Goal: Task Accomplishment & Management: Manage account settings

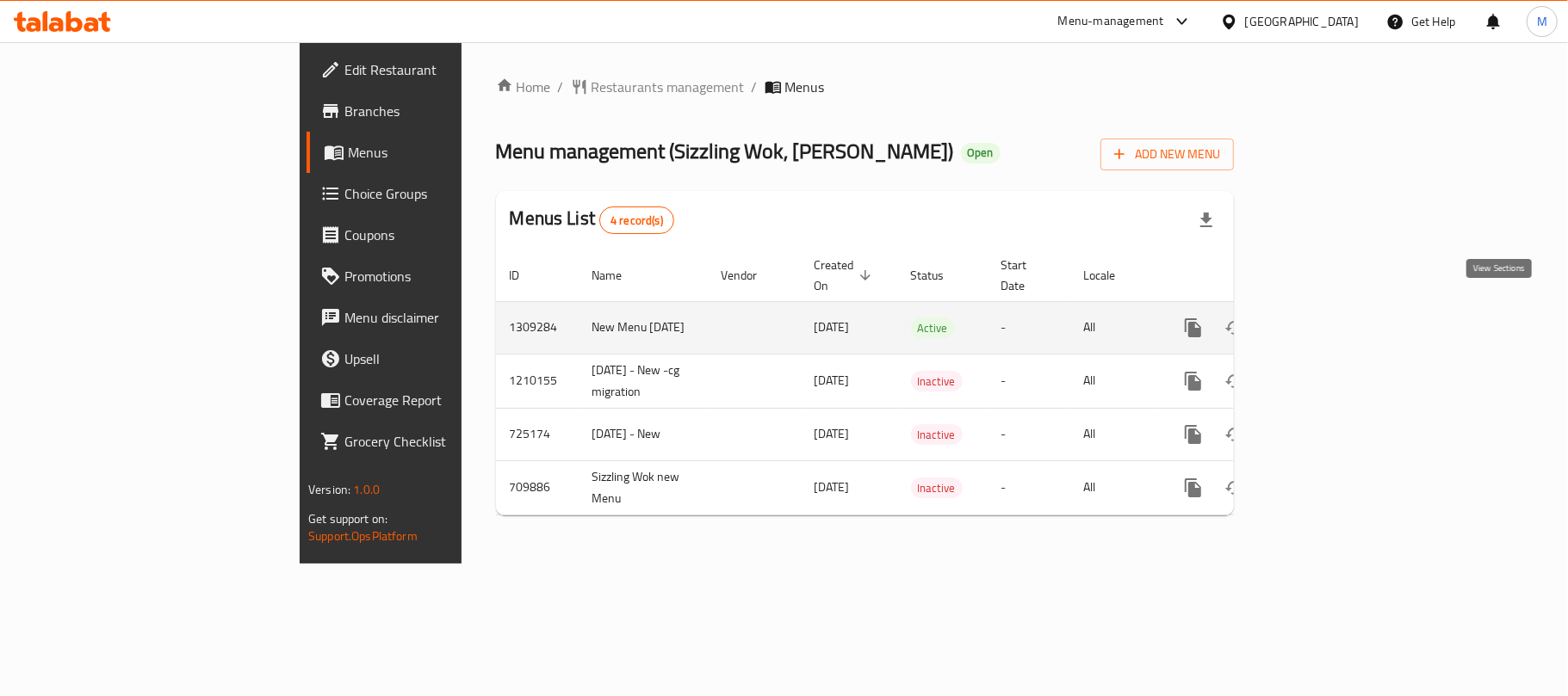
click at [1327, 318] on icon "enhanced table" at bounding box center [1317, 328] width 21 height 21
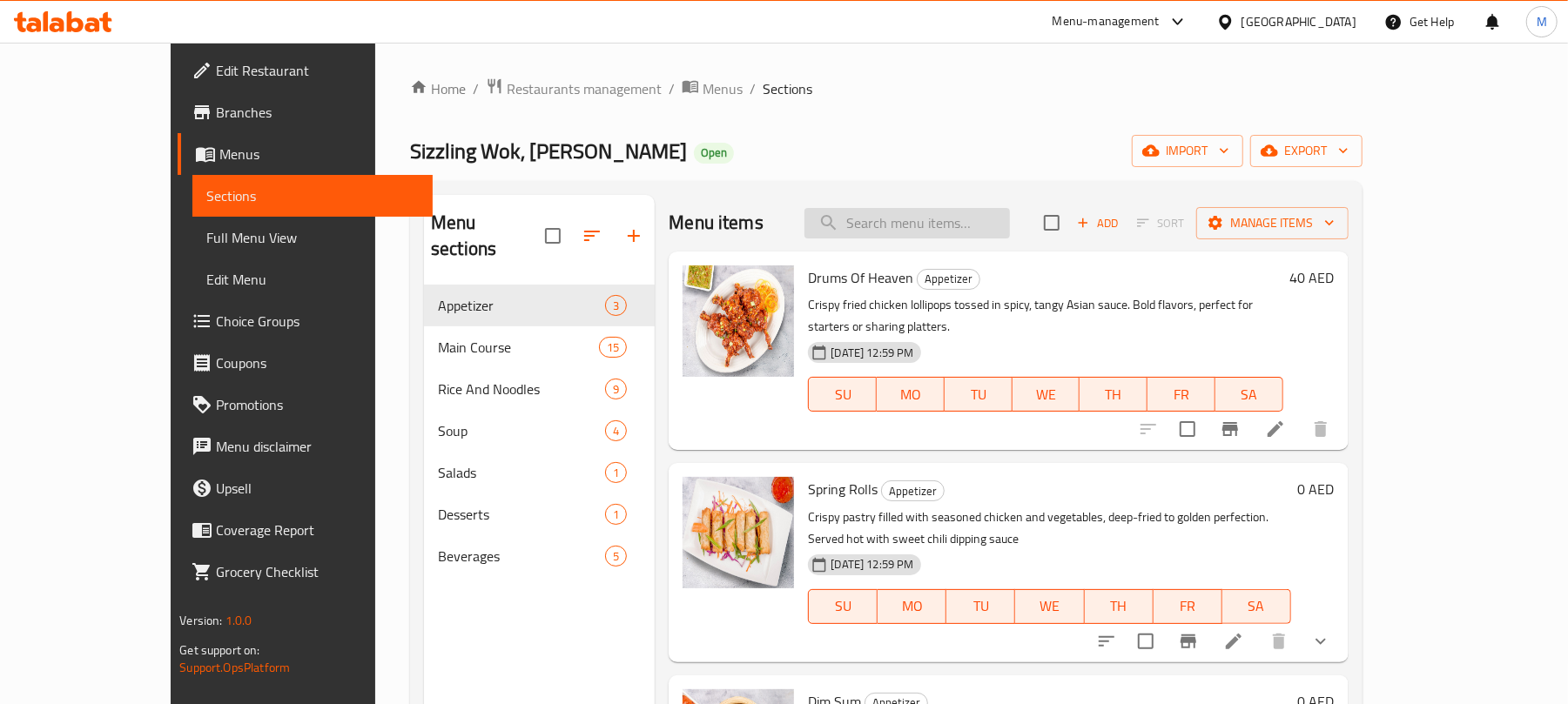
click at [942, 214] on input "search" at bounding box center [907, 223] width 206 height 31
paste input "Hot And Sour Soup"
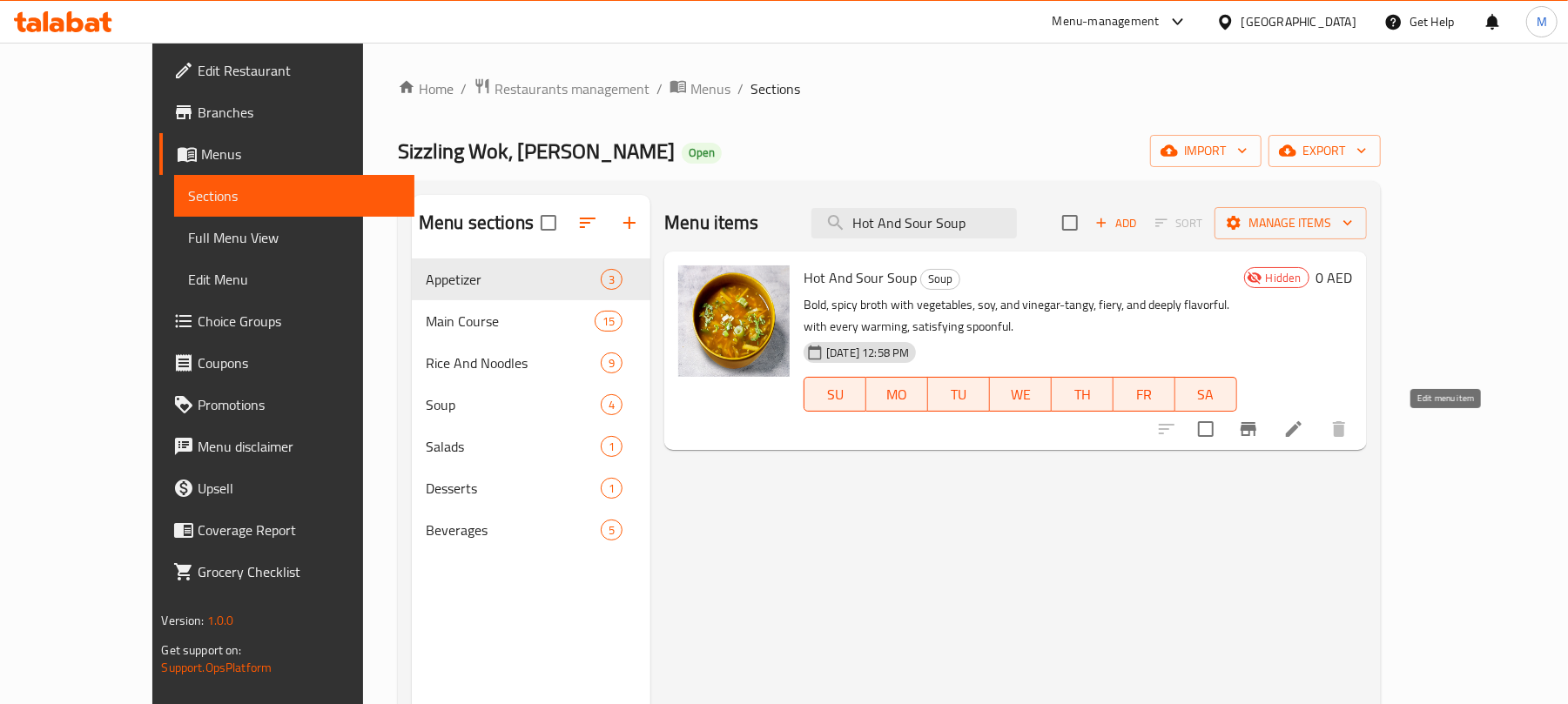
type input "Hot And Sour Soup"
click at [1302, 436] on icon at bounding box center [1294, 429] width 15 height 15
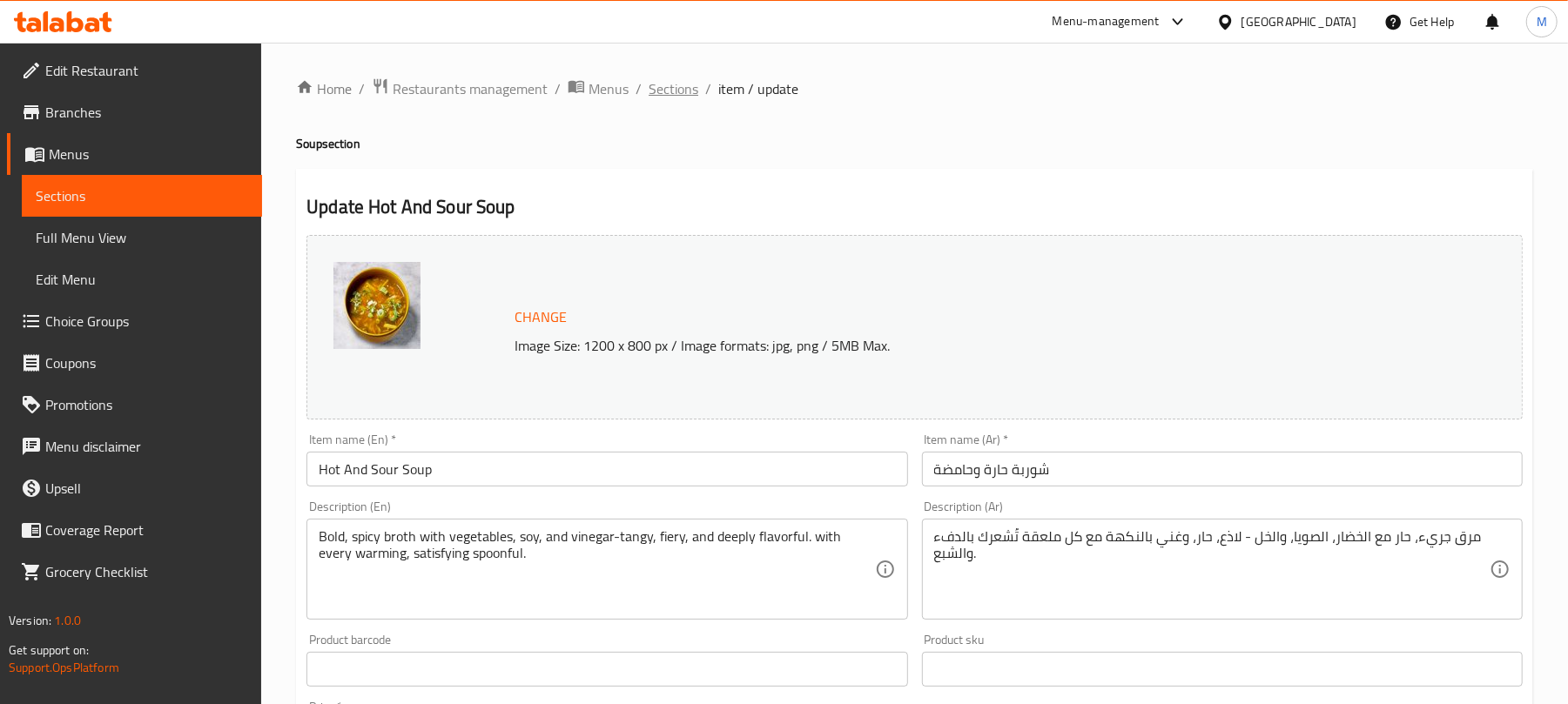
click at [676, 92] on span "Sections" at bounding box center [673, 88] width 50 height 21
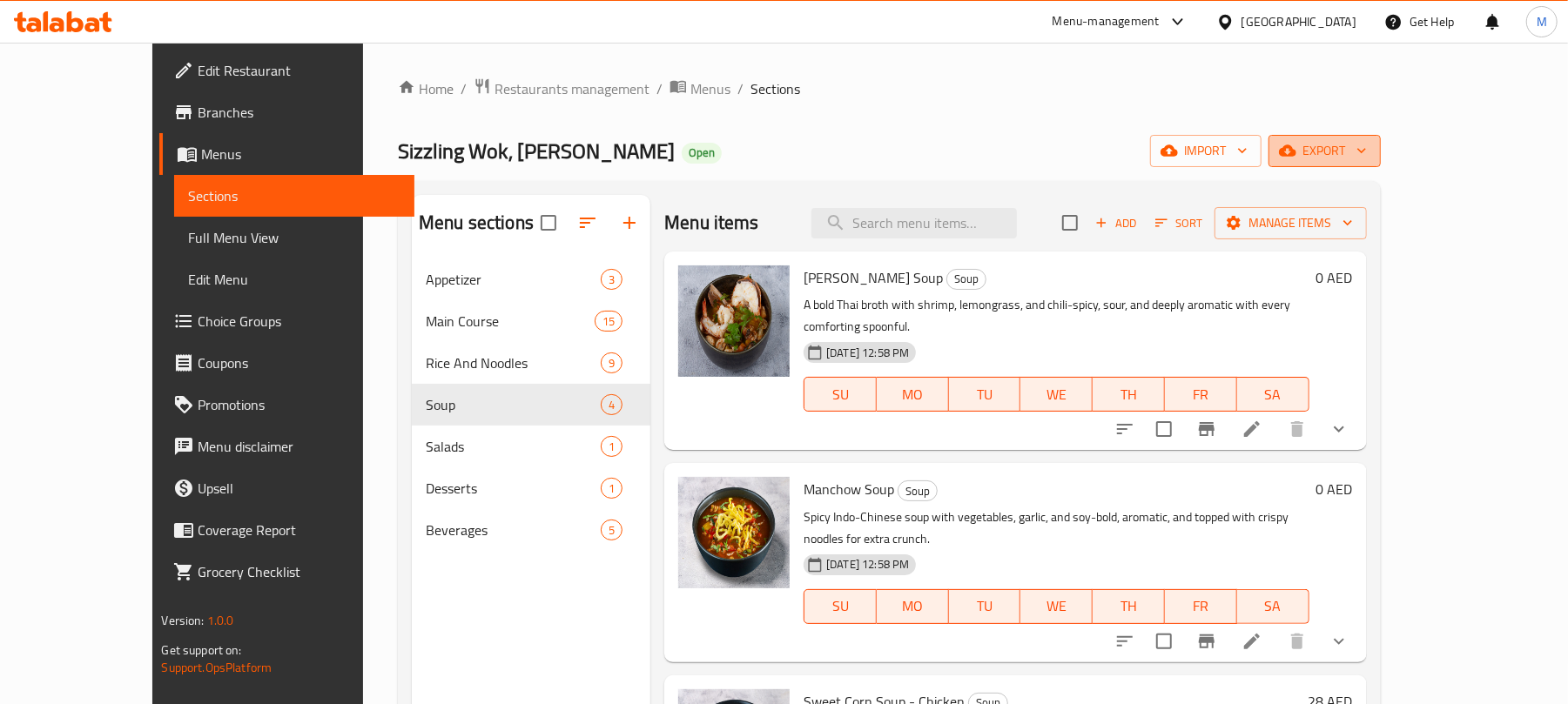
click at [1367, 150] on span "export" at bounding box center [1325, 151] width 85 height 22
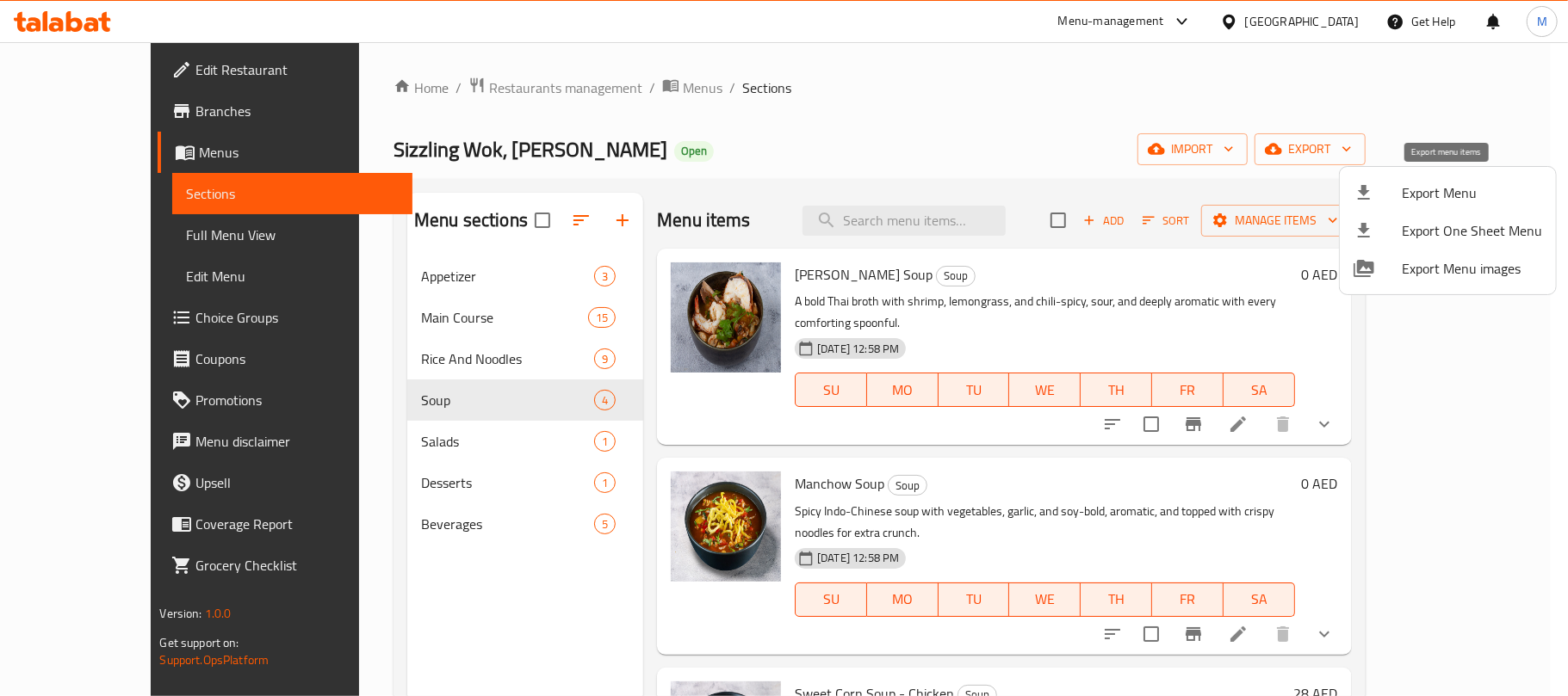
click at [1458, 198] on span "Export Menu" at bounding box center [1472, 193] width 141 height 21
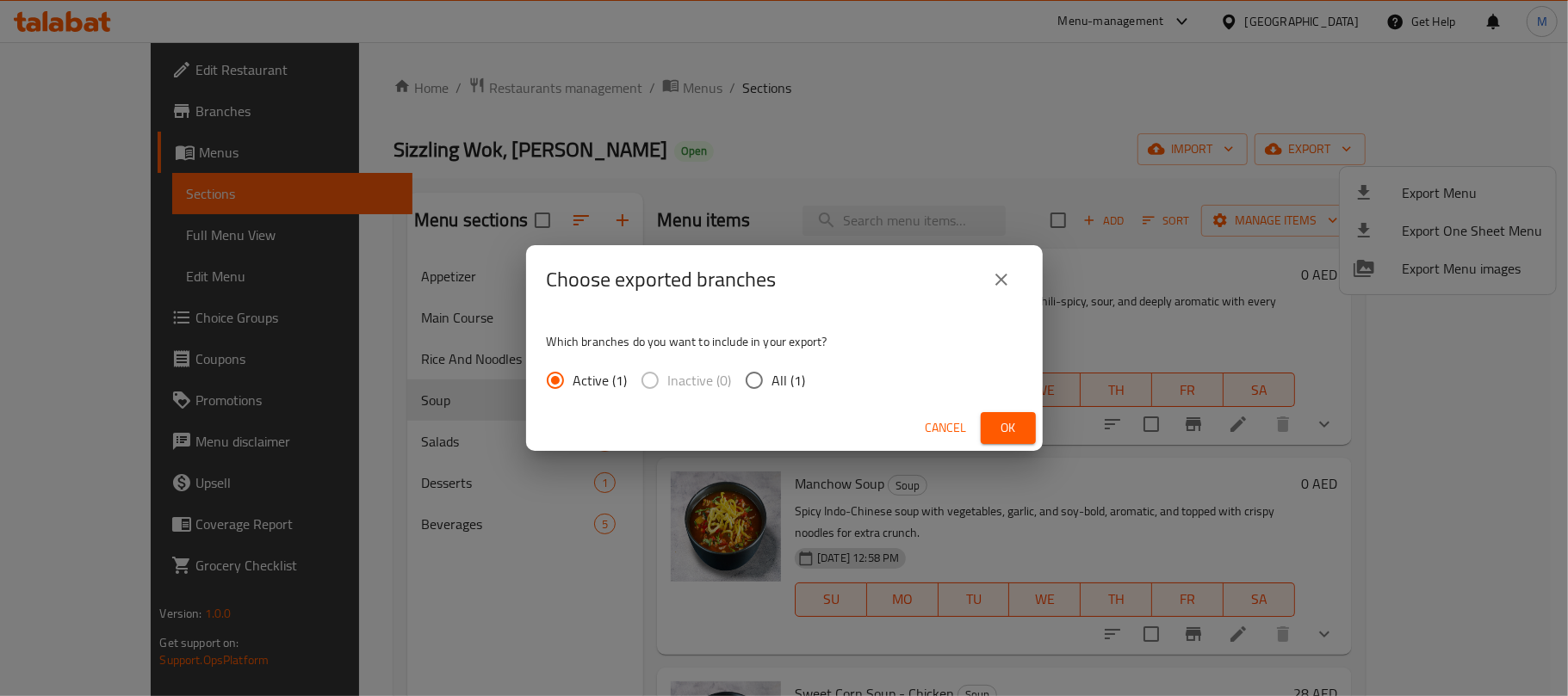
click at [779, 379] on span "All (1)" at bounding box center [788, 380] width 33 height 21
click at [772, 379] on input "All (1)" at bounding box center [754, 380] width 36 height 36
radio input "true"
click at [1024, 427] on button "Ok" at bounding box center [1008, 428] width 55 height 31
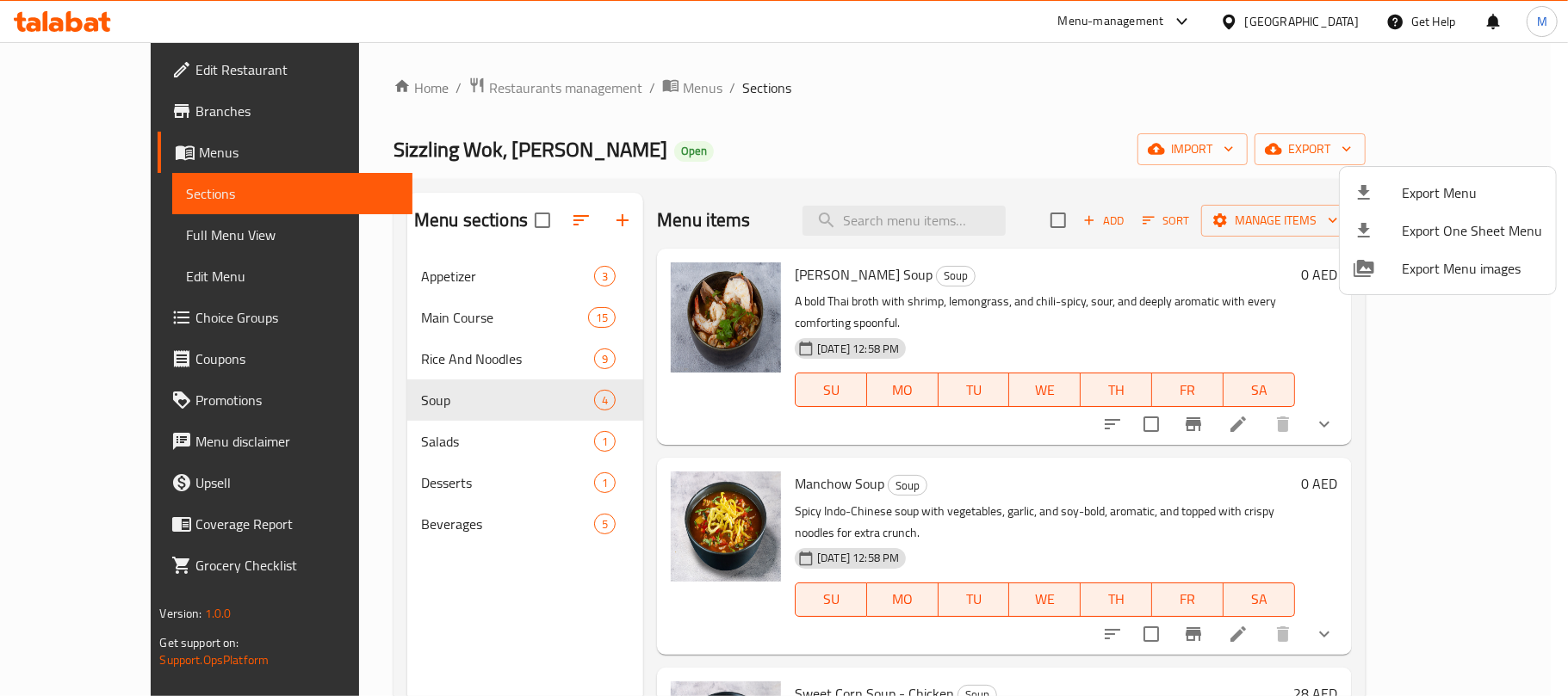
click at [958, 224] on div at bounding box center [784, 348] width 1568 height 696
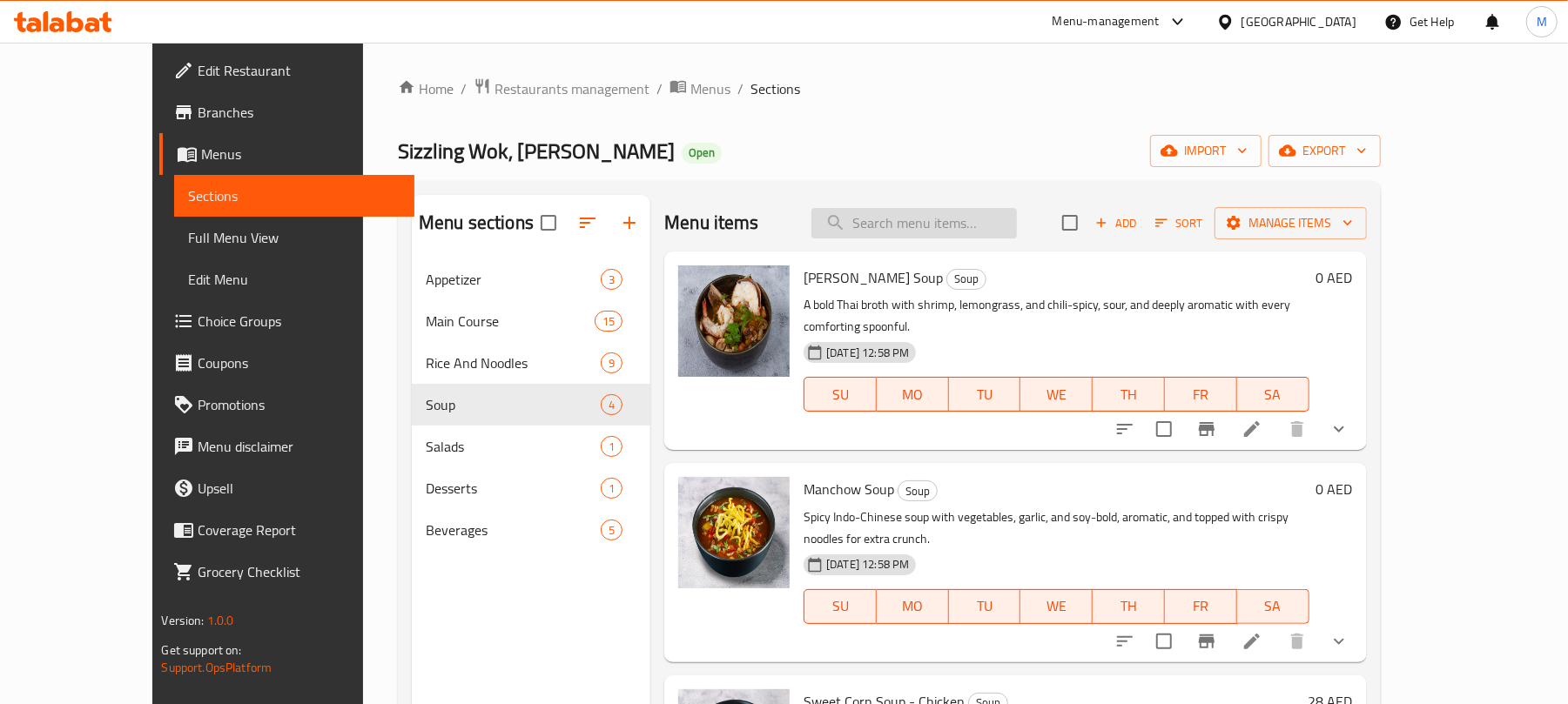
click at [977, 221] on input "search" at bounding box center [915, 223] width 206 height 31
paste input "Hot And Sour Soup"
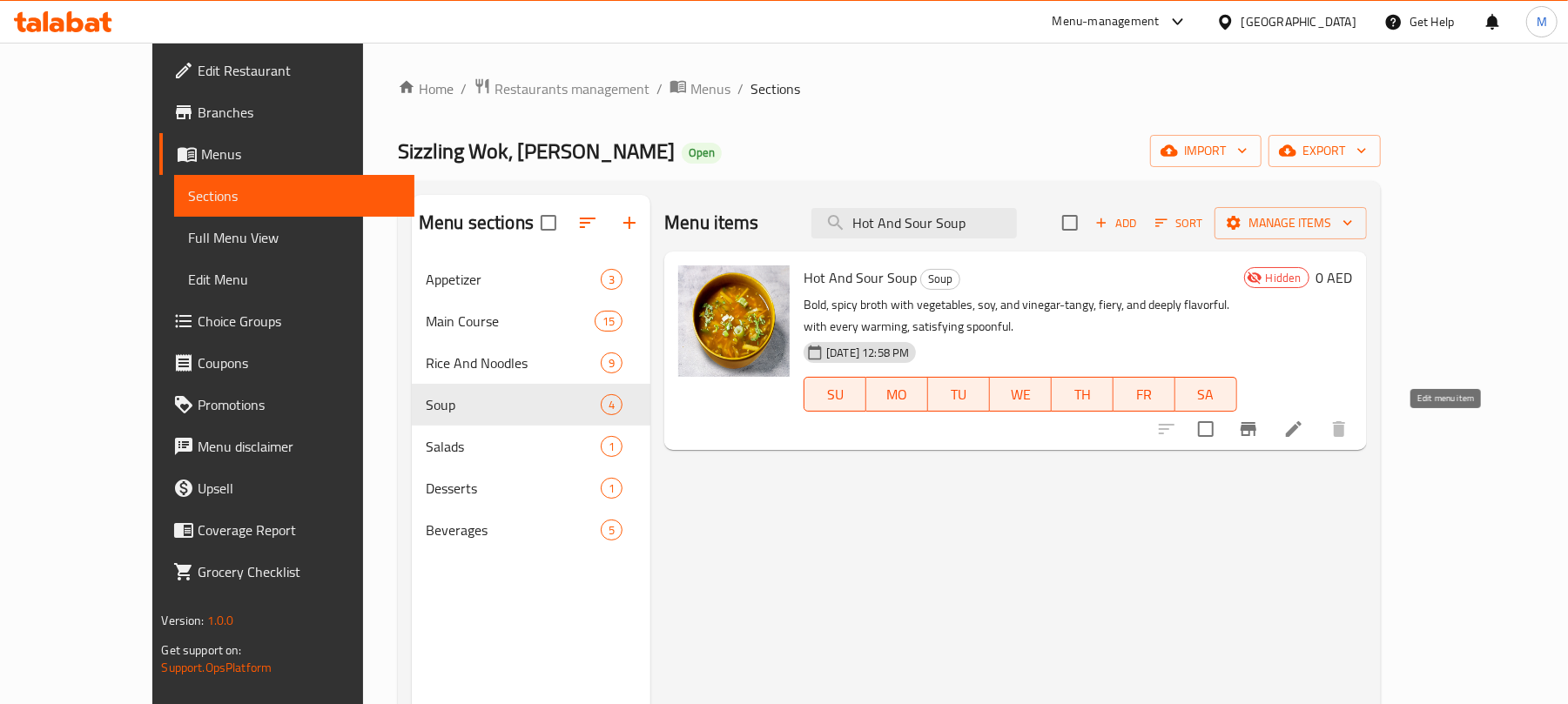
type input "Hot And Sour Soup"
click at [1304, 434] on icon at bounding box center [1294, 429] width 21 height 21
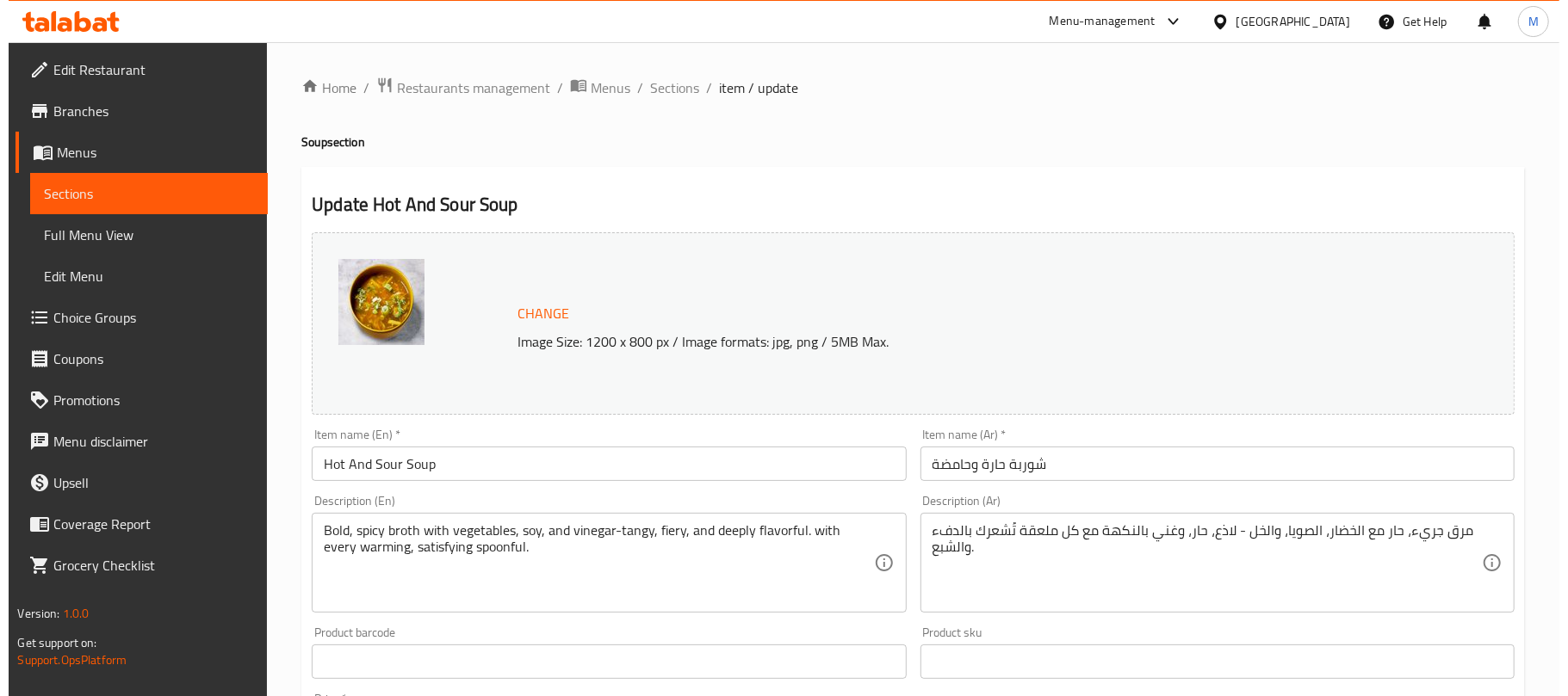
scroll to position [544, 0]
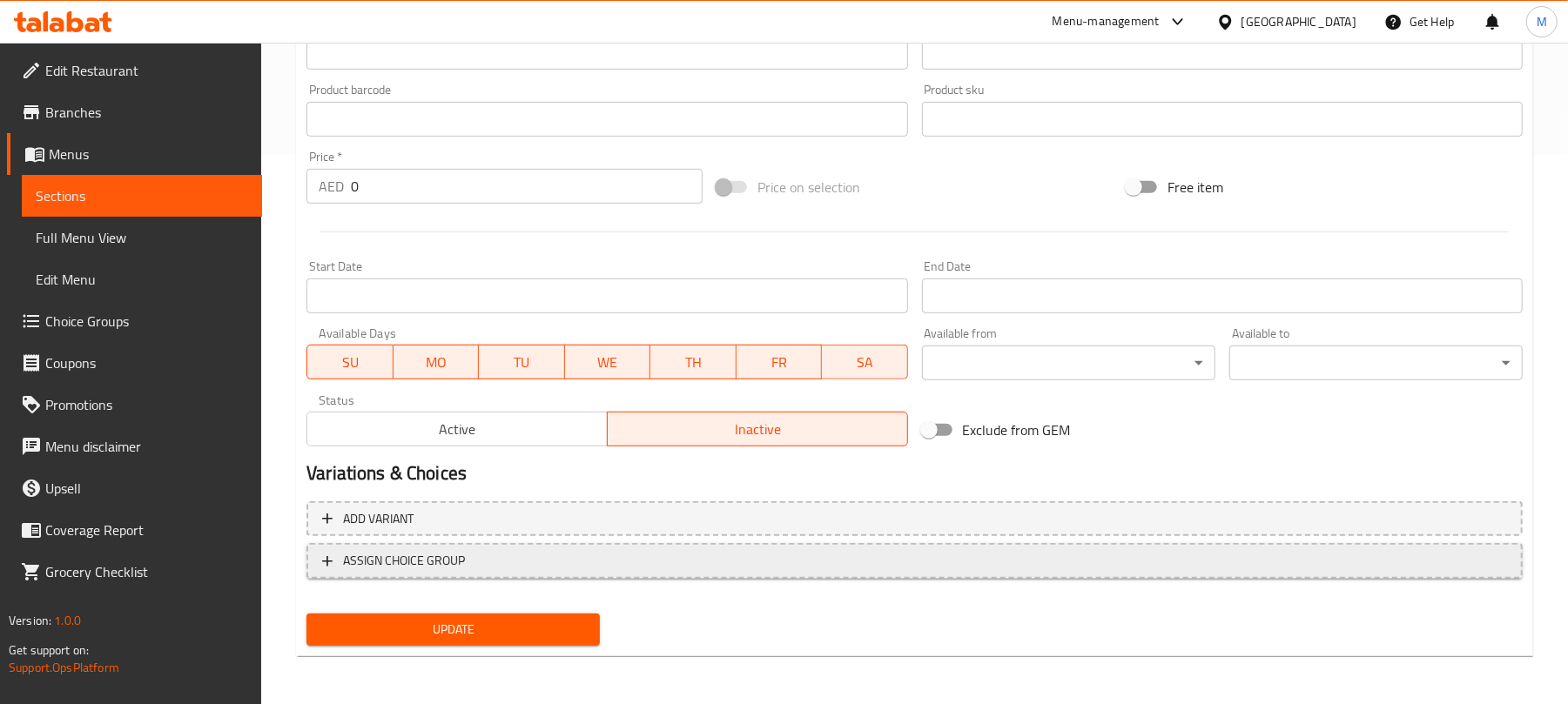
click at [544, 561] on span "ASSIGN CHOICE GROUP" at bounding box center [915, 561] width 1185 height 22
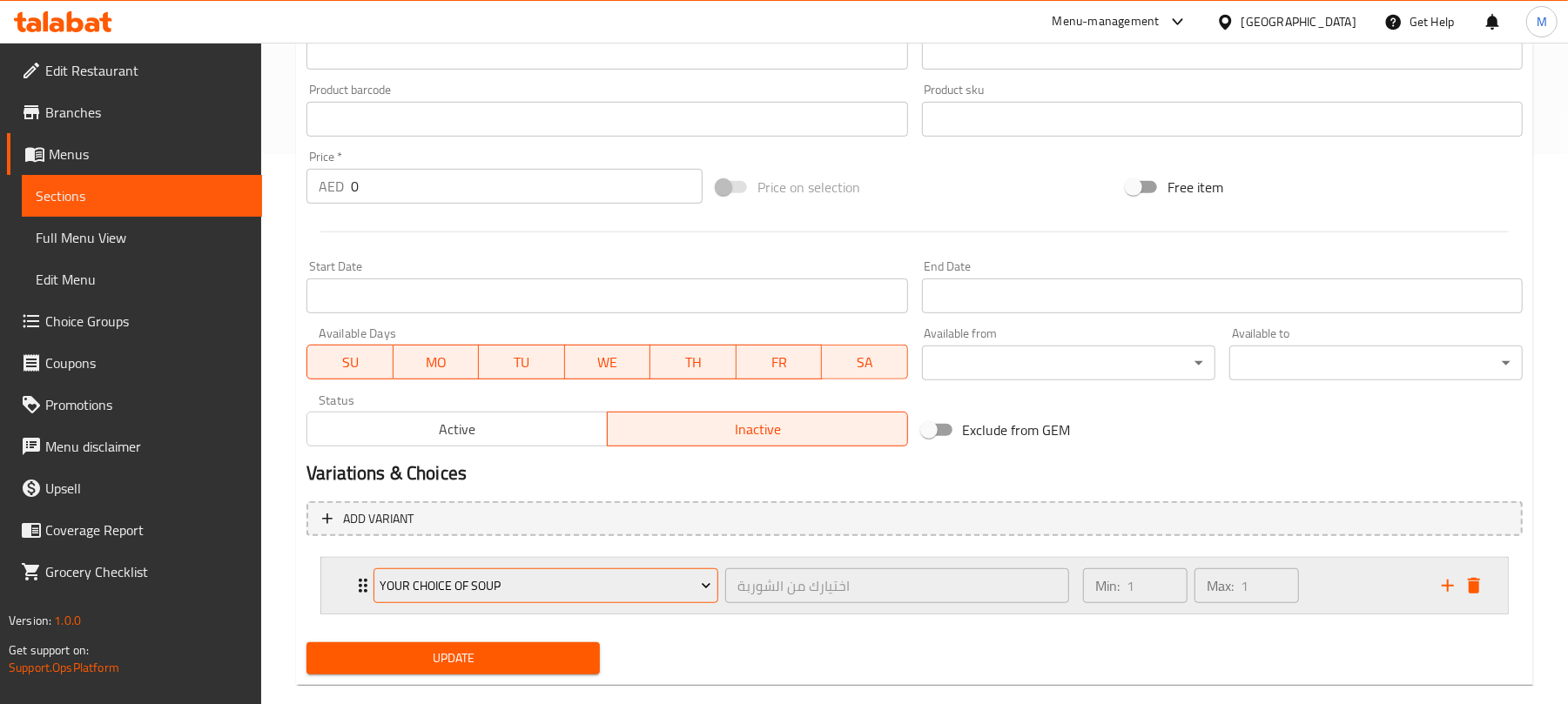
click at [437, 591] on span "Your Choice Of Soup" at bounding box center [546, 586] width 332 height 22
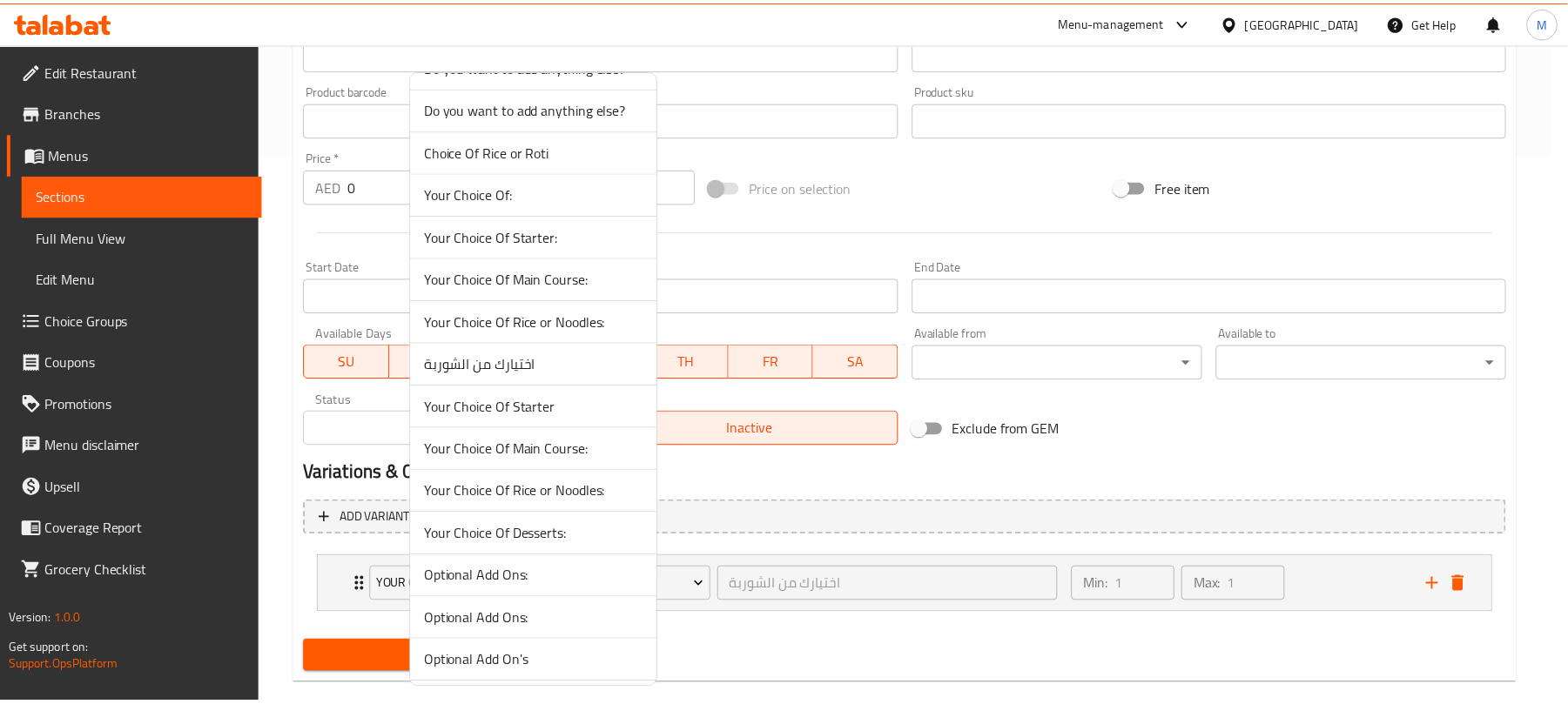
scroll to position [119, 0]
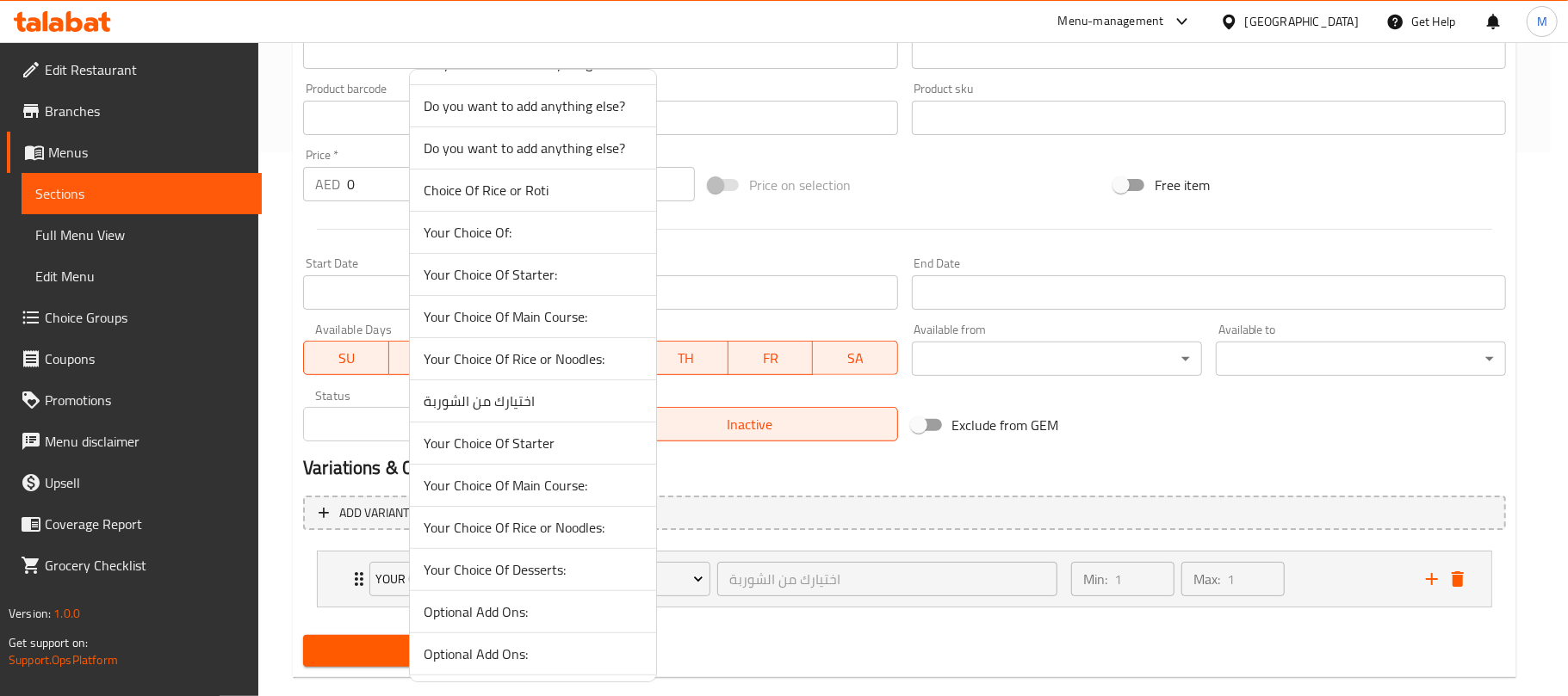
click at [510, 229] on span "Your Choice Of:" at bounding box center [532, 233] width 219 height 21
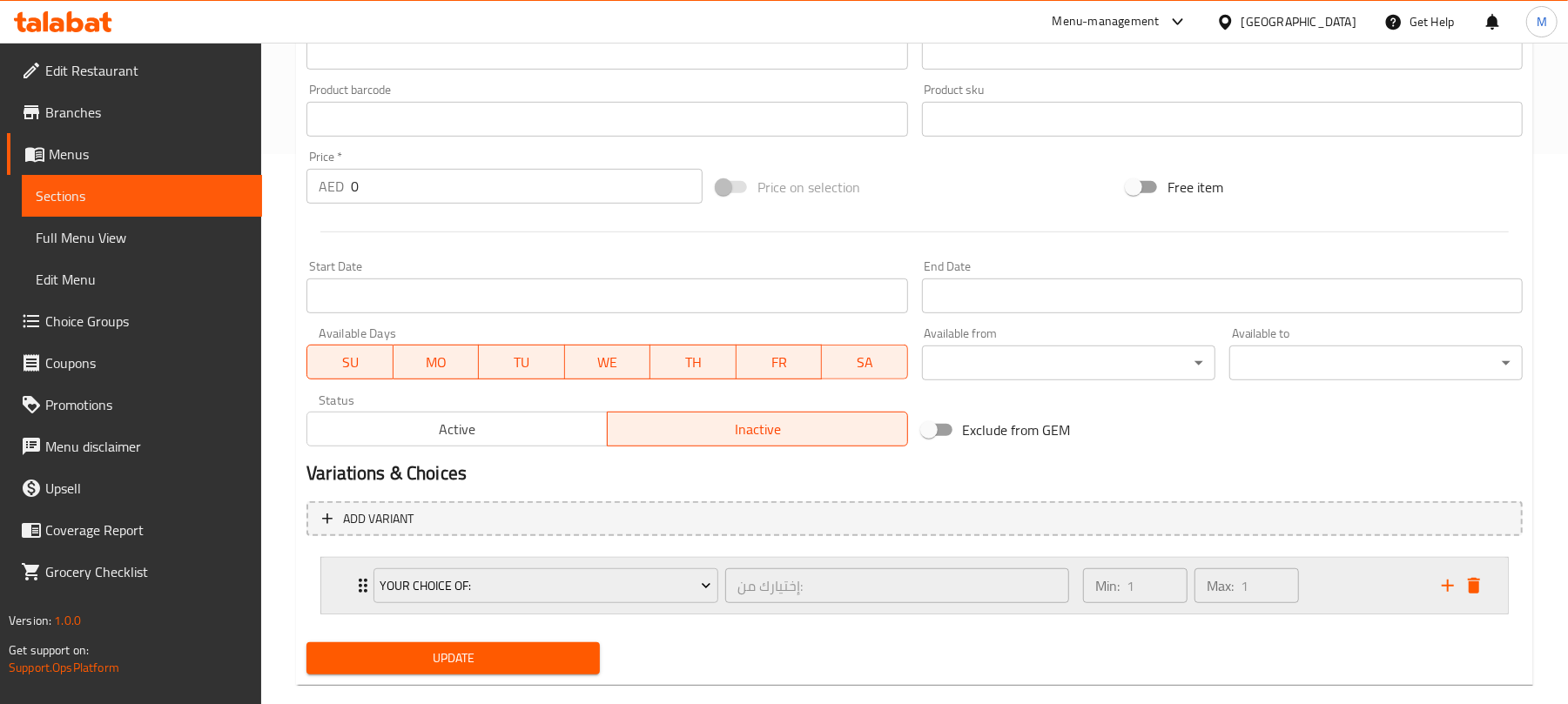
click at [1377, 610] on div "Min: 1 ​ Max: 1 ​" at bounding box center [1252, 586] width 359 height 56
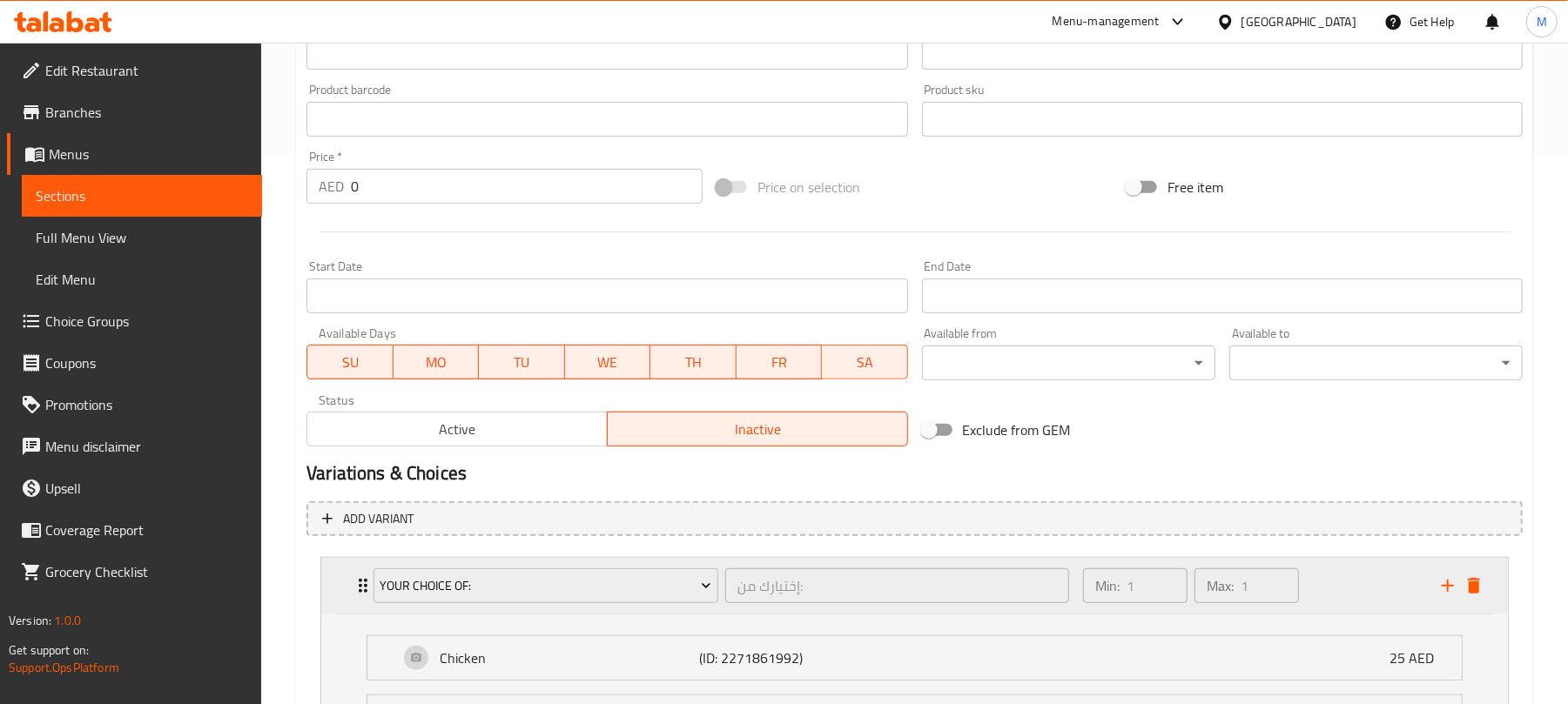
click at [1374, 601] on div "Min: 1 ​ Max: 1 ​" at bounding box center [1252, 586] width 359 height 56
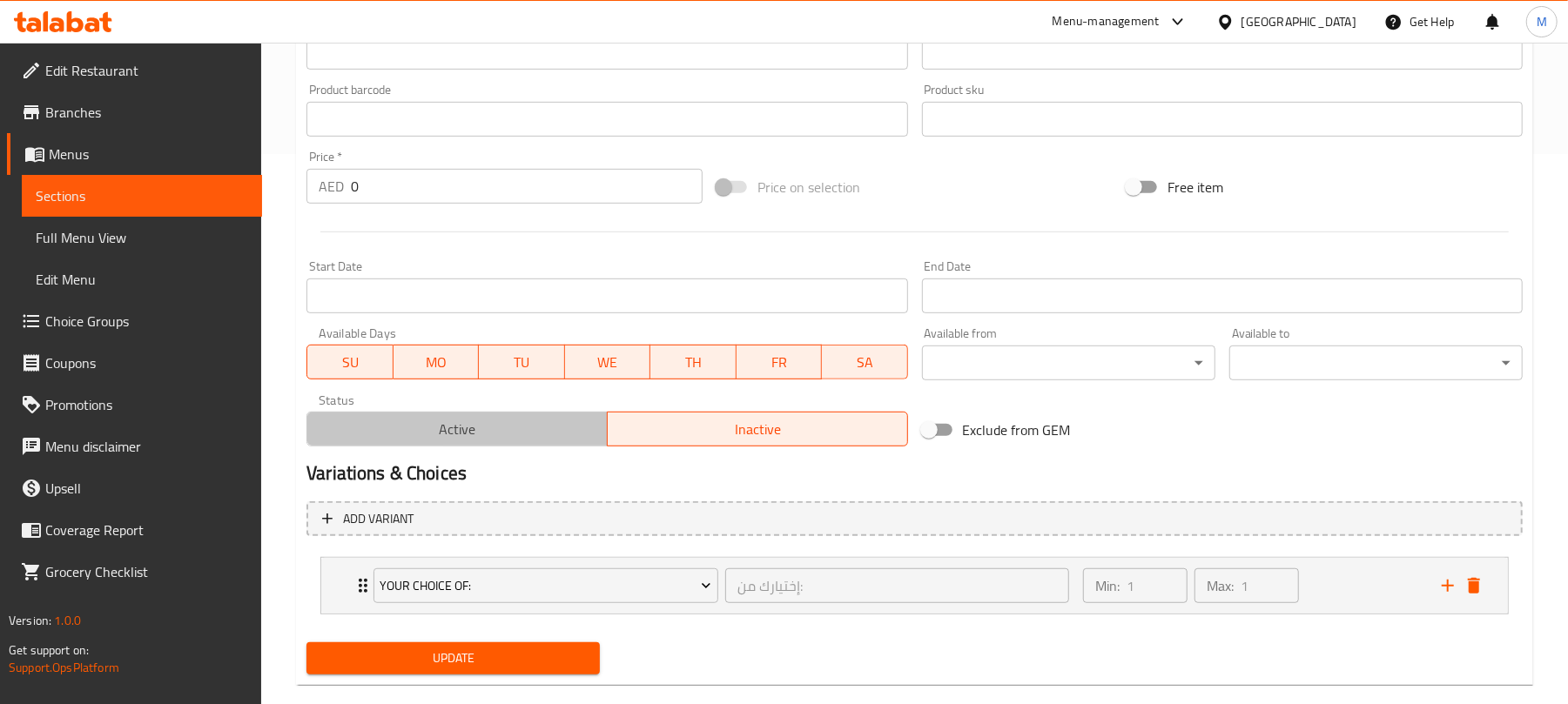
click at [514, 415] on button "Active" at bounding box center [457, 429] width 301 height 35
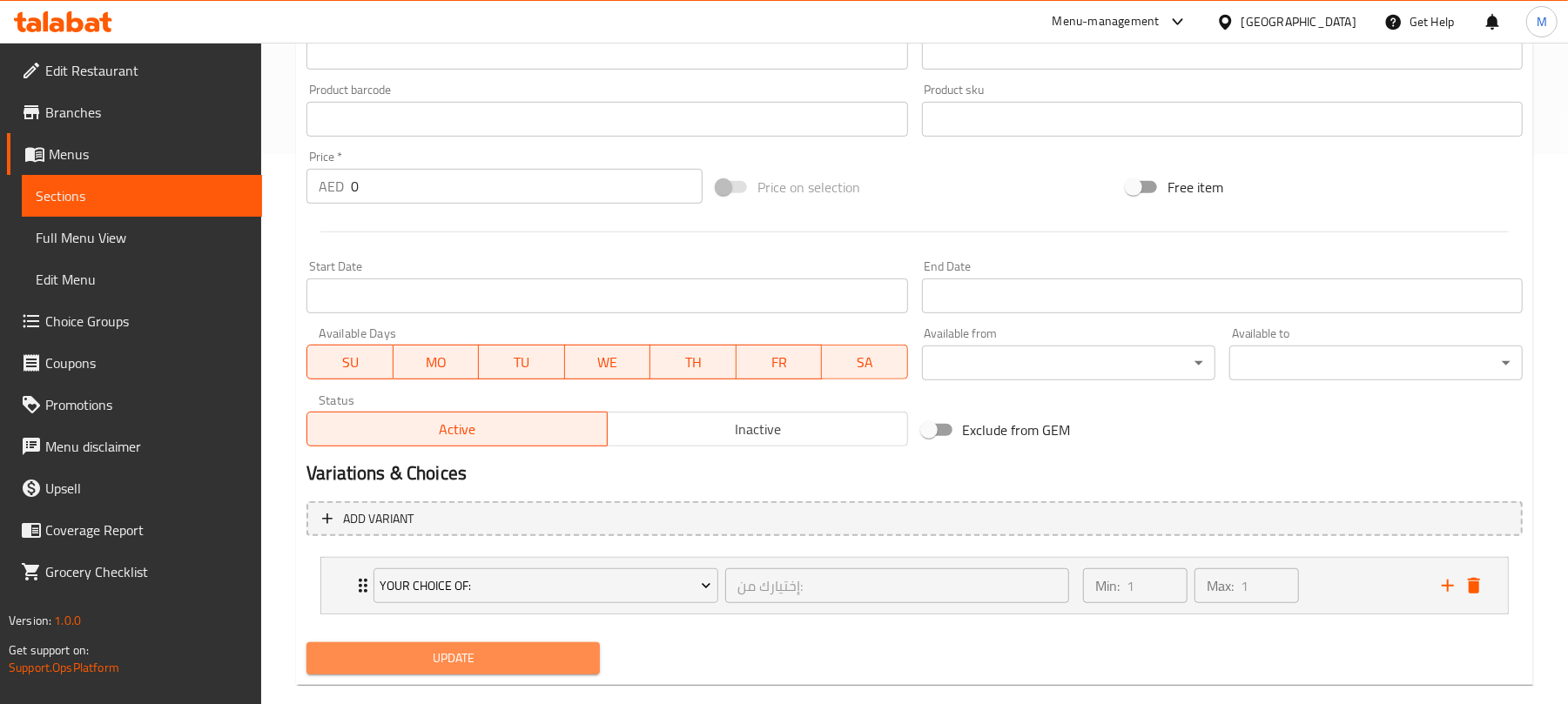
click at [522, 658] on span "Update" at bounding box center [453, 659] width 266 height 22
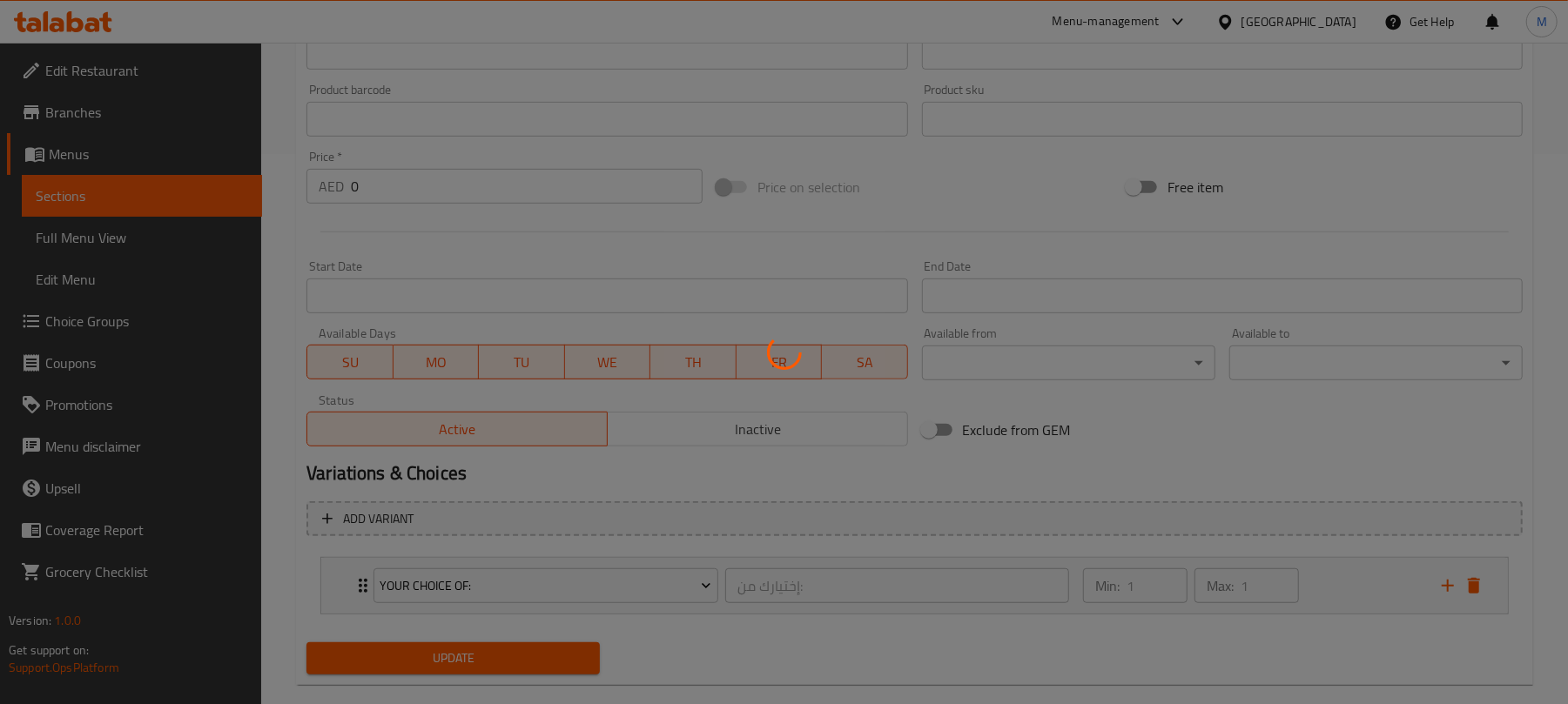
scroll to position [0, 0]
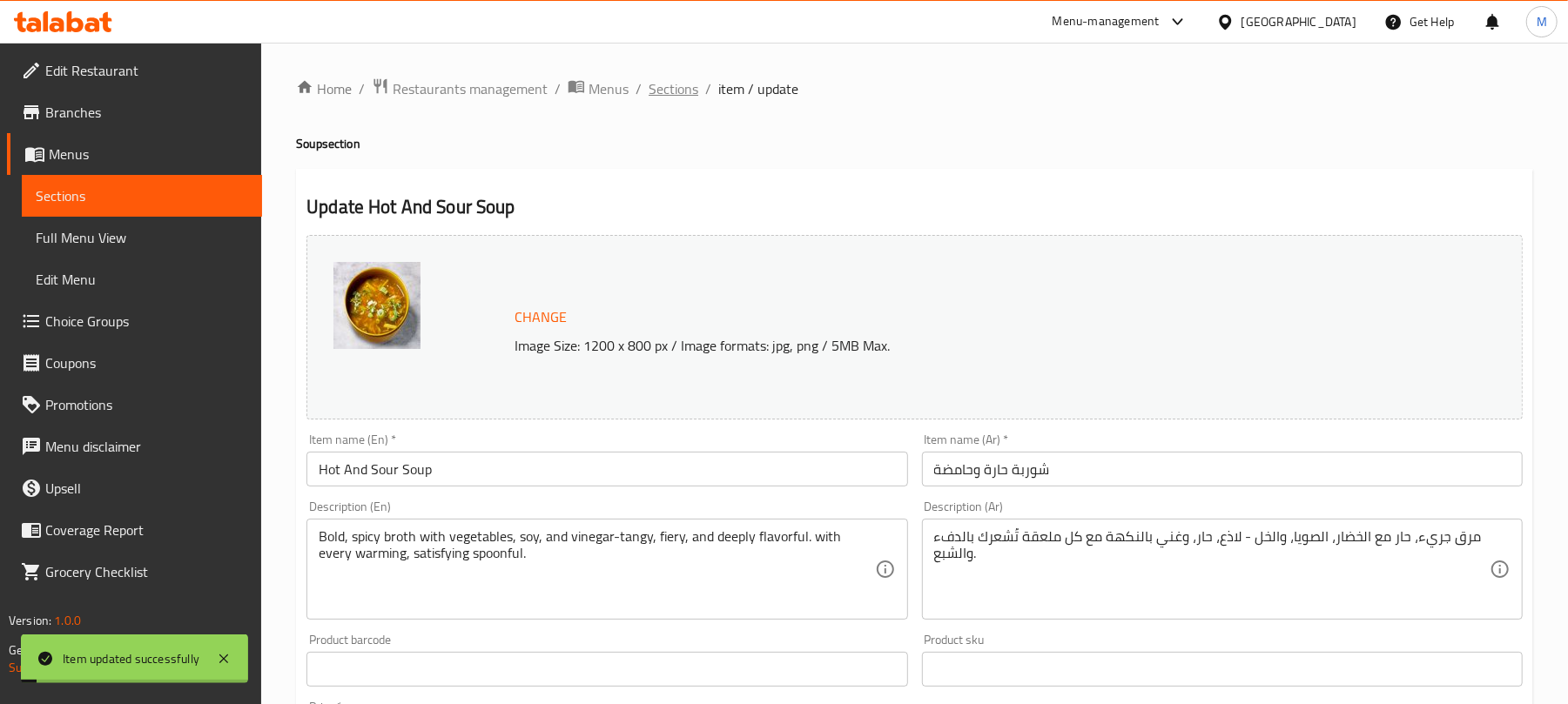
click at [674, 92] on span "Sections" at bounding box center [673, 88] width 50 height 21
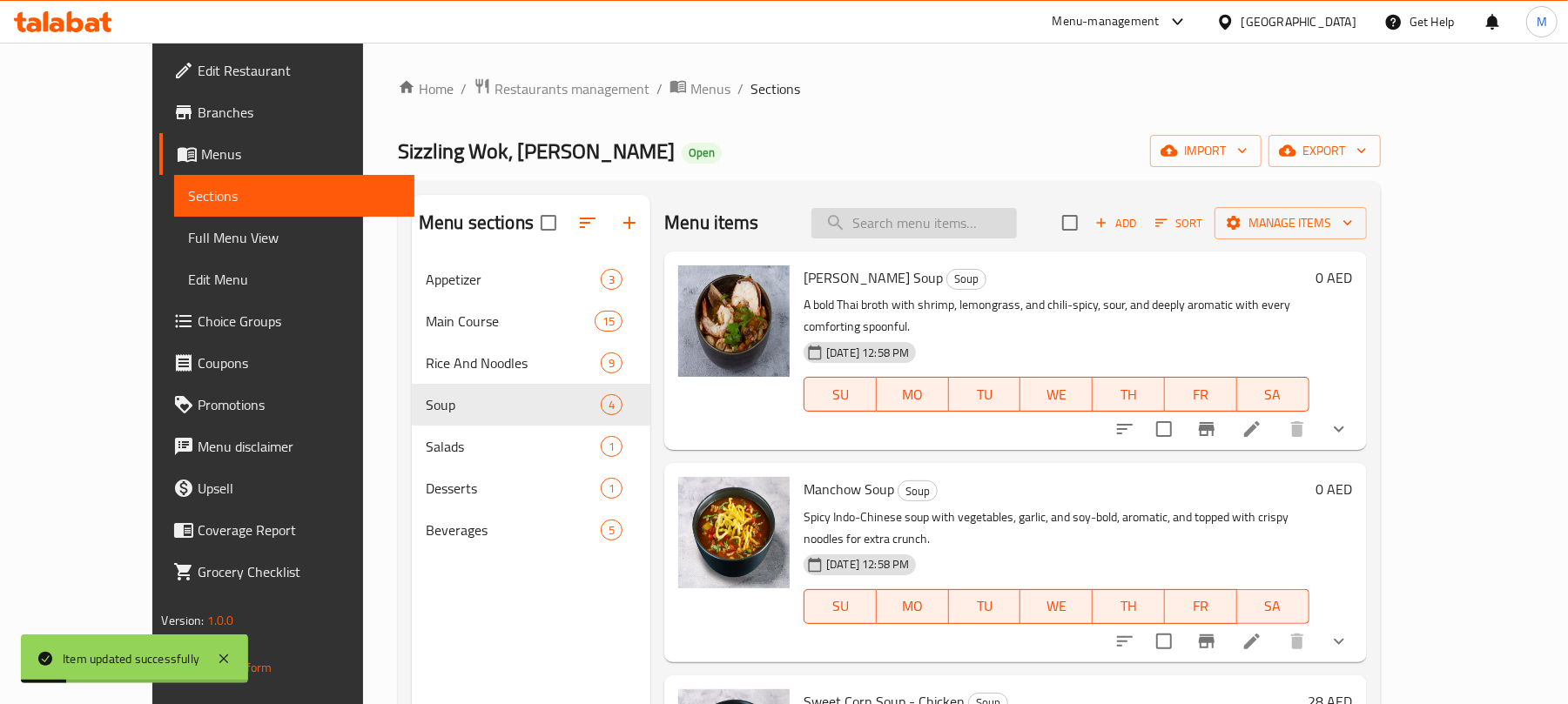
click at [951, 214] on input "search" at bounding box center [915, 223] width 206 height 31
paste input "Hot And Sour Soup"
type input "Hot And Sour Soup"
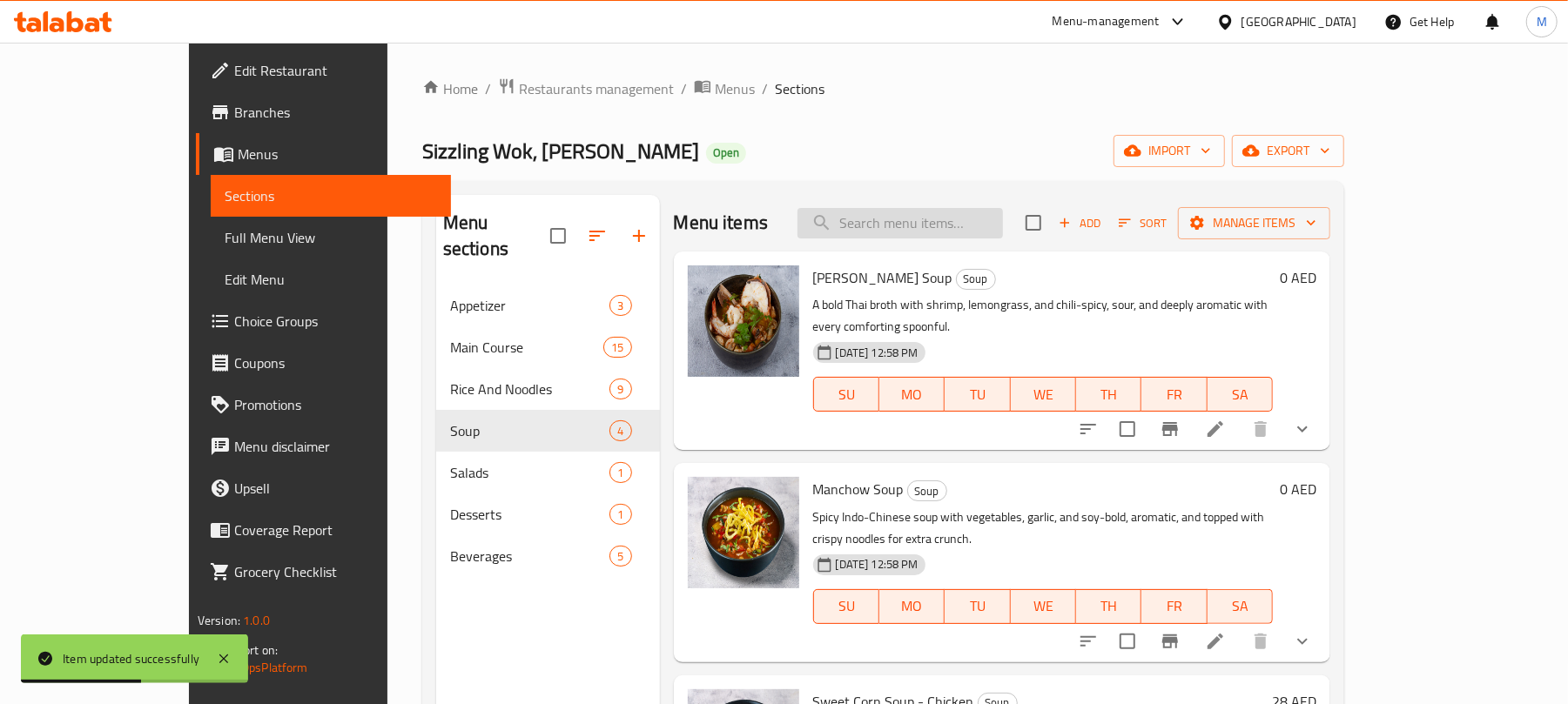
paste input "Hot And Sour Soup"
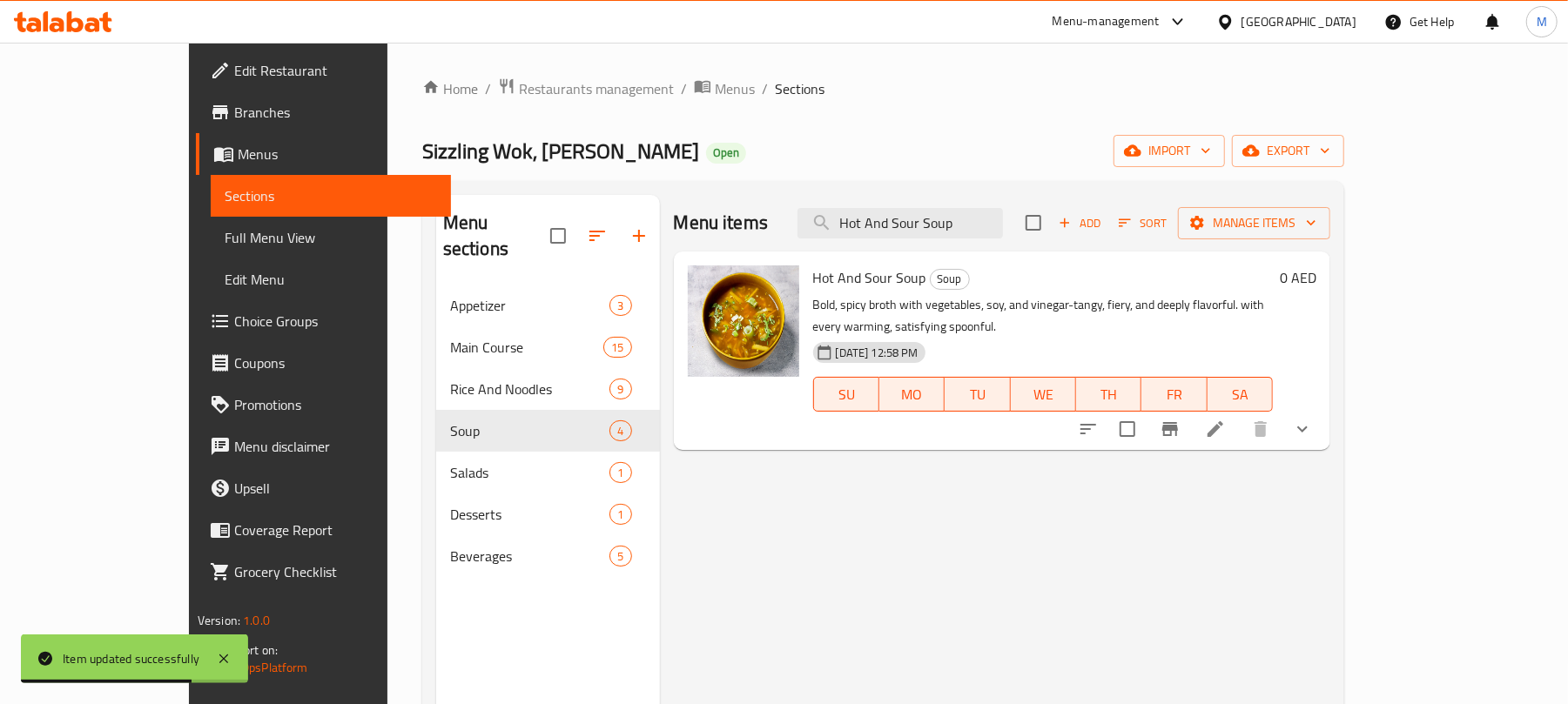
type input "Hot And Sour Soup"
click at [1313, 418] on icon "show more" at bounding box center [1302, 429] width 21 height 21
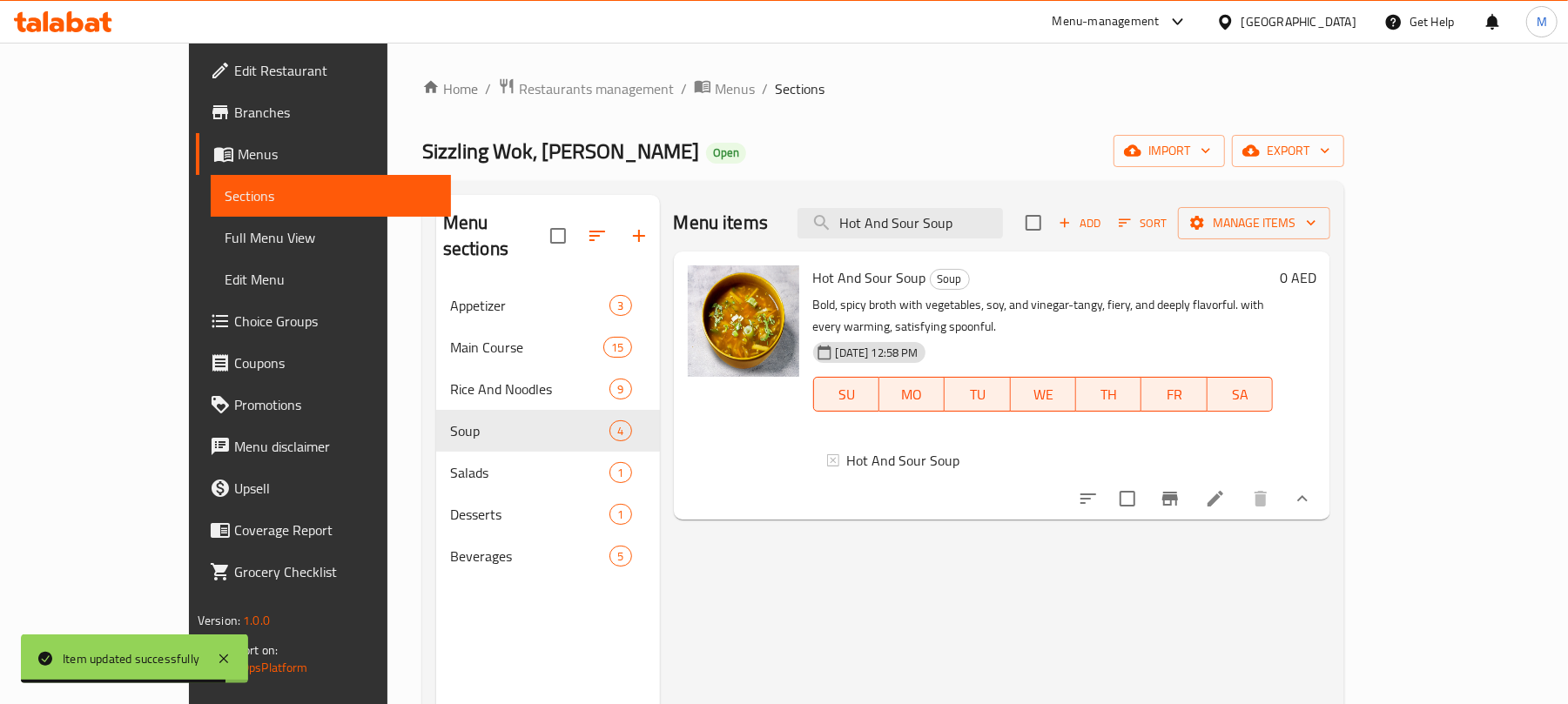
click at [1089, 155] on div "Sizzling Wok, Al Barsha Open import export" at bounding box center [883, 150] width 923 height 32
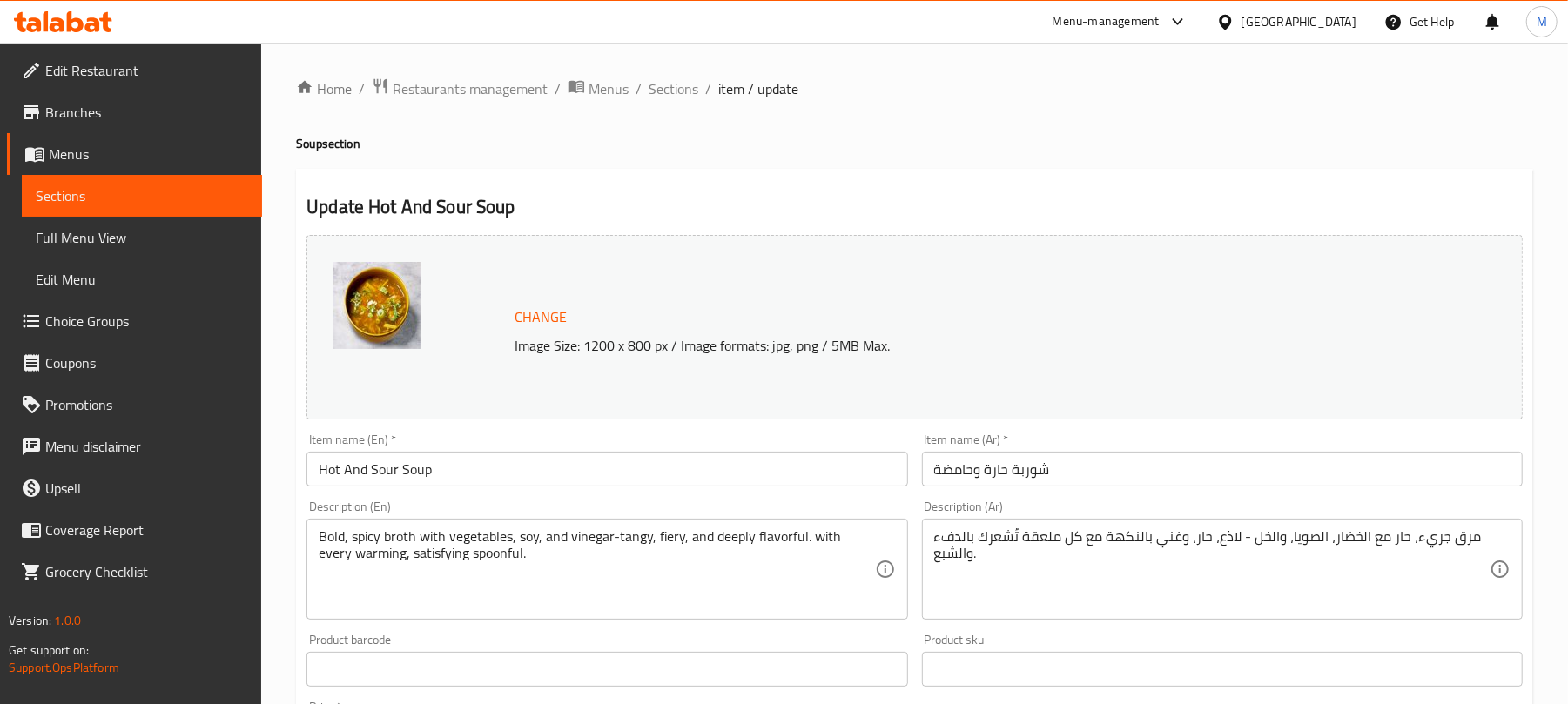
click at [126, 324] on span "Choice Groups" at bounding box center [146, 321] width 203 height 21
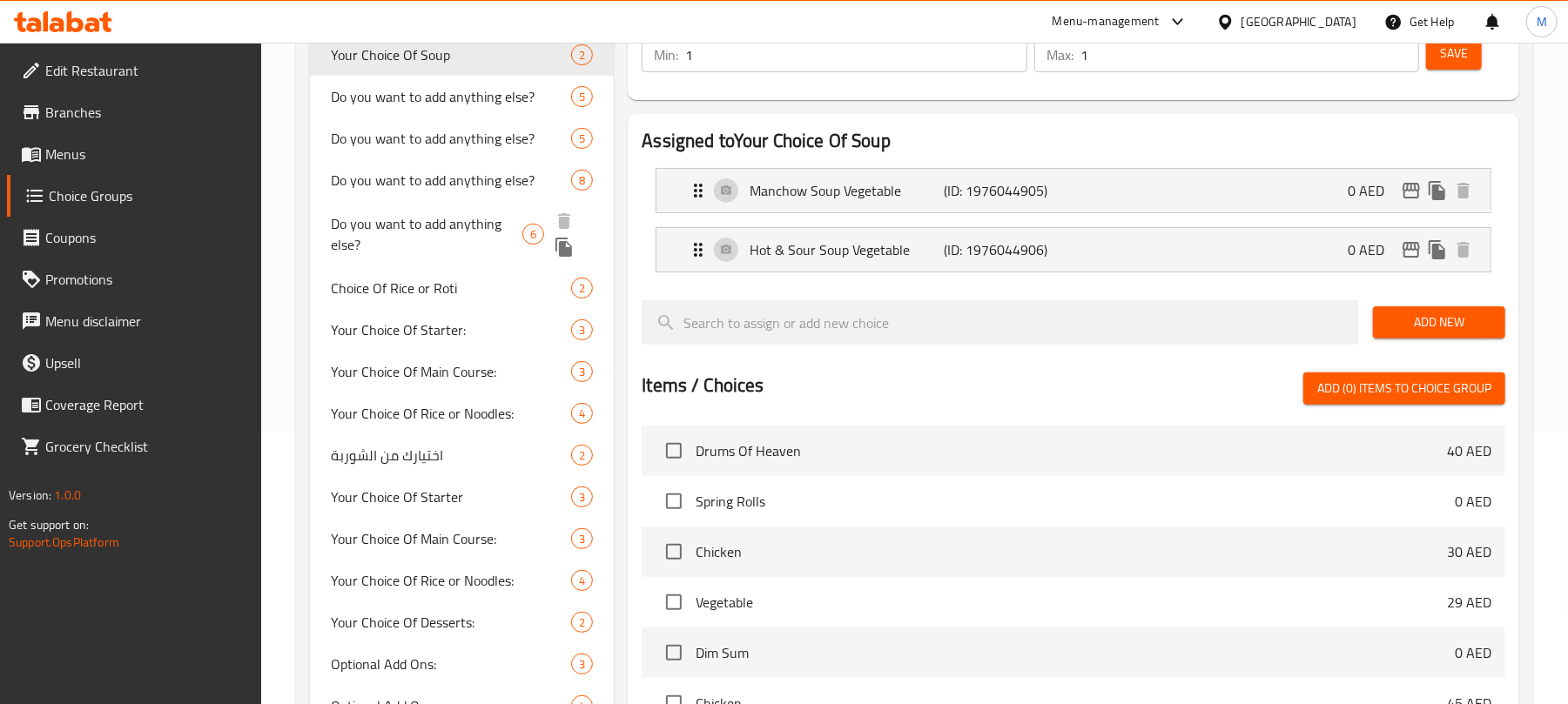
scroll to position [465, 0]
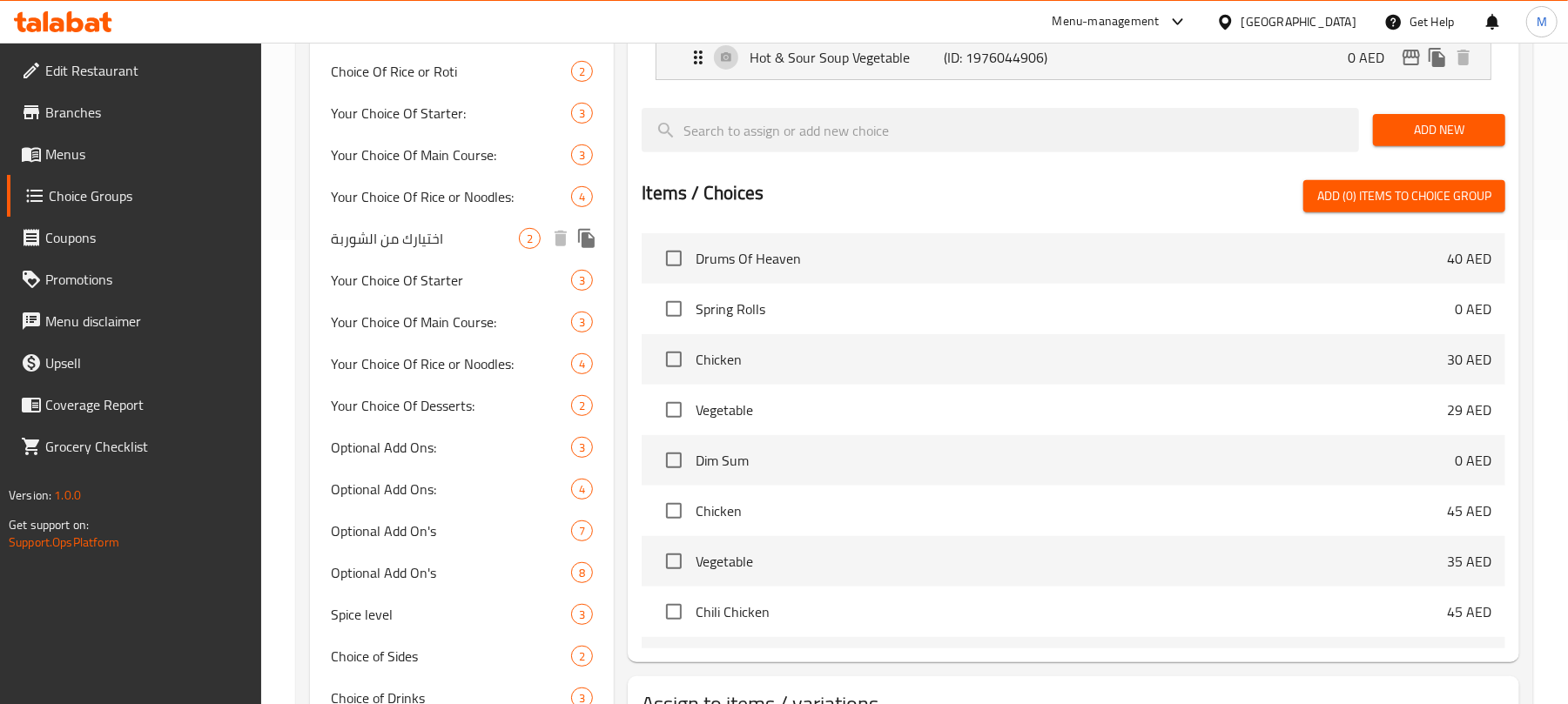
click at [464, 228] on span "اختيارك من الشوربة" at bounding box center [425, 239] width 189 height 21
type input "اختيارك من الشوربة"
type input "Your Choice Of Soup"
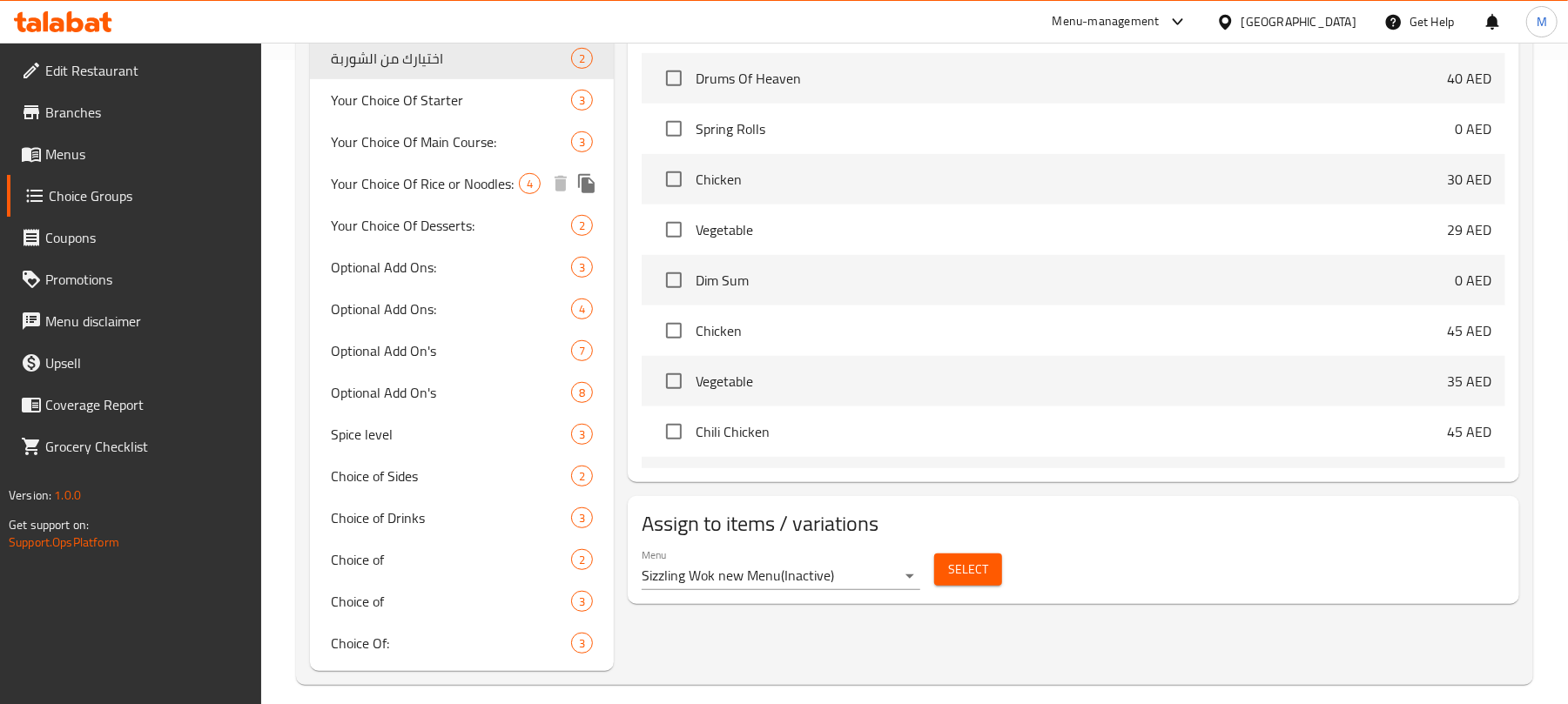
scroll to position [660, 0]
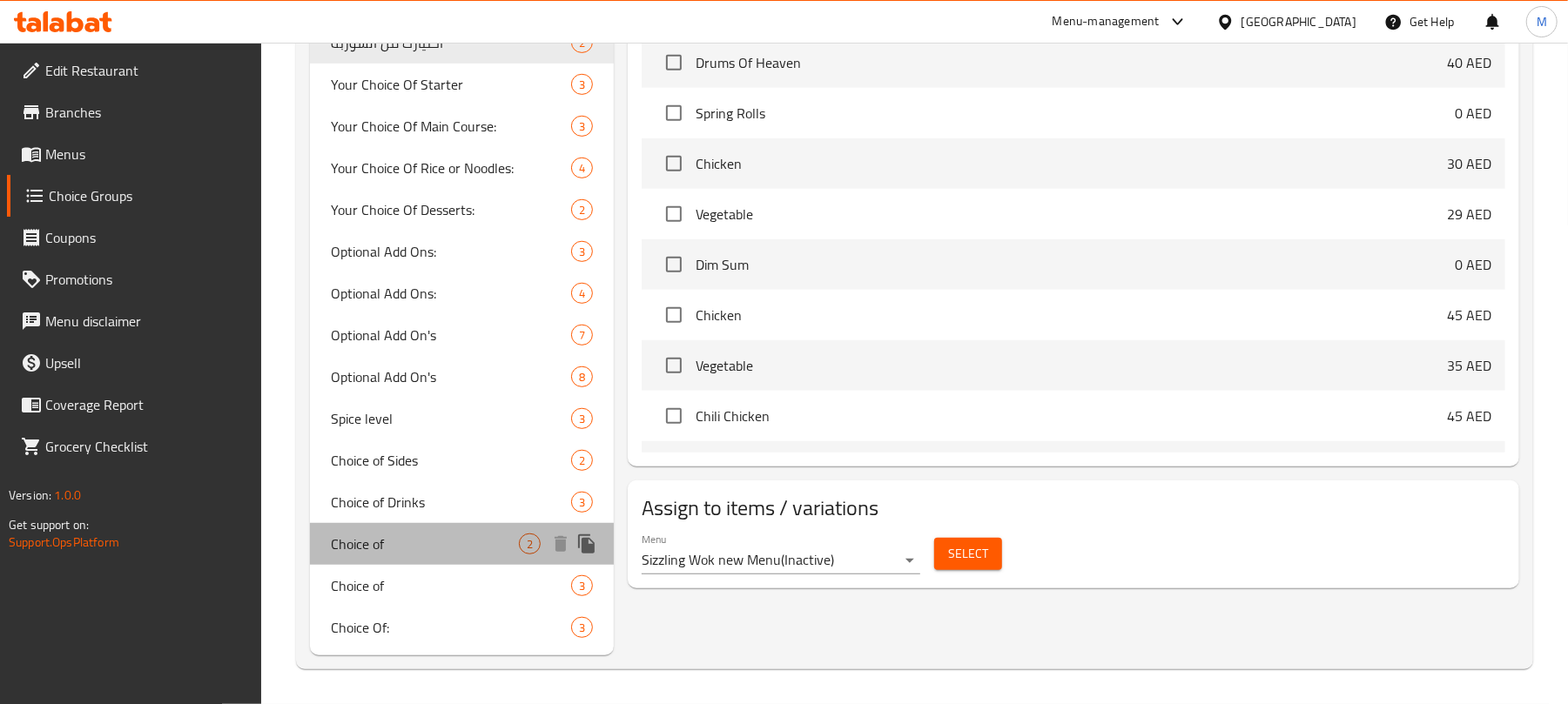
click at [394, 526] on div "Choice of 2" at bounding box center [462, 543] width 304 height 41
type input "Choice of"
type input "اختيار:"
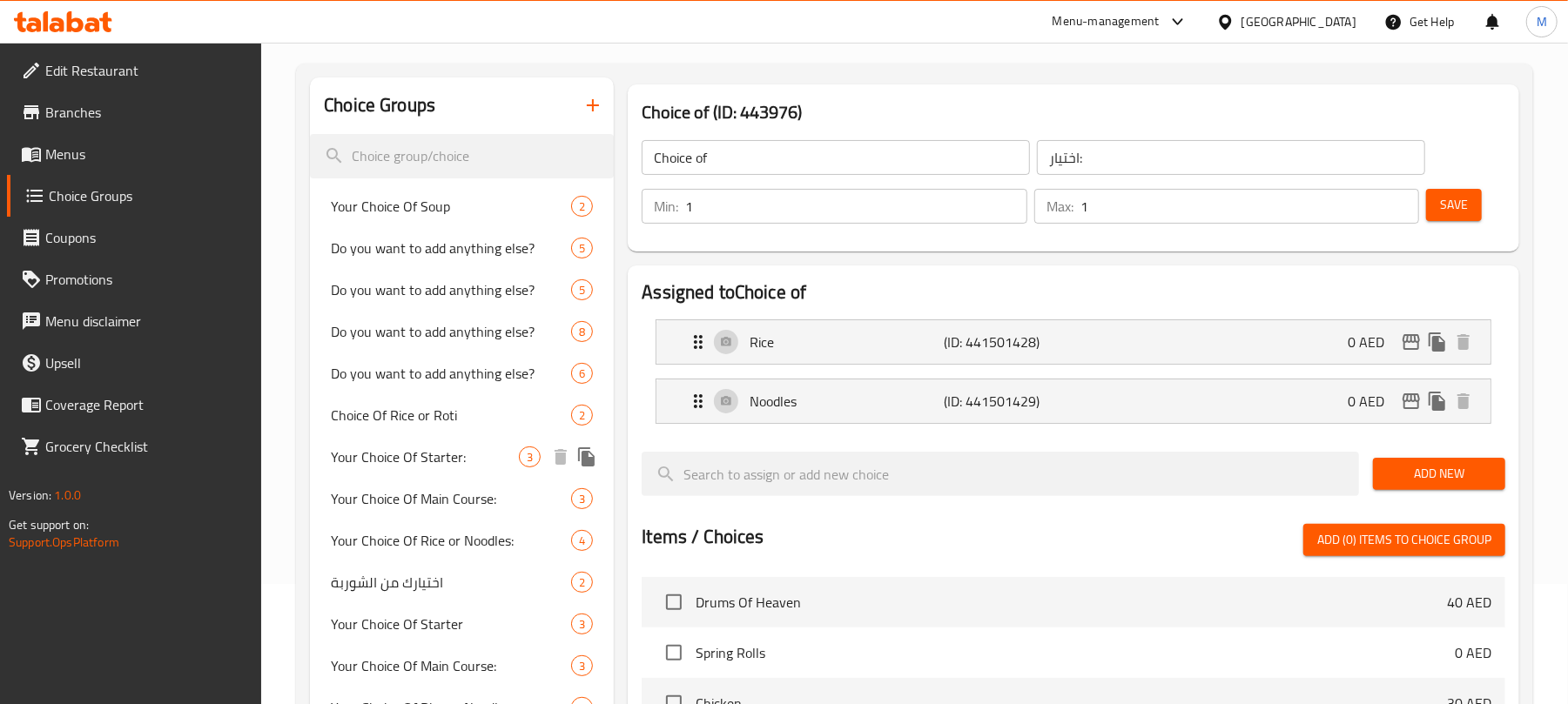
scroll to position [80, 0]
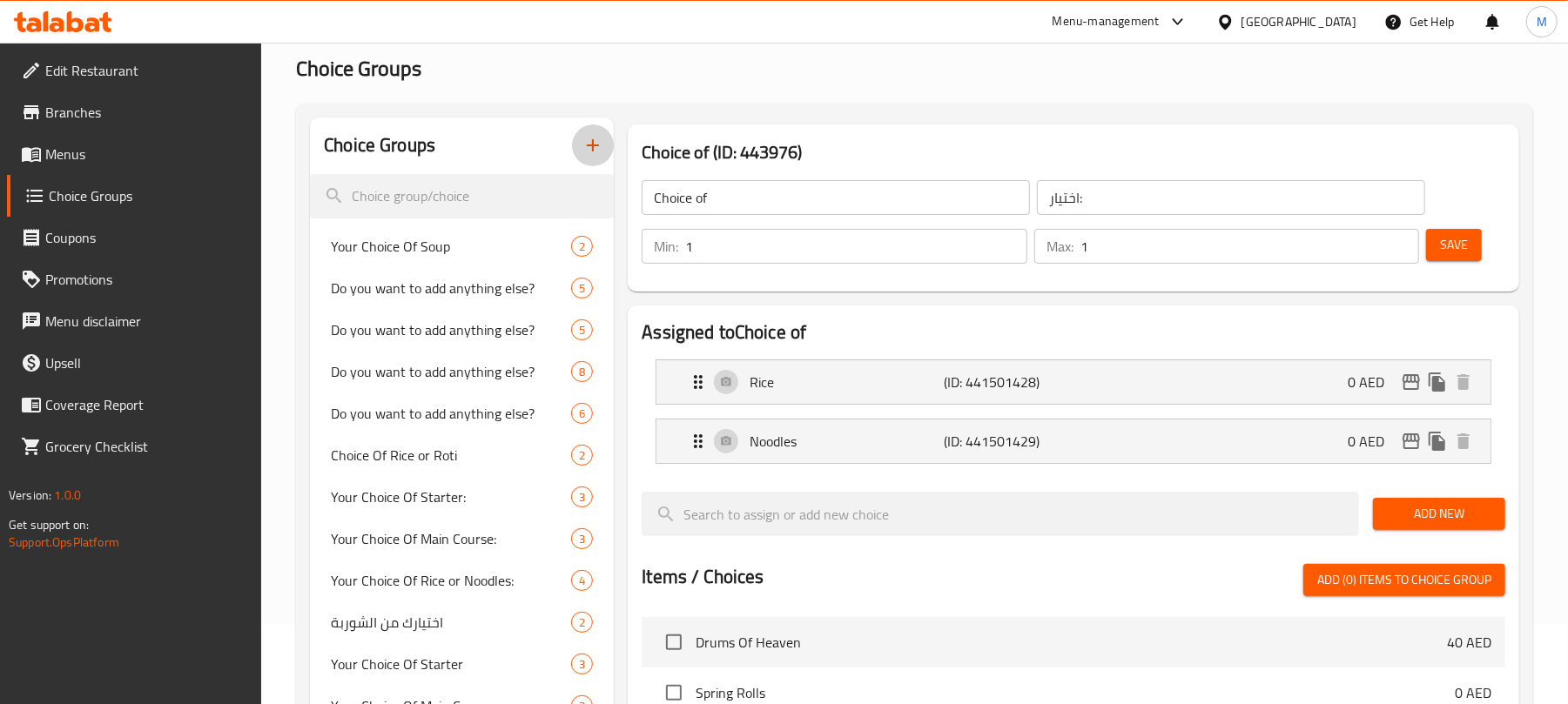
click at [600, 155] on icon "button" at bounding box center [594, 145] width 21 height 21
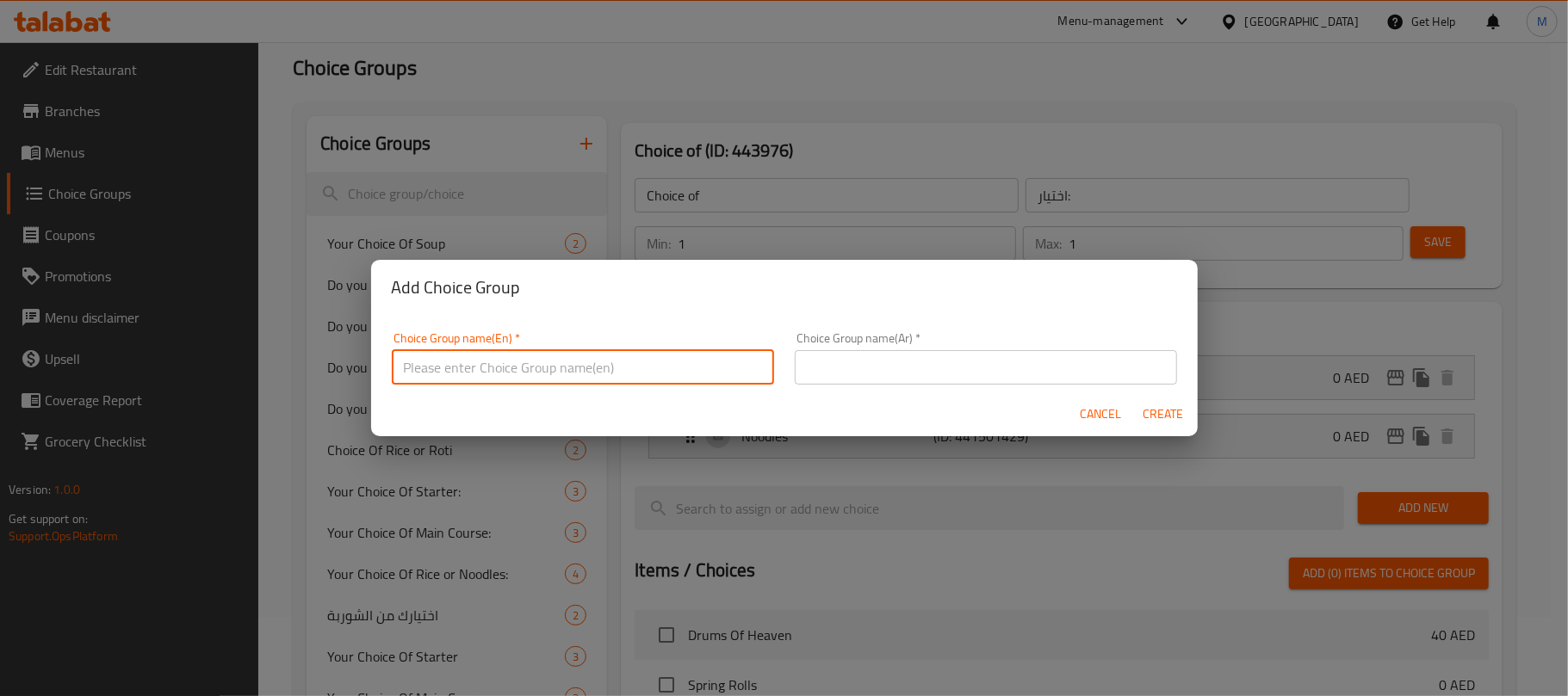
click at [608, 370] on input "text" at bounding box center [583, 367] width 382 height 34
type input "Your Choice Of:"
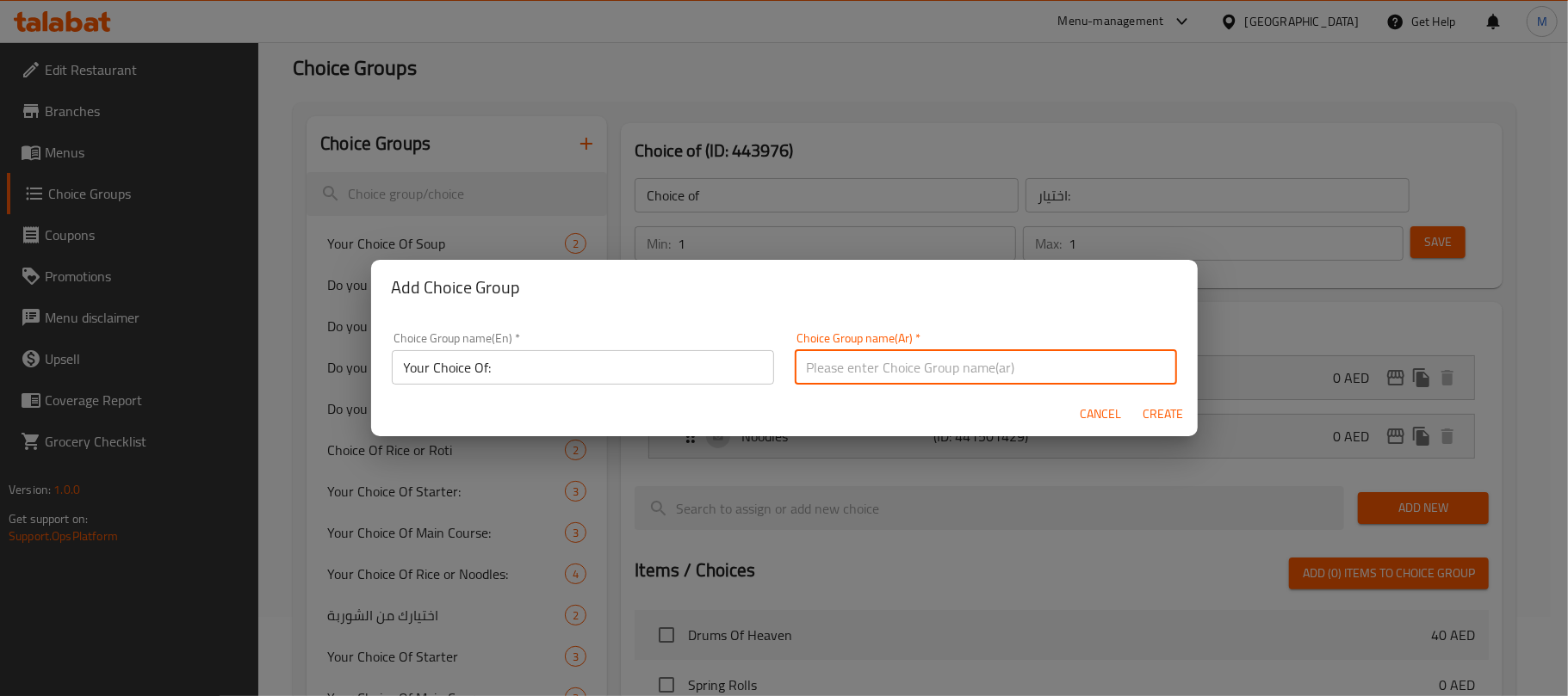
click at [835, 373] on input "text" at bounding box center [986, 367] width 382 height 34
type input "إختيارك من:"
click at [1176, 420] on span "Create" at bounding box center [1162, 415] width 41 height 22
type input "Your Choice Of:"
type input "إختيارك من:"
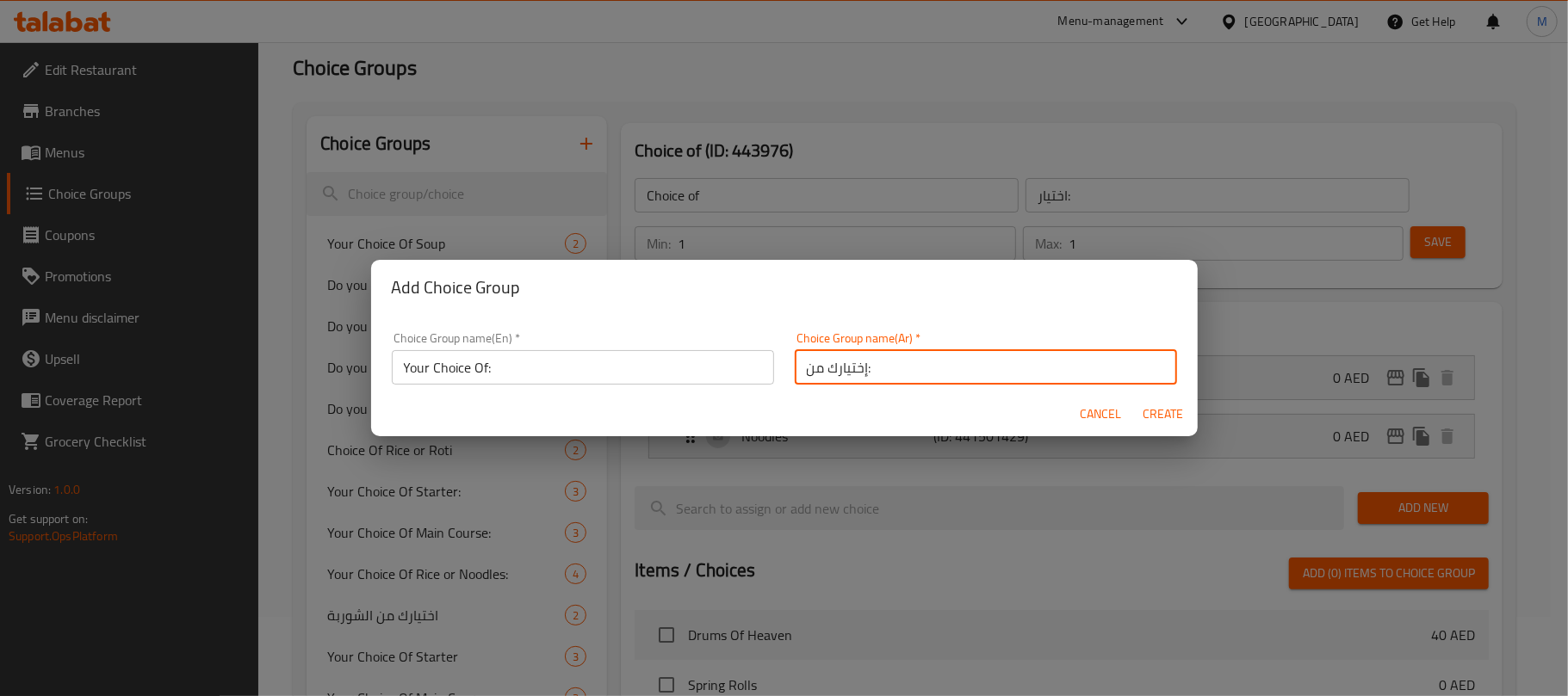
type input "0"
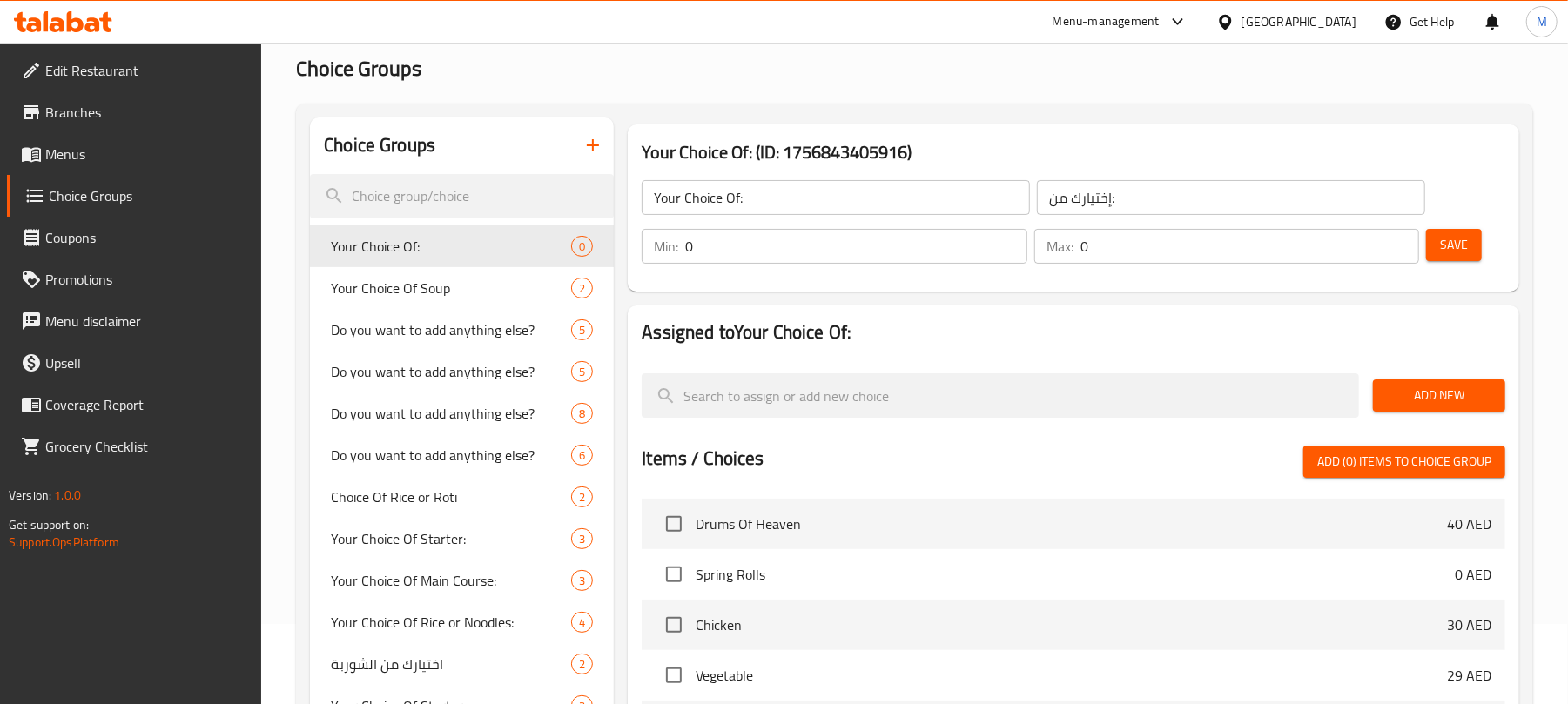
click at [868, 256] on input "0" at bounding box center [855, 246] width 341 height 35
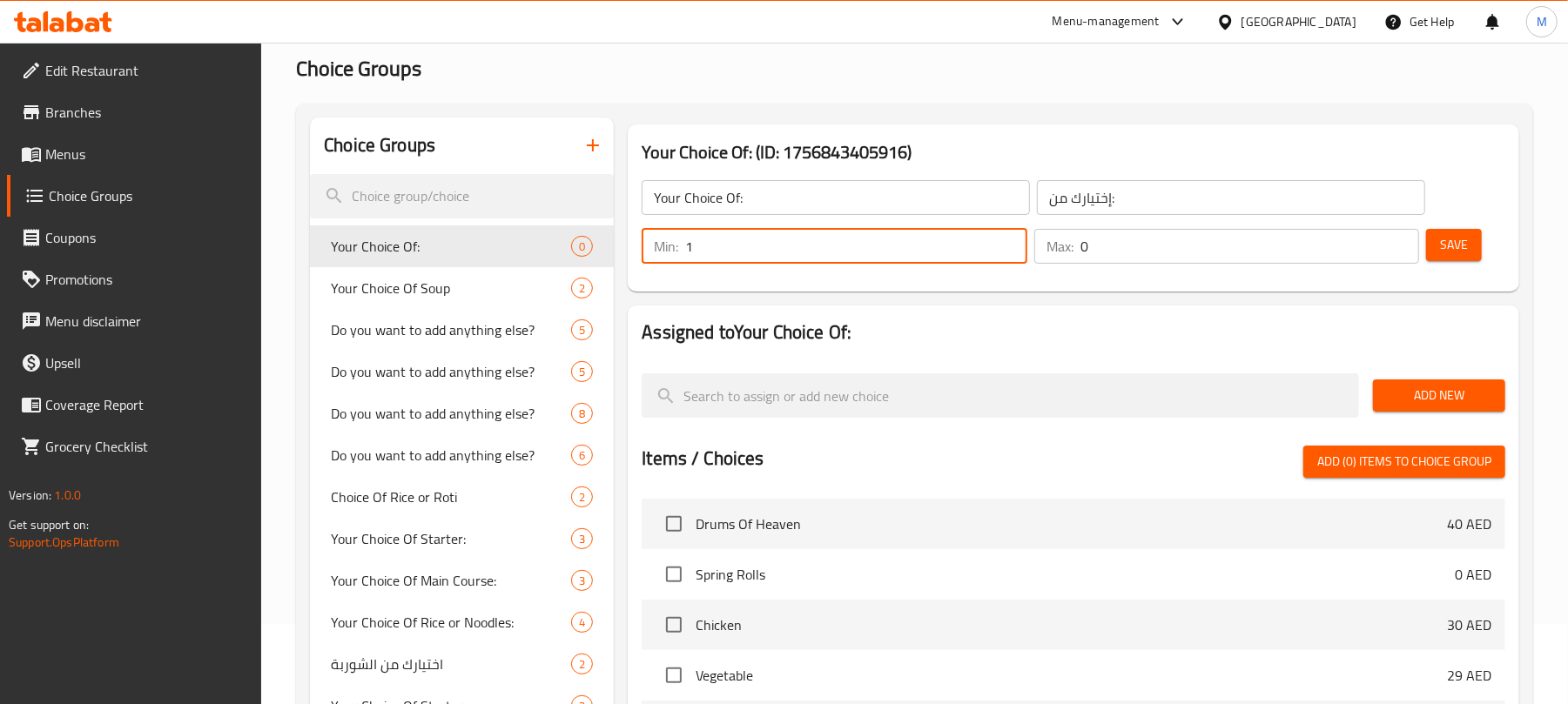
type input "1"
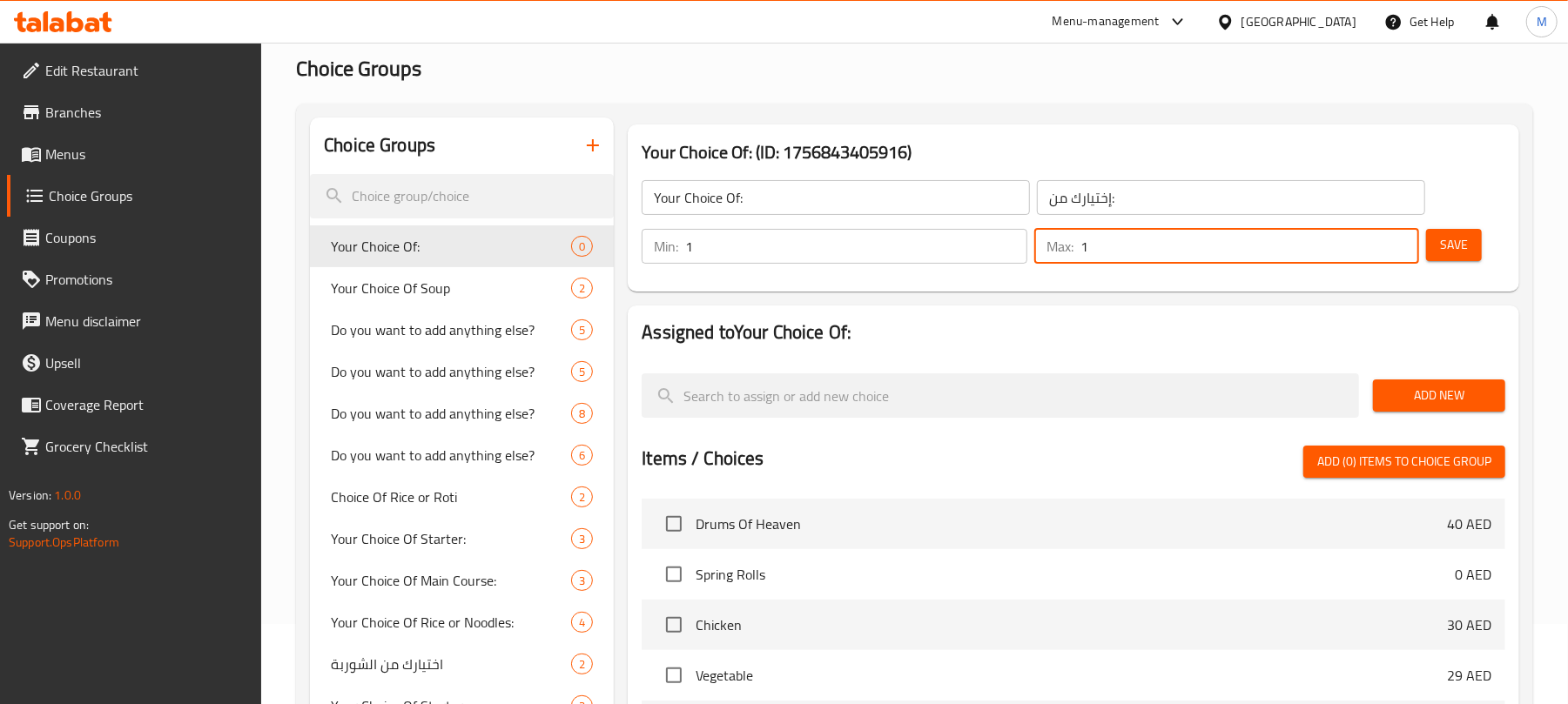
type input "1"
click at [1461, 395] on span "Add New" at bounding box center [1439, 395] width 105 height 22
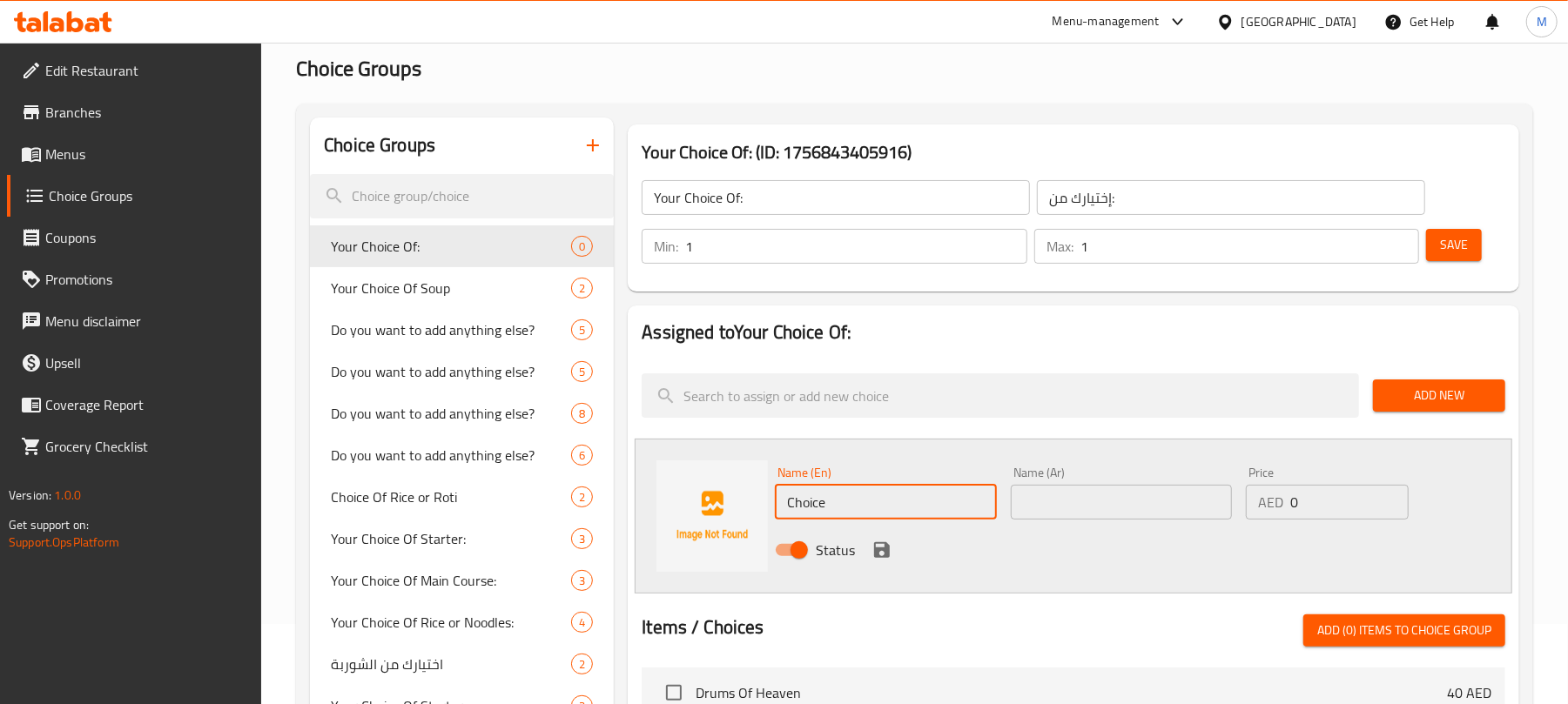
click at [868, 503] on input "Choice" at bounding box center [886, 502] width 221 height 35
type input "Chicken"
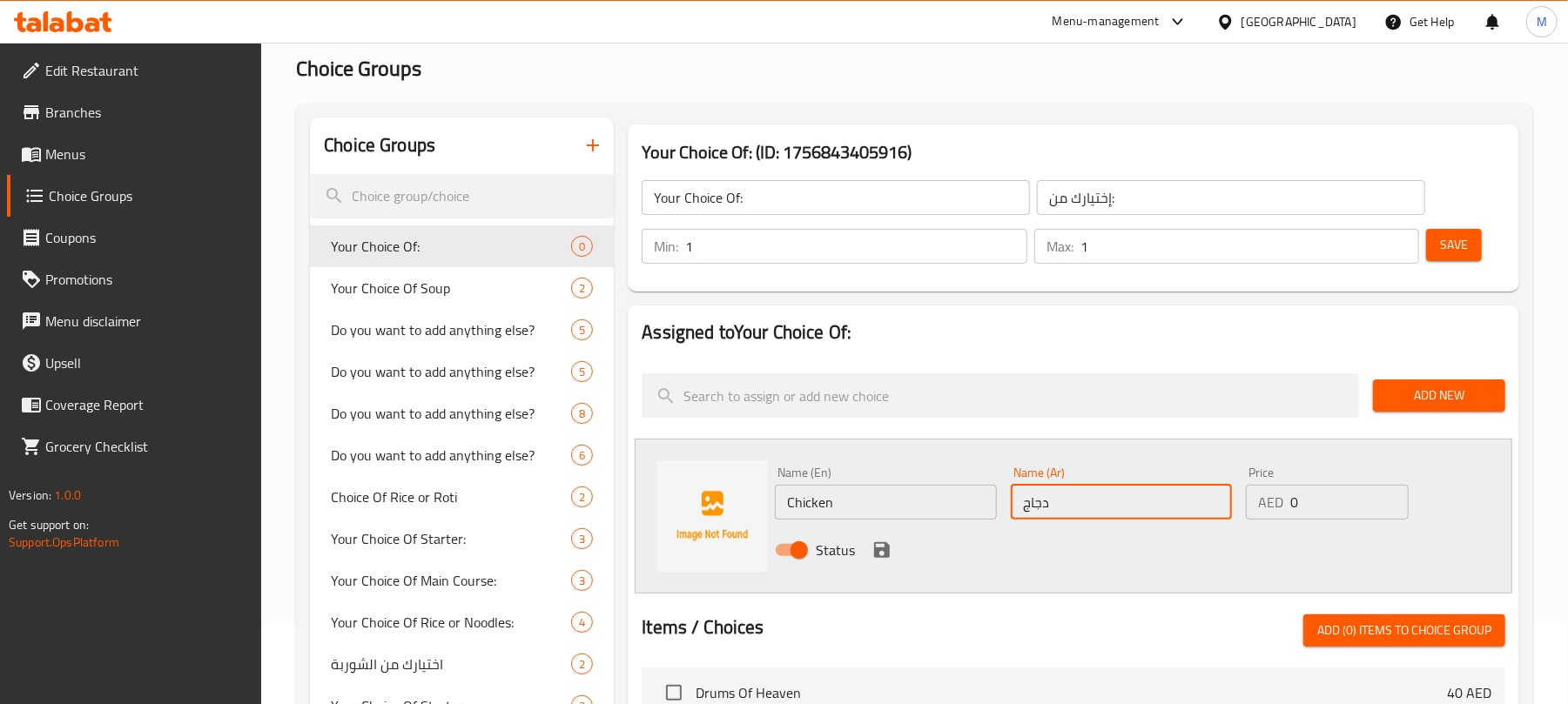
type input "دجاج"
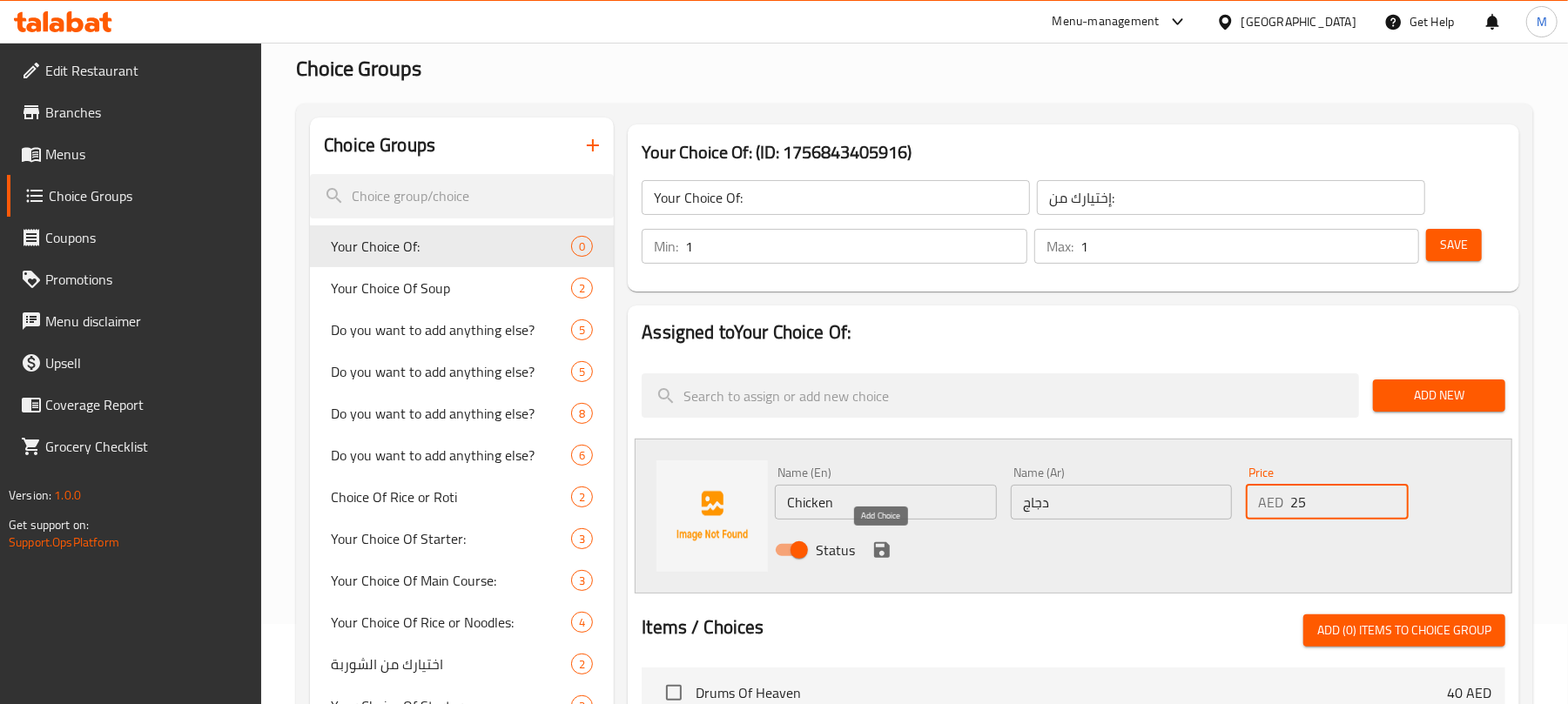
type input "25"
click at [886, 556] on icon "save" at bounding box center [882, 550] width 15 height 15
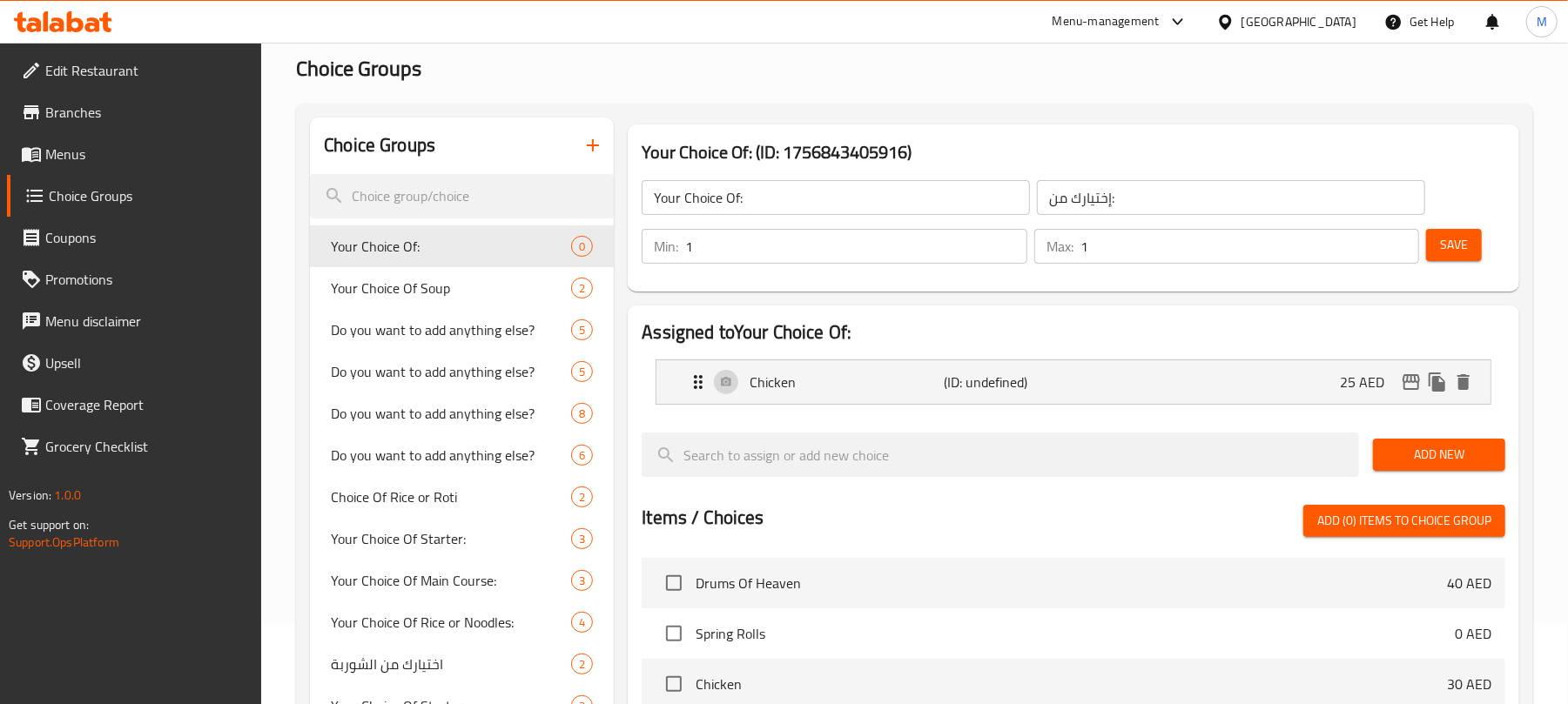
click at [1439, 454] on span "Add New" at bounding box center [1439, 455] width 105 height 22
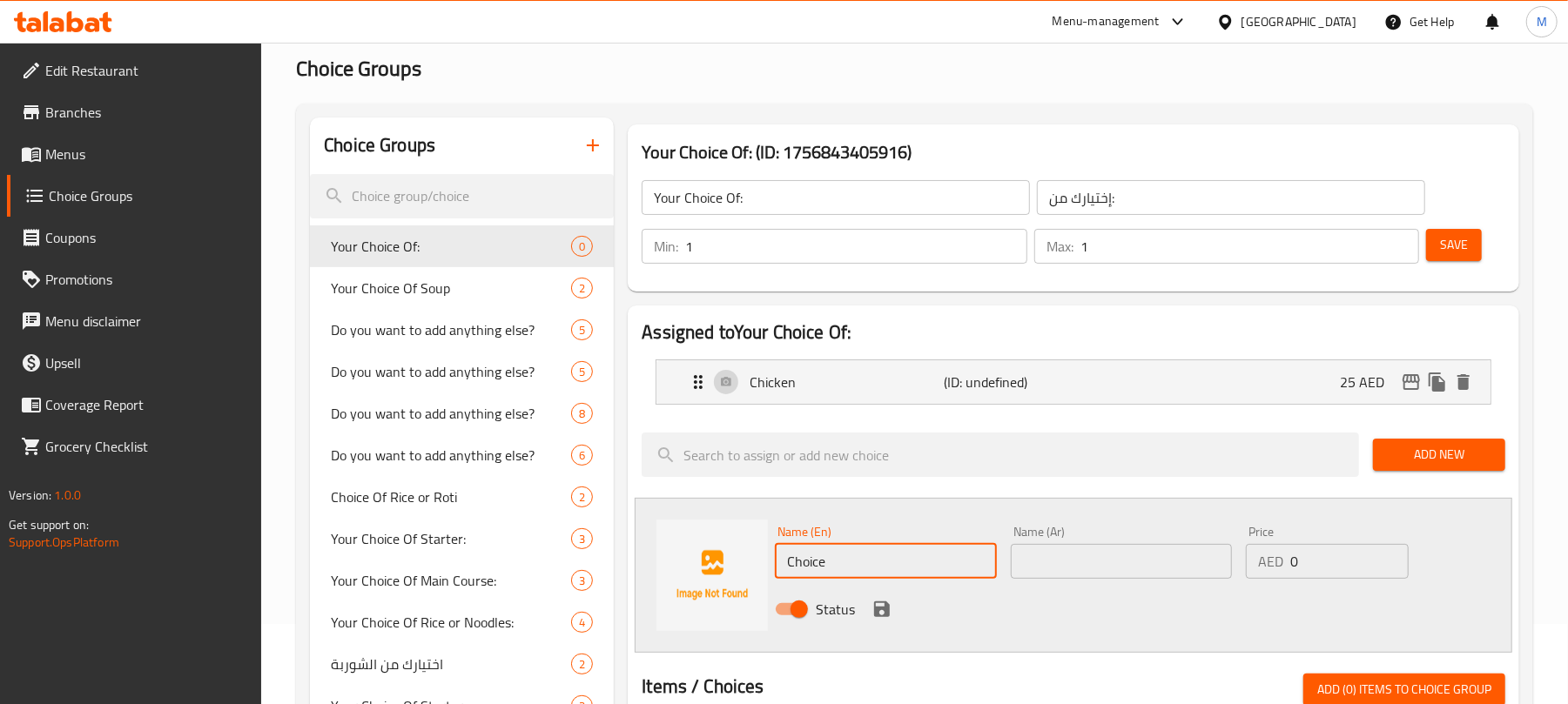
click at [933, 575] on input "Choice" at bounding box center [886, 562] width 221 height 35
type input "Vegetables"
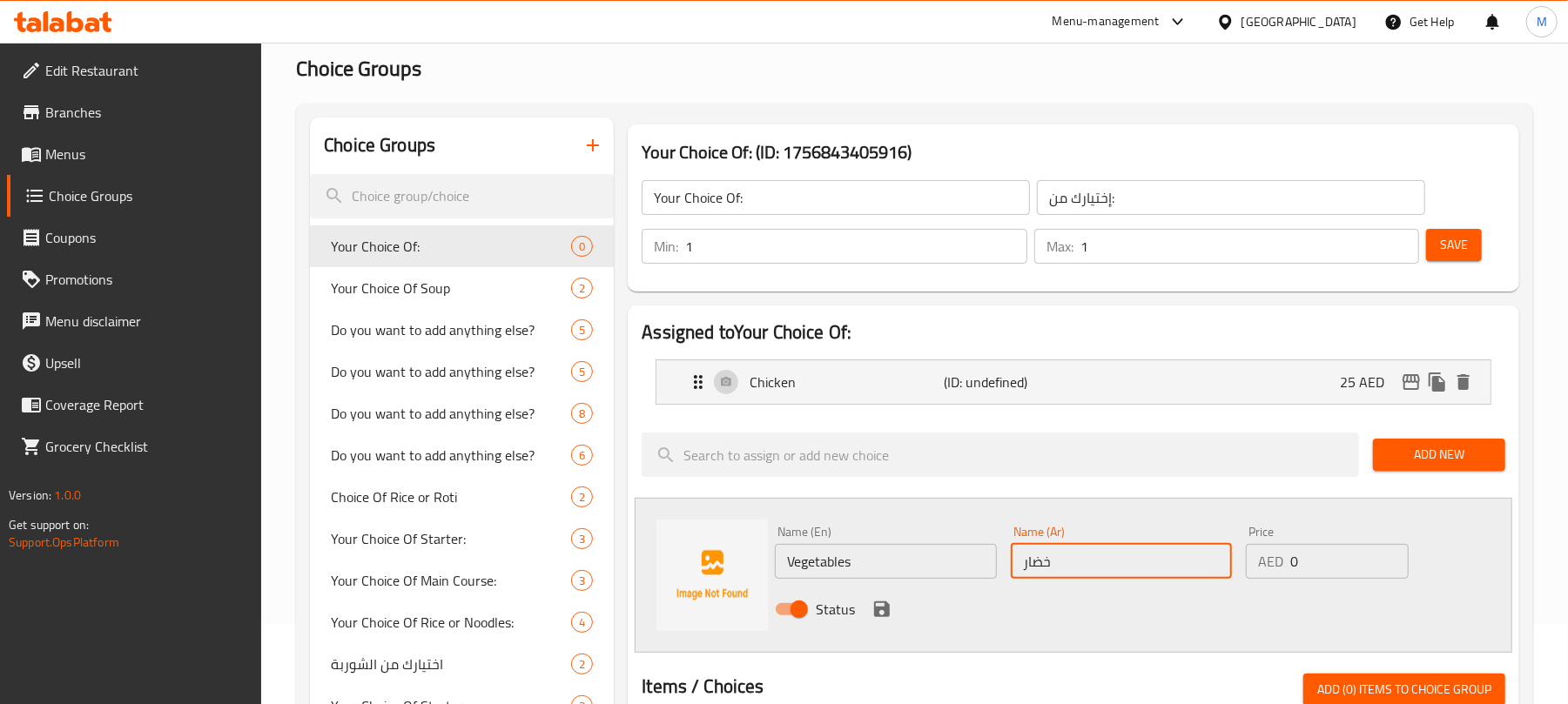
type input "خضار"
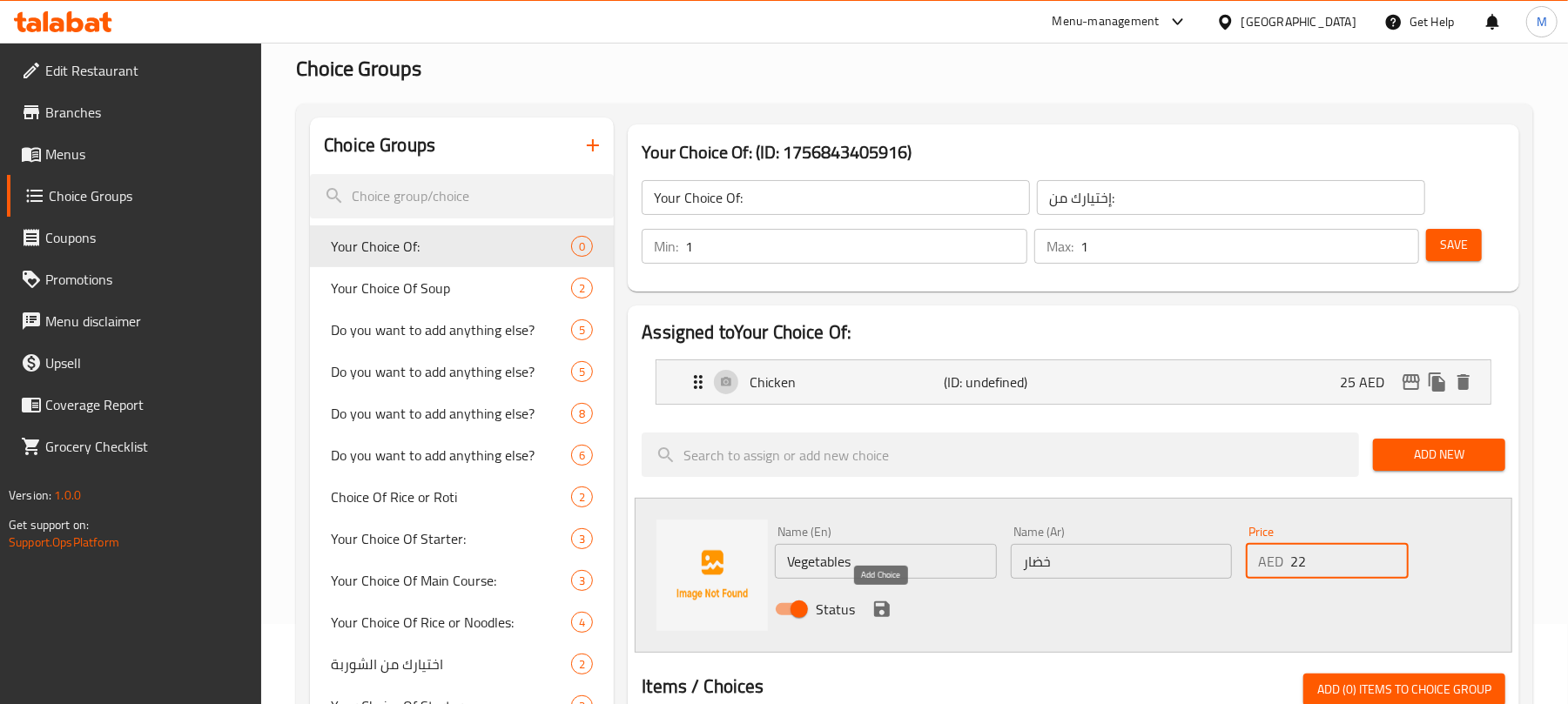
type input "22"
click at [878, 620] on button "save" at bounding box center [881, 609] width 26 height 26
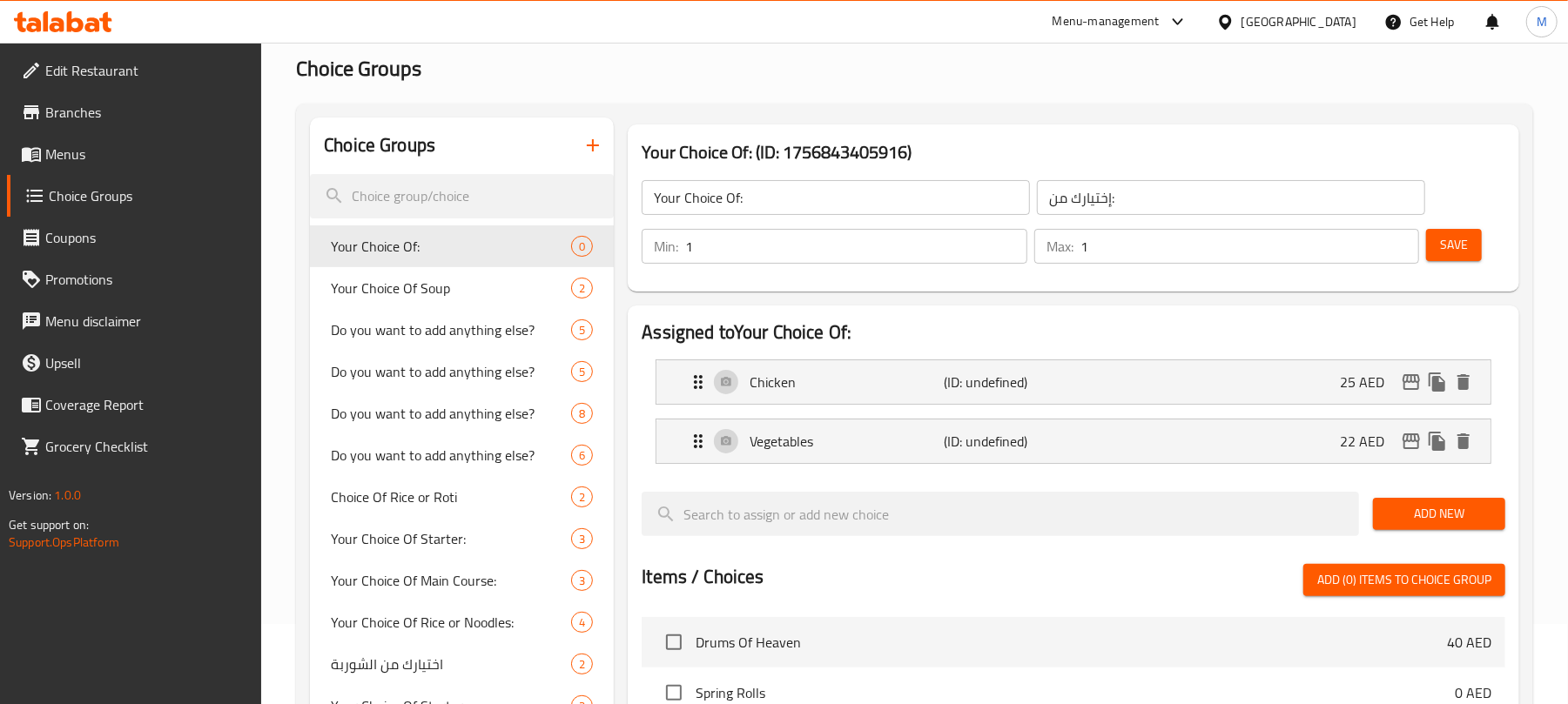
click at [1460, 249] on span "Save" at bounding box center [1454, 245] width 28 height 22
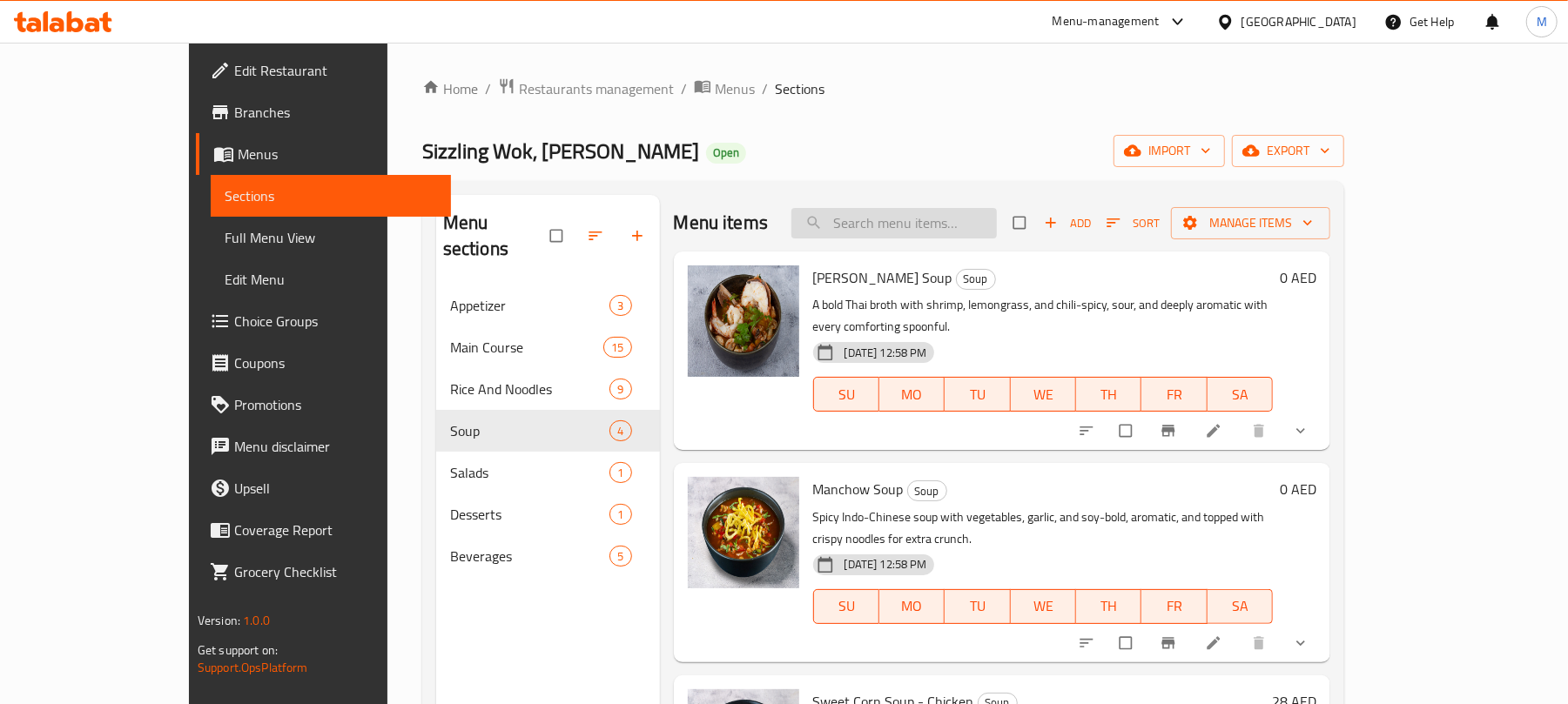
click at [958, 213] on input "search" at bounding box center [895, 223] width 206 height 31
paste input "Hot And Sour Soup"
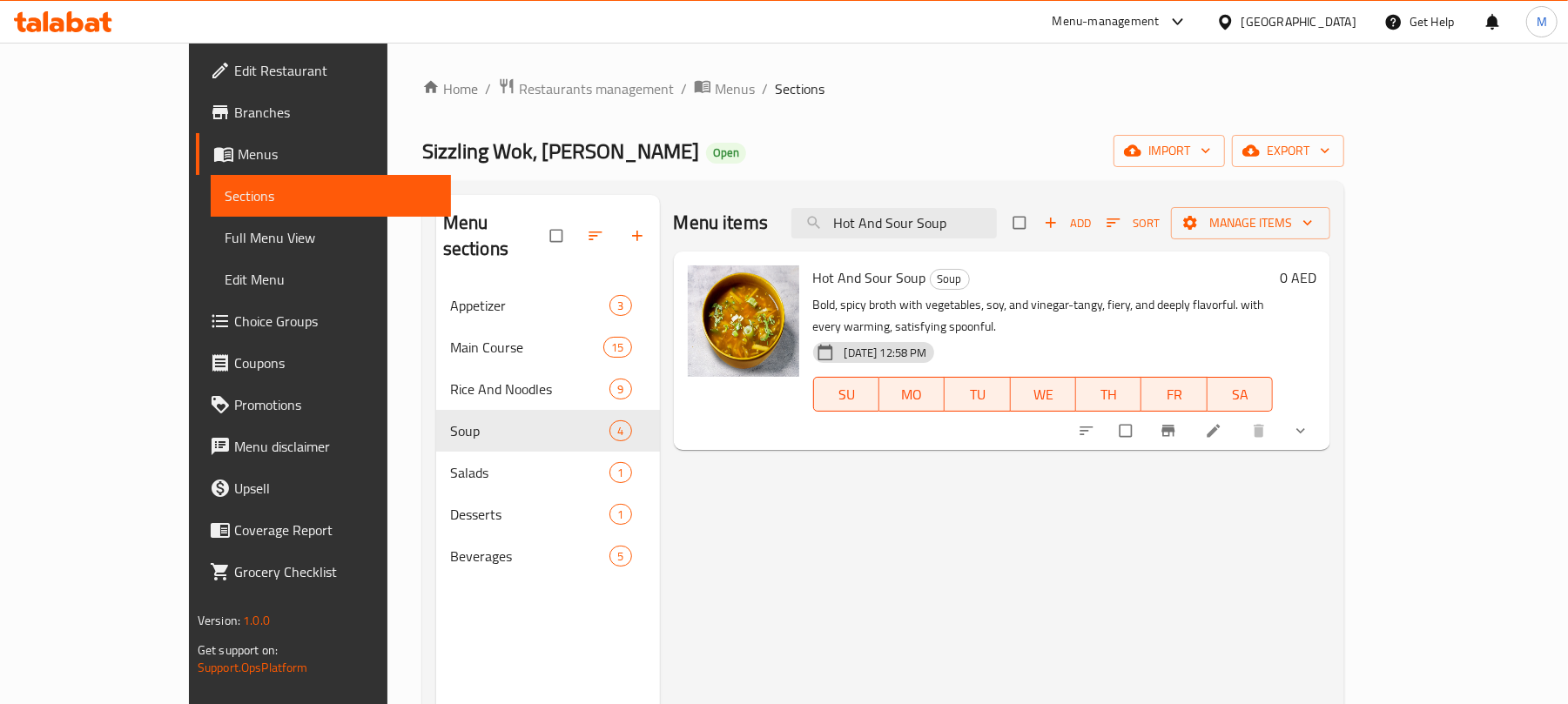
type input "Hot And Sour Soup"
click at [1310, 422] on icon "show more" at bounding box center [1301, 431] width 17 height 17
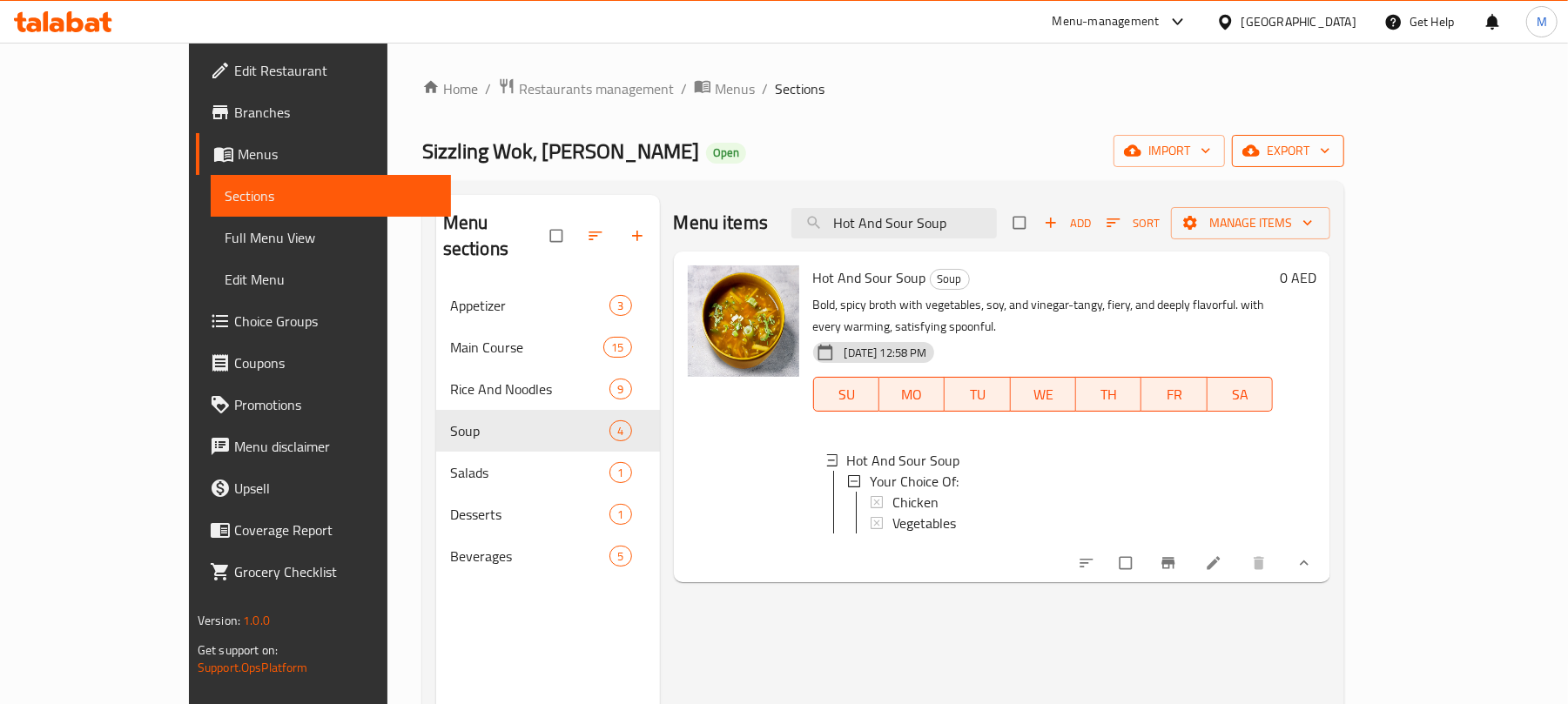
click at [1330, 158] on span "export" at bounding box center [1288, 151] width 85 height 22
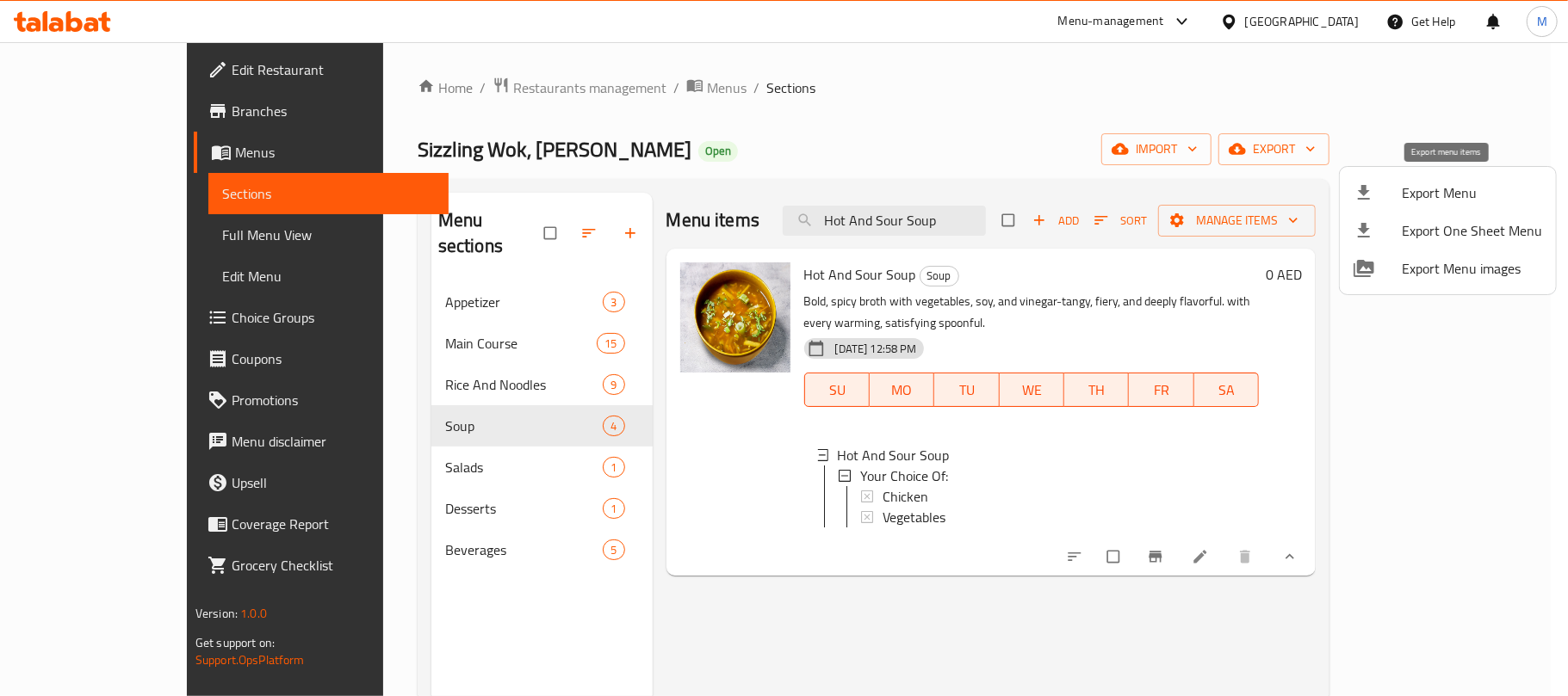
click at [1441, 196] on span "Export Menu" at bounding box center [1472, 193] width 141 height 21
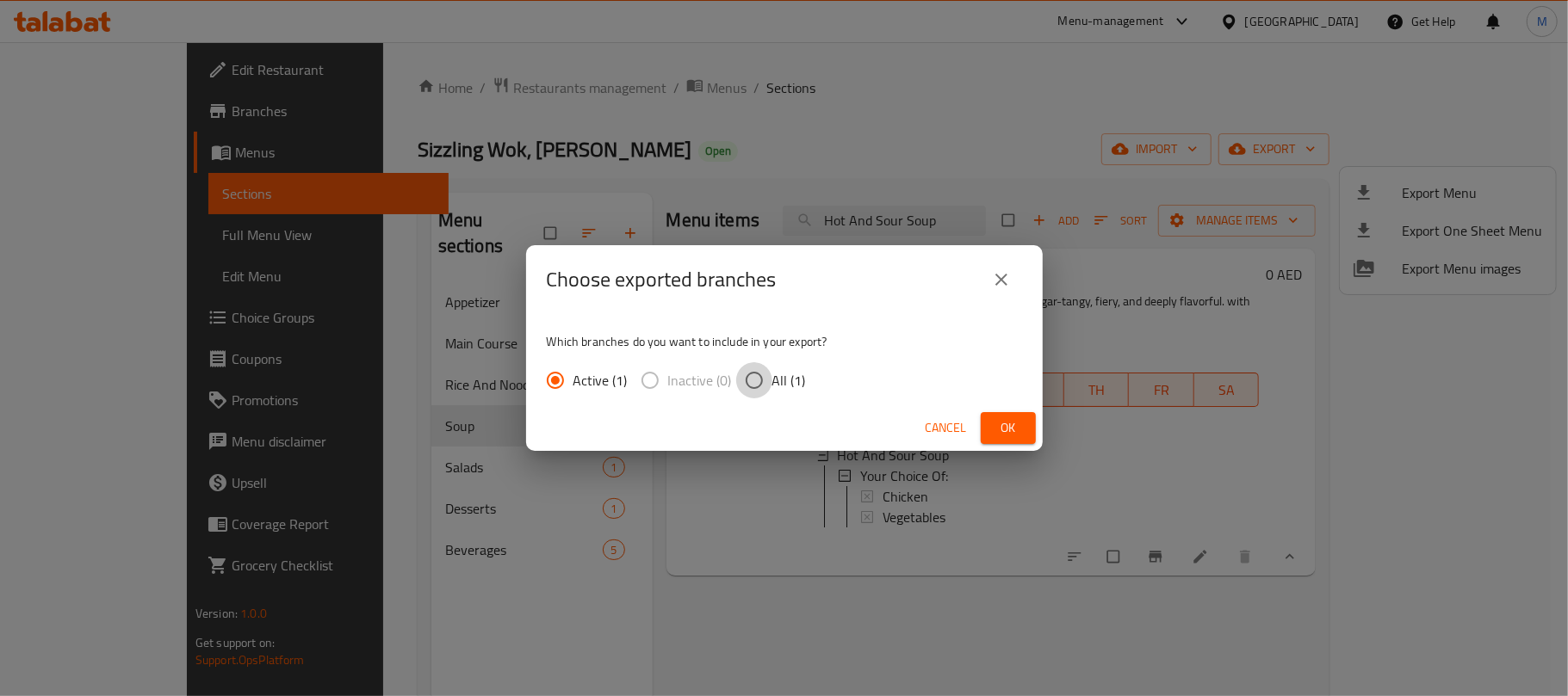
click at [768, 377] on input "All (1)" at bounding box center [754, 380] width 36 height 36
radio input "true"
click at [1002, 422] on span "Ok" at bounding box center [1008, 428] width 28 height 22
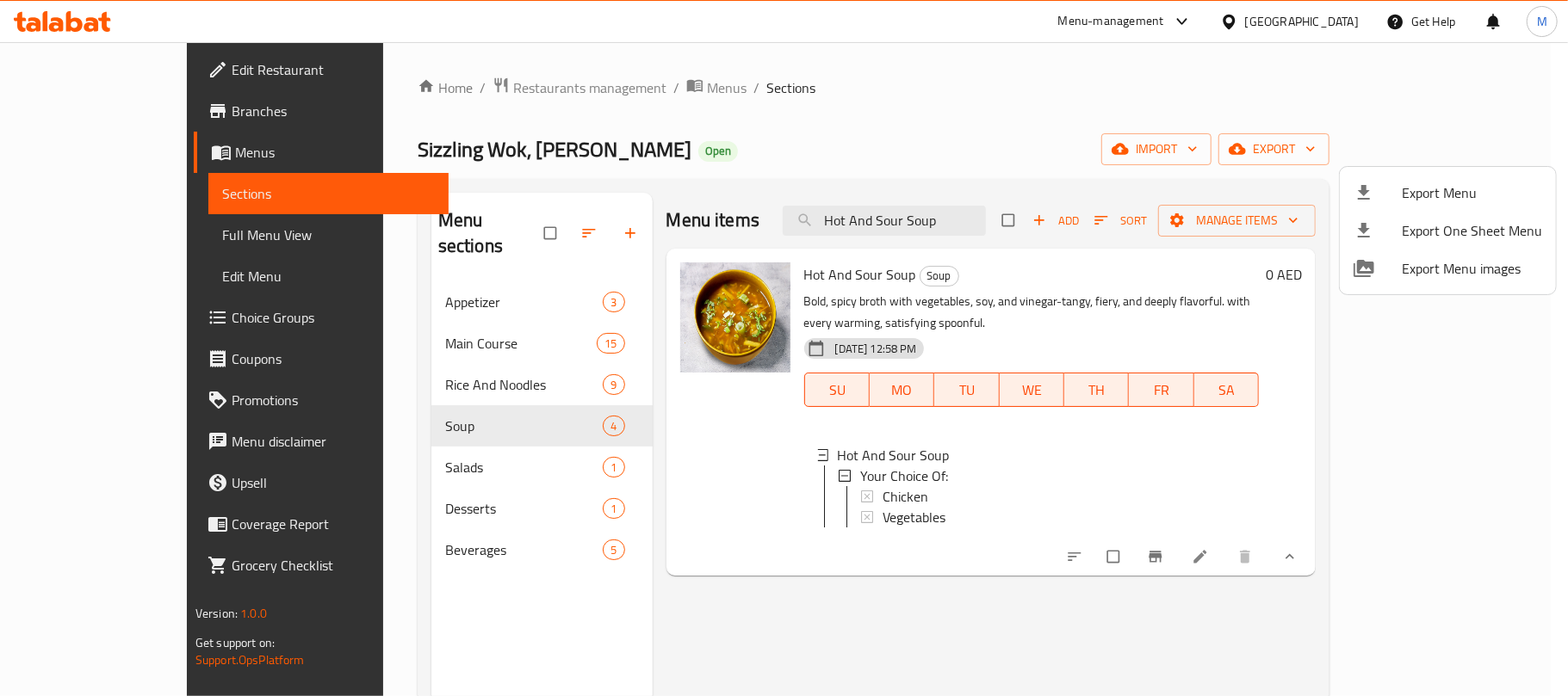
click at [917, 140] on div at bounding box center [784, 348] width 1568 height 696
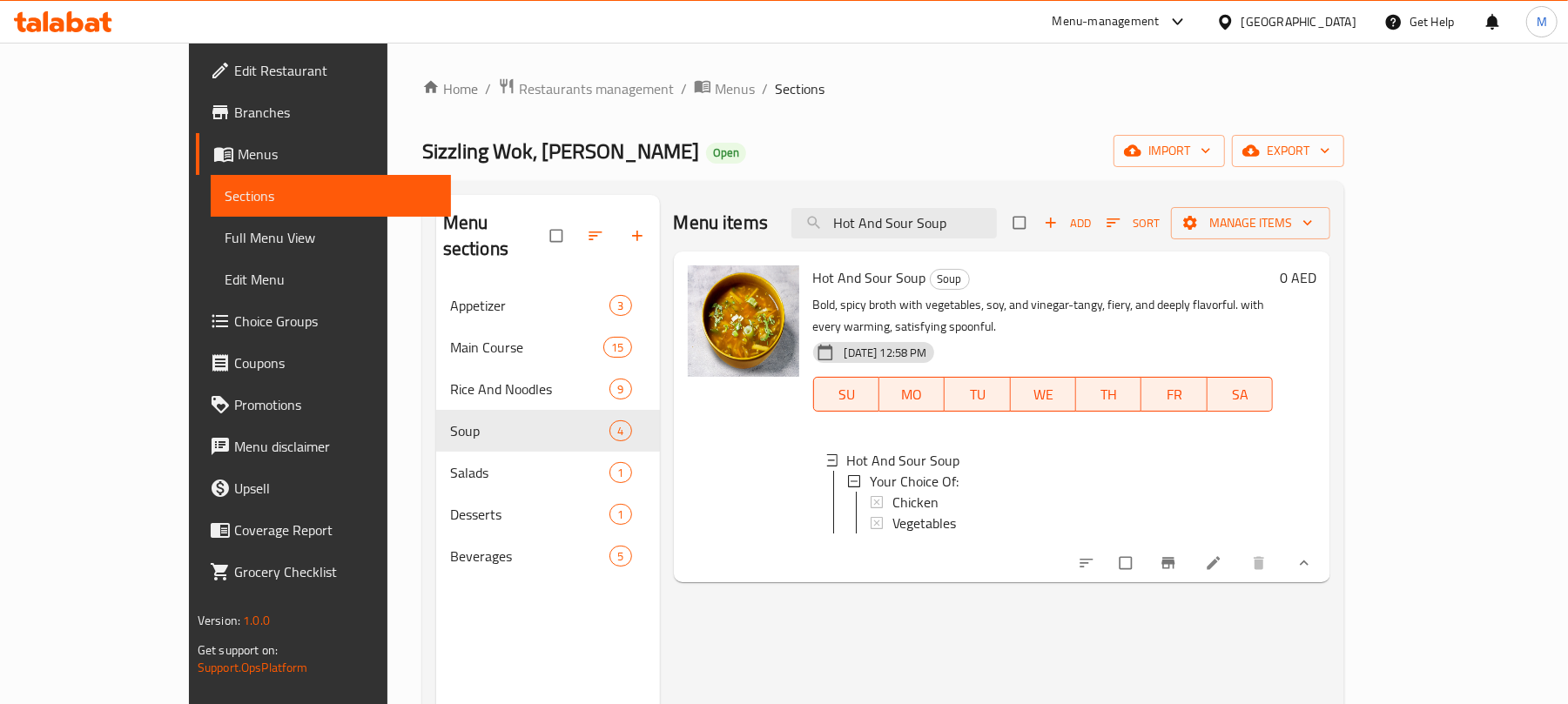
click at [927, 141] on div "Sizzling Wok, Al Barsha Open import export" at bounding box center [883, 150] width 923 height 32
click at [695, 92] on icon "breadcrumb" at bounding box center [703, 87] width 17 height 17
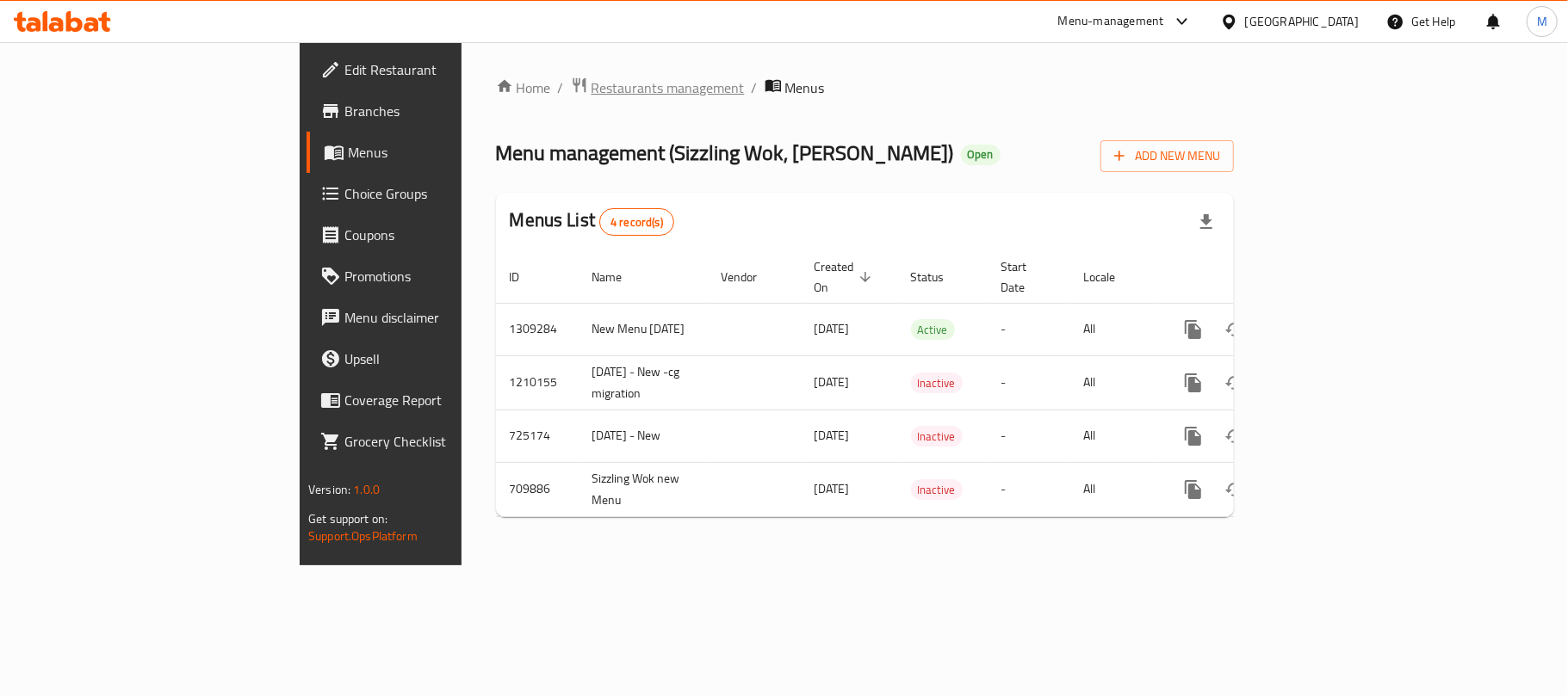
drag, startPoint x: 493, startPoint y: 115, endPoint x: 480, endPoint y: 90, distance: 28.2
click at [495, 115] on div "Home / Restaurants management / Menus Menu management ( Sizzling Wok, Al Barsha…" at bounding box center [864, 304] width 738 height 454
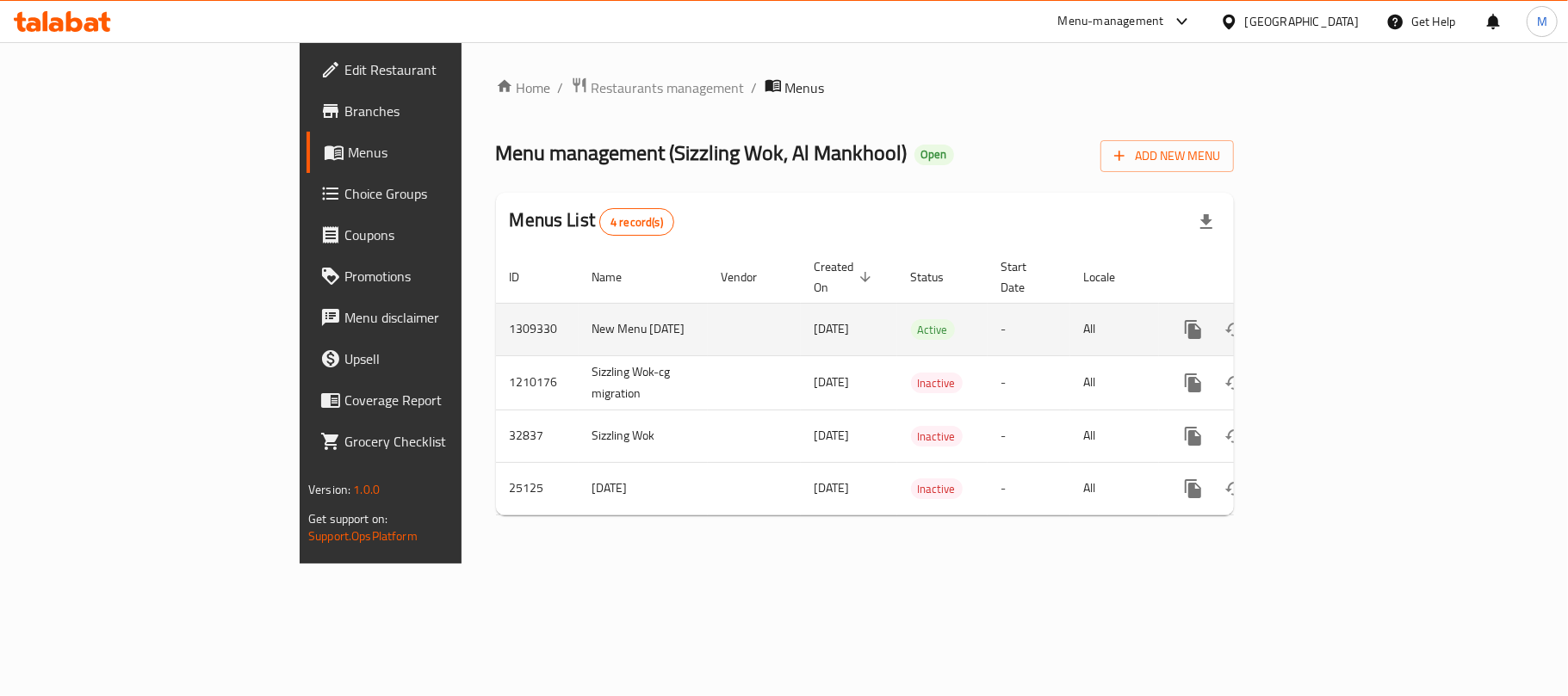
click at [1327, 319] on icon "enhanced table" at bounding box center [1317, 330] width 21 height 21
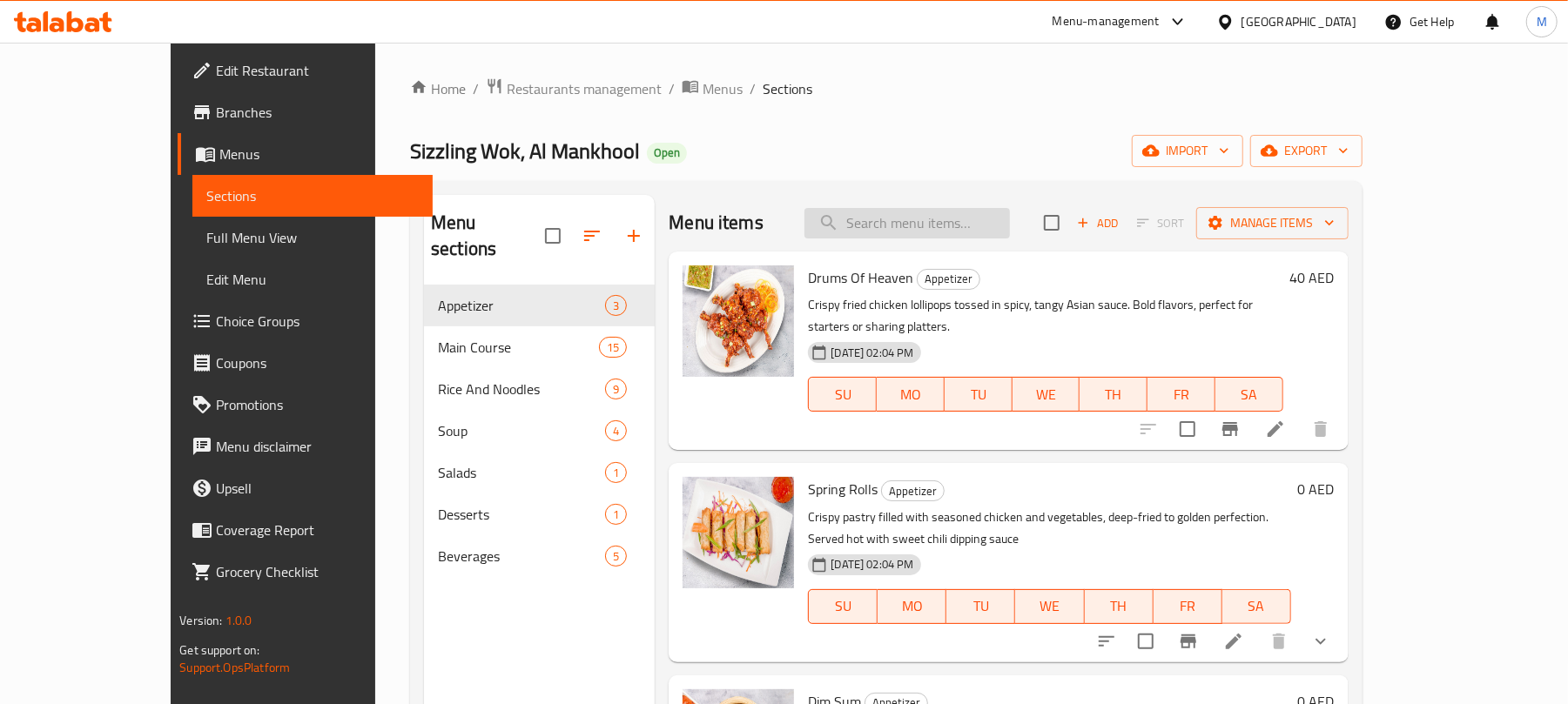
click at [956, 231] on input "search" at bounding box center [907, 223] width 206 height 31
paste input "13130"
type input "13130"
paste input "Hot And Sour Soup"
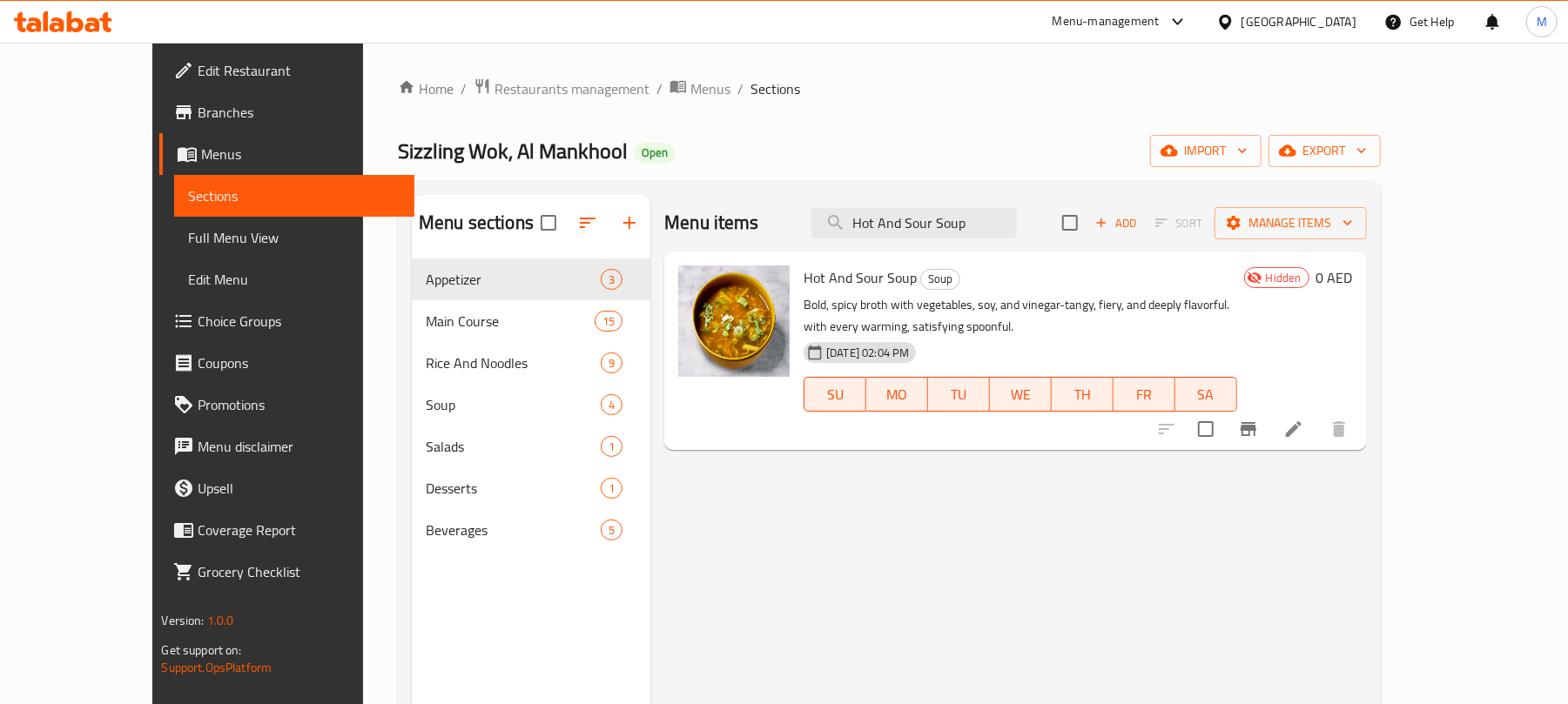
type input "Hot And Sour Soup"
click at [1367, 146] on span "export" at bounding box center [1325, 151] width 85 height 22
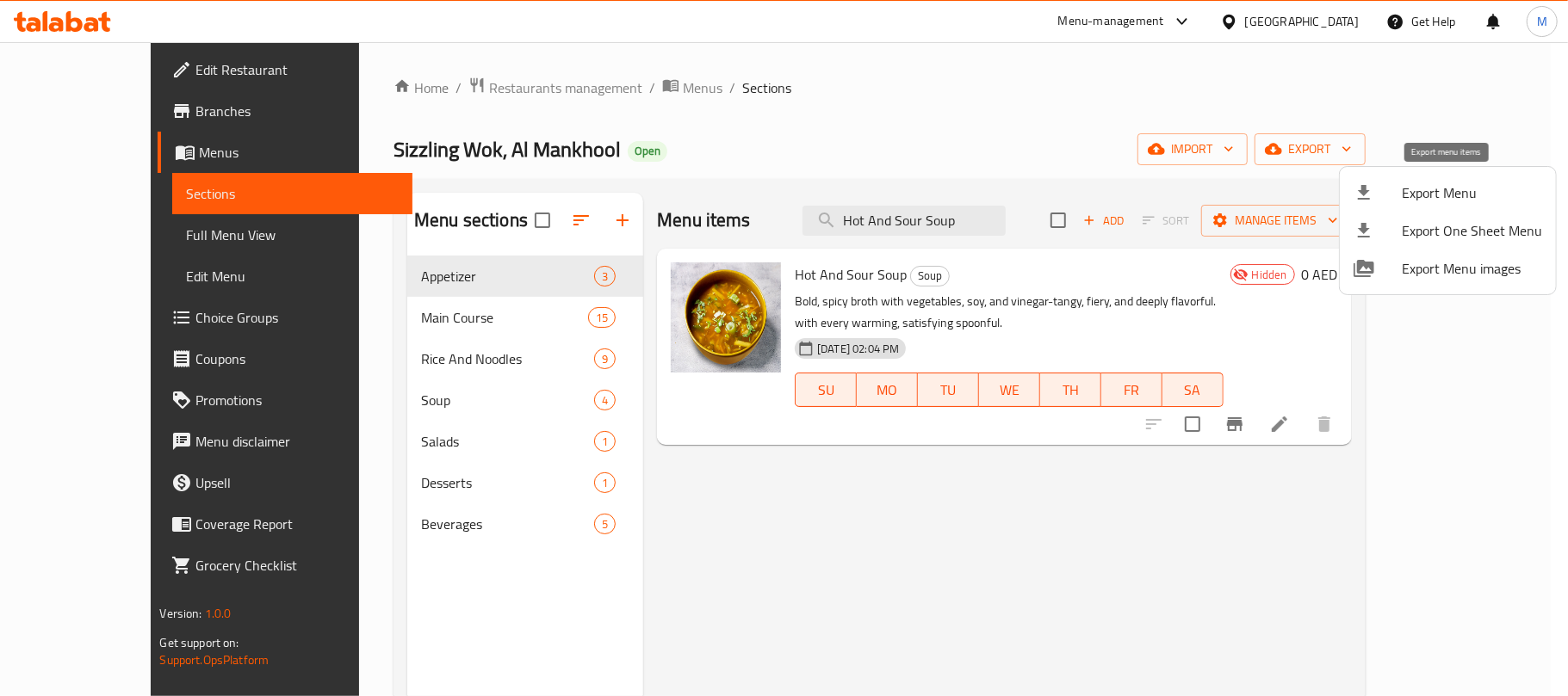
click at [1427, 196] on span "Export Menu" at bounding box center [1472, 193] width 141 height 21
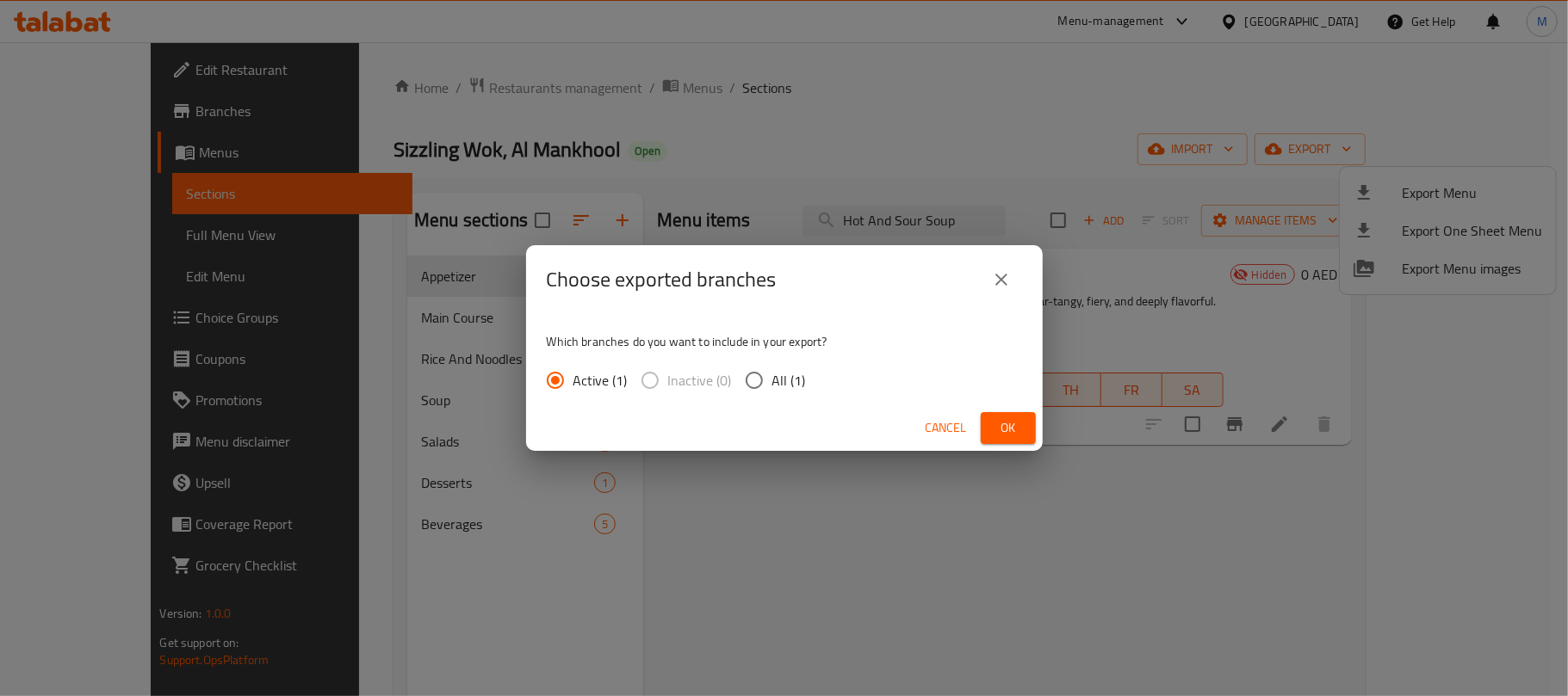
click at [790, 378] on span "All (1)" at bounding box center [788, 380] width 33 height 21
click at [772, 378] on input "All (1)" at bounding box center [754, 380] width 36 height 36
radio input "true"
click at [1017, 432] on span "Ok" at bounding box center [1008, 428] width 28 height 22
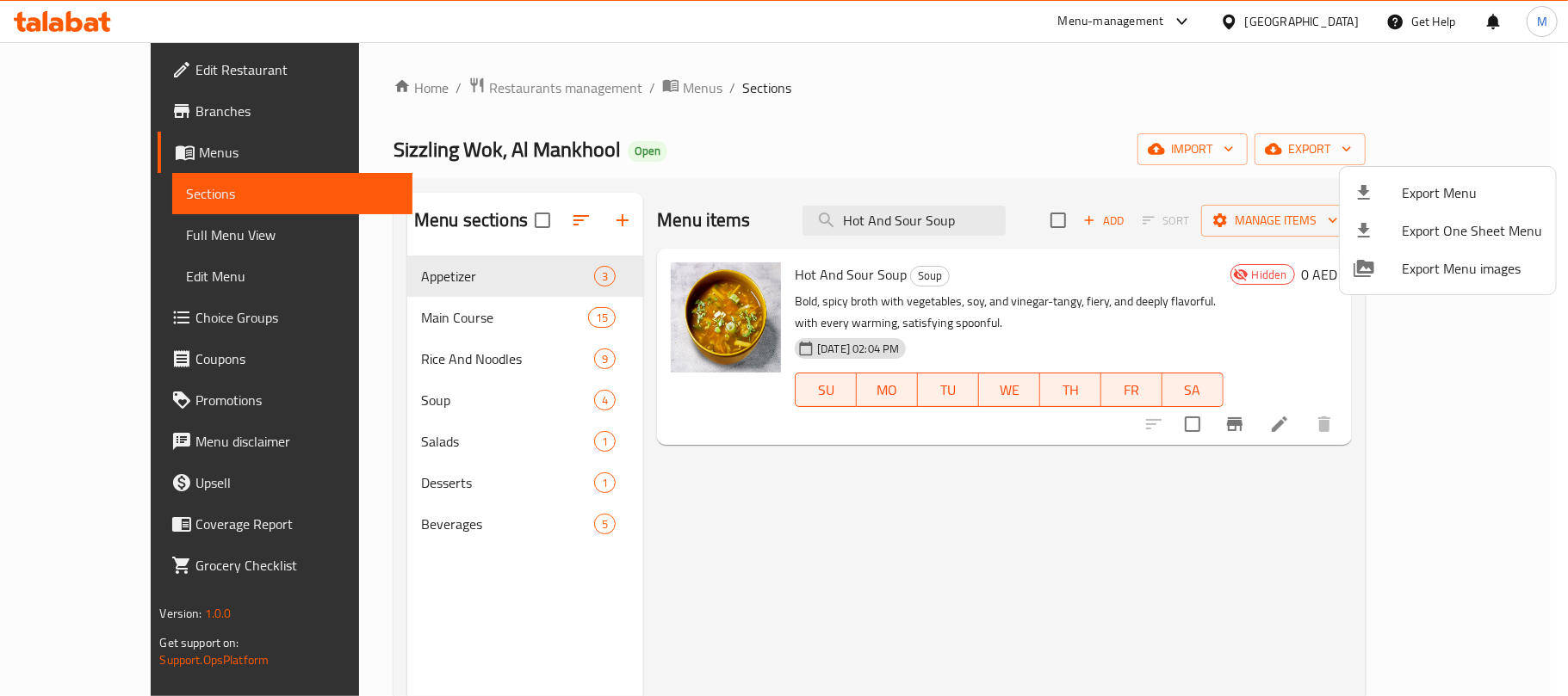
click at [1148, 145] on div at bounding box center [784, 348] width 1568 height 696
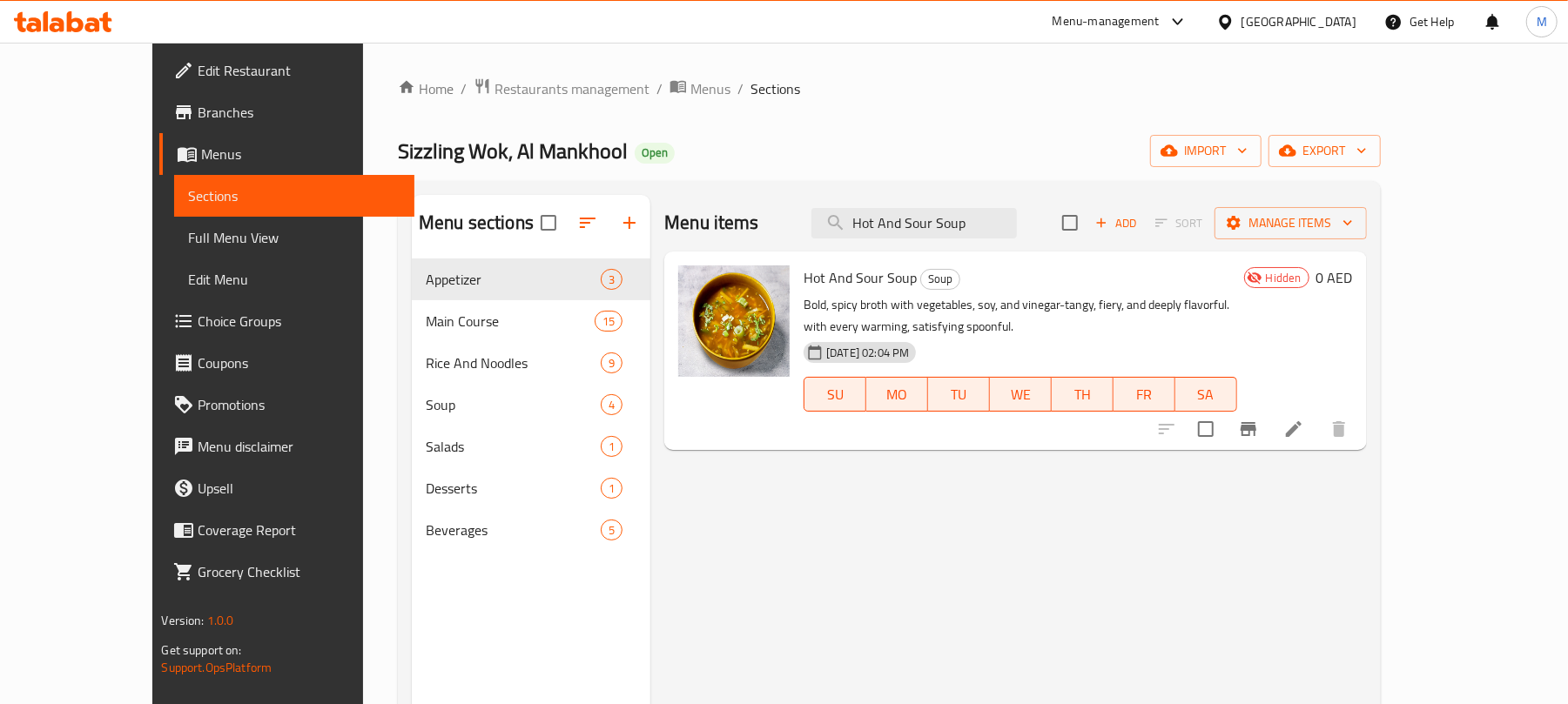
click at [1108, 165] on div "Sizzling Wok, Al Mankhool Open import export" at bounding box center [890, 150] width 983 height 32
click at [1304, 432] on icon at bounding box center [1294, 429] width 21 height 21
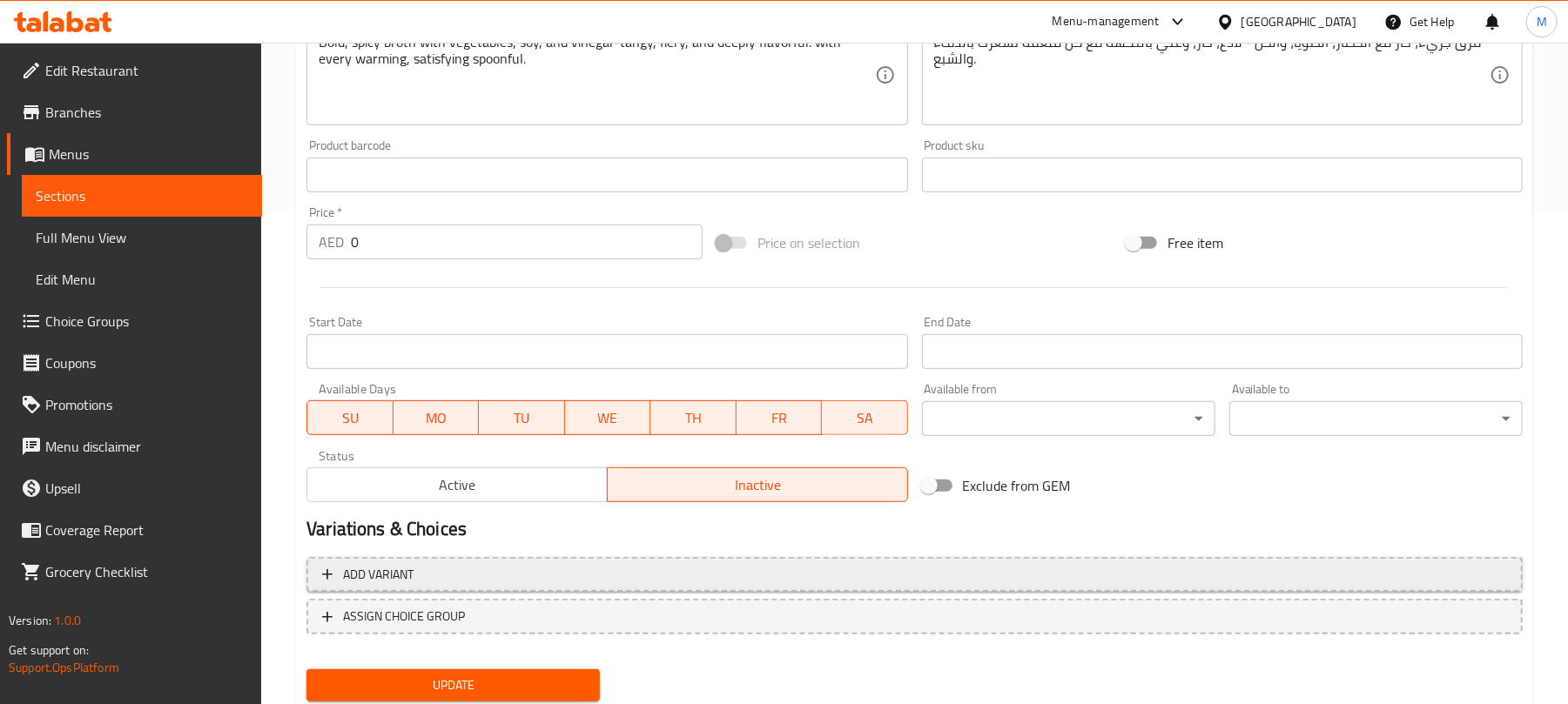
scroll to position [550, 0]
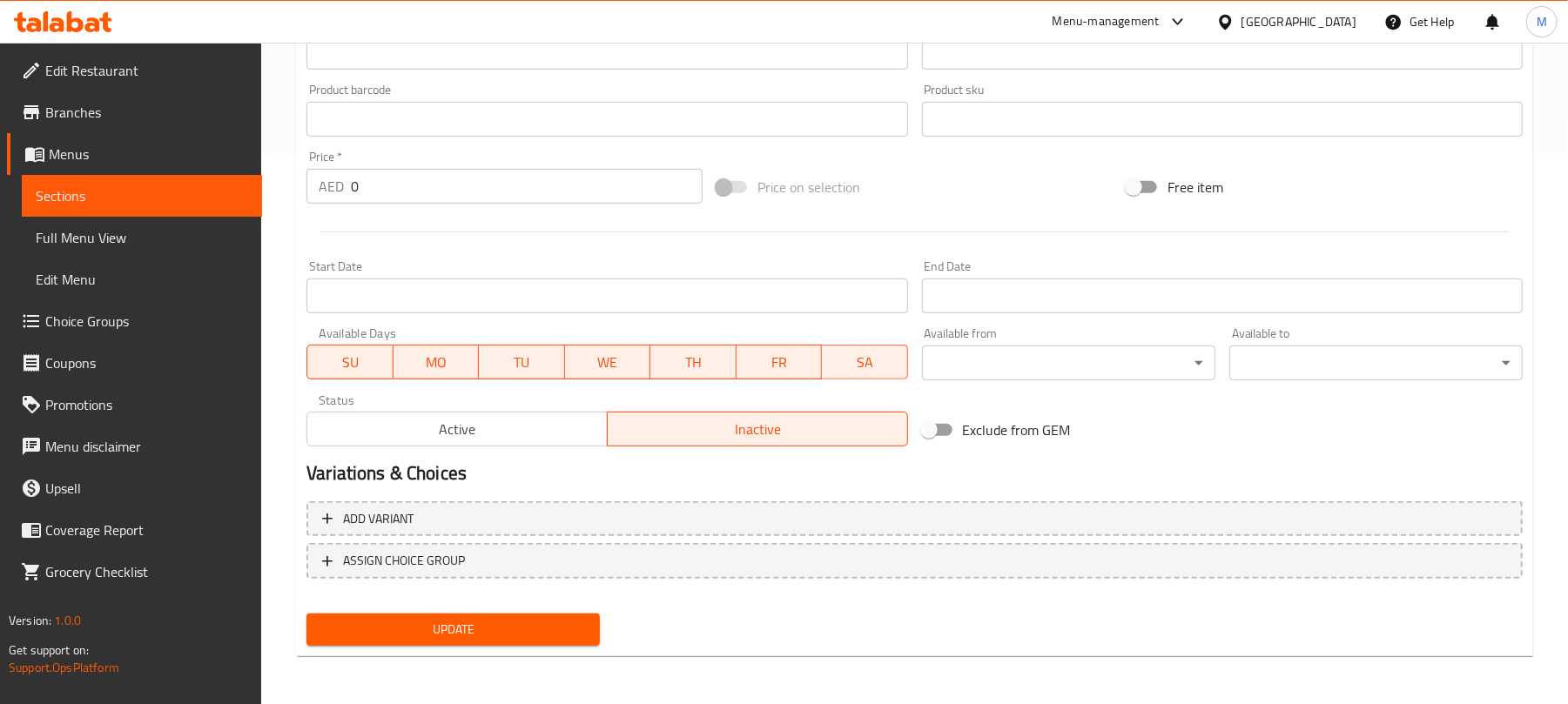
click at [530, 425] on span "Active" at bounding box center [458, 430] width 287 height 25
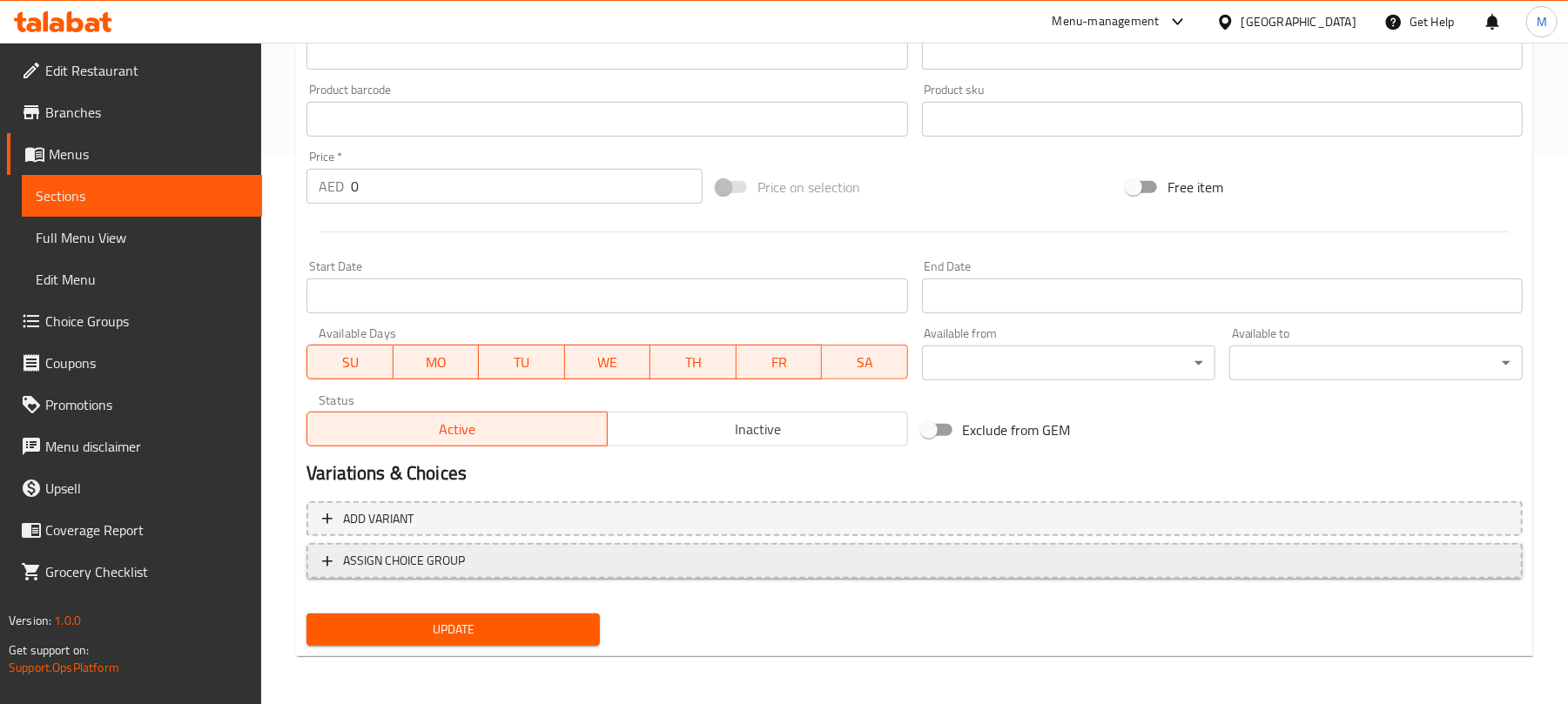
click at [684, 573] on button "ASSIGN CHOICE GROUP" at bounding box center [915, 561] width 1217 height 36
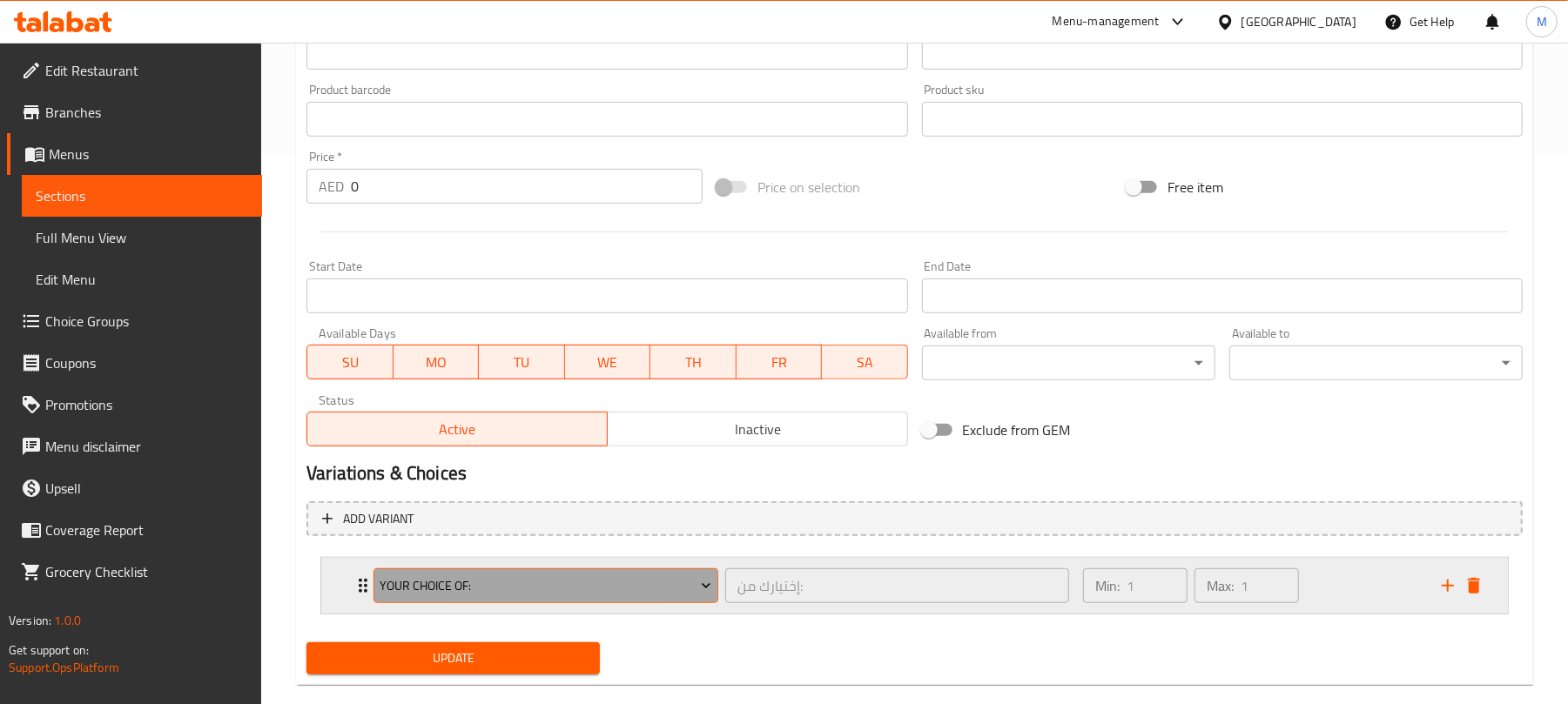
click at [468, 591] on span "Your Choice Of:" at bounding box center [546, 586] width 332 height 22
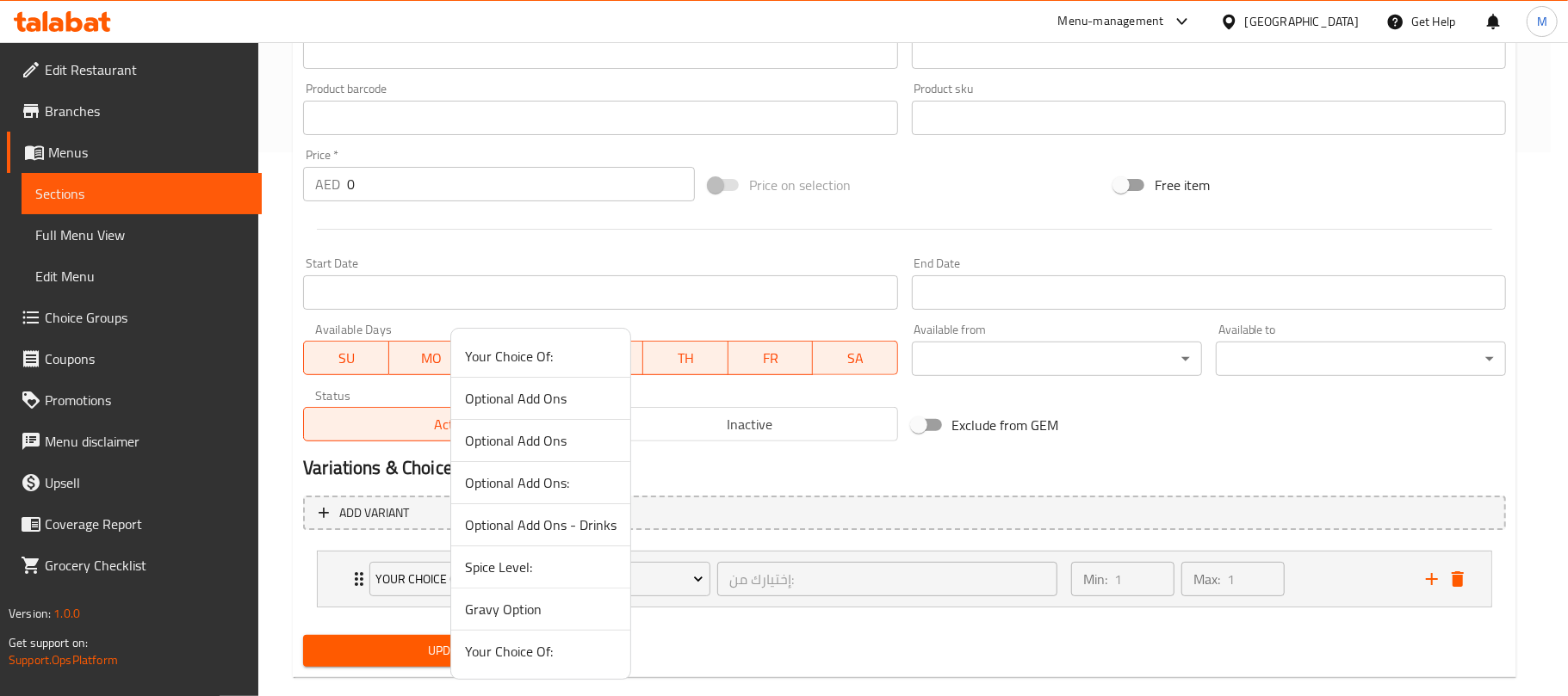
click at [551, 662] on span "Your Choice Of:" at bounding box center [540, 651] width 151 height 21
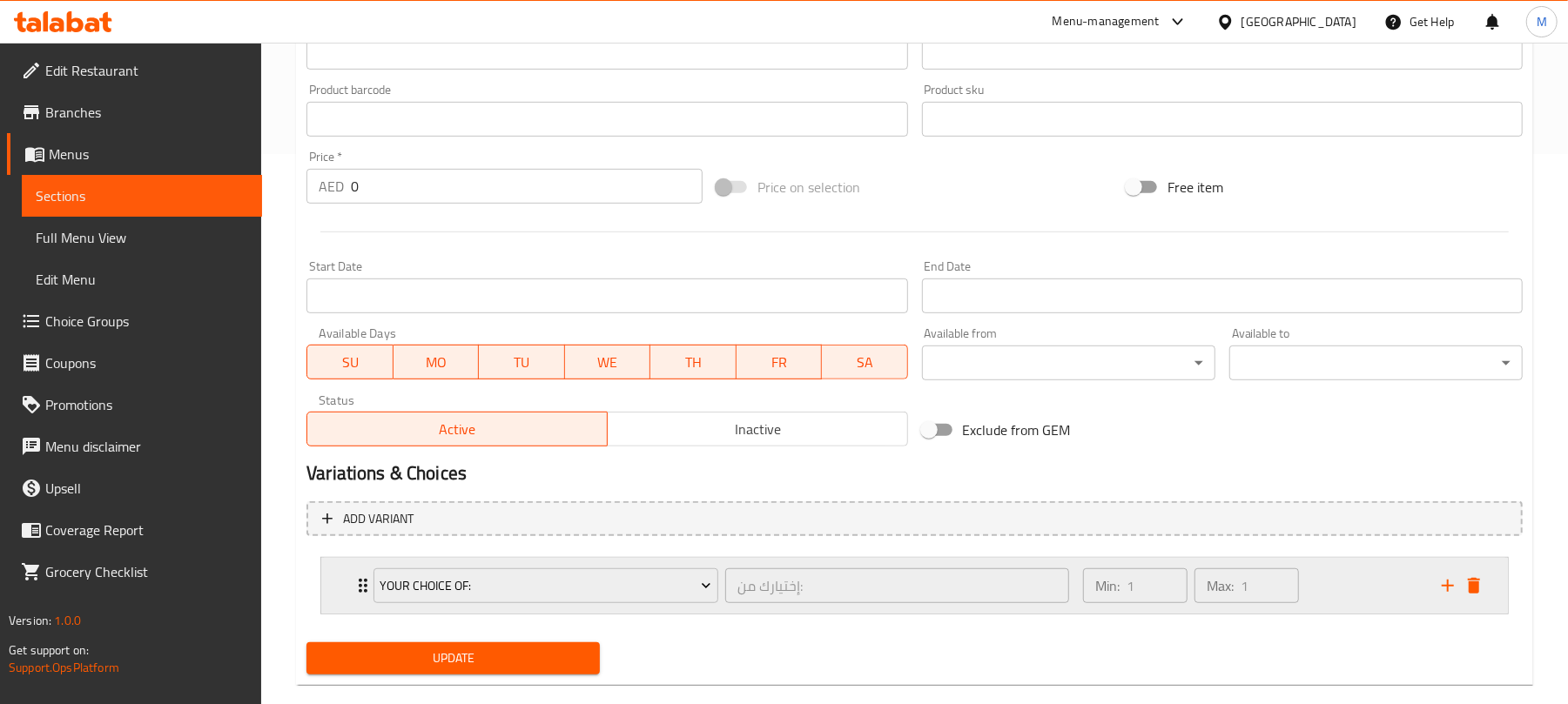
click at [1370, 584] on div "Min: 1 ​ Max: 1 ​" at bounding box center [1252, 586] width 359 height 56
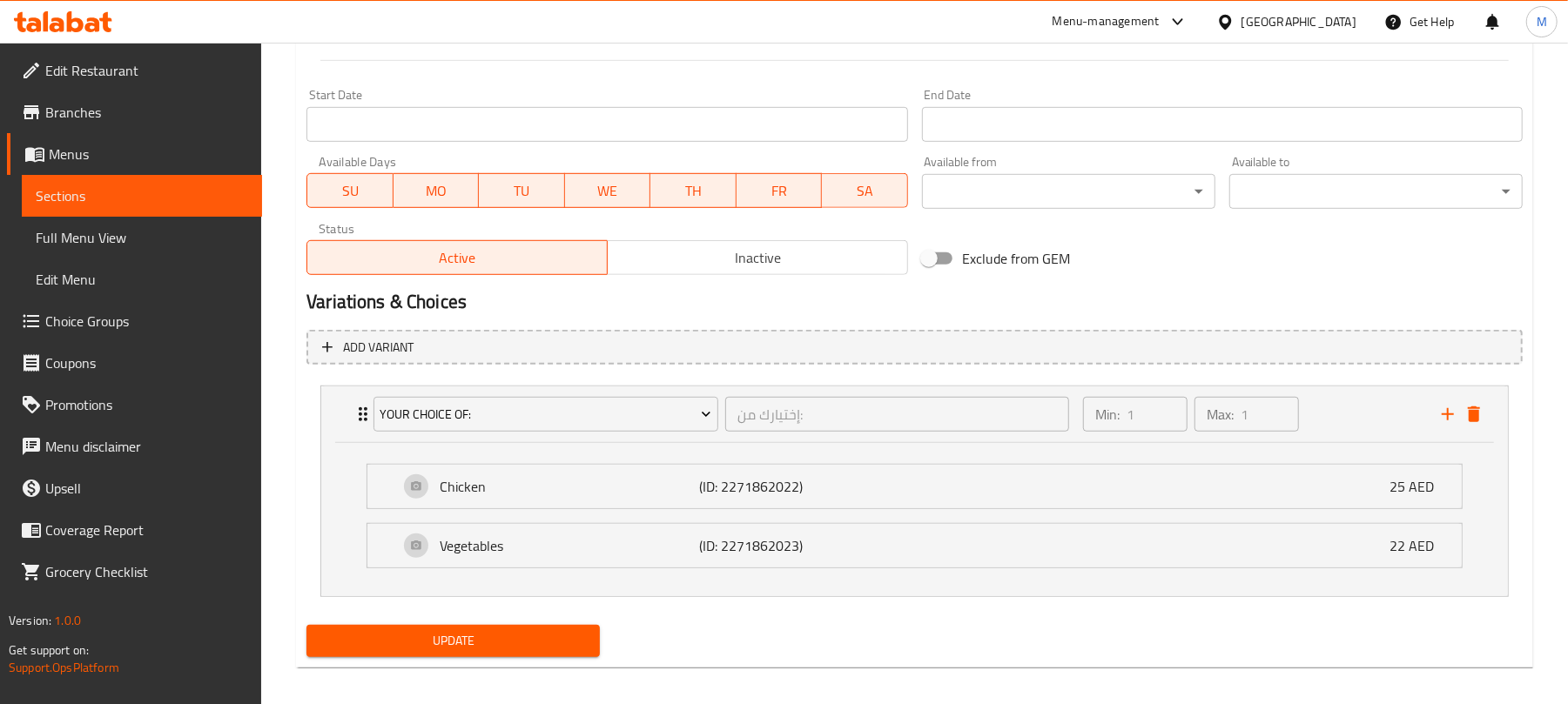
scroll to position [733, 0]
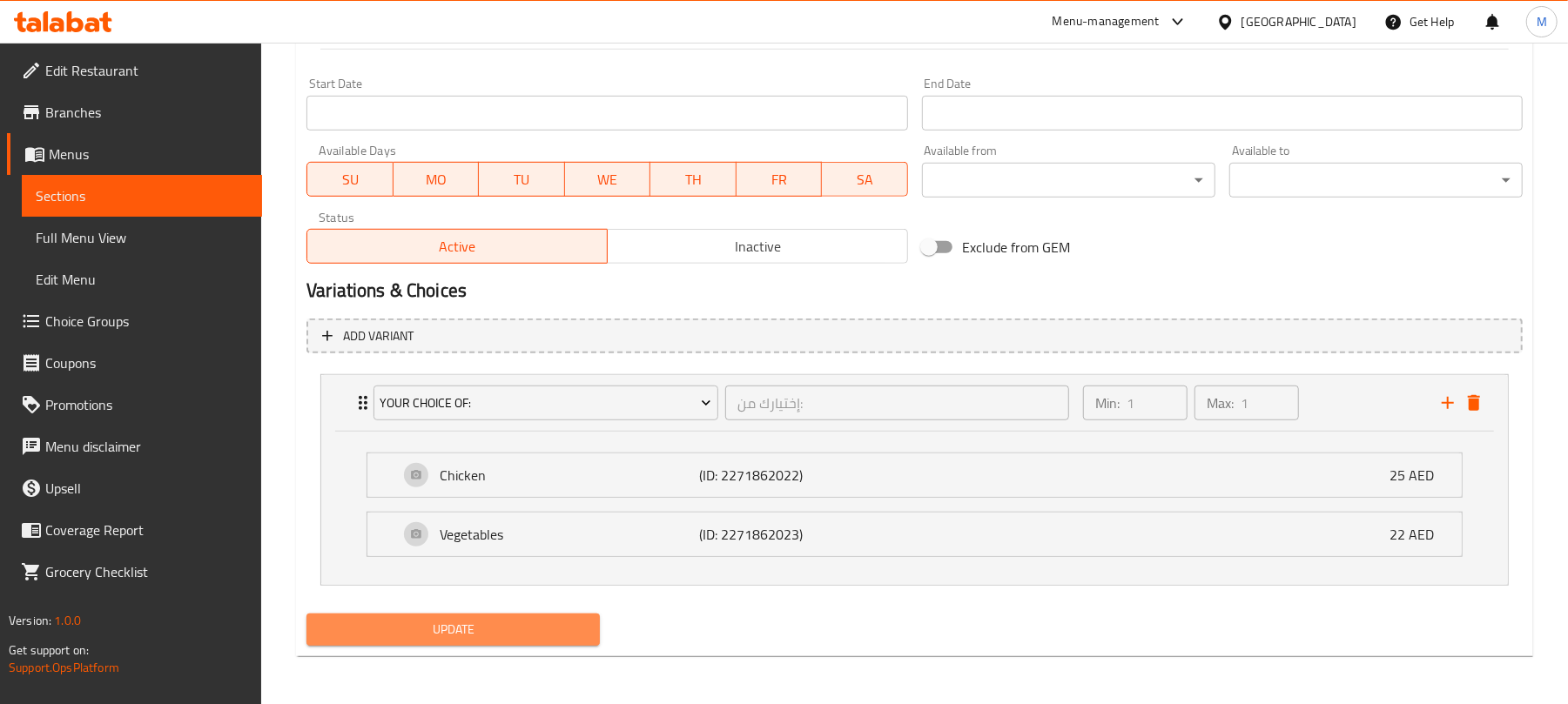
click at [505, 642] on button "Update" at bounding box center [453, 629] width 293 height 32
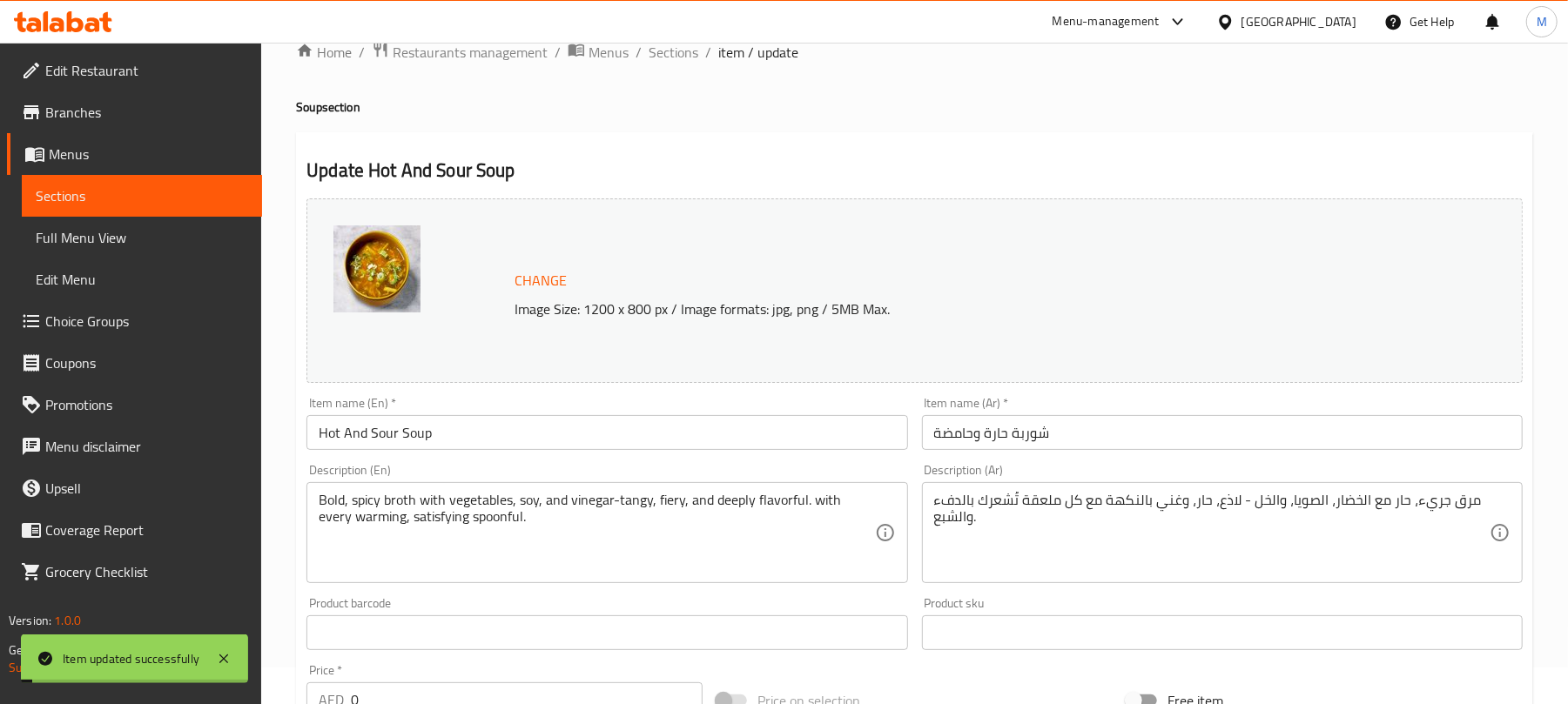
scroll to position [0, 0]
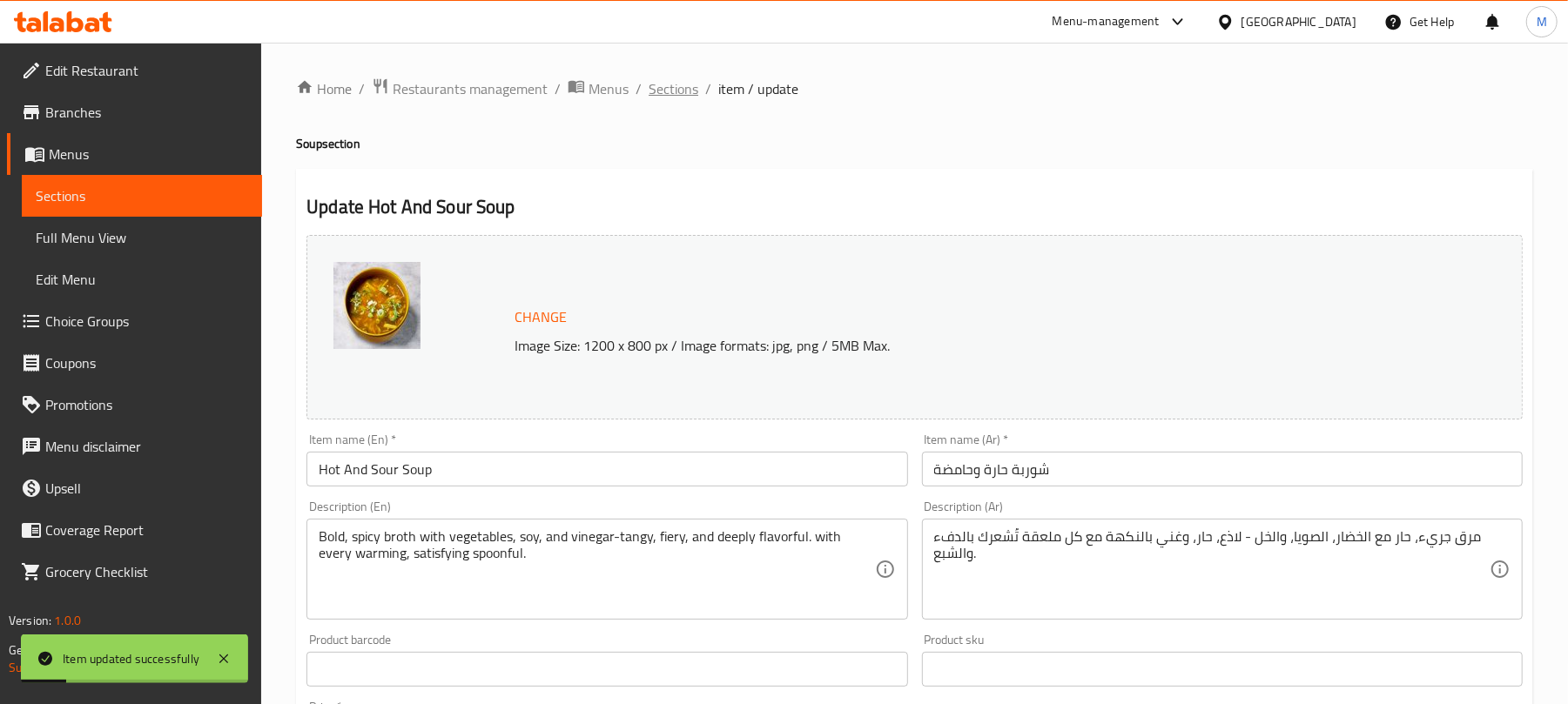
click at [677, 81] on span "Sections" at bounding box center [673, 88] width 50 height 21
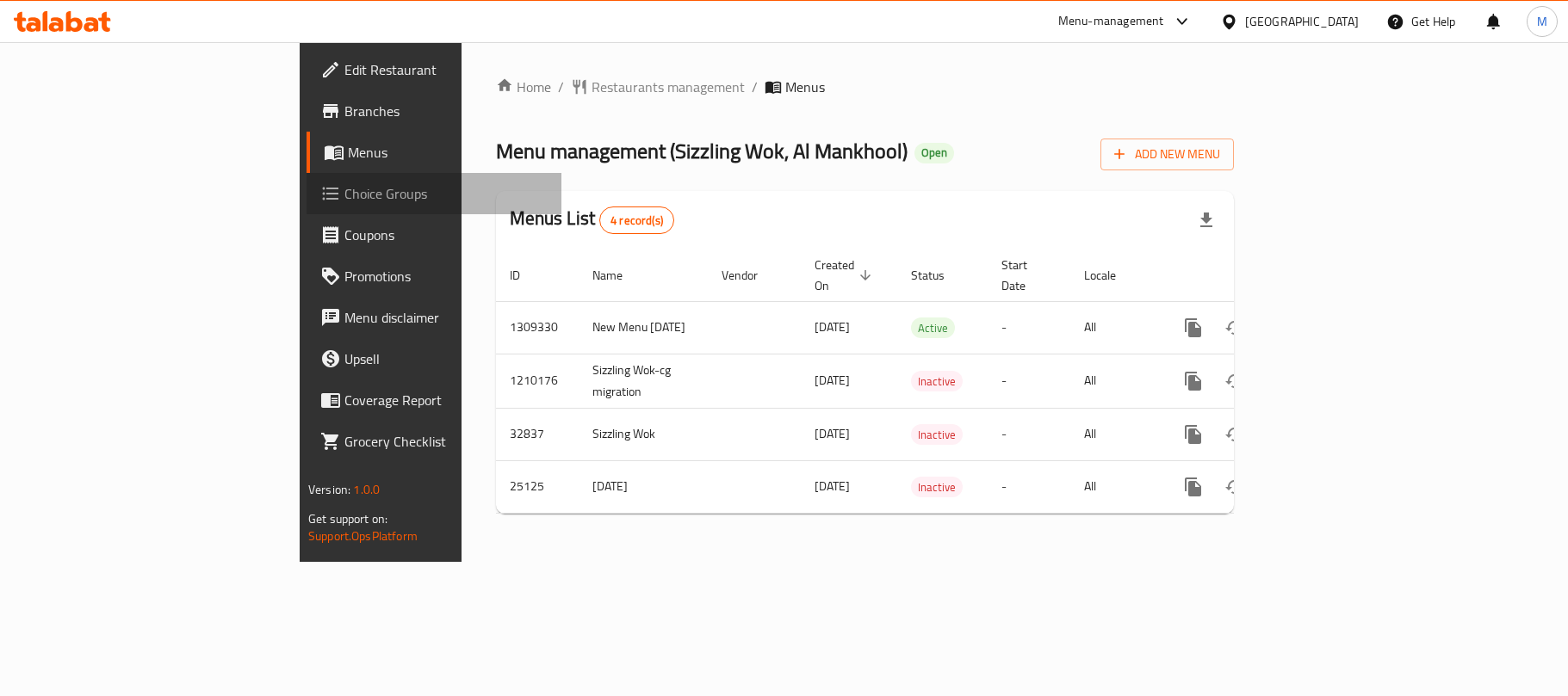
click at [344, 187] on span "Choice Groups" at bounding box center [446, 194] width 203 height 21
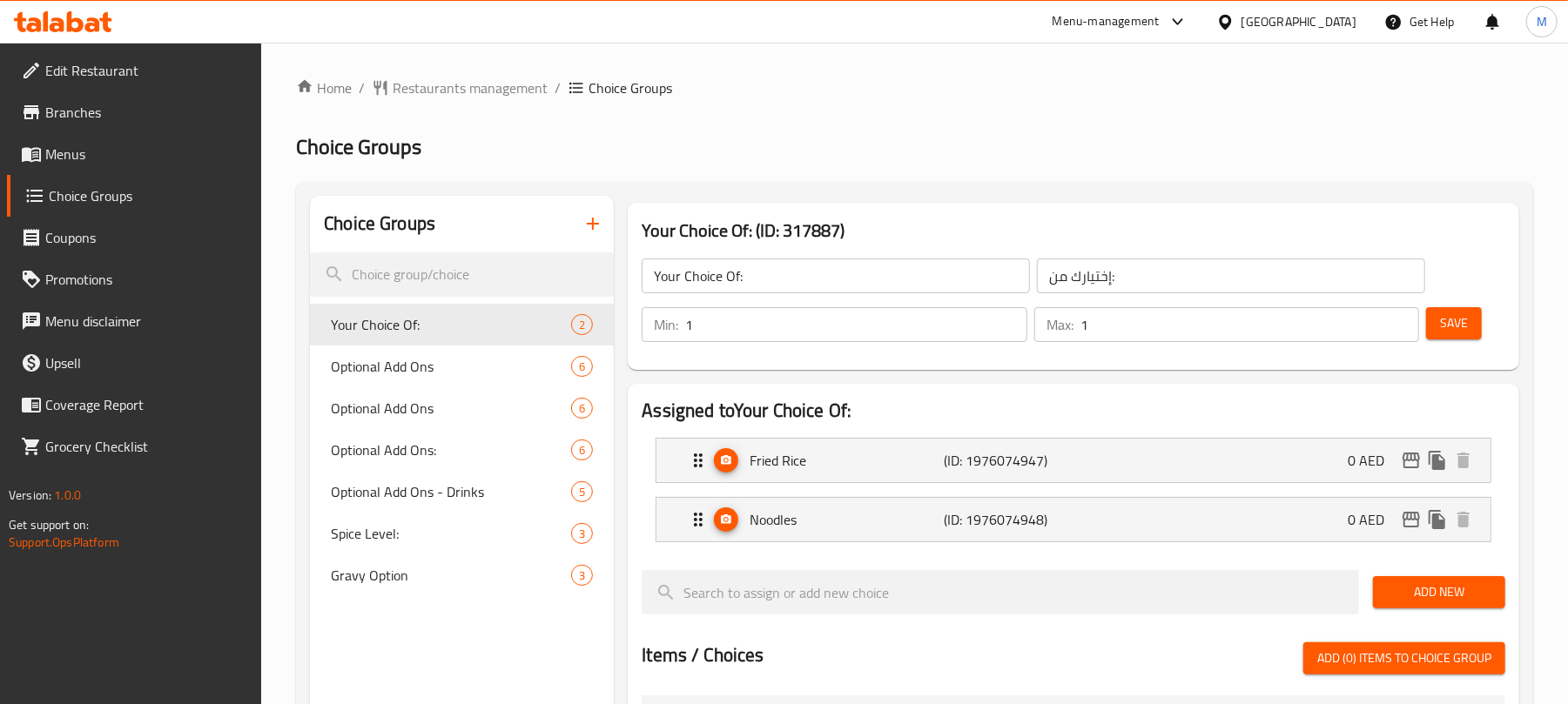
click at [602, 227] on icon "button" at bounding box center [594, 224] width 21 height 21
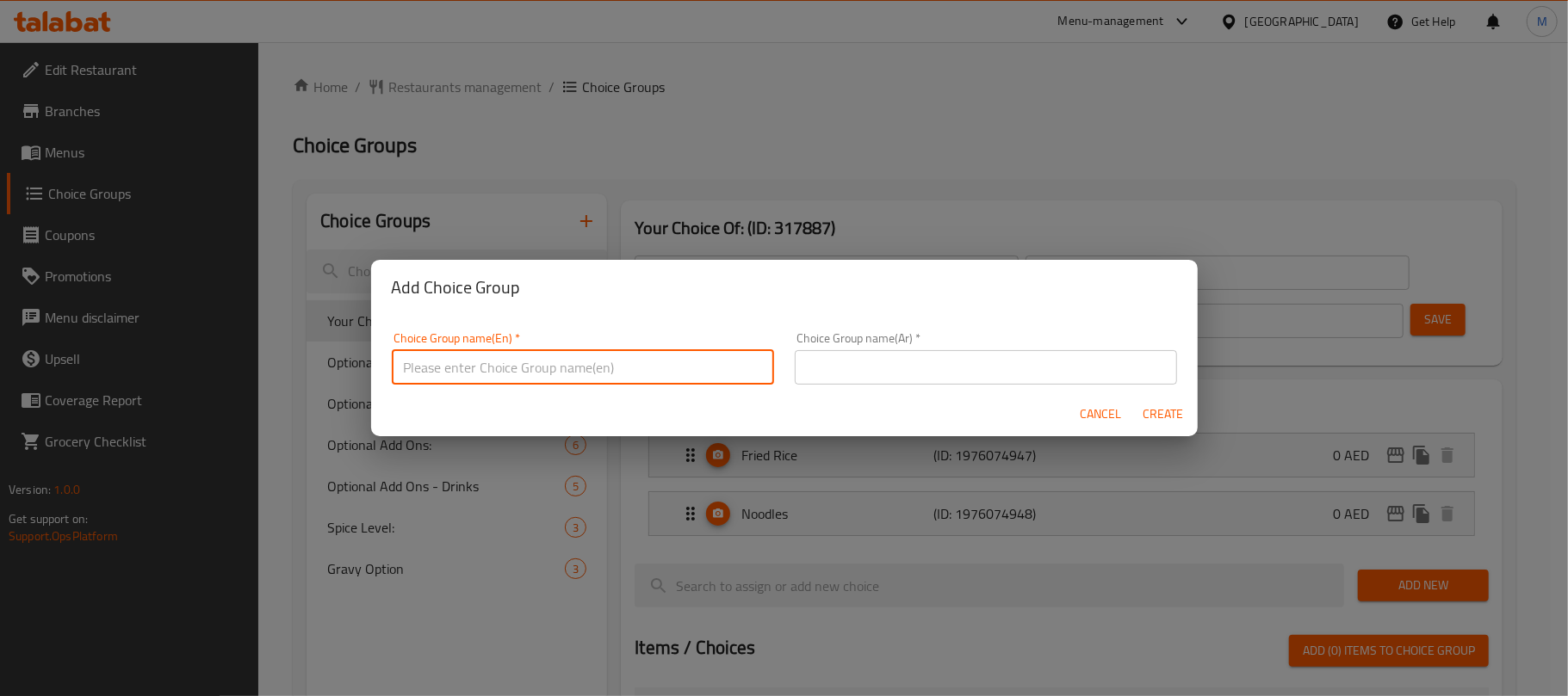
drag, startPoint x: 572, startPoint y: 358, endPoint x: 580, endPoint y: 383, distance: 26.2
click at [572, 358] on input "text" at bounding box center [583, 367] width 382 height 34
type input "Your Choice Of:"
drag, startPoint x: 838, startPoint y: 368, endPoint x: 849, endPoint y: 377, distance: 14.2
click at [838, 368] on input "text" at bounding box center [986, 367] width 382 height 34
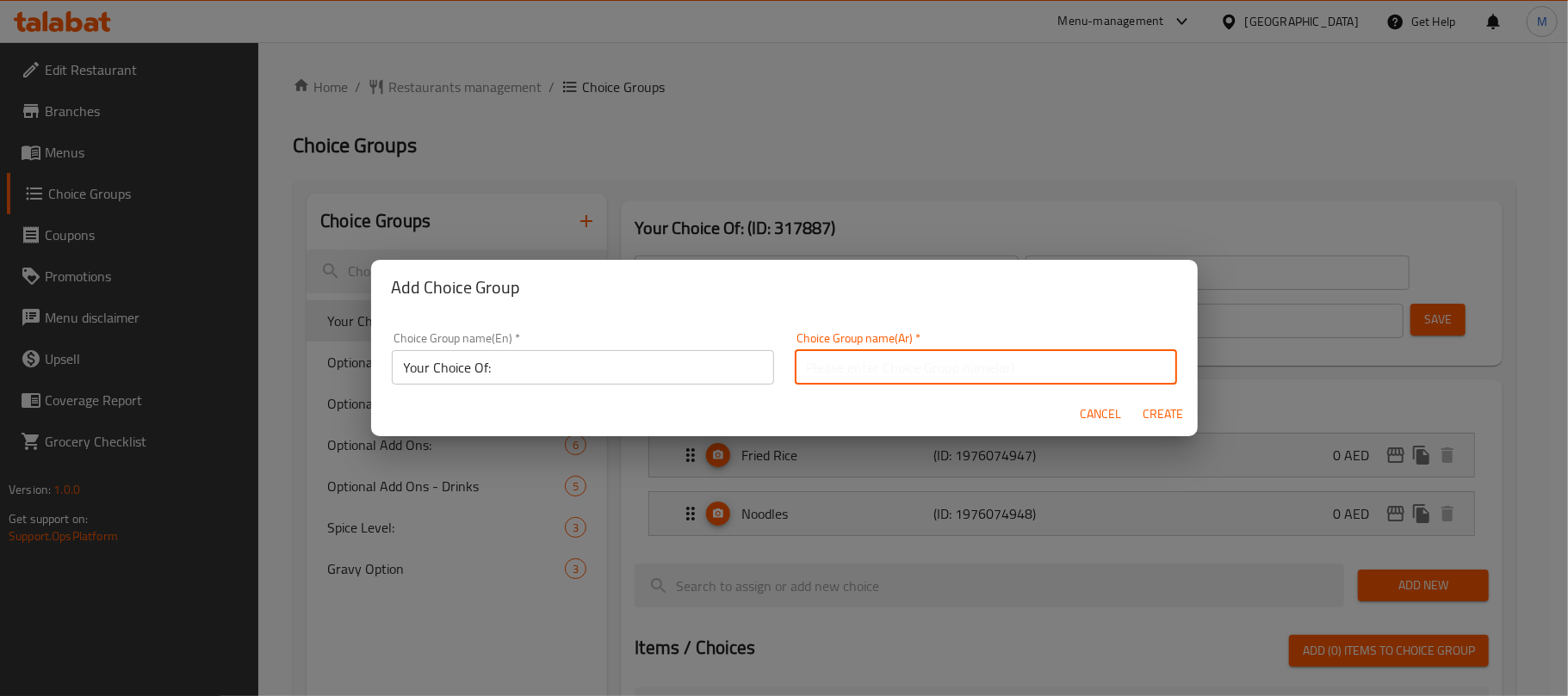
type input "إختيارك من:"
click at [1152, 412] on span "Create" at bounding box center [1162, 415] width 41 height 22
type input "Your Choice Of:"
type input "0"
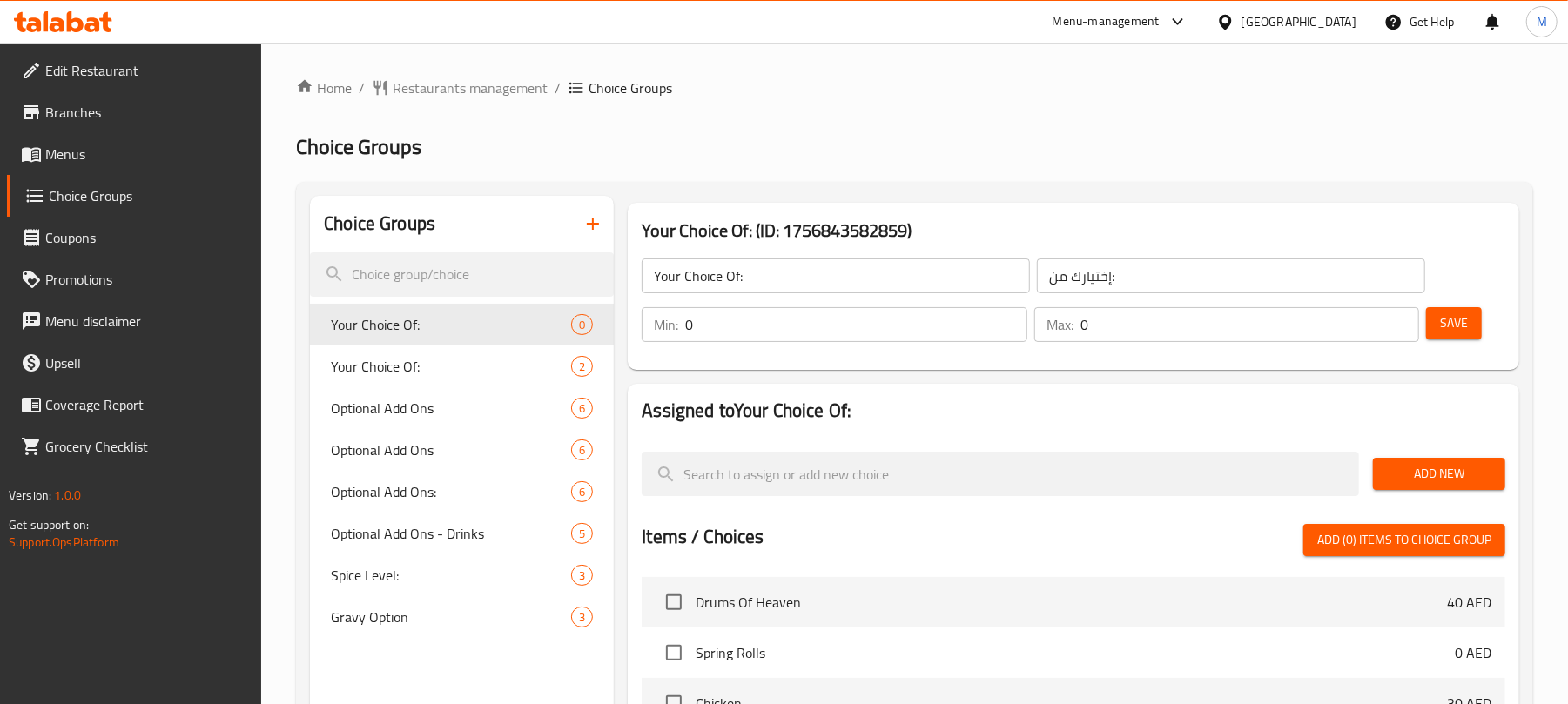
click at [796, 280] on input "Your Choice Of:" at bounding box center [836, 276] width 389 height 35
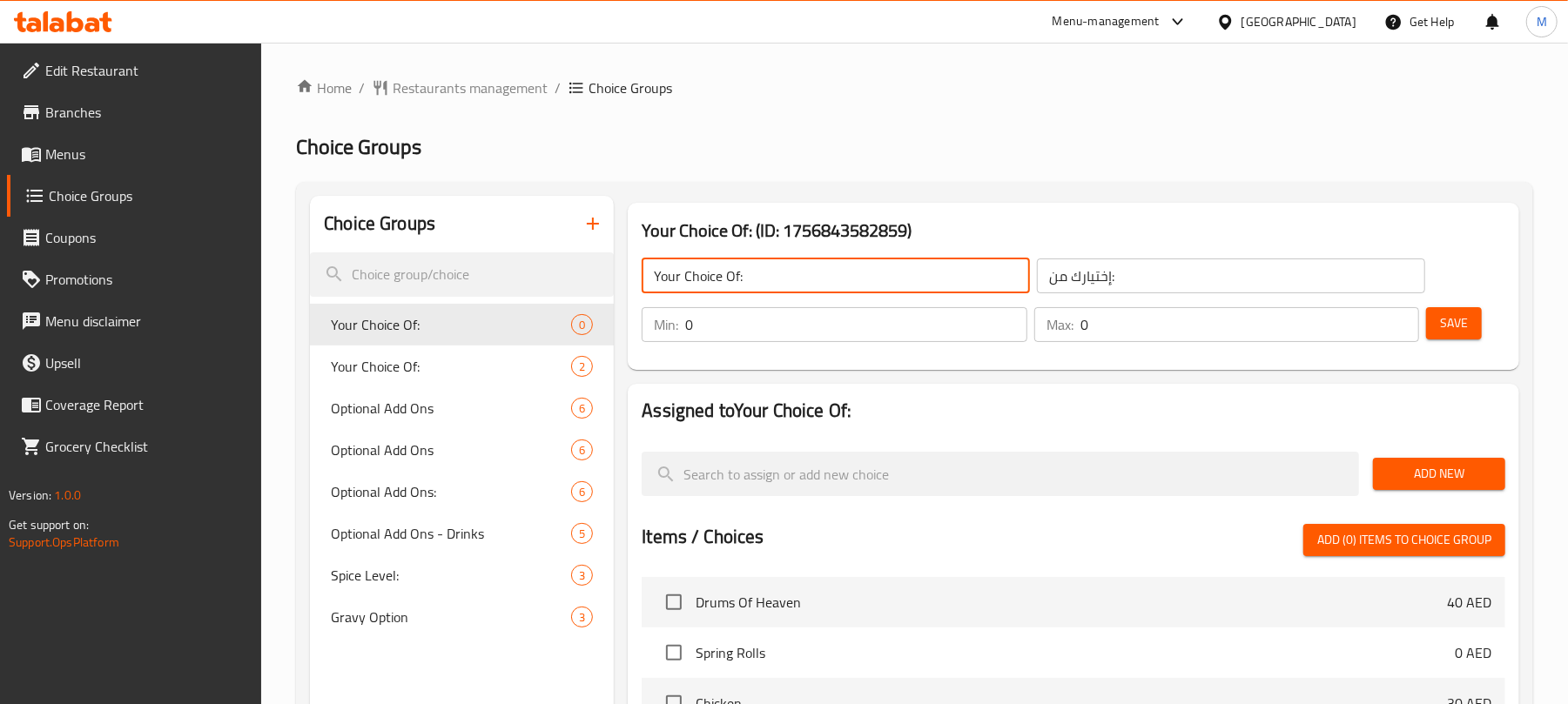
type input "Your Choice Of:"
click at [725, 331] on input "0" at bounding box center [855, 325] width 341 height 35
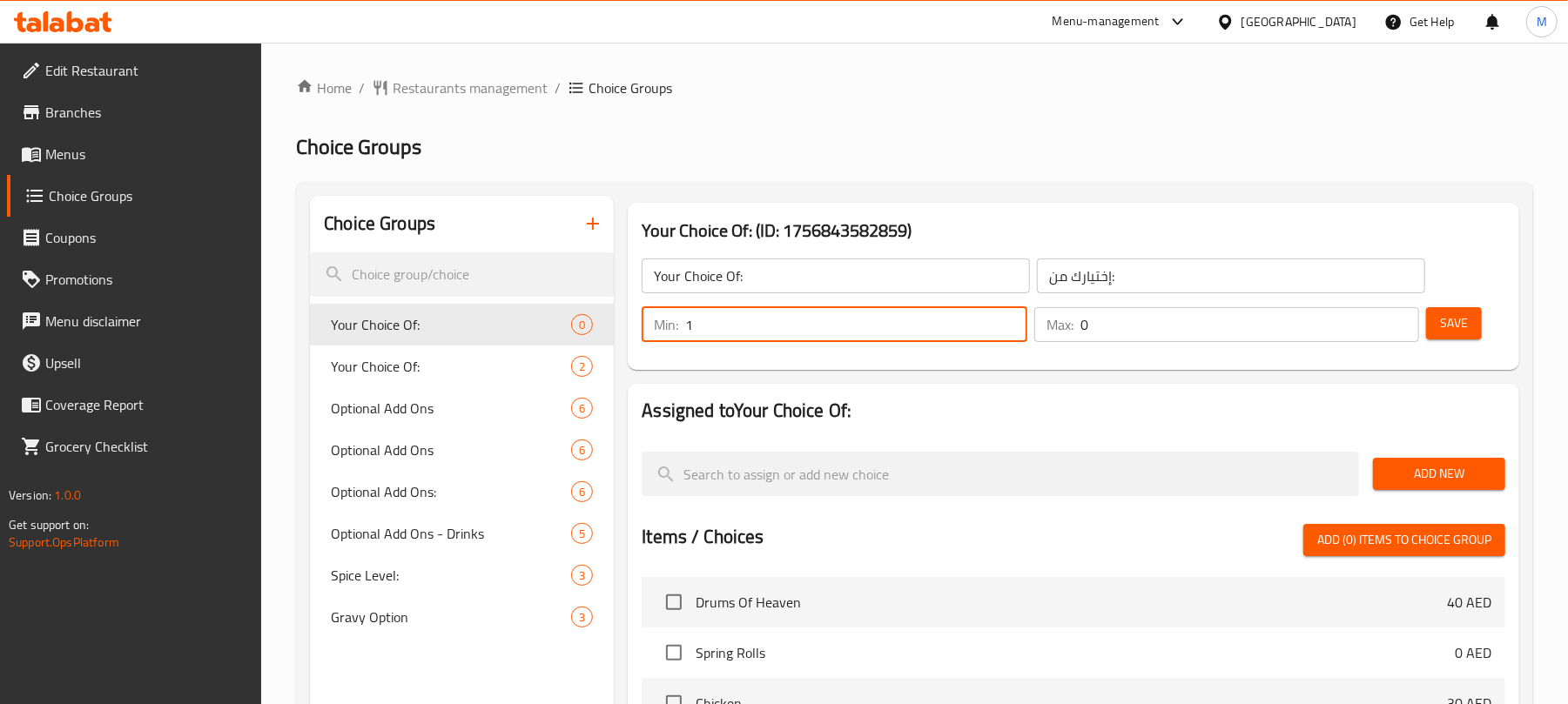
type input "1"
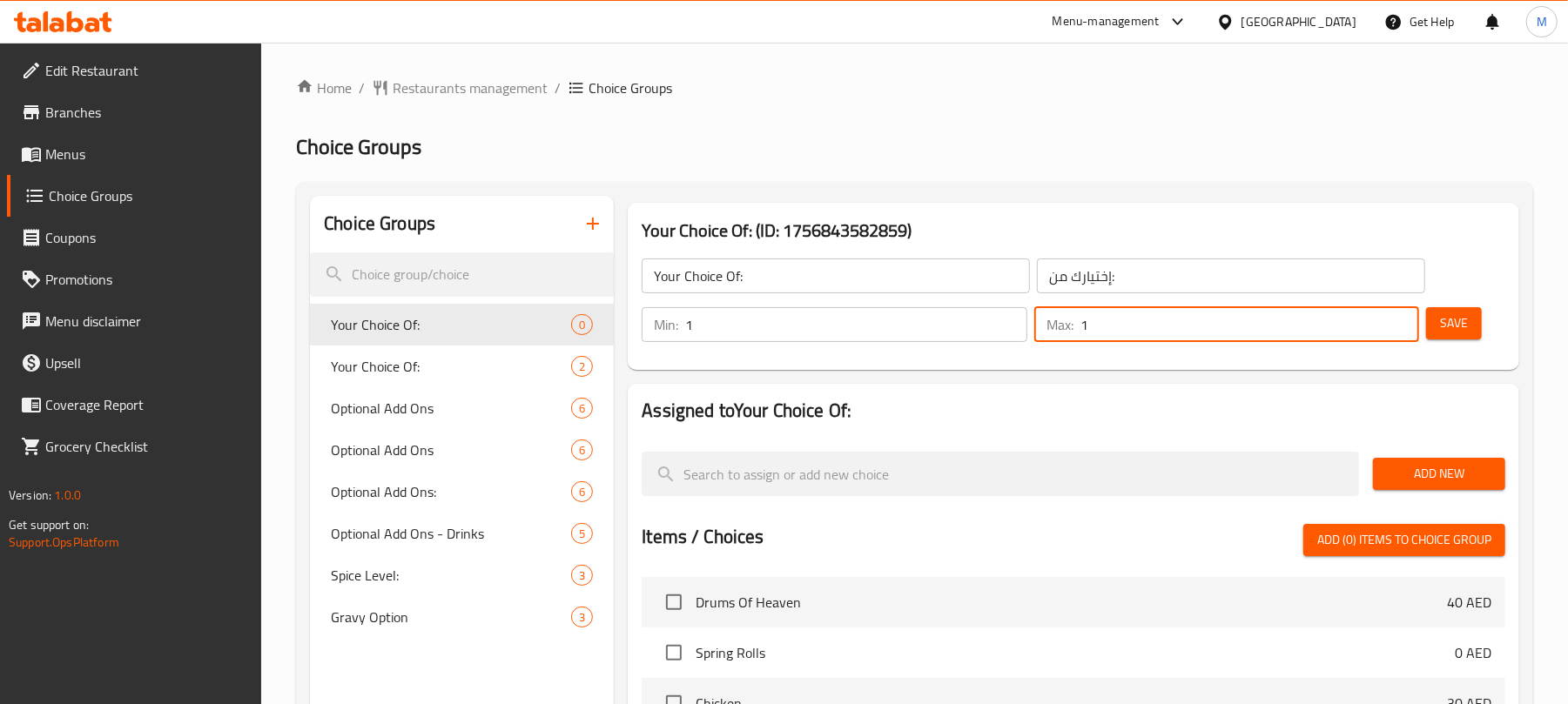
type input "1"
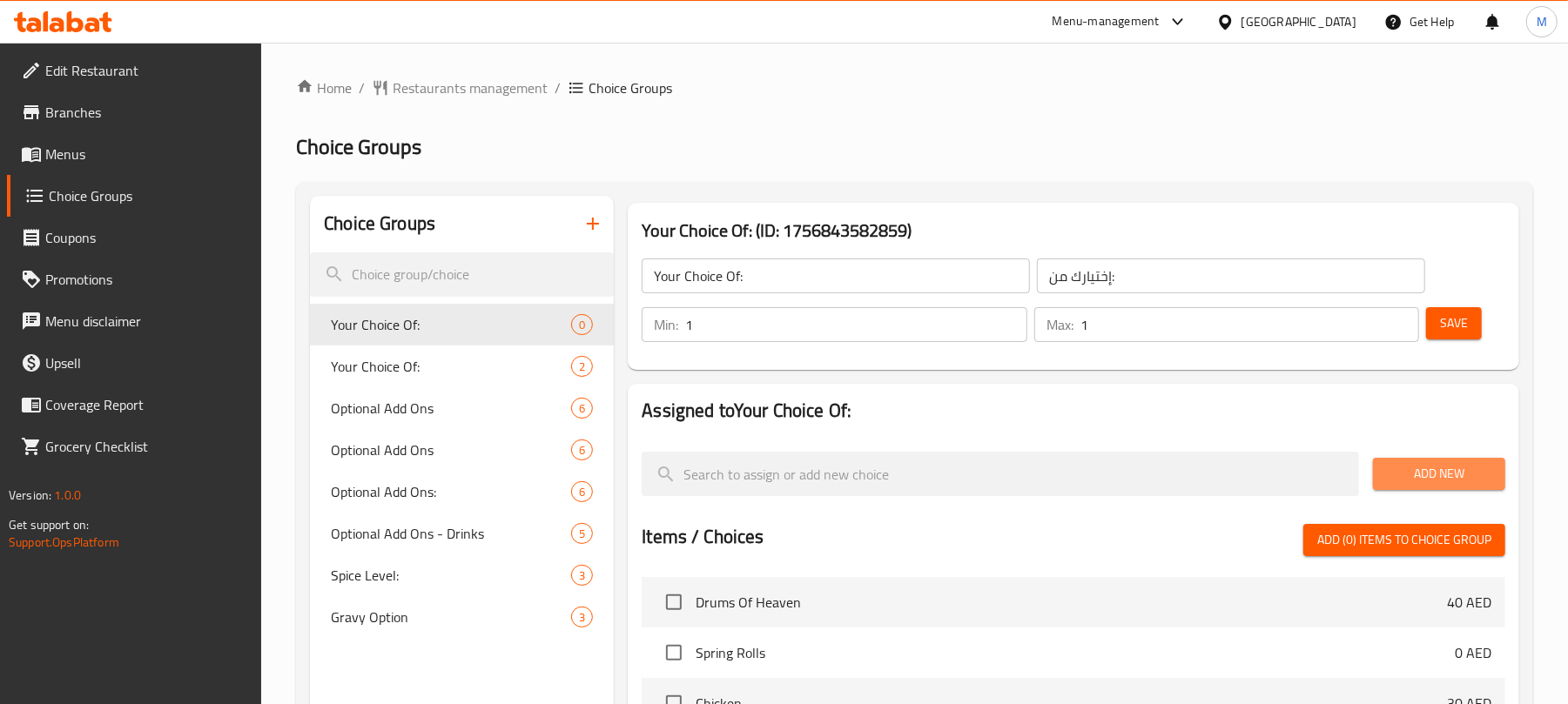
click at [1429, 467] on span "Add New" at bounding box center [1439, 474] width 105 height 22
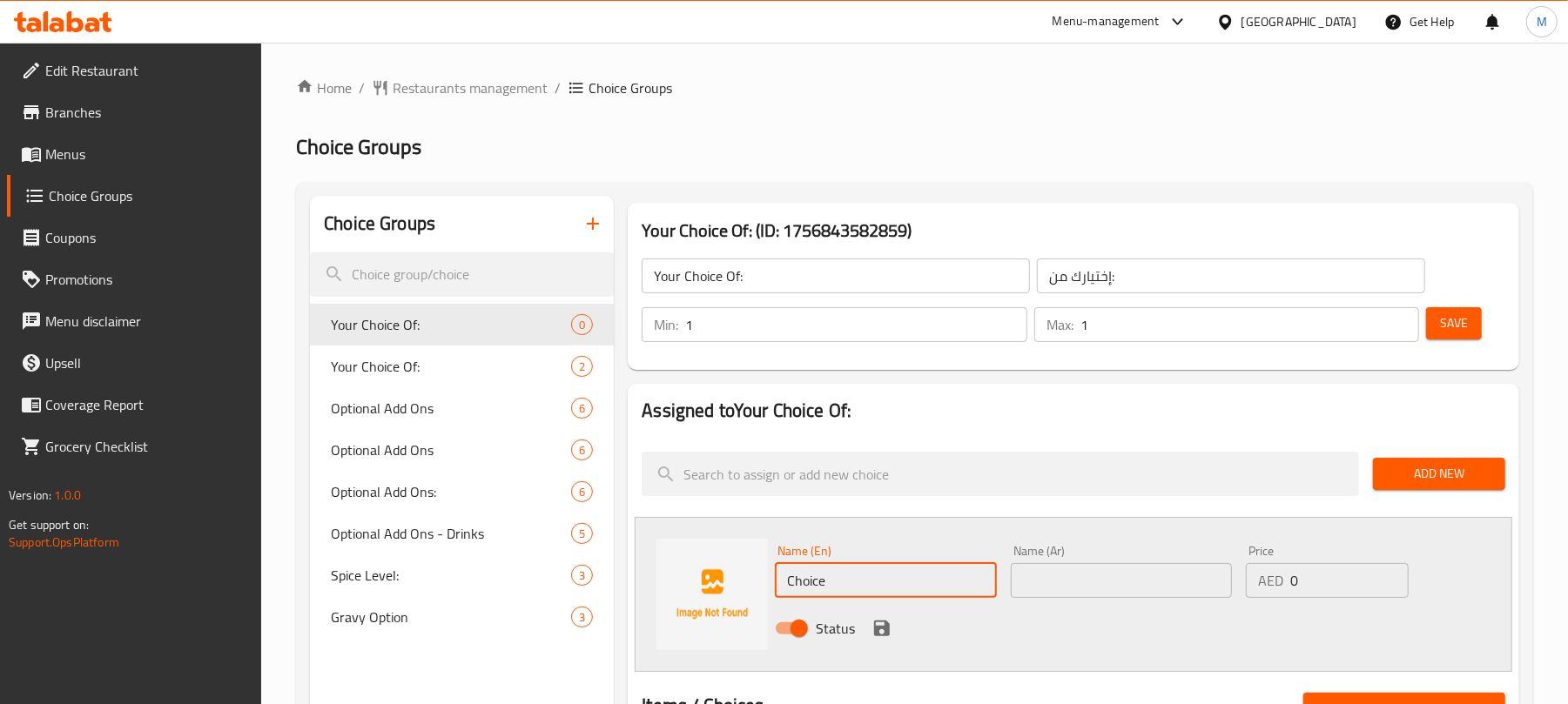
drag, startPoint x: 887, startPoint y: 580, endPoint x: 897, endPoint y: 576, distance: 10.8
click at [887, 580] on input "Choice" at bounding box center [886, 581] width 221 height 35
type input "Chicken"
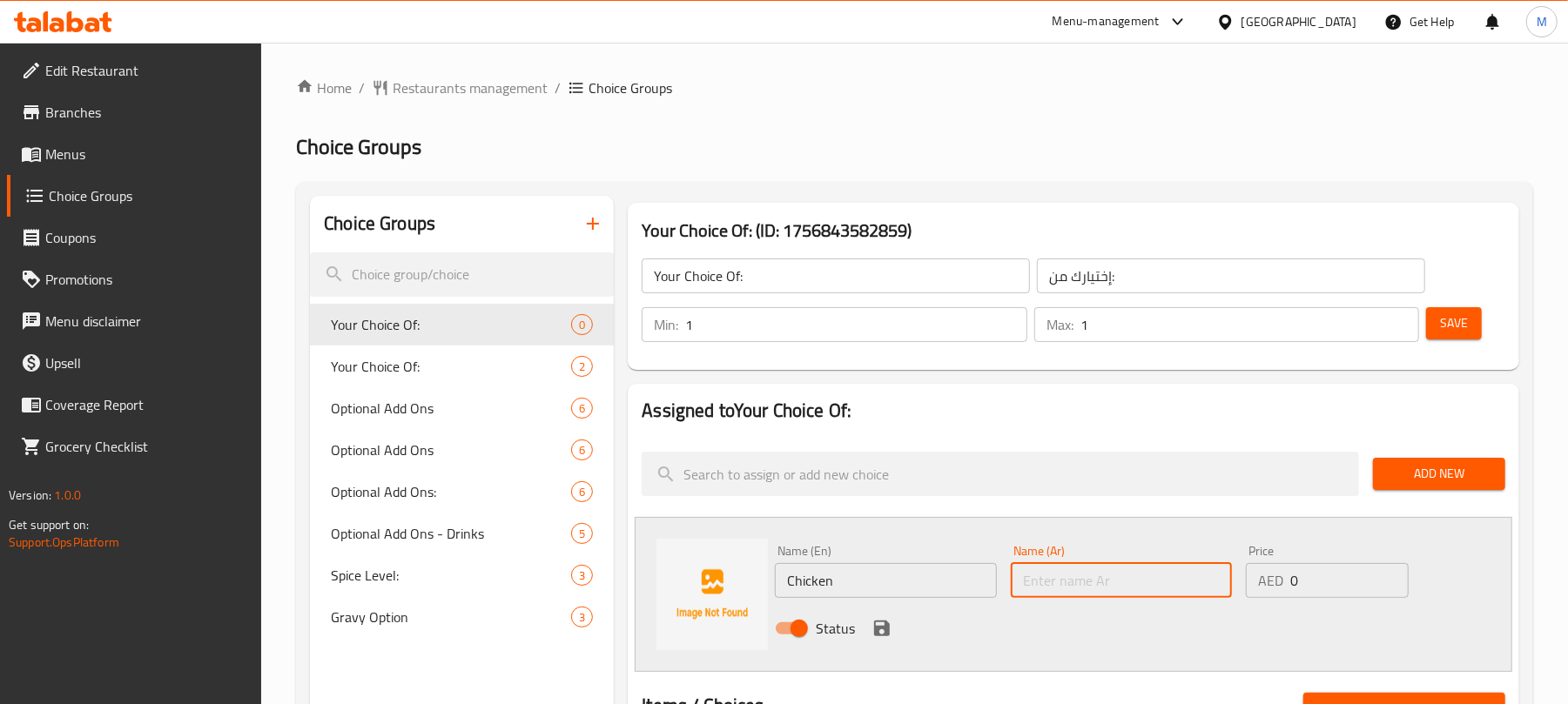
type input "دجاج"
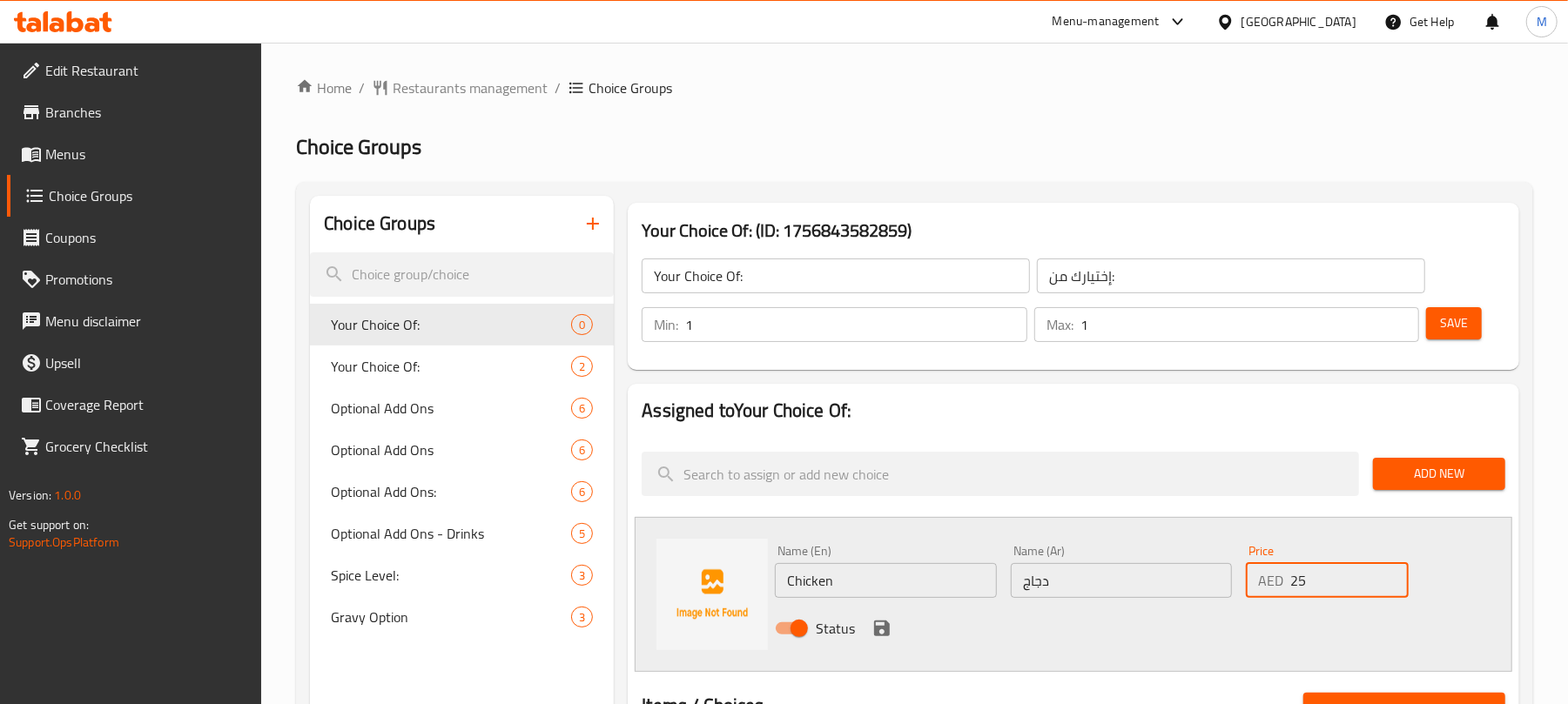
type input "25"
click at [886, 624] on icon "save" at bounding box center [882, 628] width 15 height 15
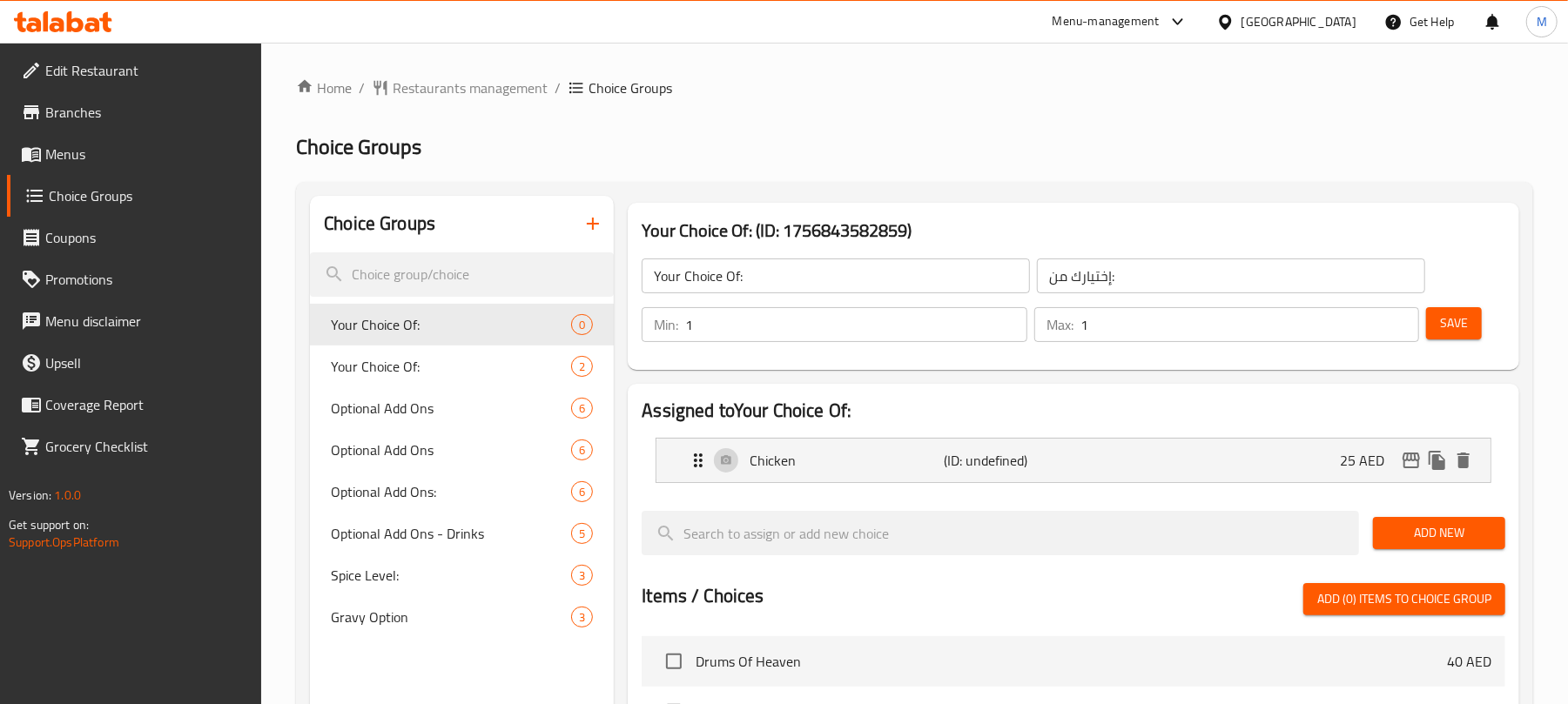
click at [1411, 524] on span "Add New" at bounding box center [1439, 533] width 105 height 22
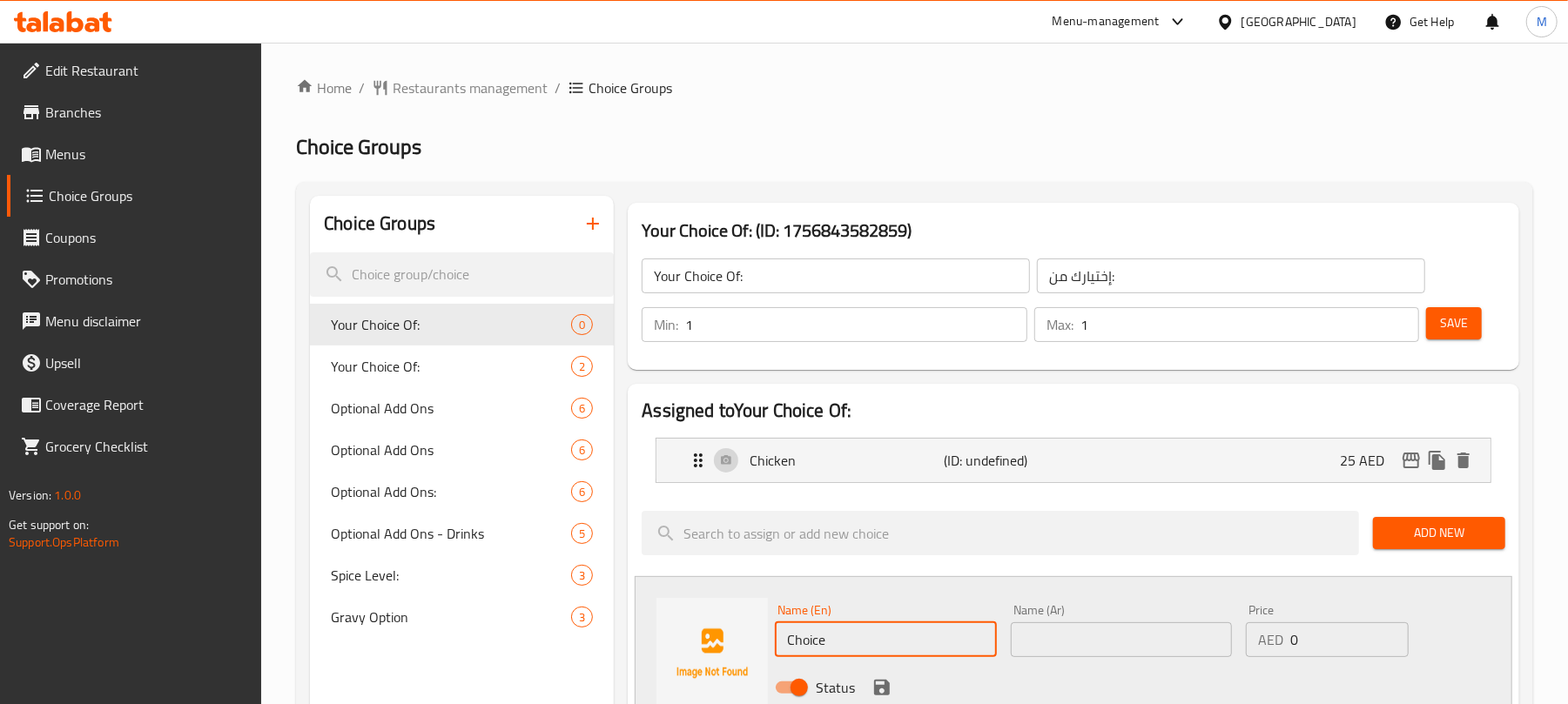
click at [834, 644] on input "Choice" at bounding box center [886, 640] width 221 height 35
type input "Vegetables"
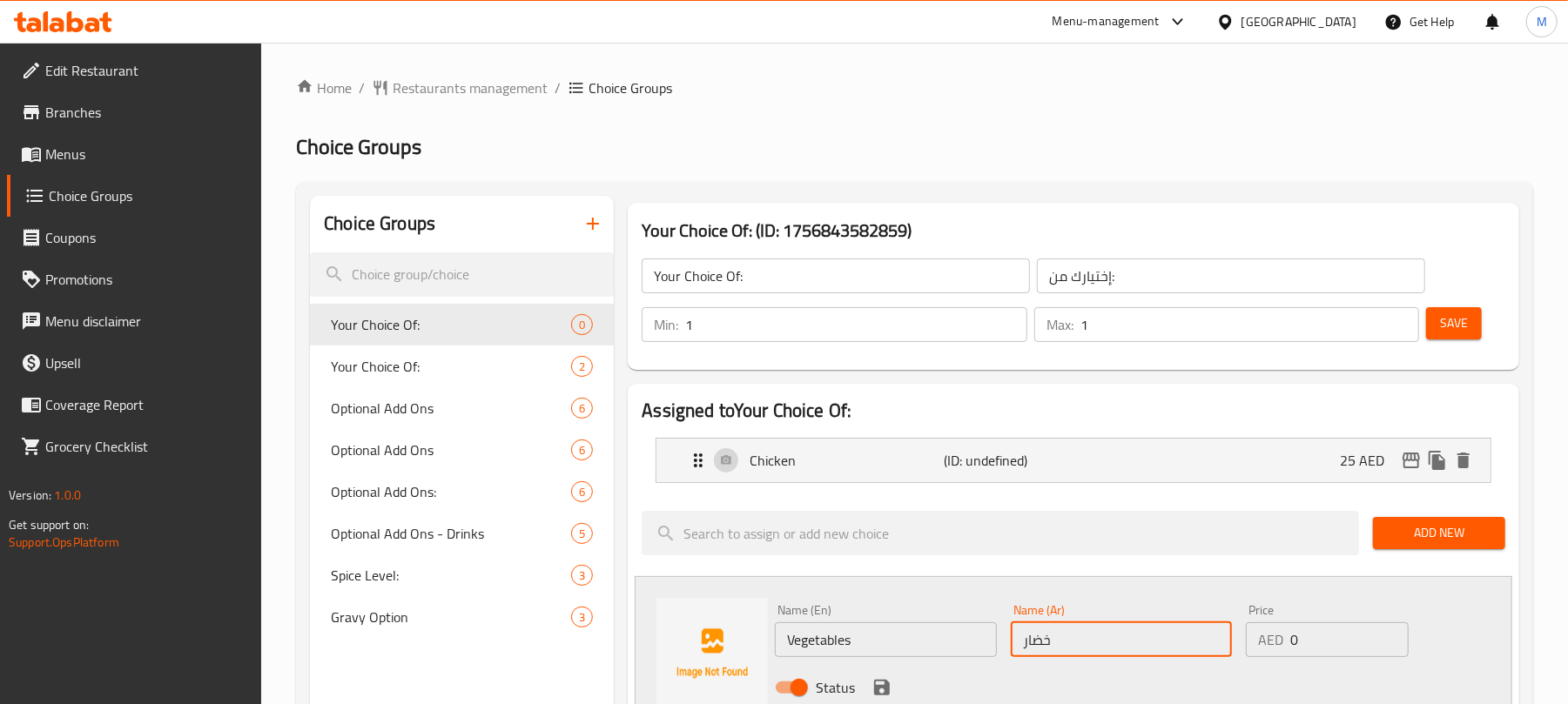
type input "خضار"
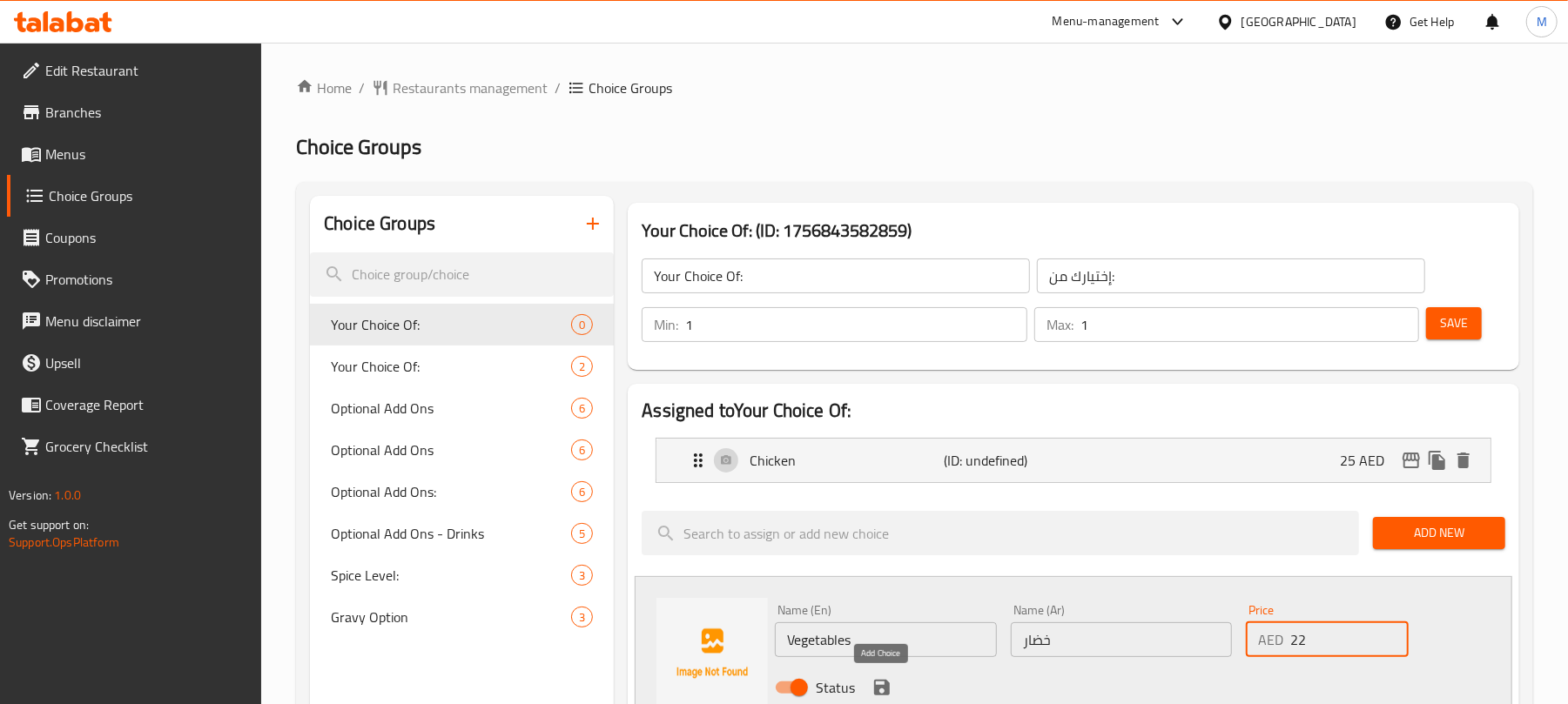
type input "22"
click at [872, 683] on icon "save" at bounding box center [882, 688] width 21 height 21
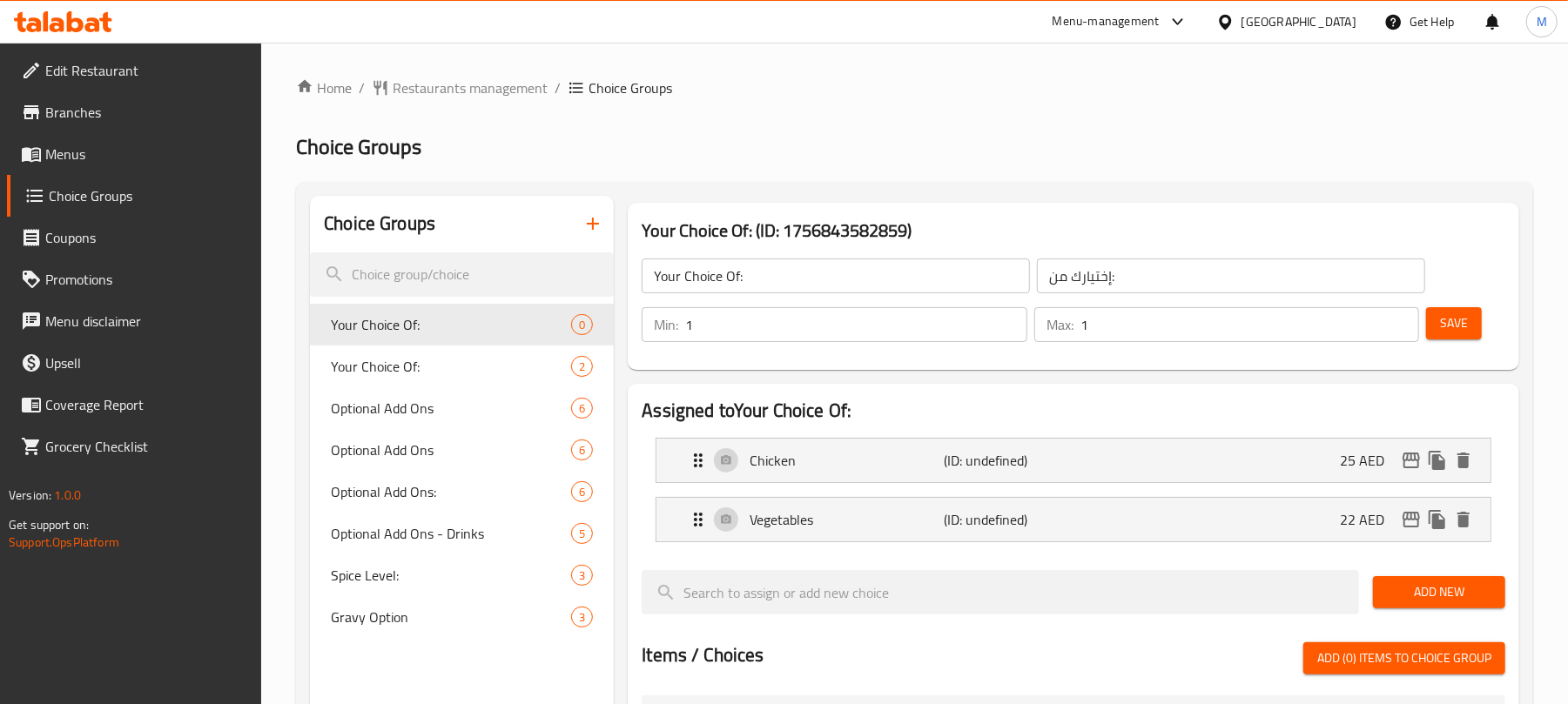
click at [1471, 331] on button "Save" at bounding box center [1454, 323] width 56 height 32
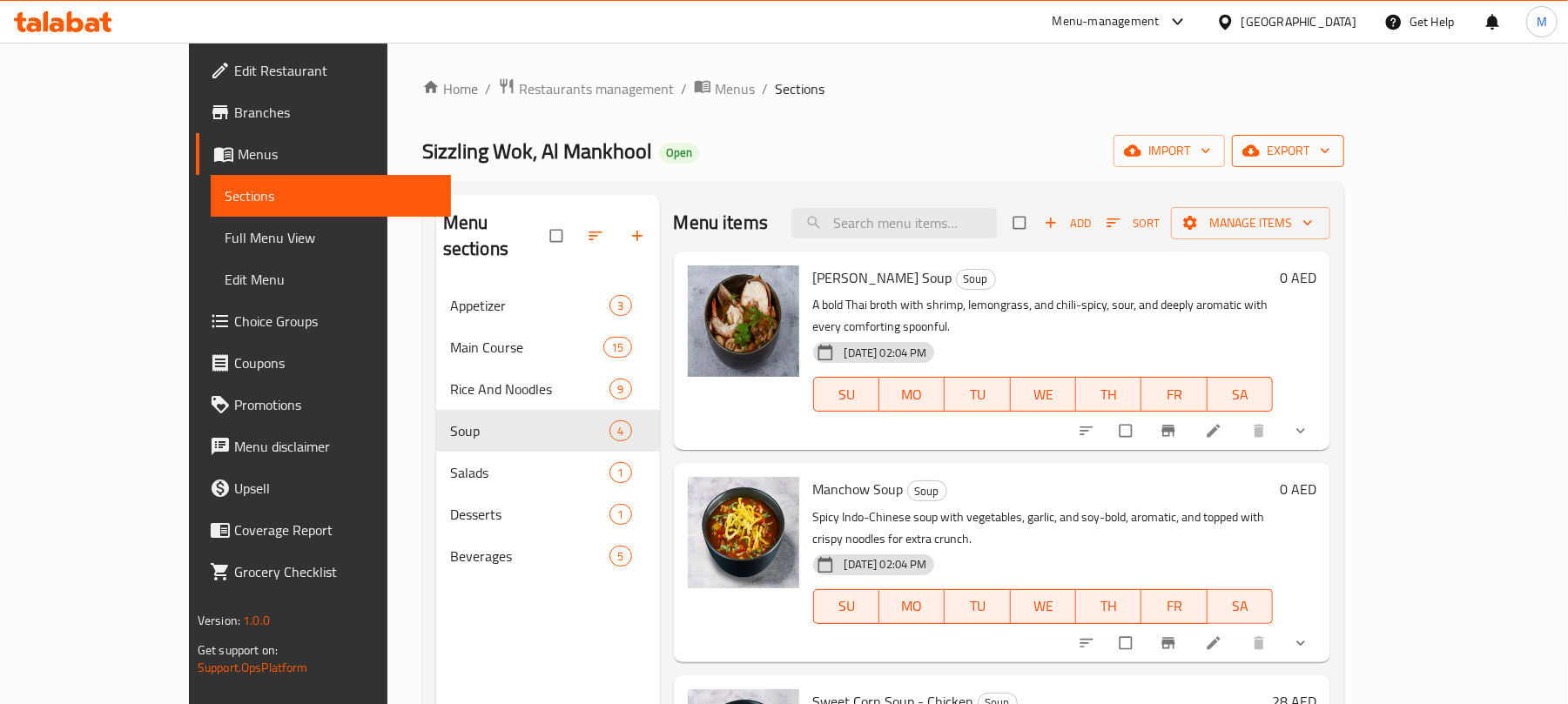
click at [1260, 160] on icon "button" at bounding box center [1252, 151] width 17 height 17
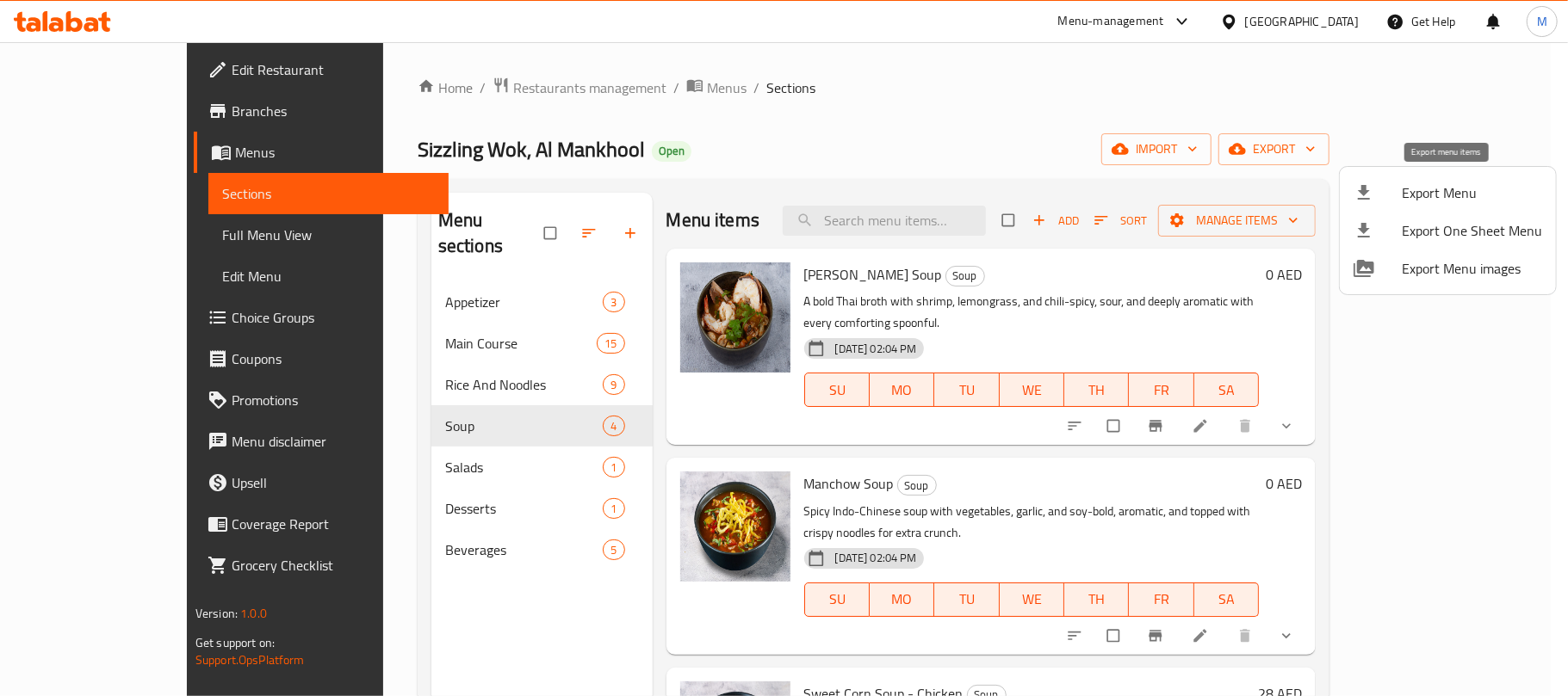
click at [1413, 189] on span "Export Menu" at bounding box center [1472, 193] width 141 height 21
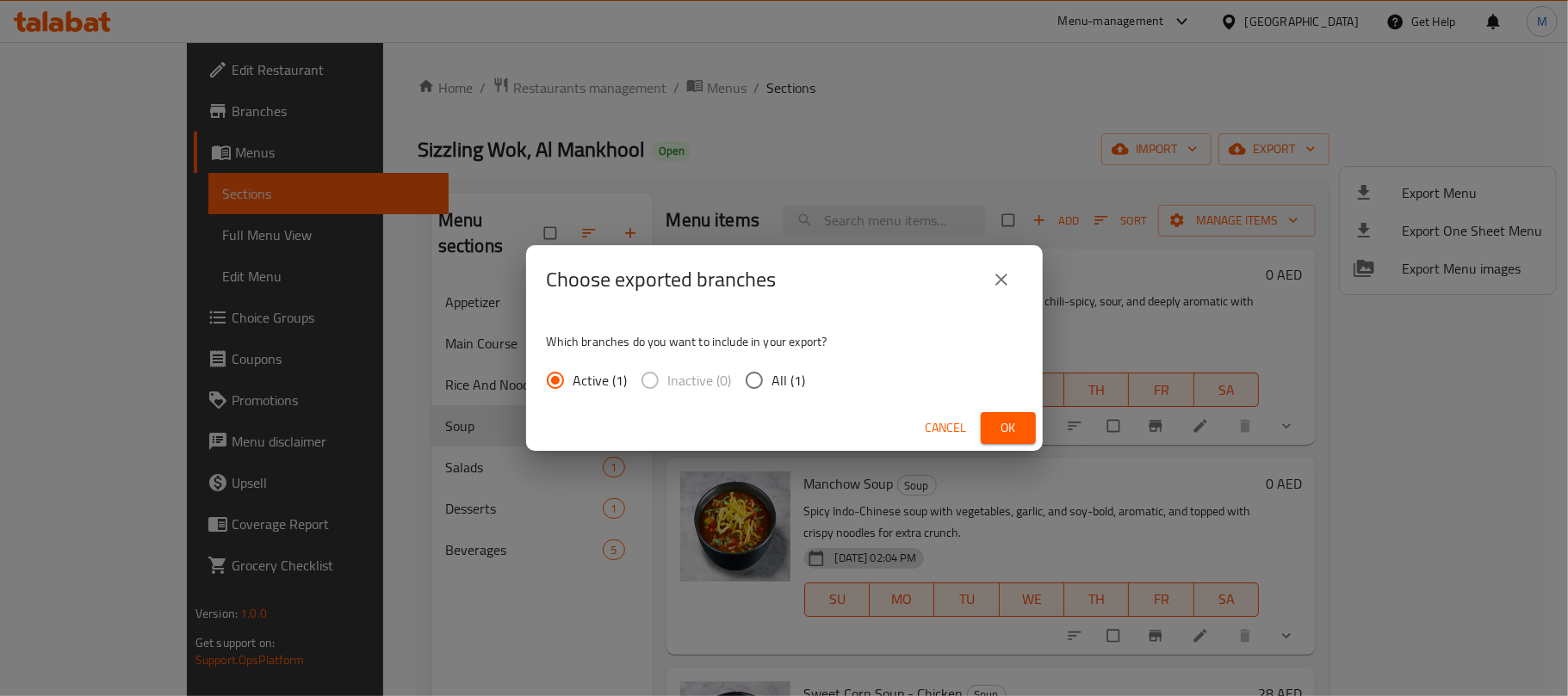
click at [786, 389] on span "All (1)" at bounding box center [788, 380] width 33 height 21
click at [772, 389] on input "All (1)" at bounding box center [754, 380] width 36 height 36
radio input "true"
click at [1031, 425] on button "Ok" at bounding box center [1008, 428] width 55 height 31
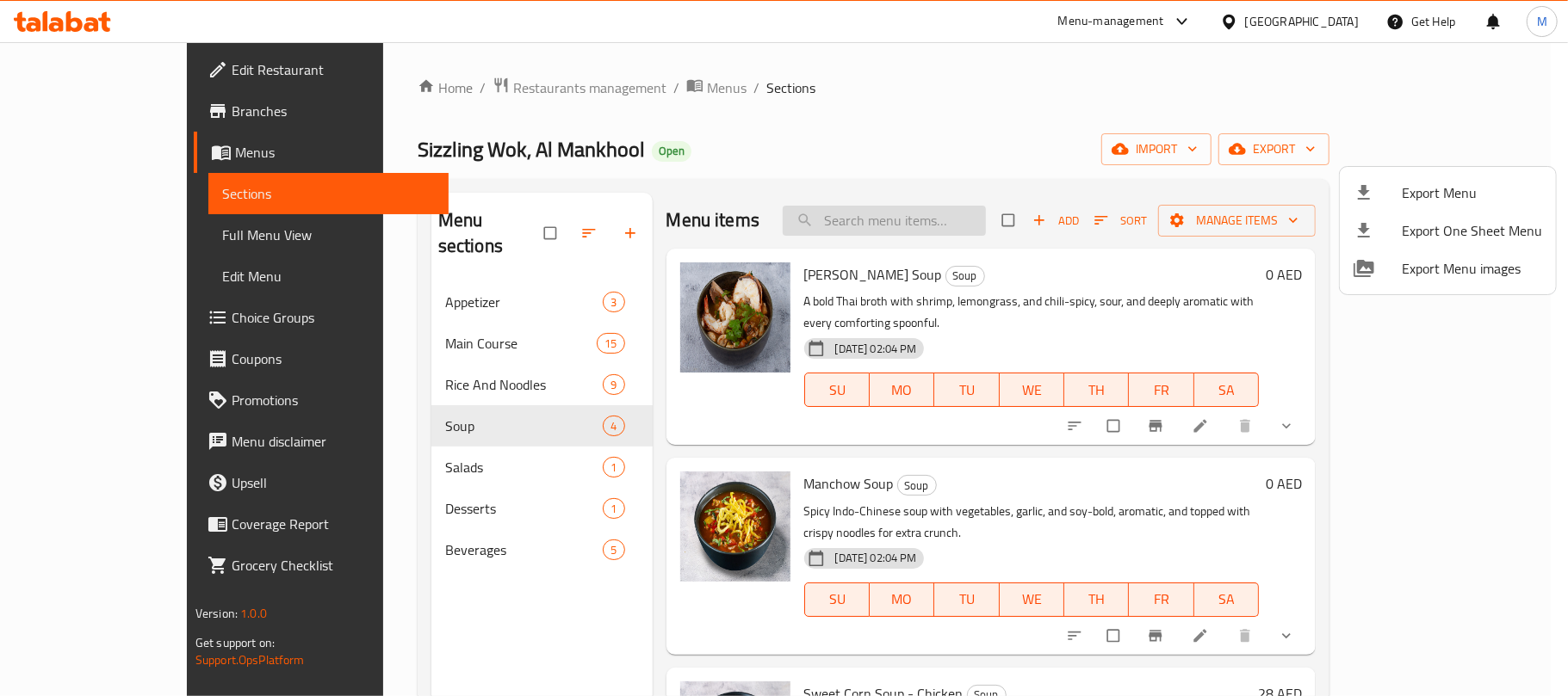
click at [952, 221] on div at bounding box center [784, 348] width 1568 height 696
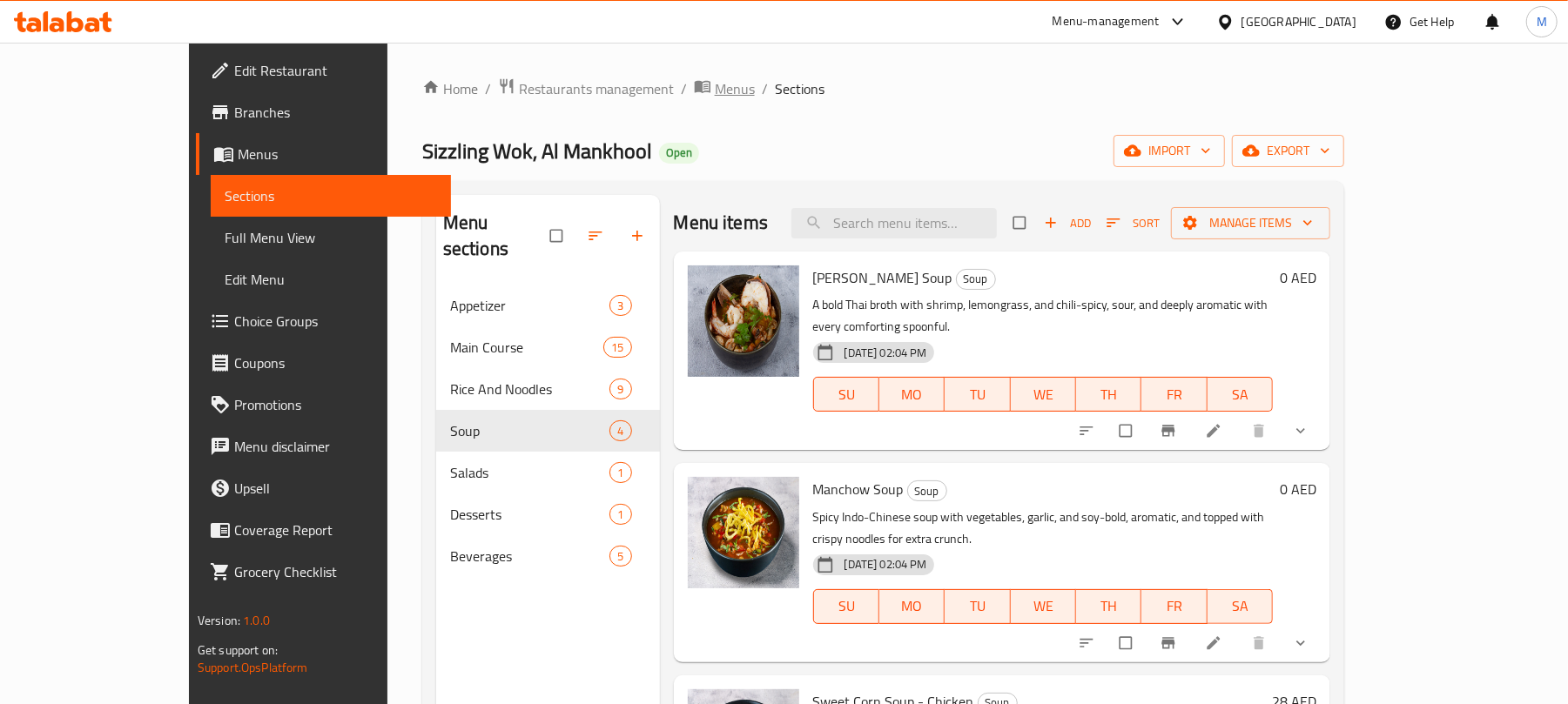
click at [715, 94] on span "Menus" at bounding box center [735, 88] width 40 height 21
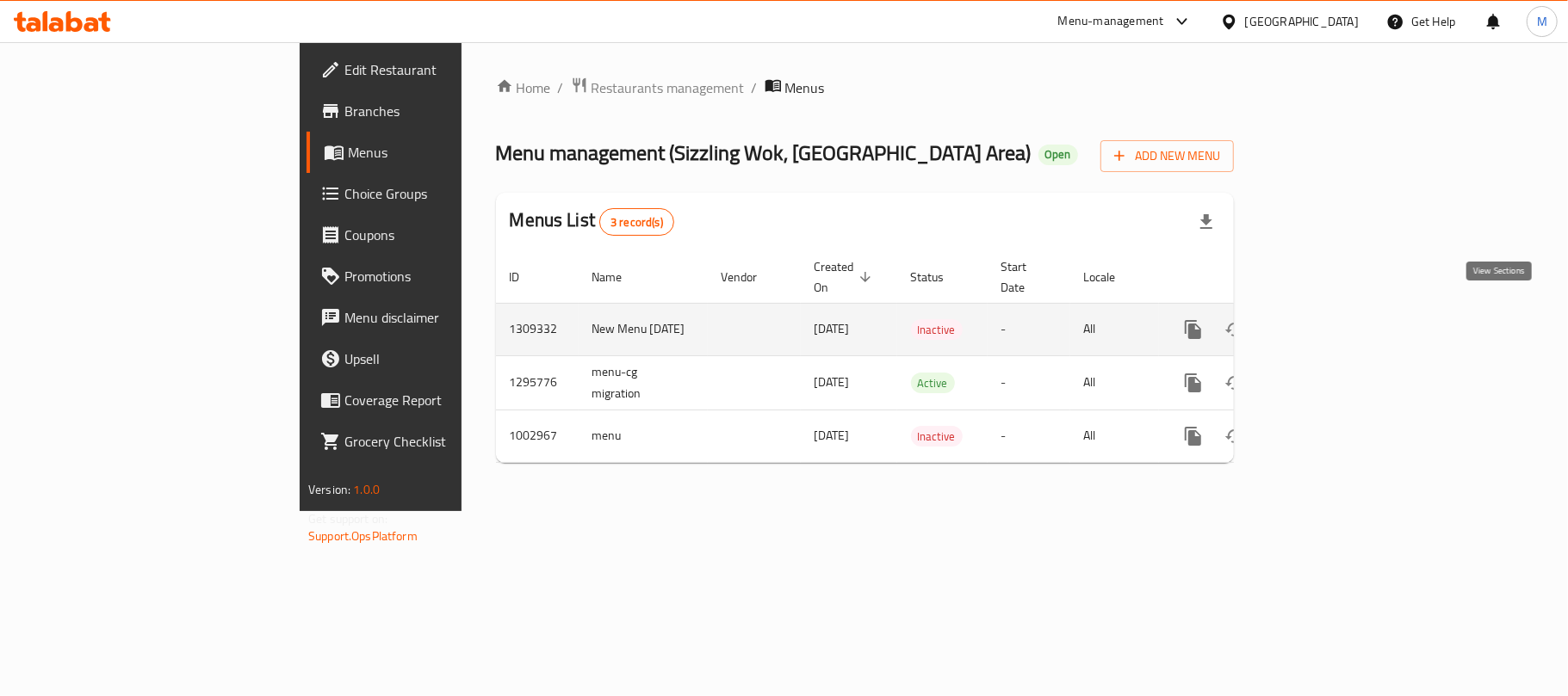
click at [1327, 319] on icon "enhanced table" at bounding box center [1317, 330] width 21 height 21
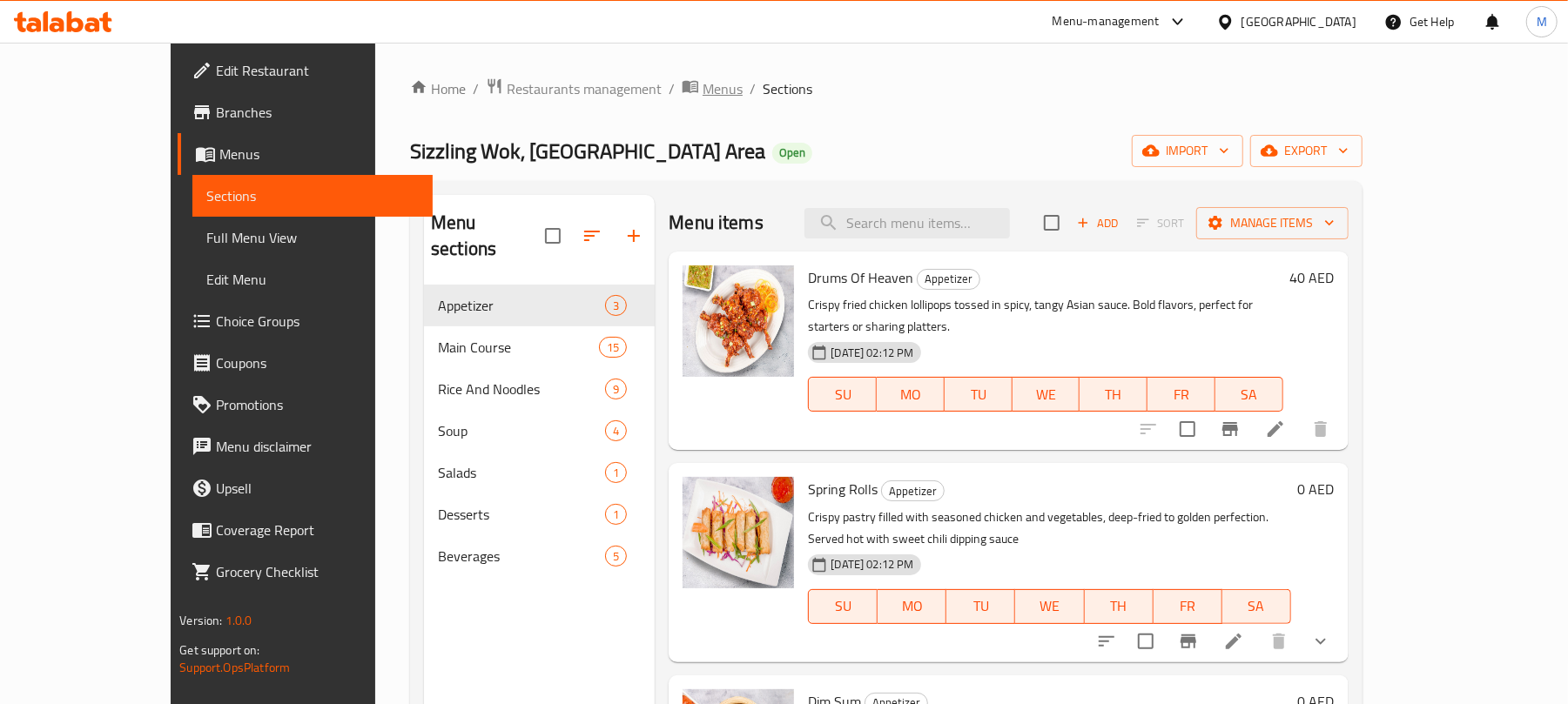
click at [703, 92] on span "Menus" at bounding box center [723, 88] width 40 height 21
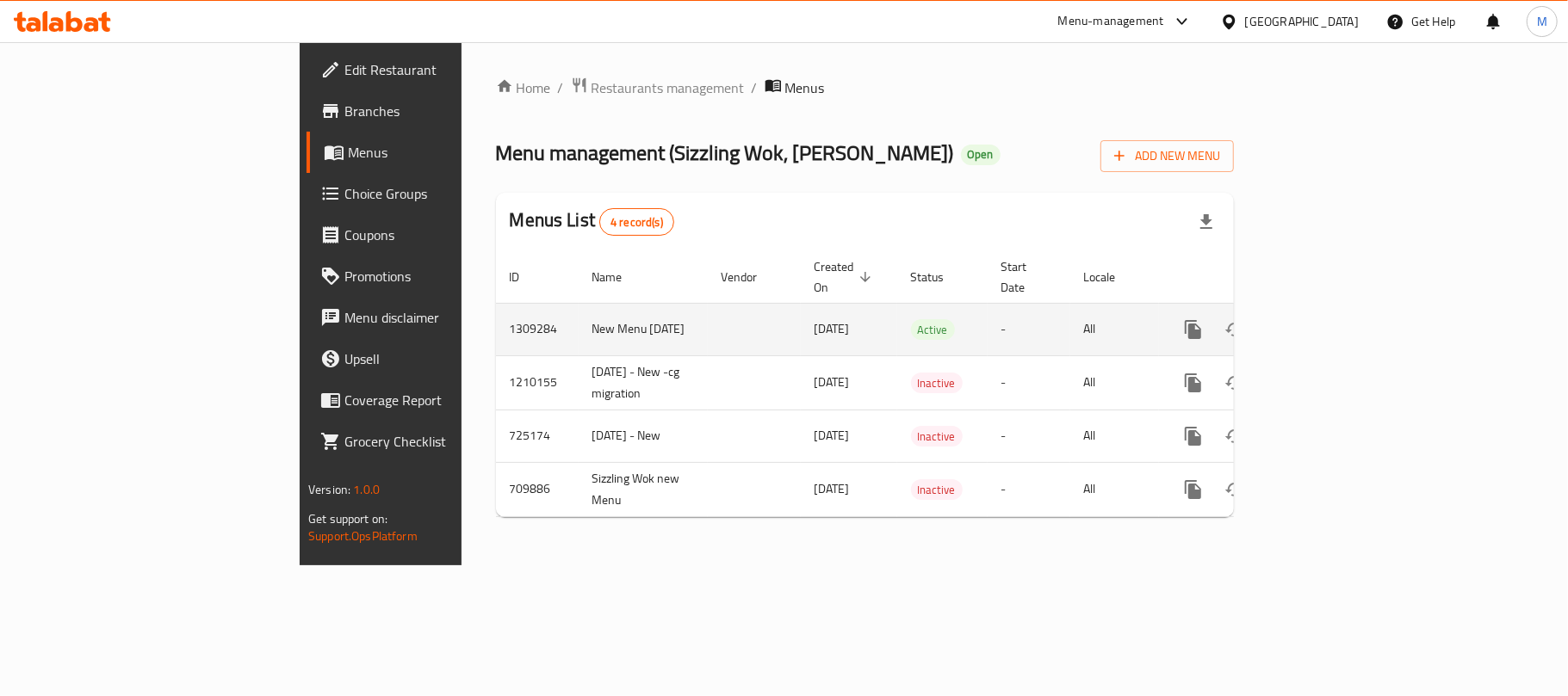
click at [1327, 319] on icon "enhanced table" at bounding box center [1317, 330] width 21 height 21
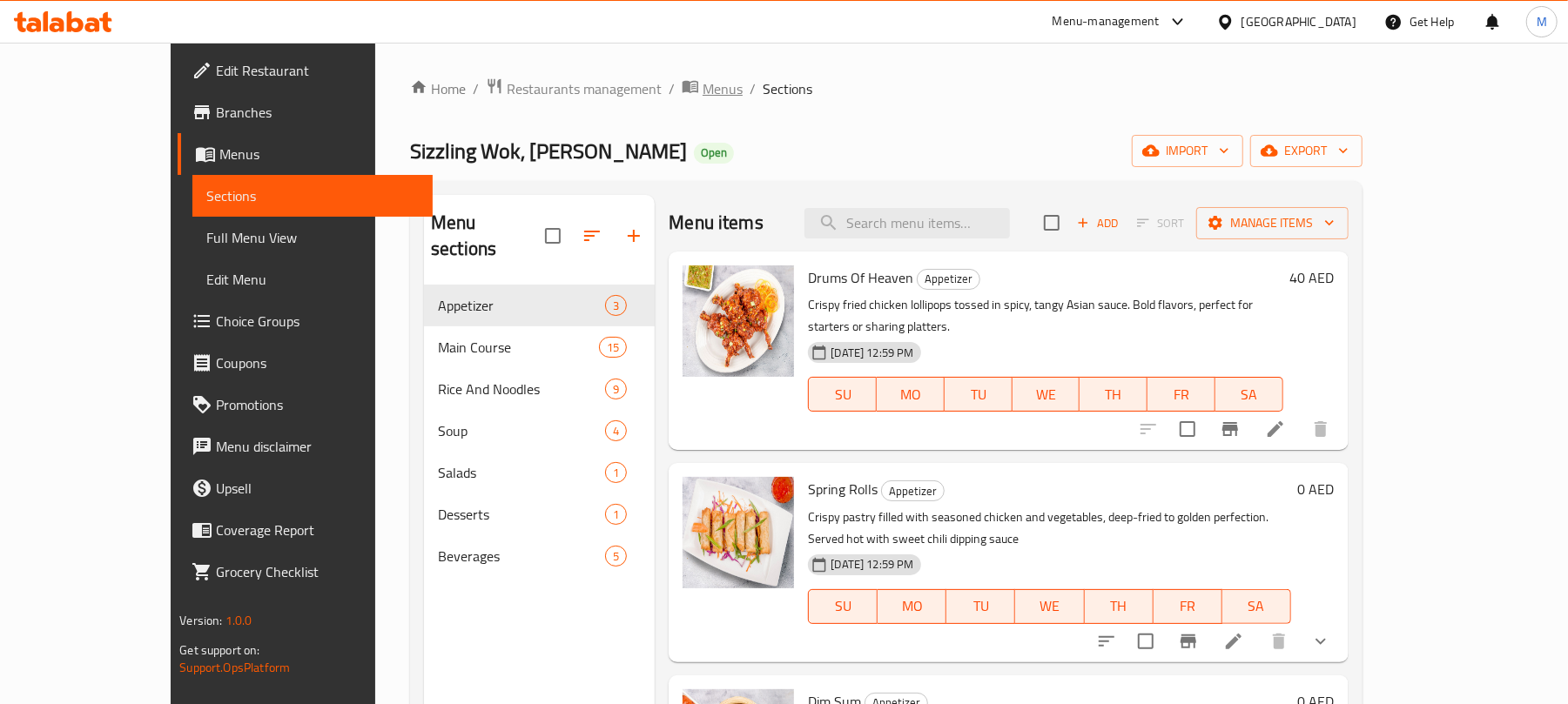
click at [682, 88] on span "breadcrumb" at bounding box center [693, 89] width 21 height 23
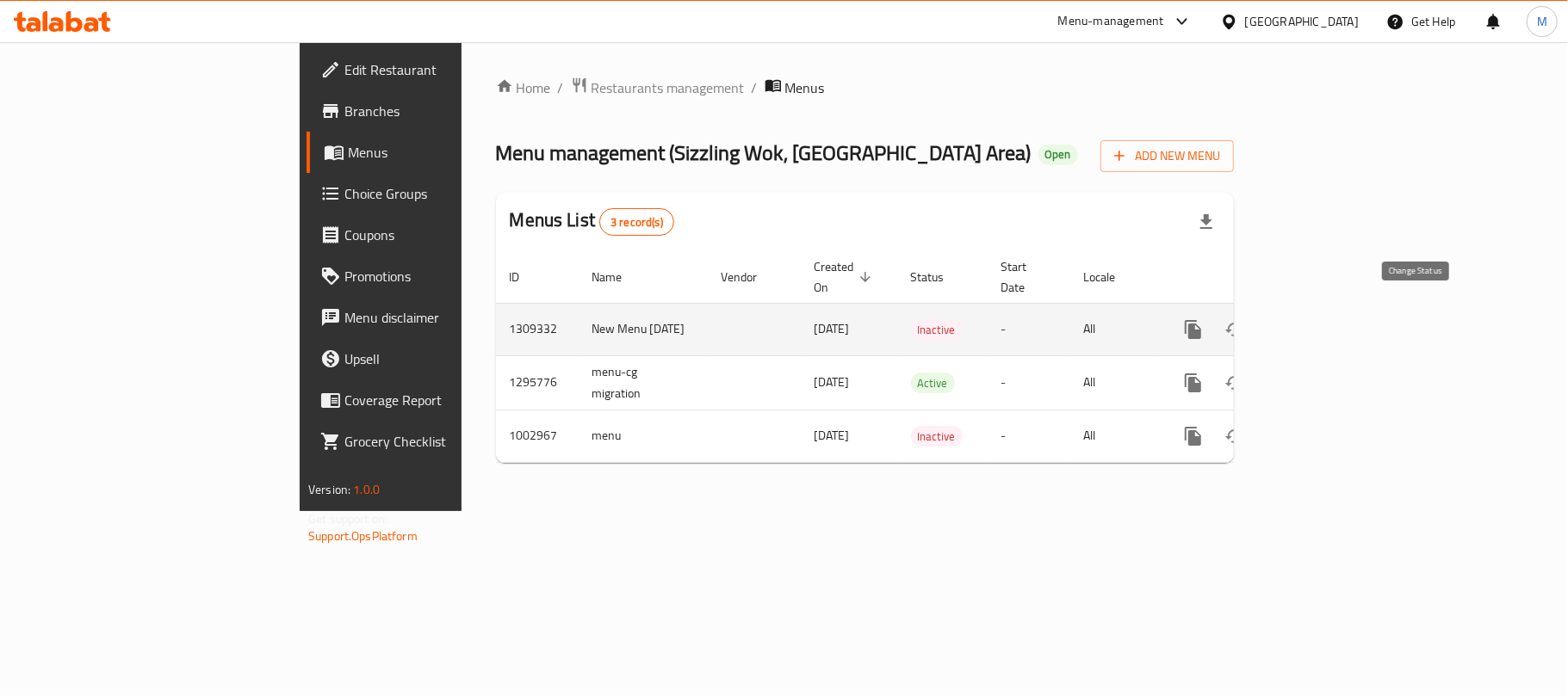
click at [1244, 322] on icon "enhanced table" at bounding box center [1234, 329] width 19 height 13
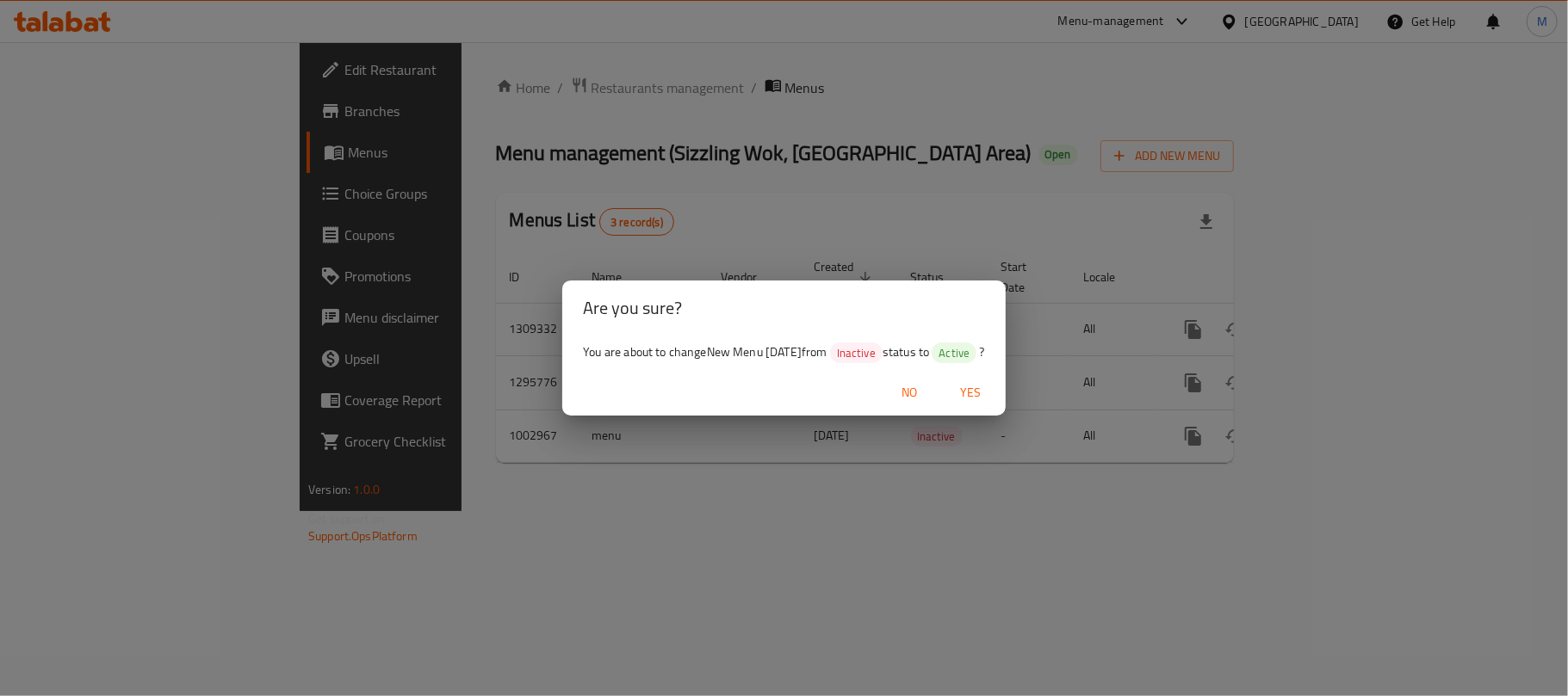
click at [992, 396] on span "Yes" at bounding box center [970, 393] width 41 height 22
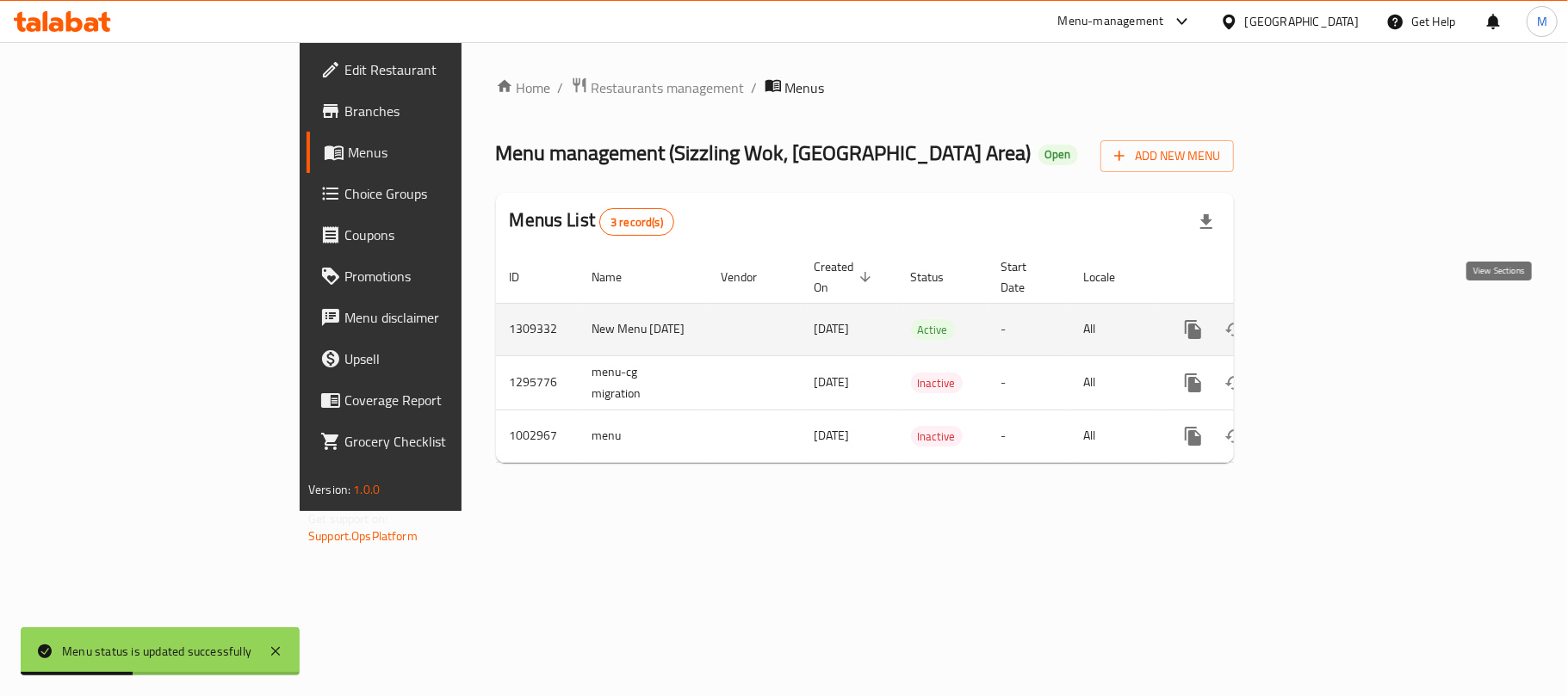
click at [1327, 319] on icon "enhanced table" at bounding box center [1317, 330] width 21 height 21
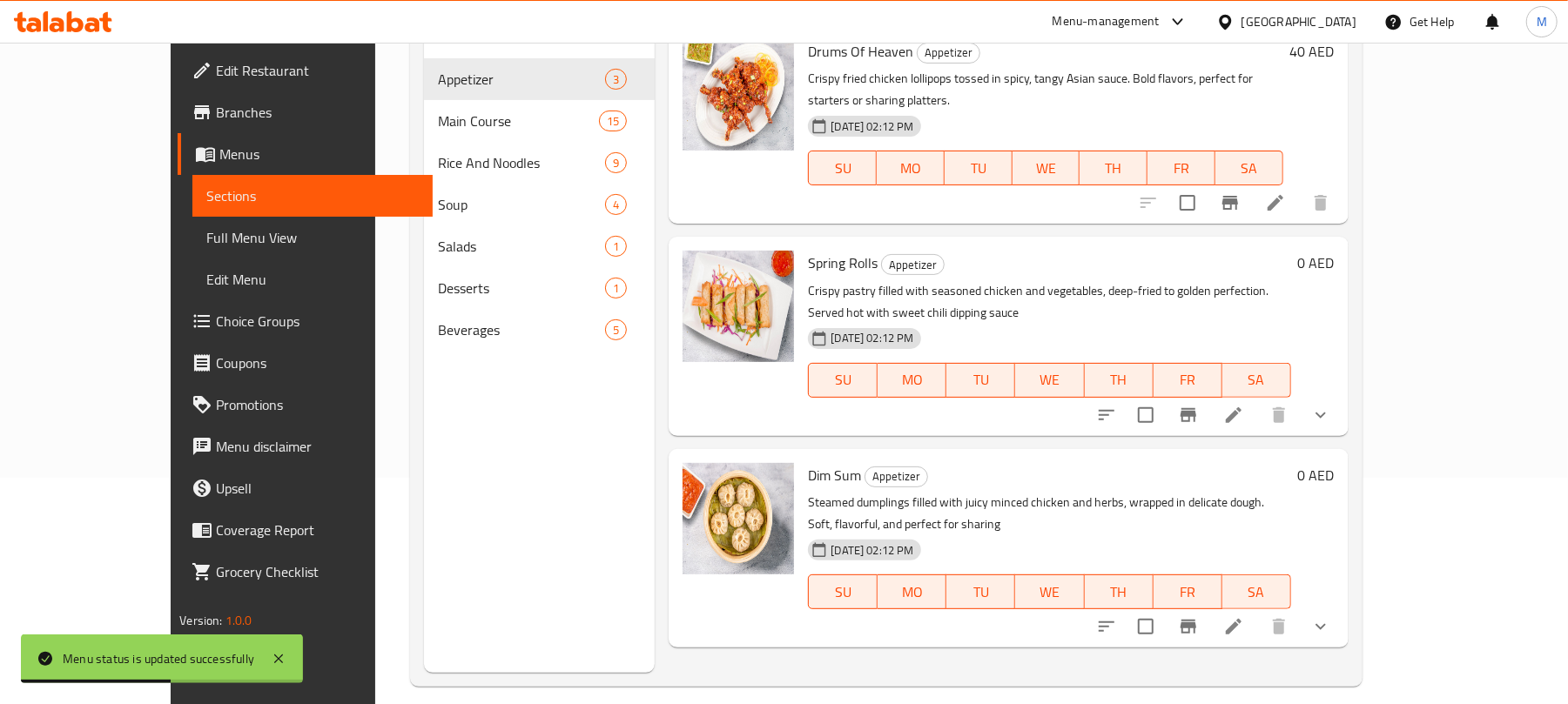
scroll to position [244, 0]
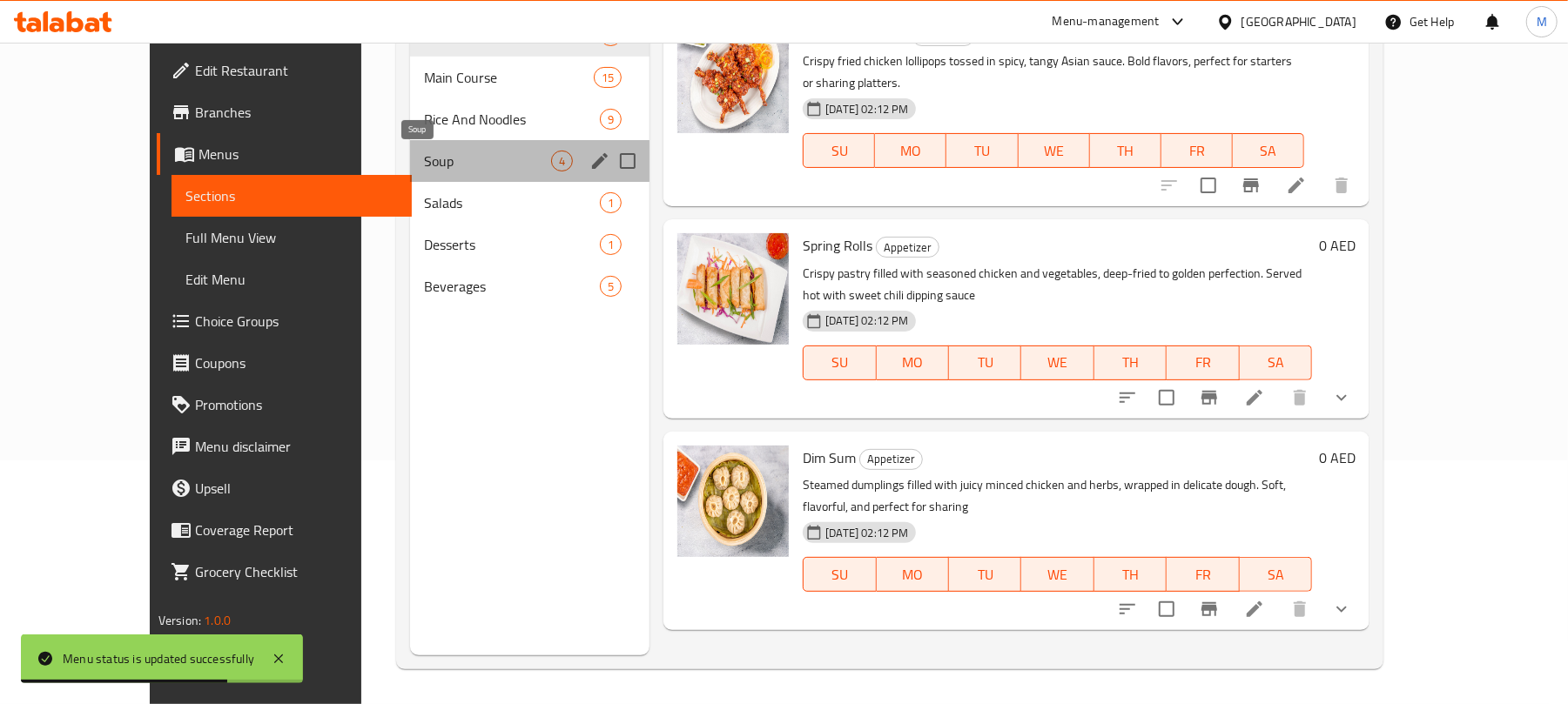
click at [450, 151] on span "Soup" at bounding box center [488, 162] width 127 height 21
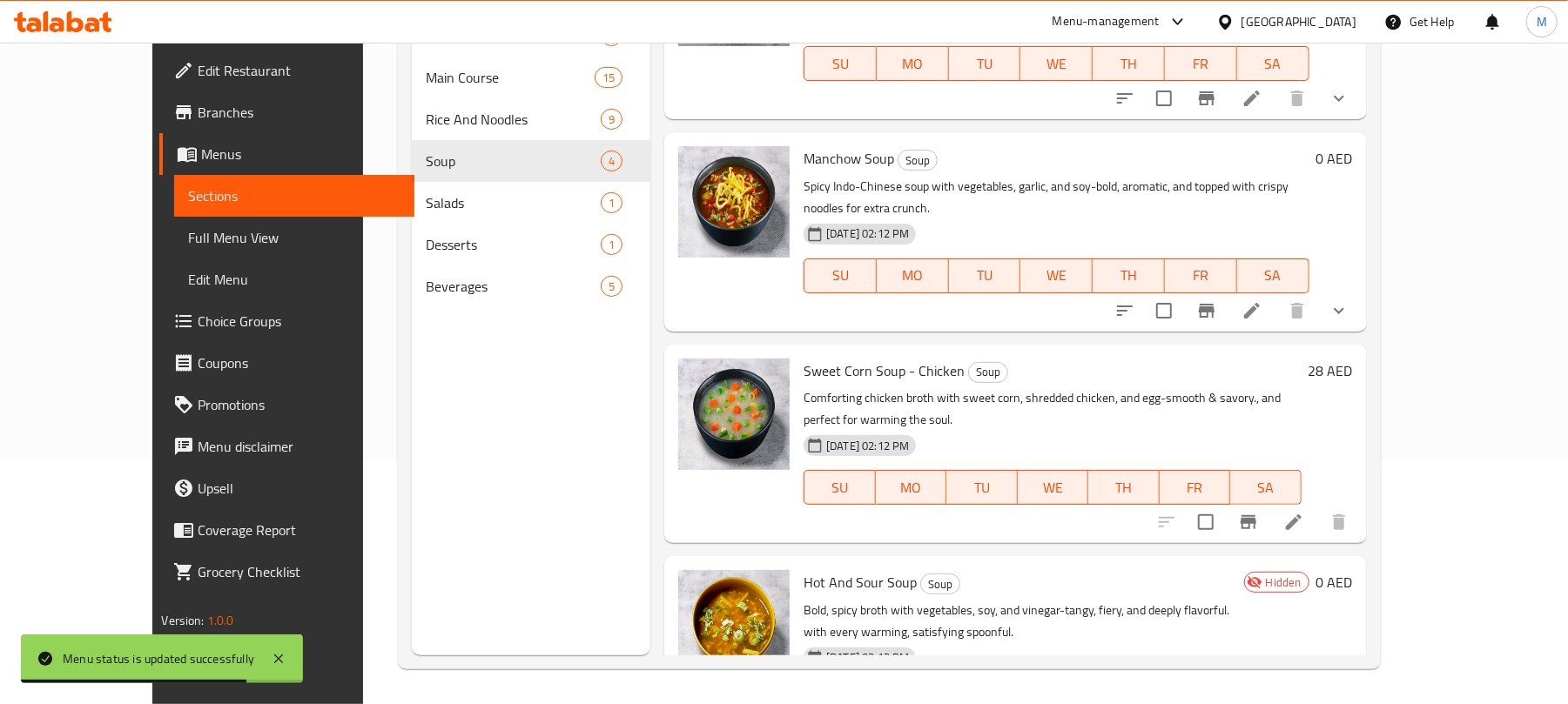
scroll to position [120, 0]
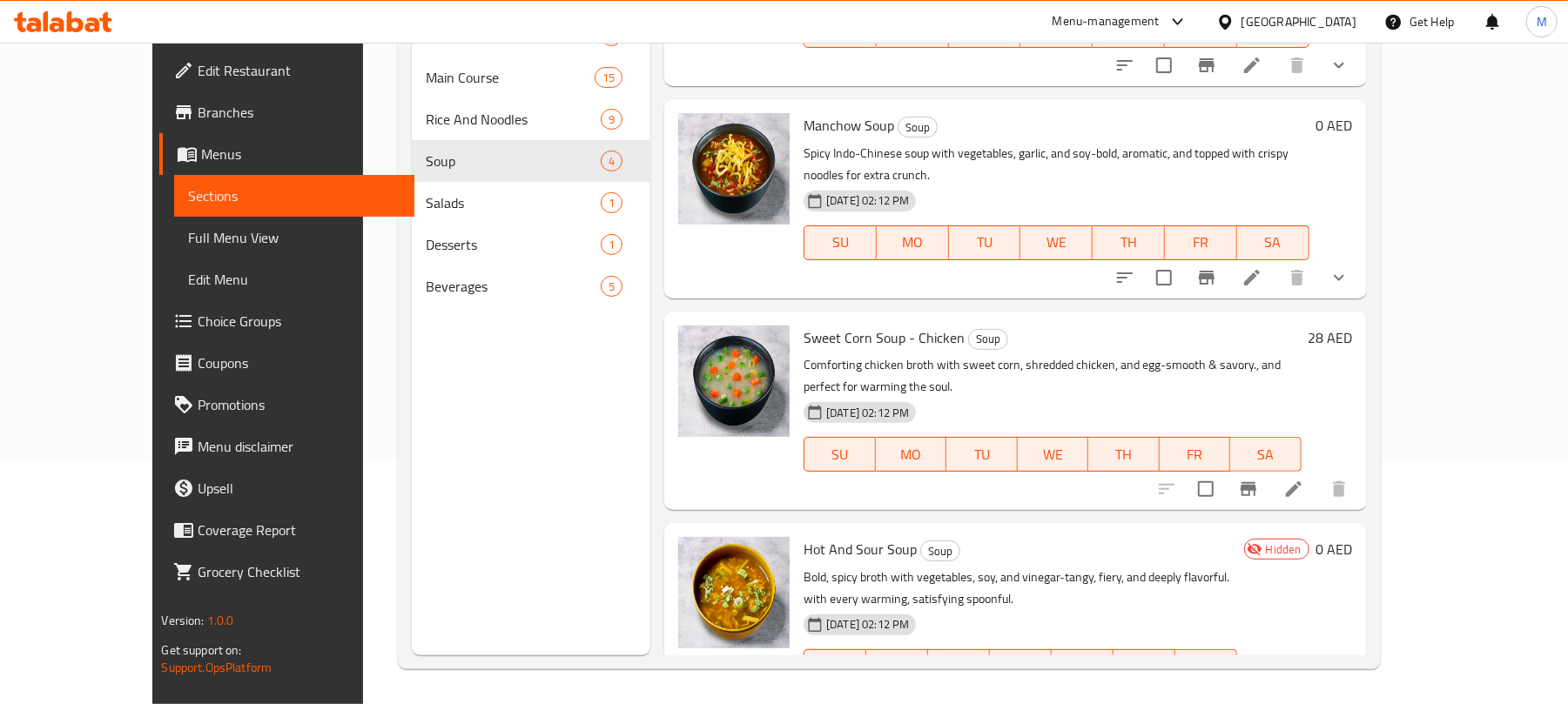
click at [1304, 691] on icon at bounding box center [1294, 702] width 21 height 21
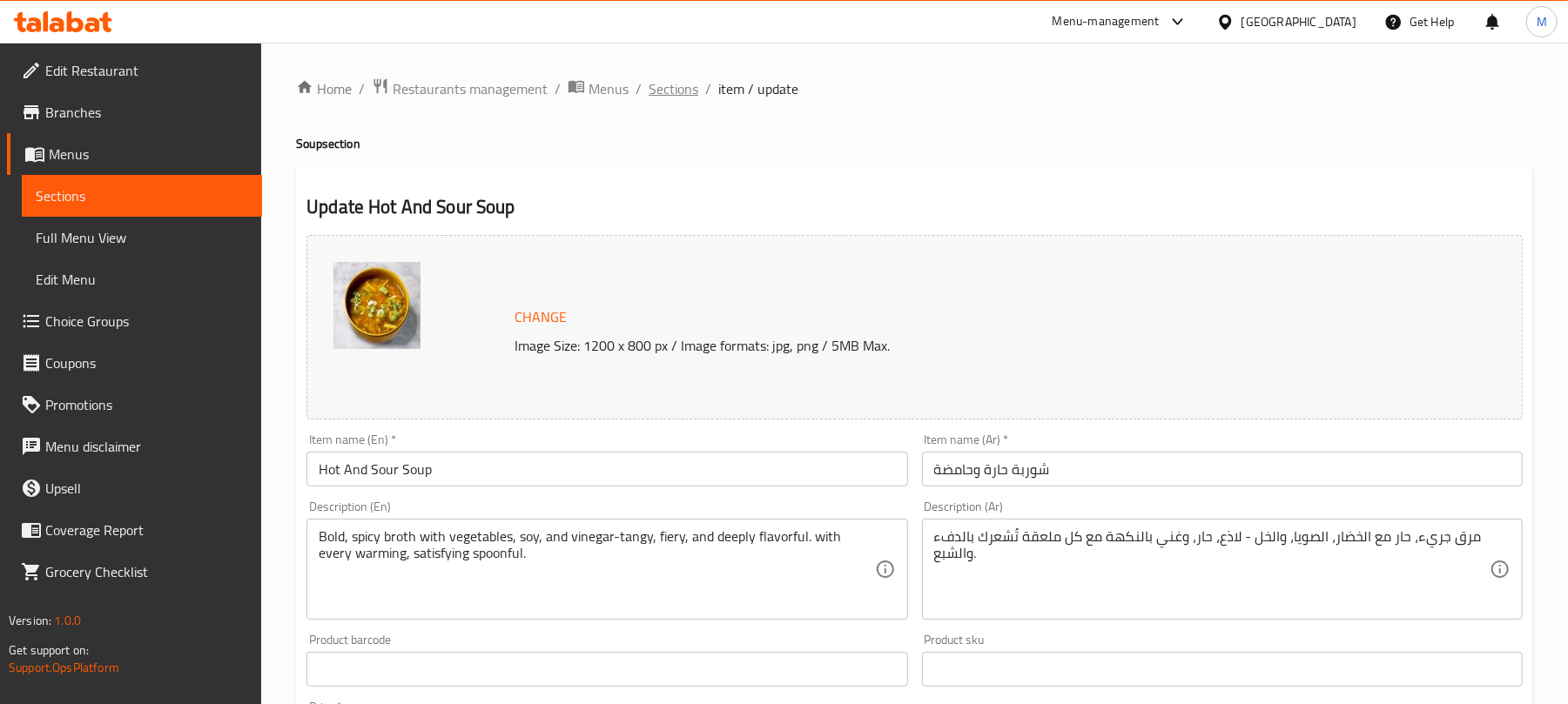
click at [666, 96] on span "Sections" at bounding box center [673, 88] width 50 height 21
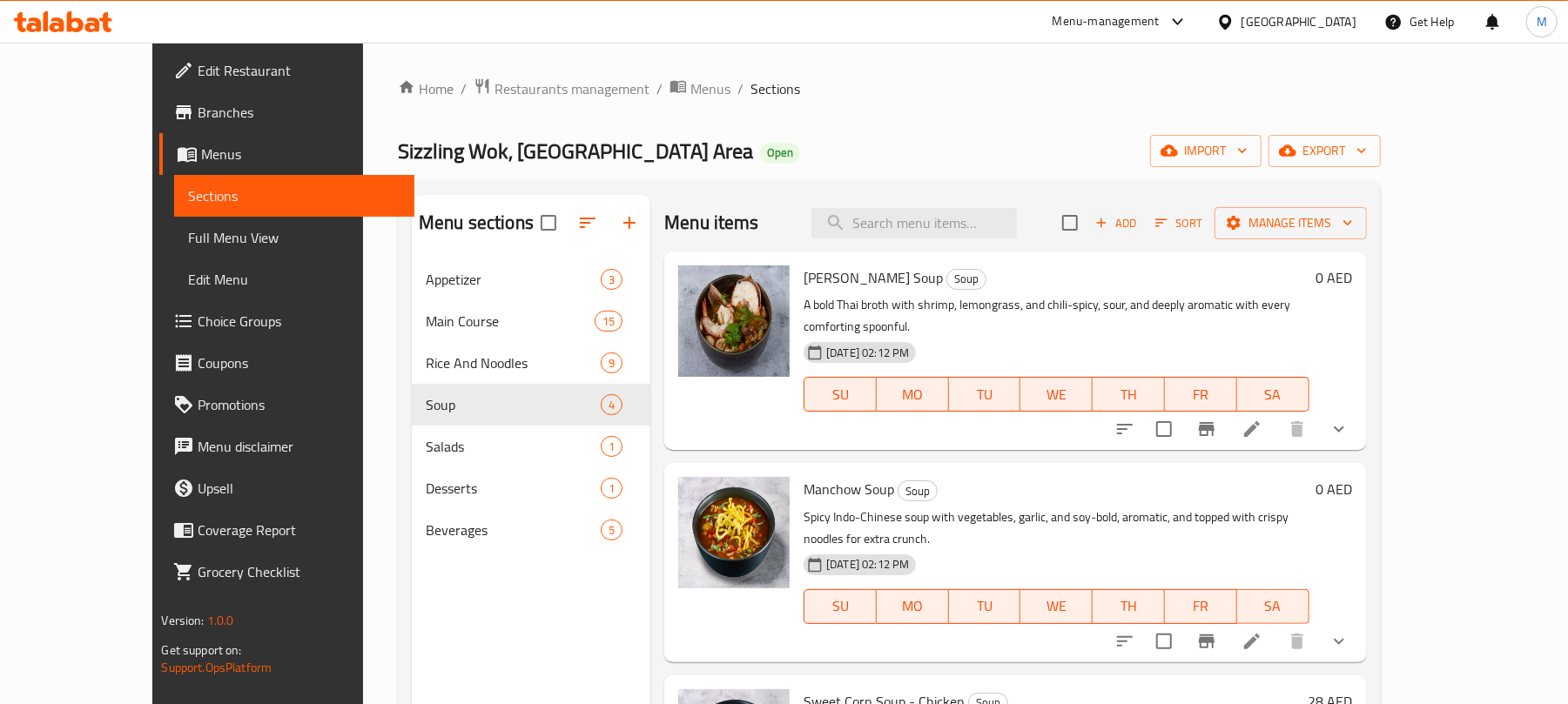
click at [812, 82] on ol "Home / Restaurants management / Menus / Sections" at bounding box center [890, 89] width 983 height 23
click at [1367, 143] on span "export" at bounding box center [1325, 151] width 85 height 22
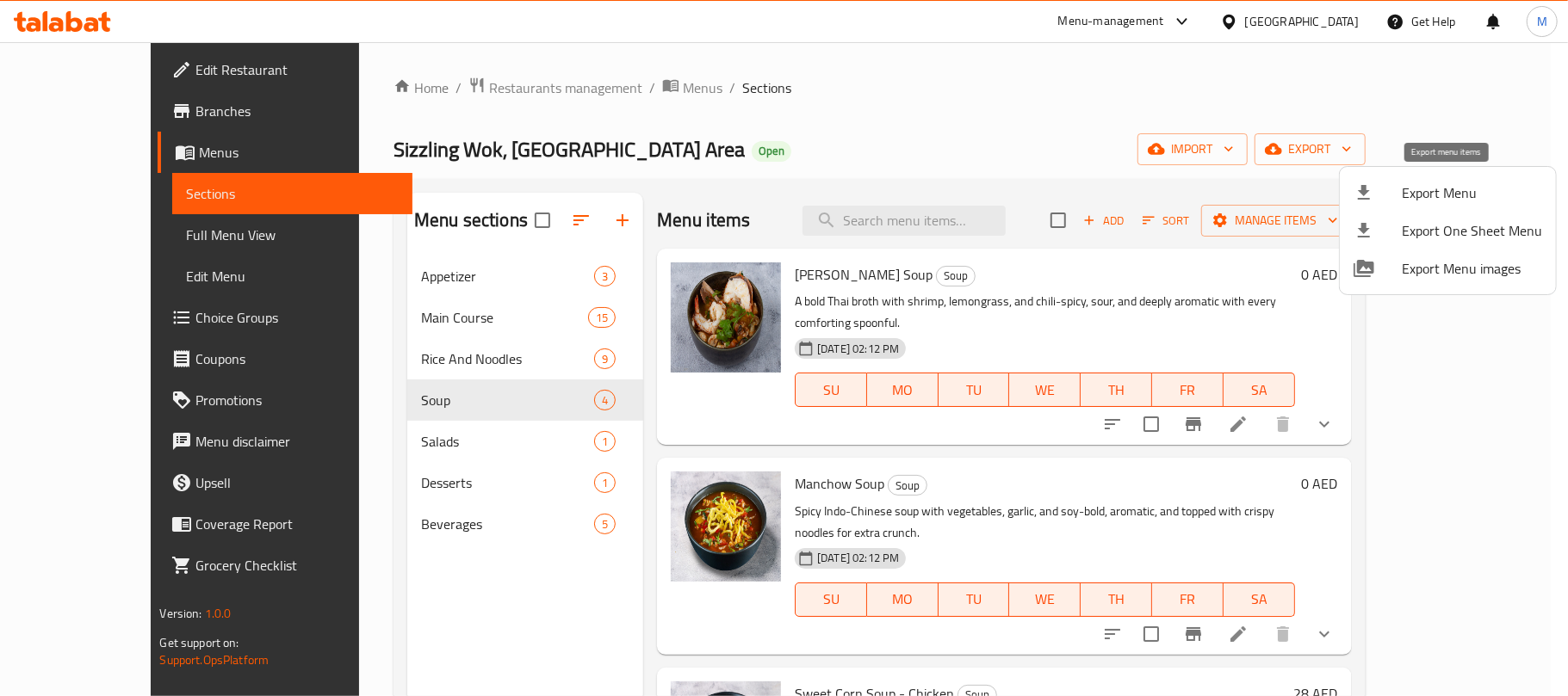
click at [1416, 191] on span "Export Menu" at bounding box center [1472, 193] width 141 height 21
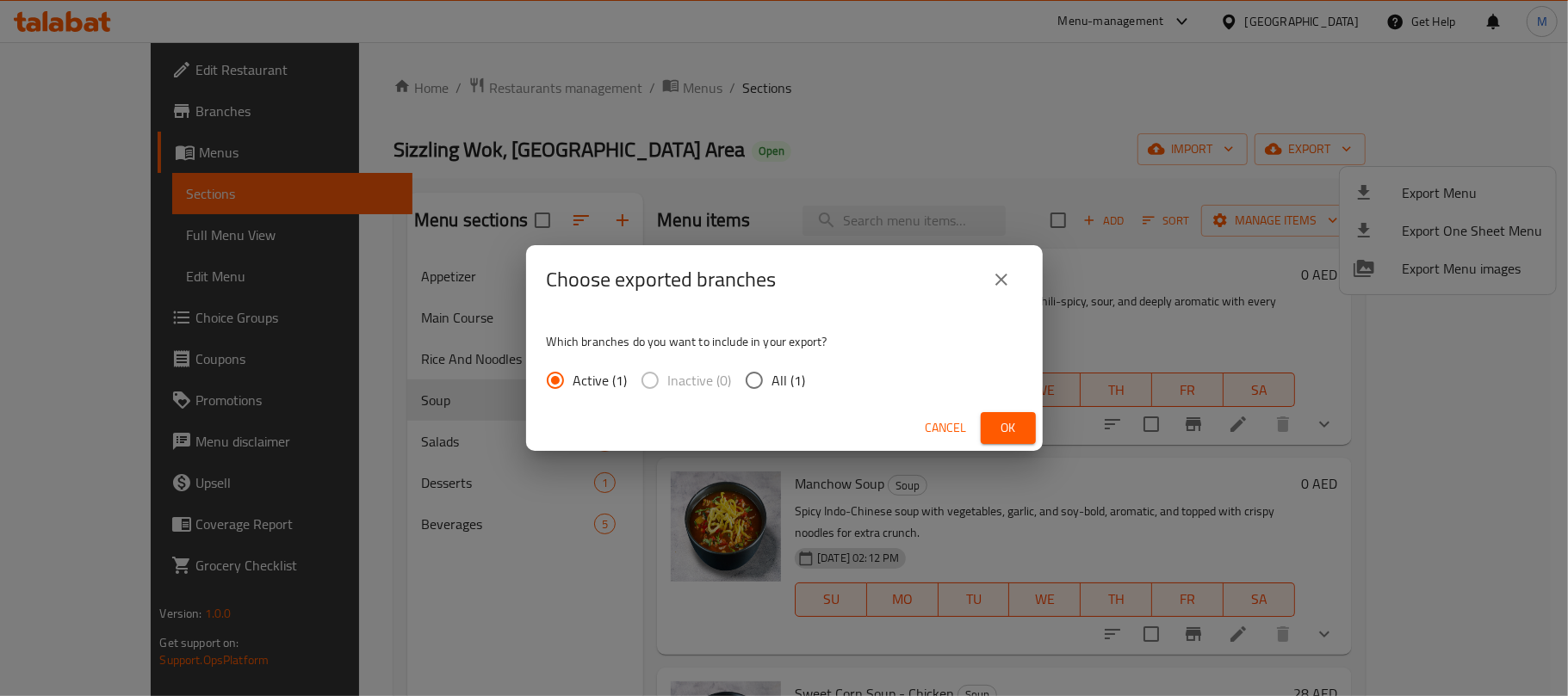
click at [772, 373] on span "All (1)" at bounding box center [788, 380] width 33 height 21
click at [772, 373] on input "All (1)" at bounding box center [754, 380] width 36 height 36
radio input "true"
click at [1014, 429] on span "Ok" at bounding box center [1008, 428] width 28 height 22
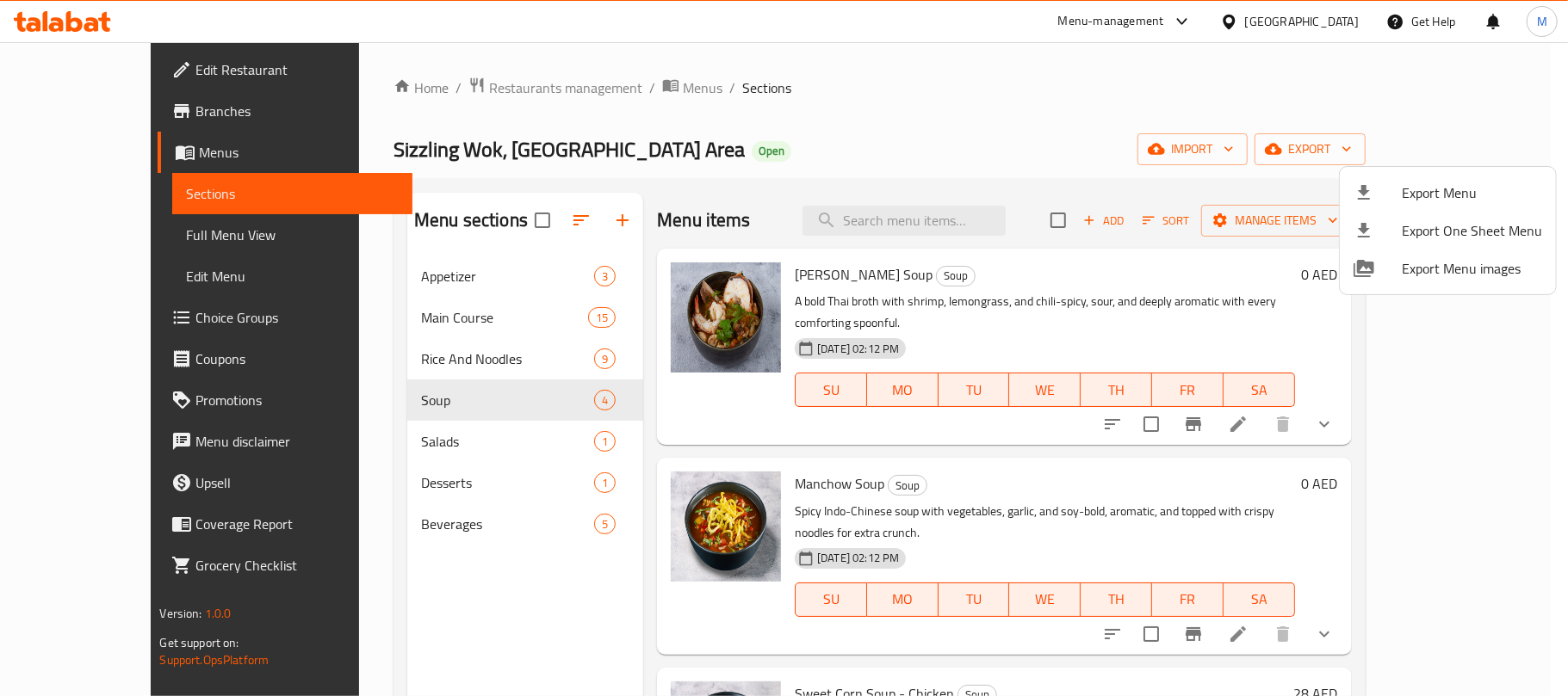
click at [821, 141] on div at bounding box center [784, 348] width 1568 height 696
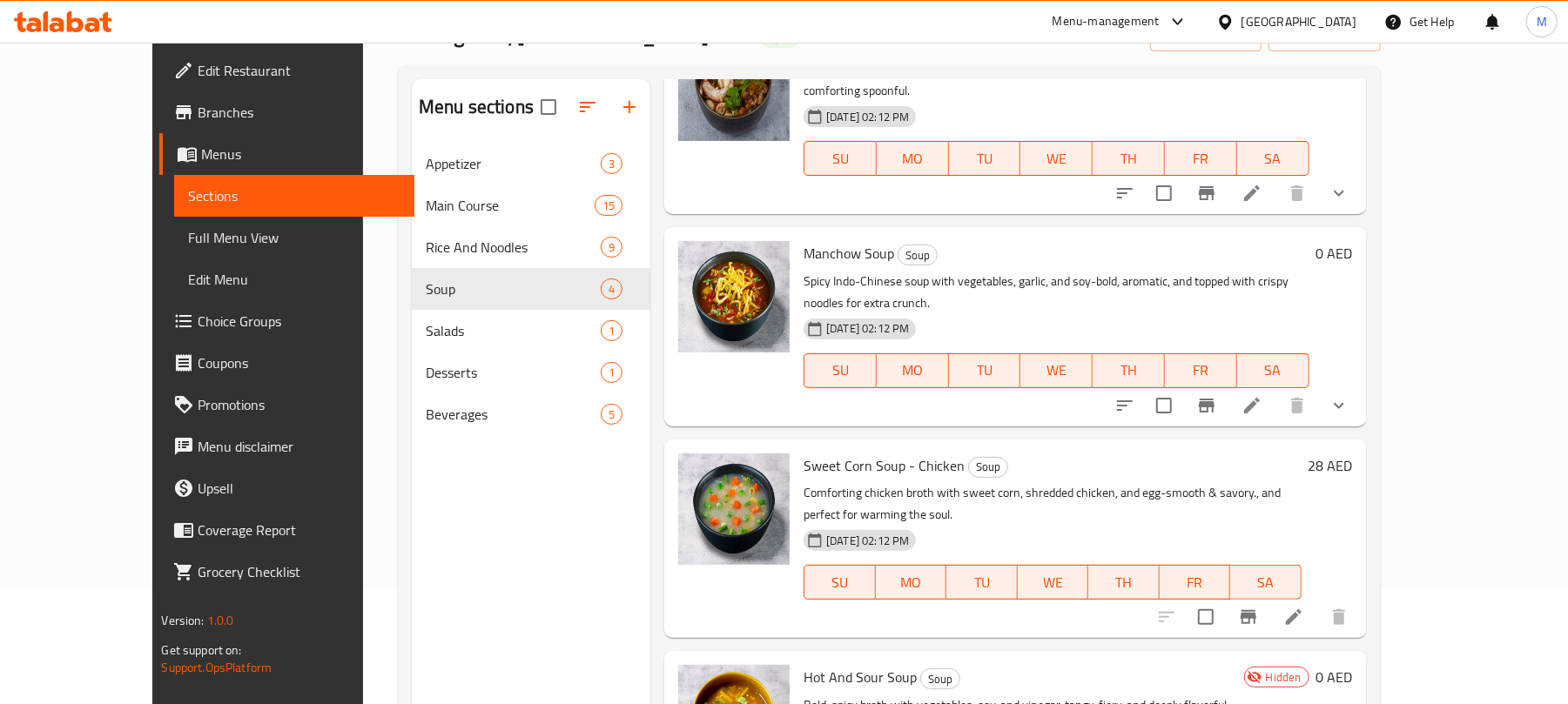
scroll to position [244, 0]
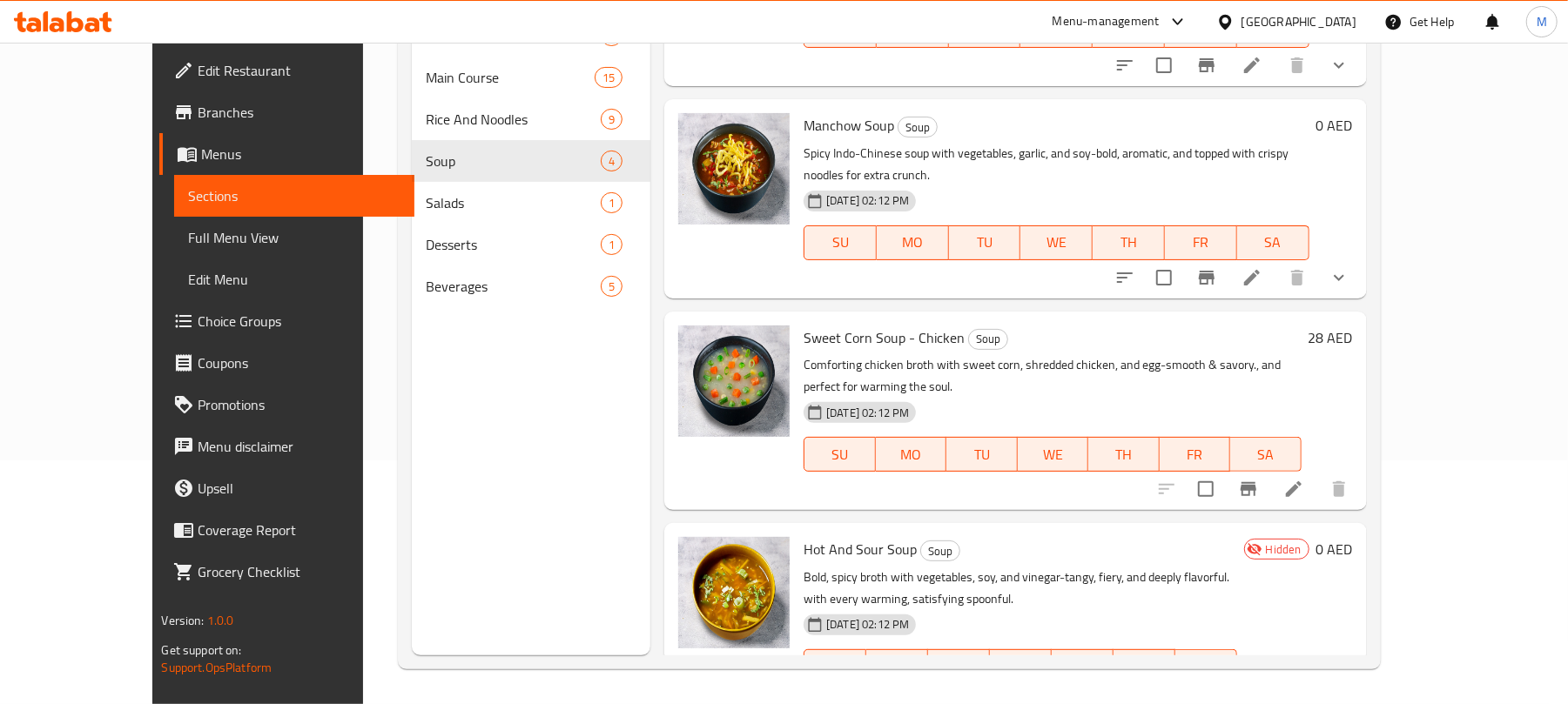
drag, startPoint x: 1427, startPoint y: 612, endPoint x: 1429, endPoint y: 620, distance: 8.2
click at [1353, 612] on div "Hidden 0 AED" at bounding box center [1295, 622] width 115 height 170
click at [1319, 686] on li at bounding box center [1294, 701] width 49 height 32
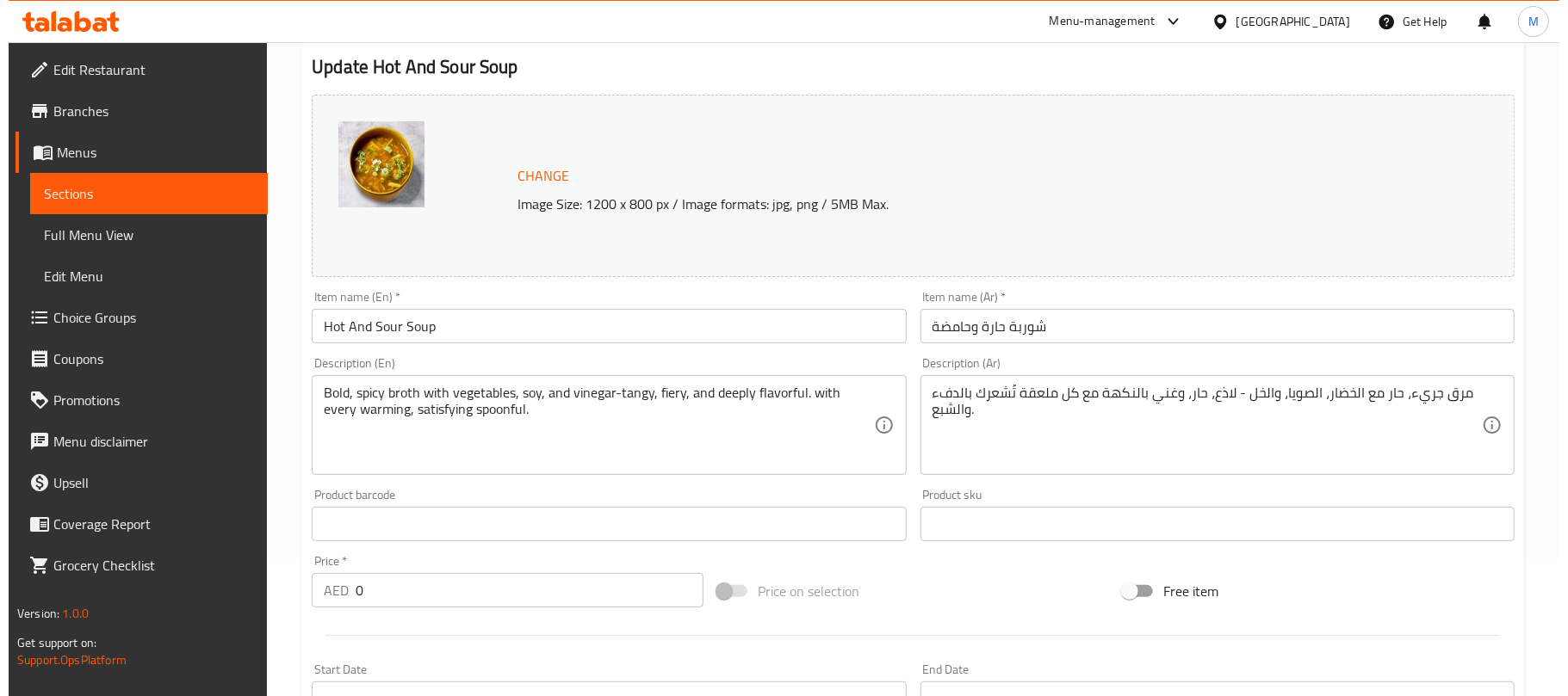
scroll to position [544, 0]
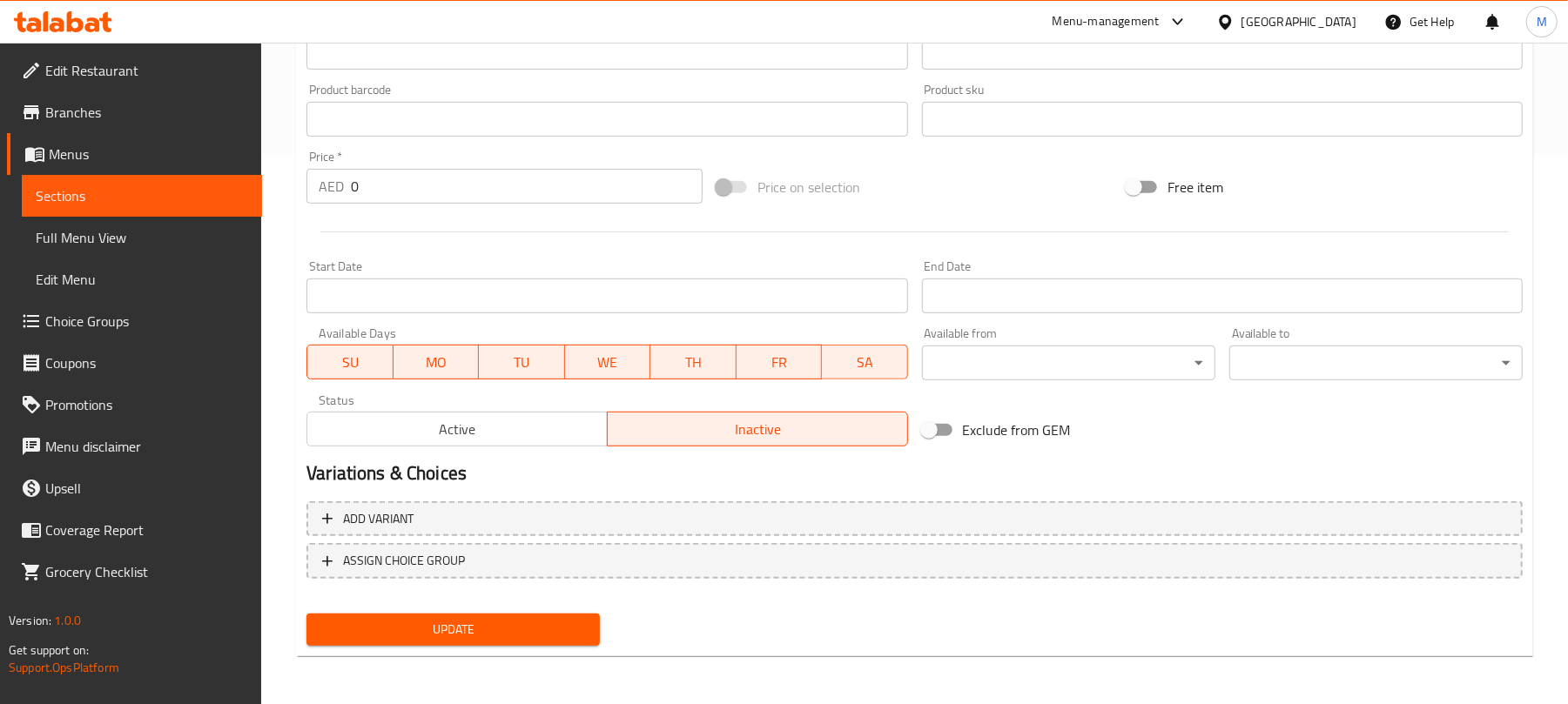
click at [550, 430] on span "Active" at bounding box center [458, 430] width 287 height 25
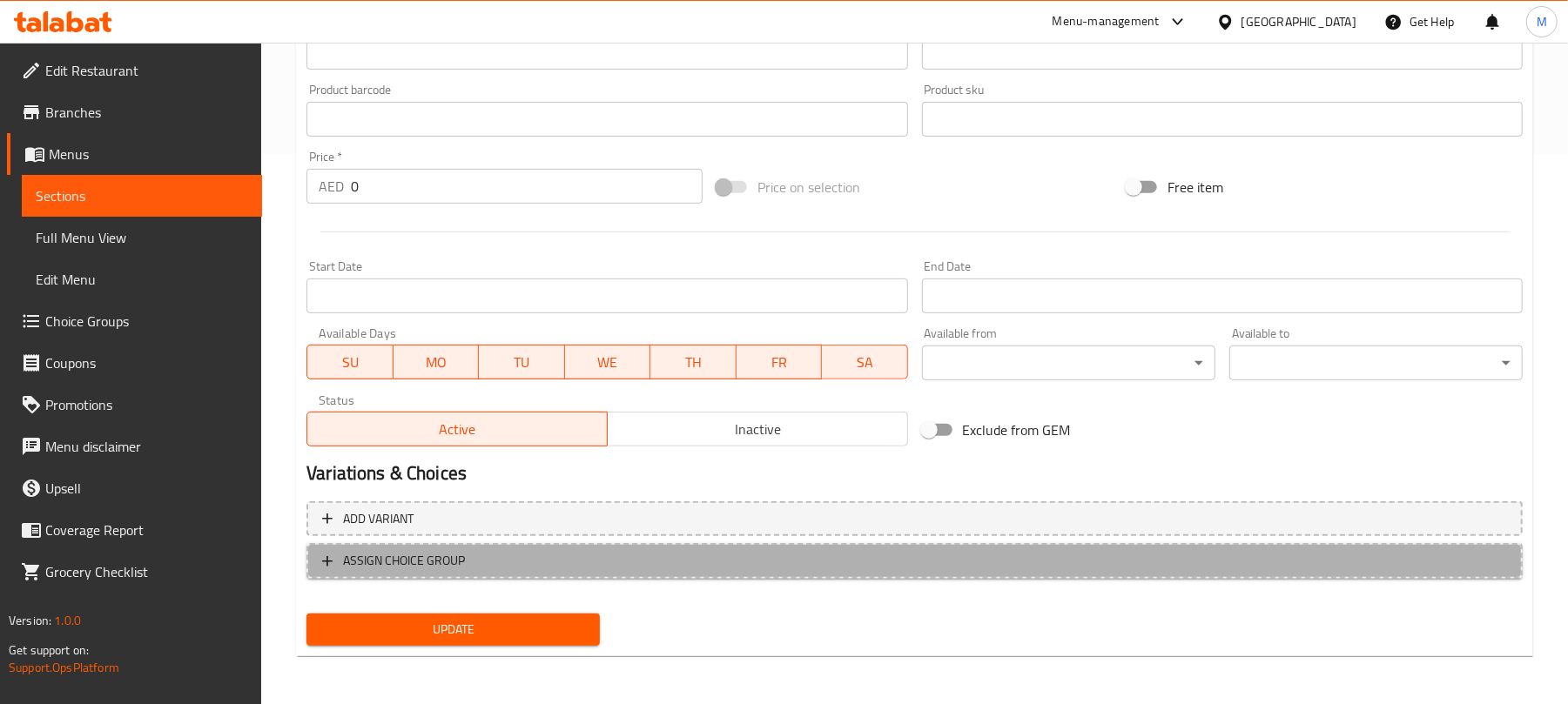
click at [602, 562] on span "ASSIGN CHOICE GROUP" at bounding box center [915, 561] width 1185 height 22
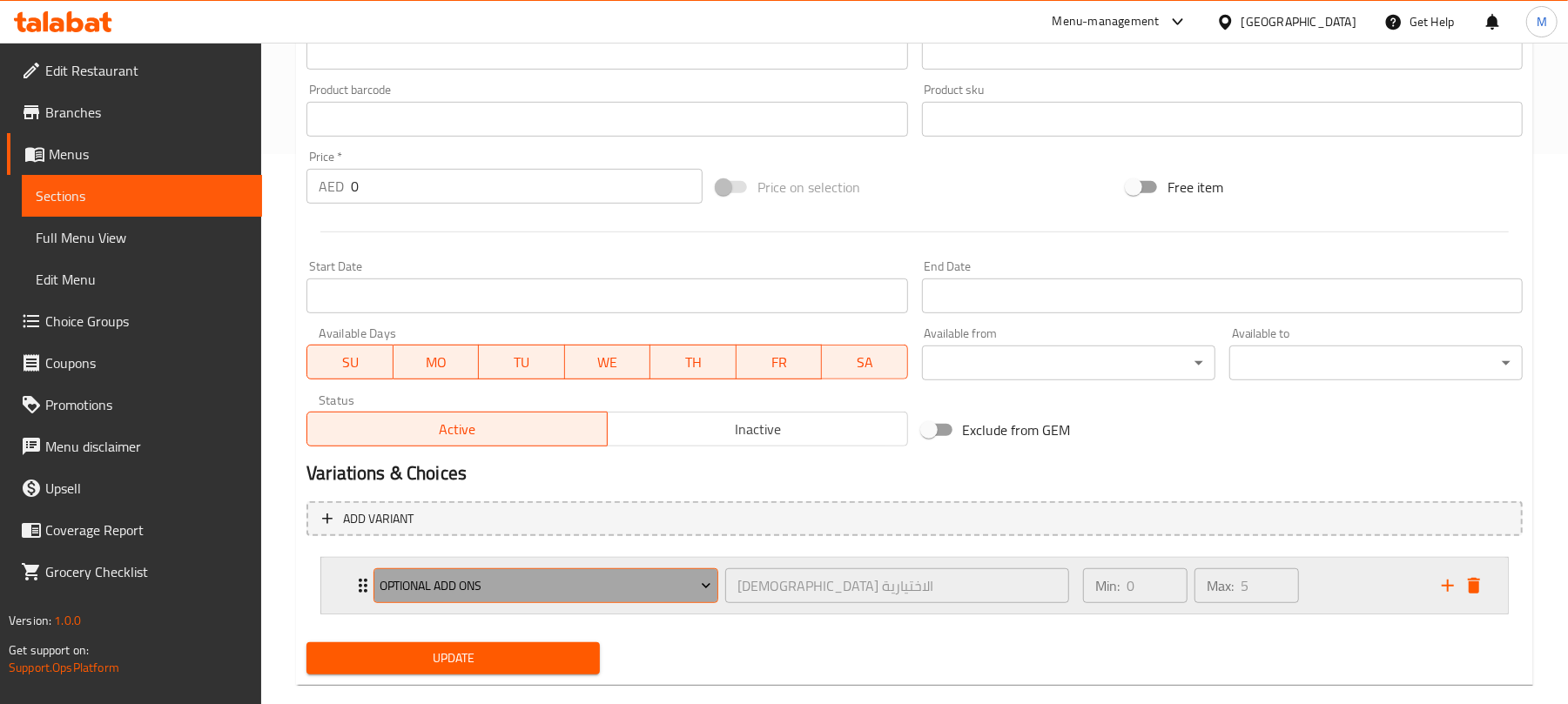
click at [501, 586] on span "Optional Add Ons" at bounding box center [546, 586] width 332 height 22
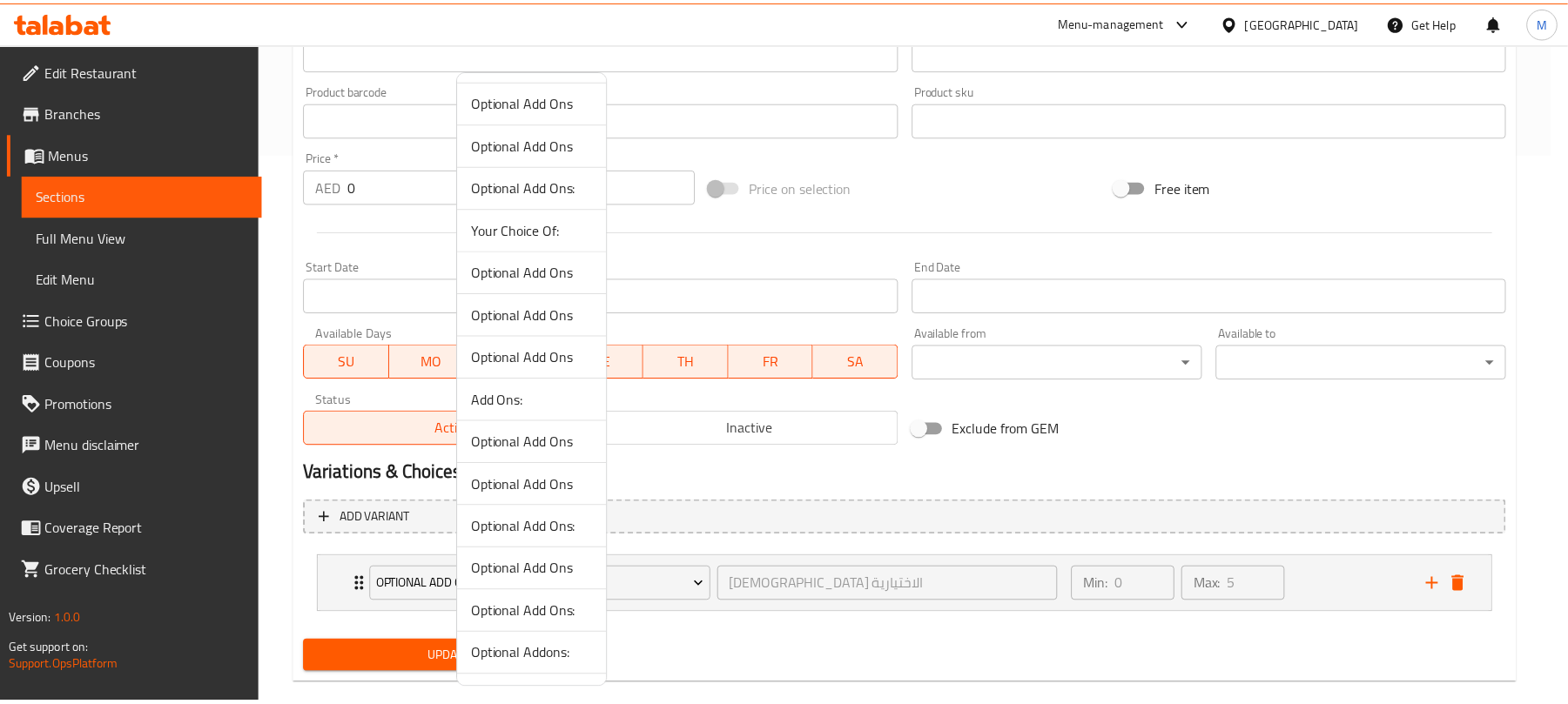
scroll to position [46, 0]
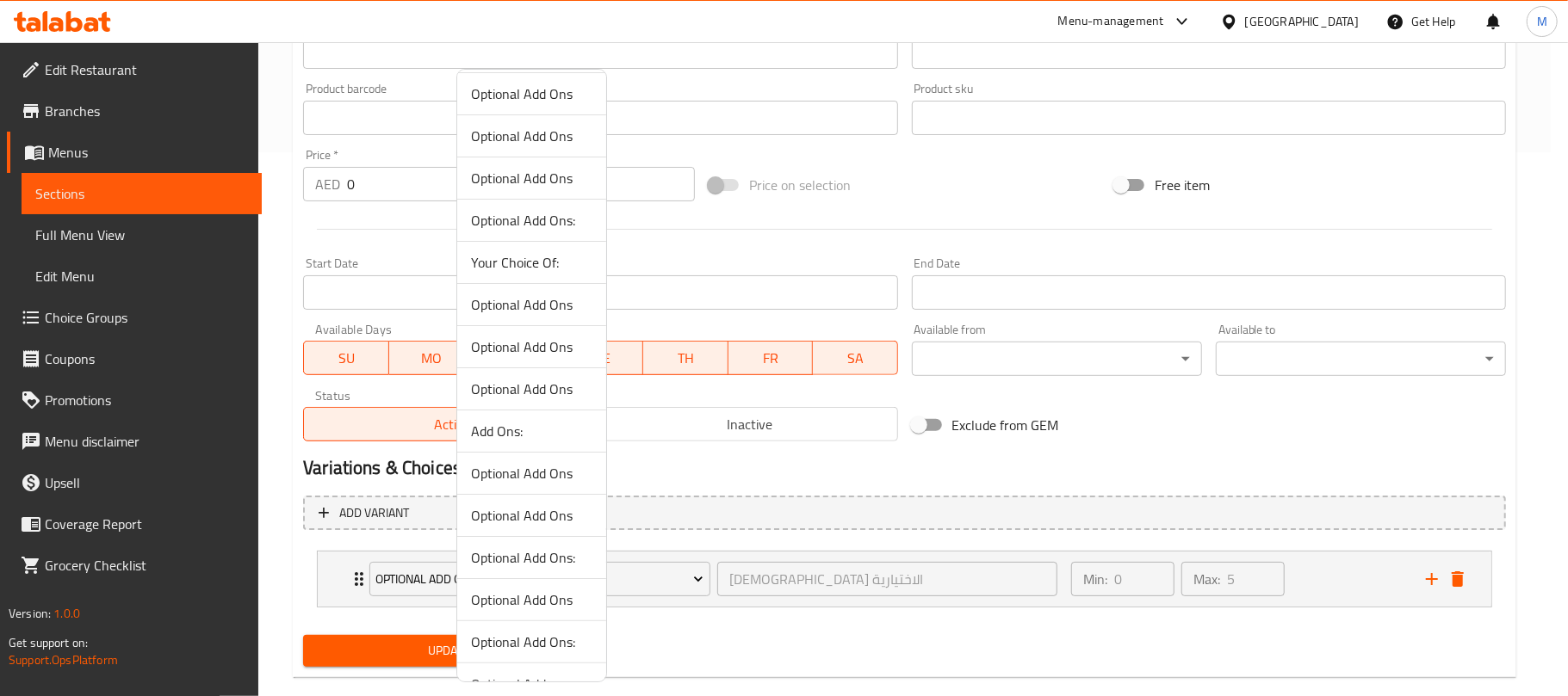
click at [513, 252] on span "Your Choice Of:" at bounding box center [532, 262] width 122 height 21
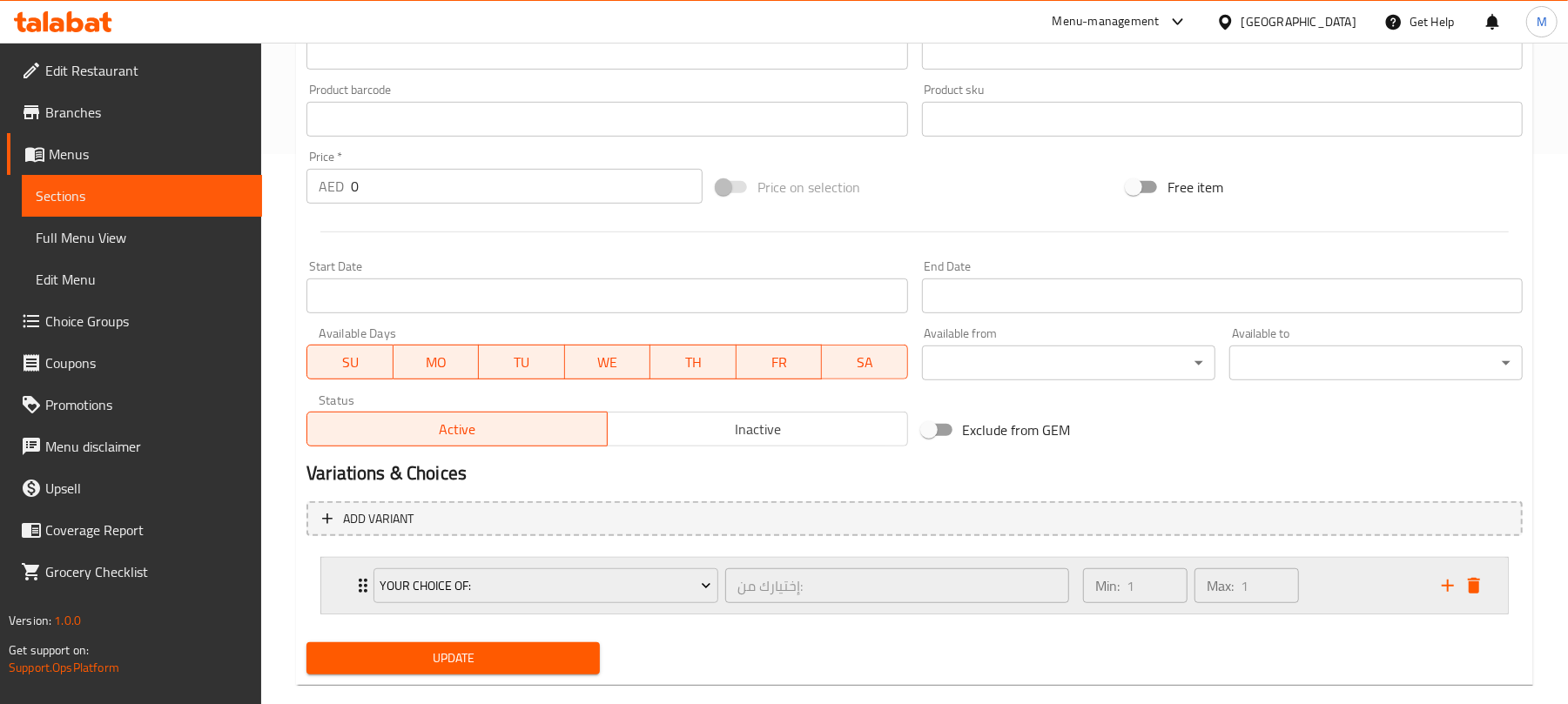
click at [1356, 593] on div "Min: 1 ​ Max: 1 ​" at bounding box center [1252, 586] width 359 height 56
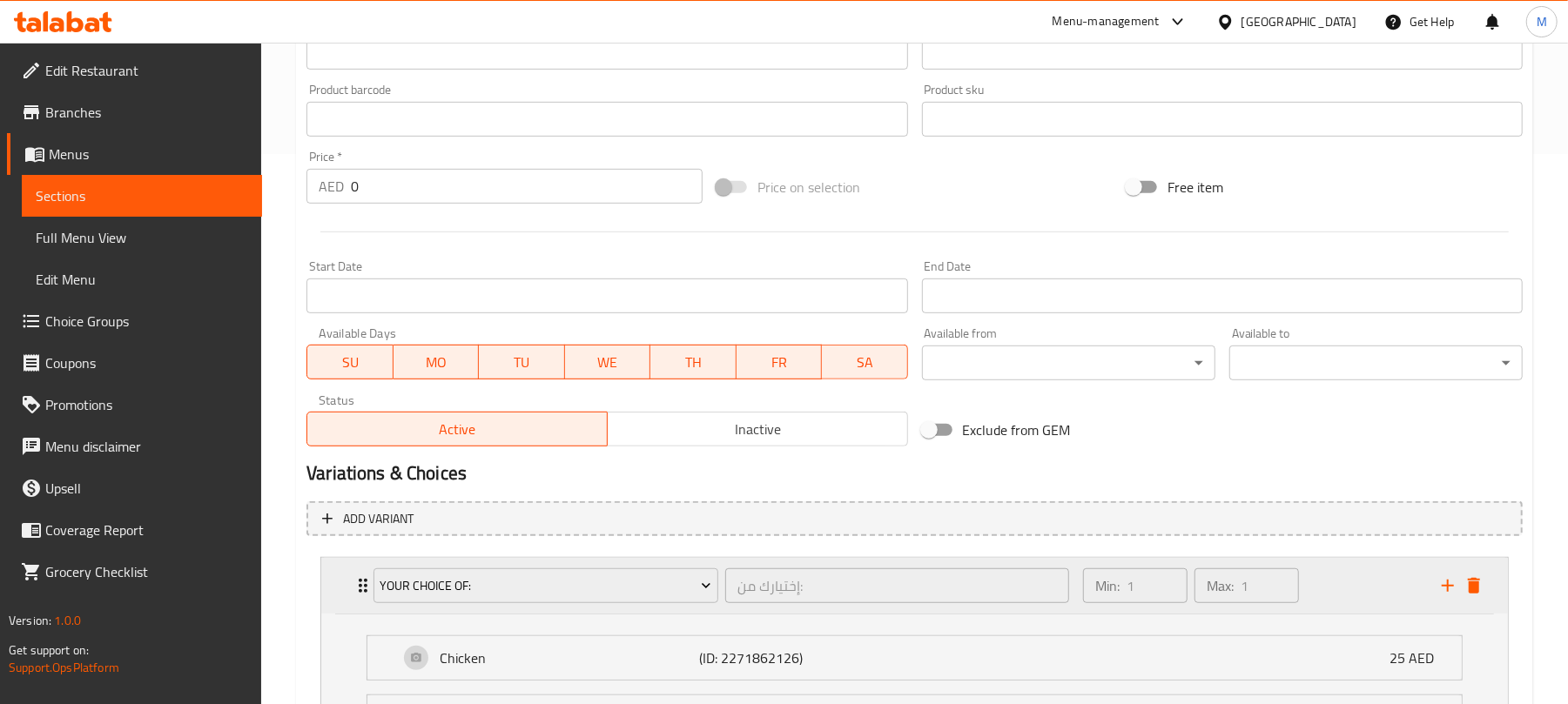
scroll to position [736, 0]
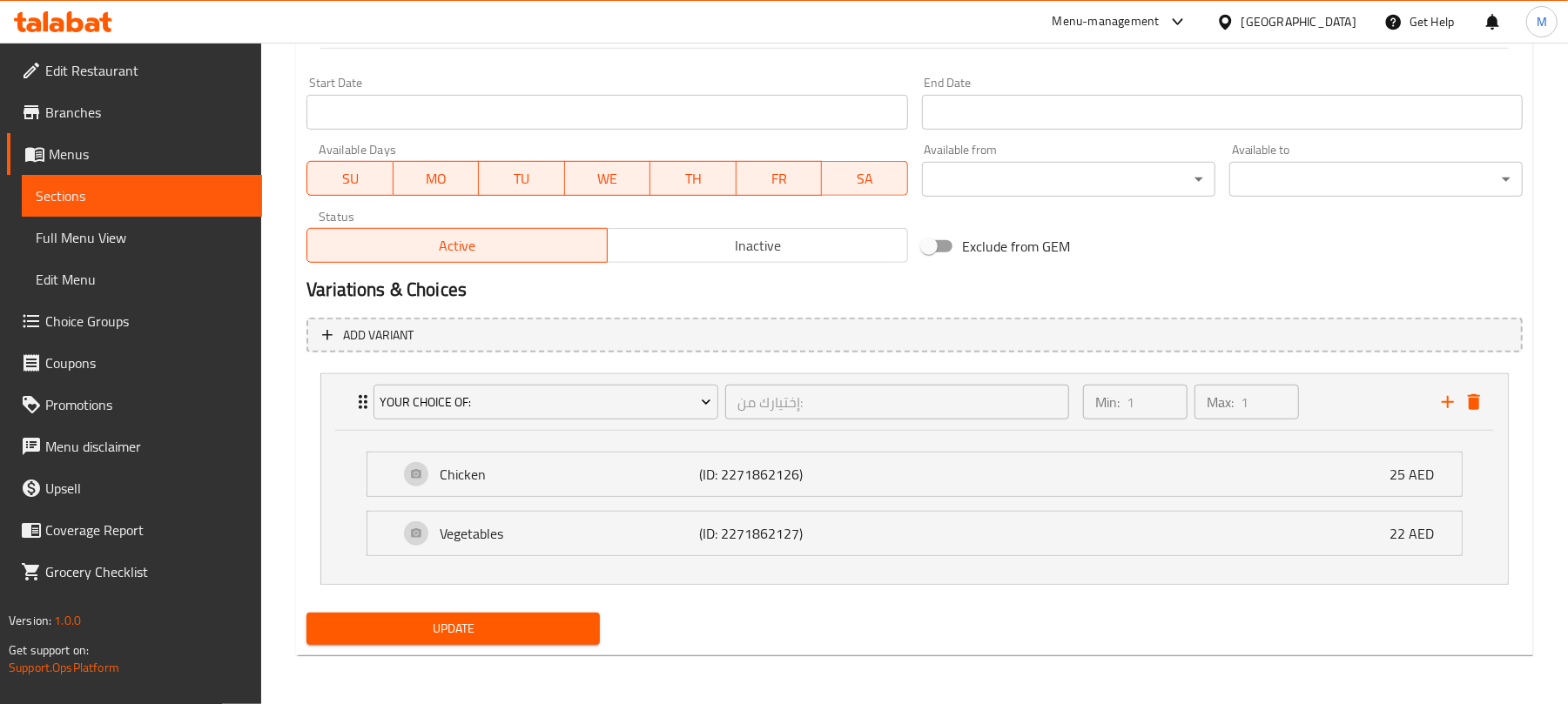
click at [562, 631] on span "Update" at bounding box center [453, 629] width 266 height 22
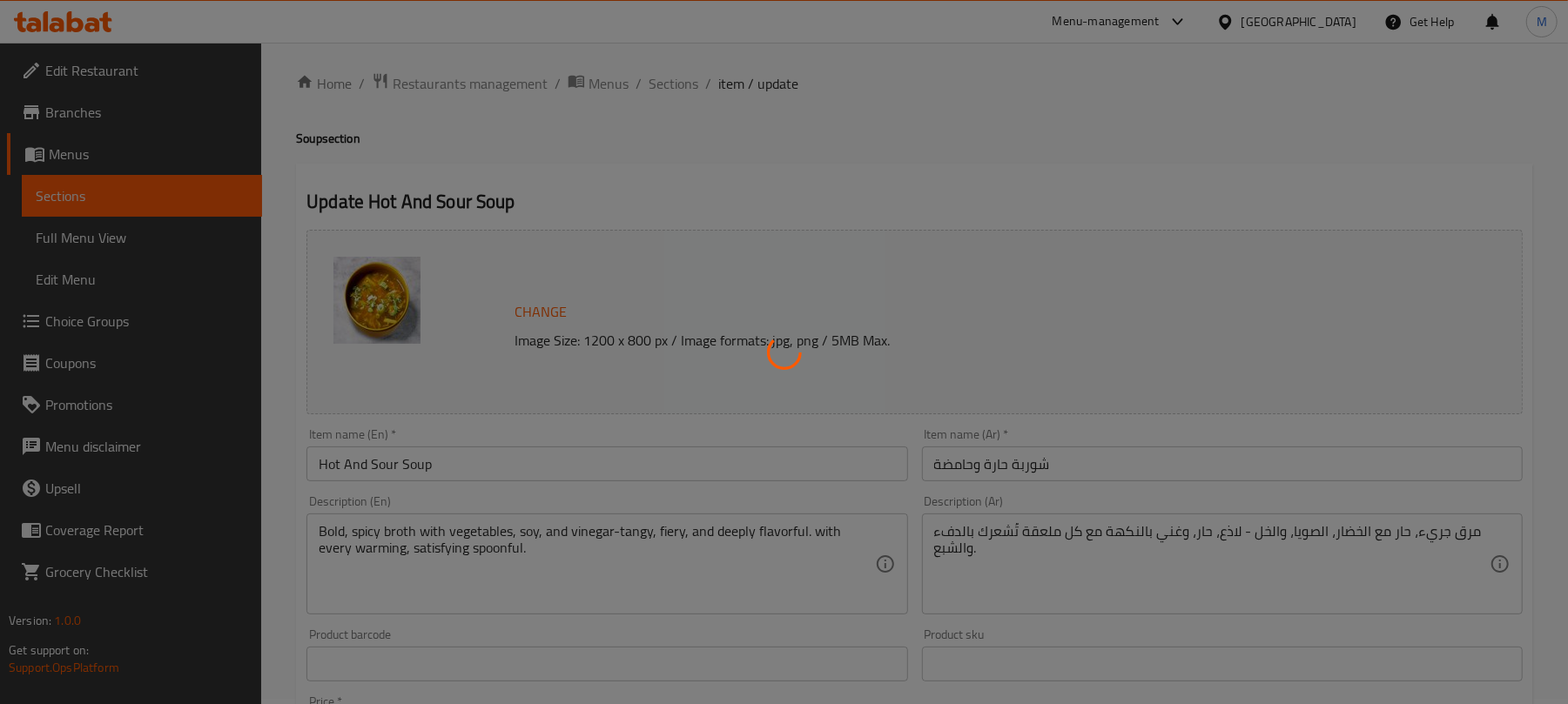
scroll to position [0, 0]
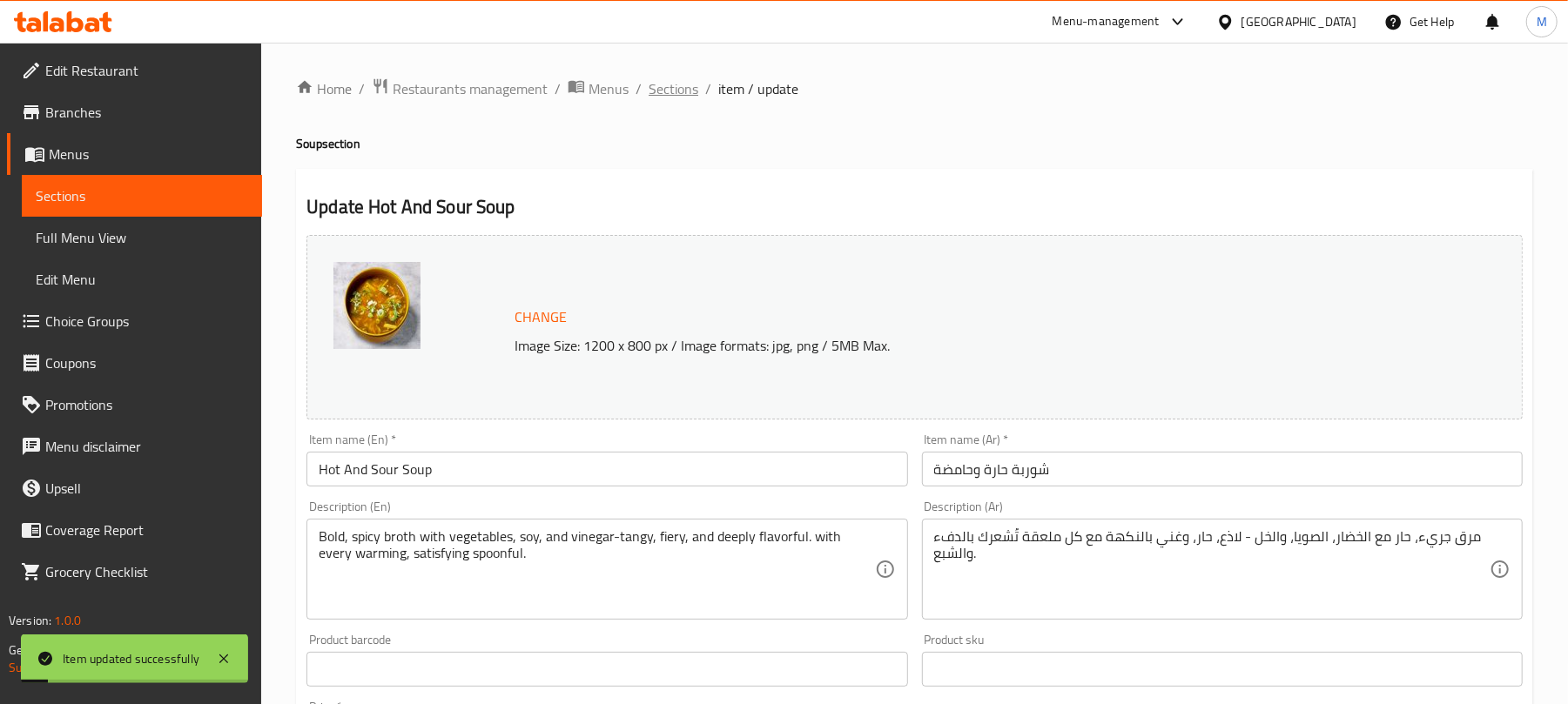
click at [666, 91] on span "Sections" at bounding box center [673, 88] width 50 height 21
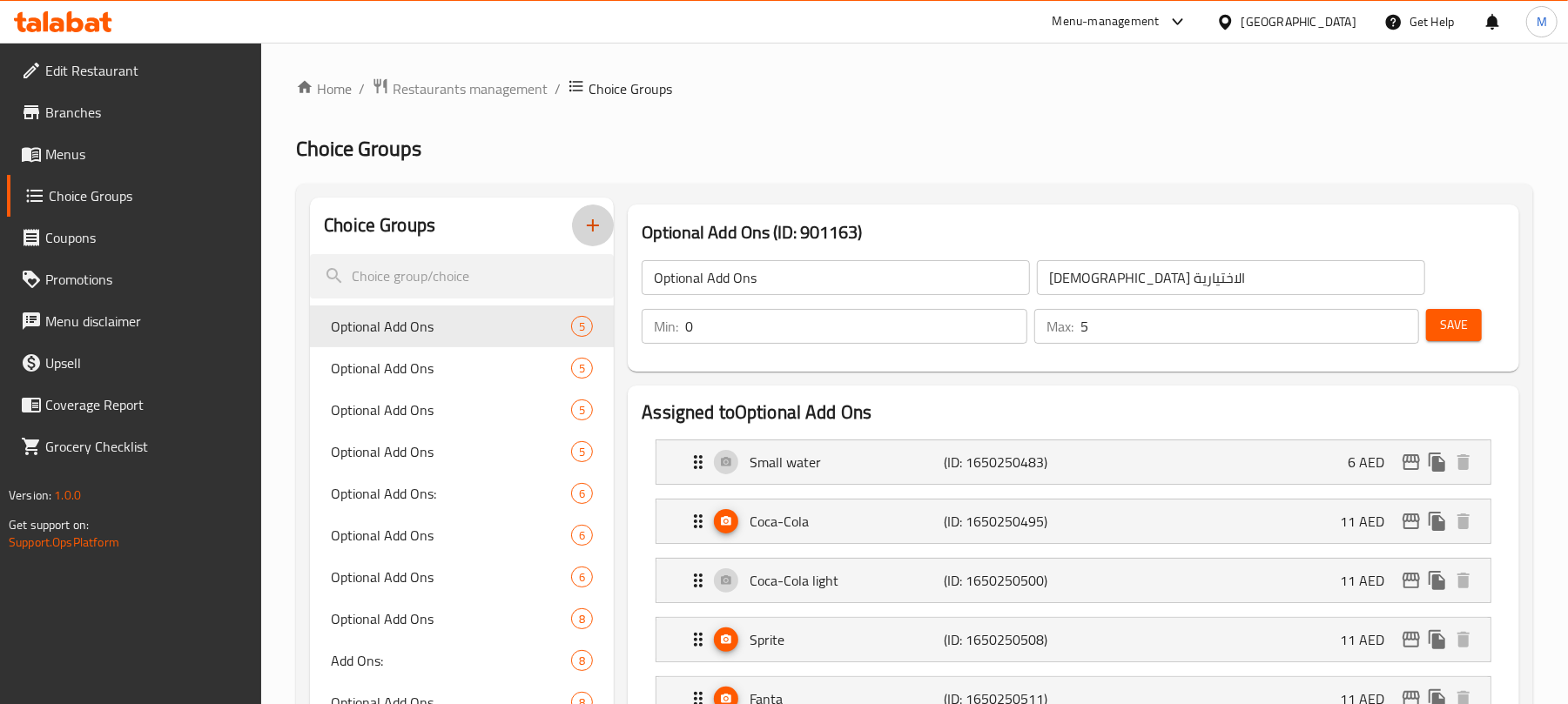
click at [595, 242] on button "button" at bounding box center [593, 225] width 41 height 41
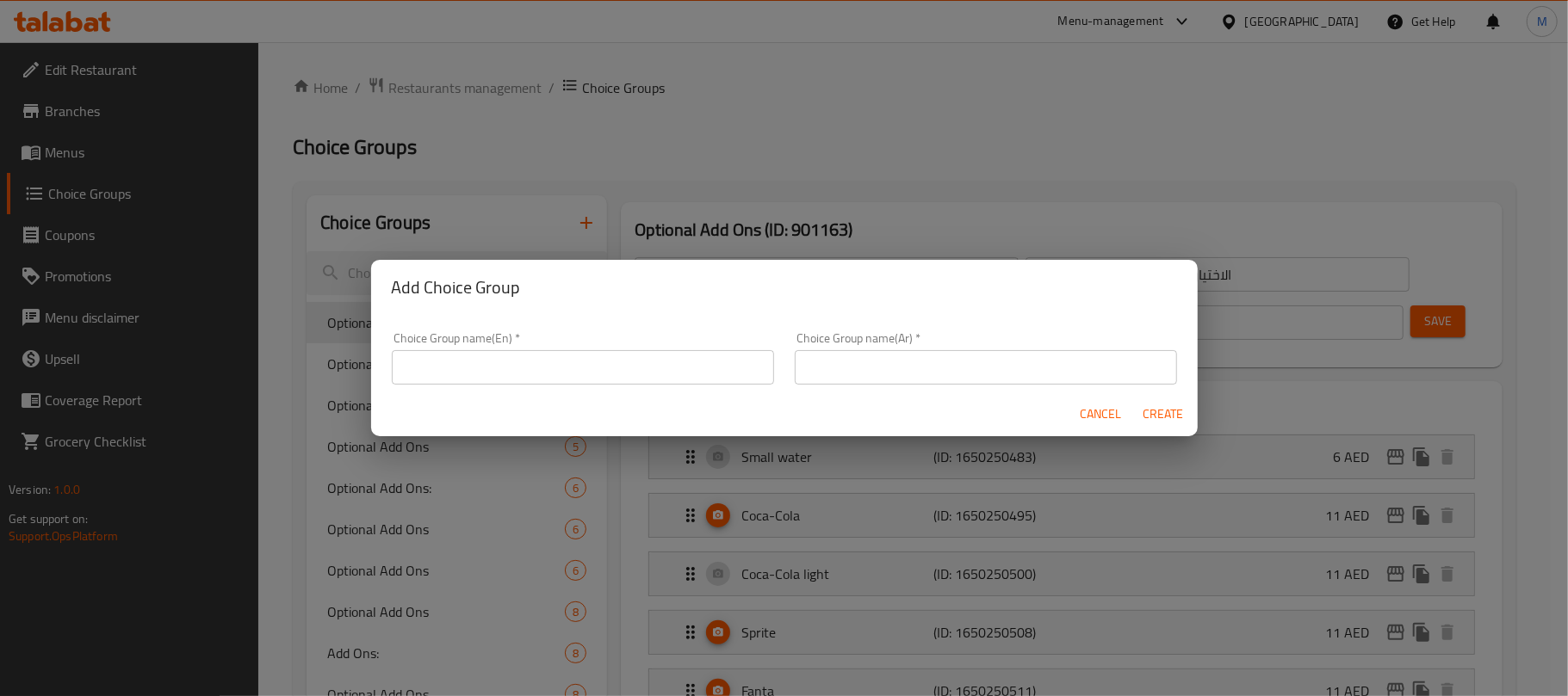
drag, startPoint x: 566, startPoint y: 366, endPoint x: 570, endPoint y: 383, distance: 17.5
click at [566, 366] on input "text" at bounding box center [583, 367] width 382 height 34
type input "Your Choice Of:"
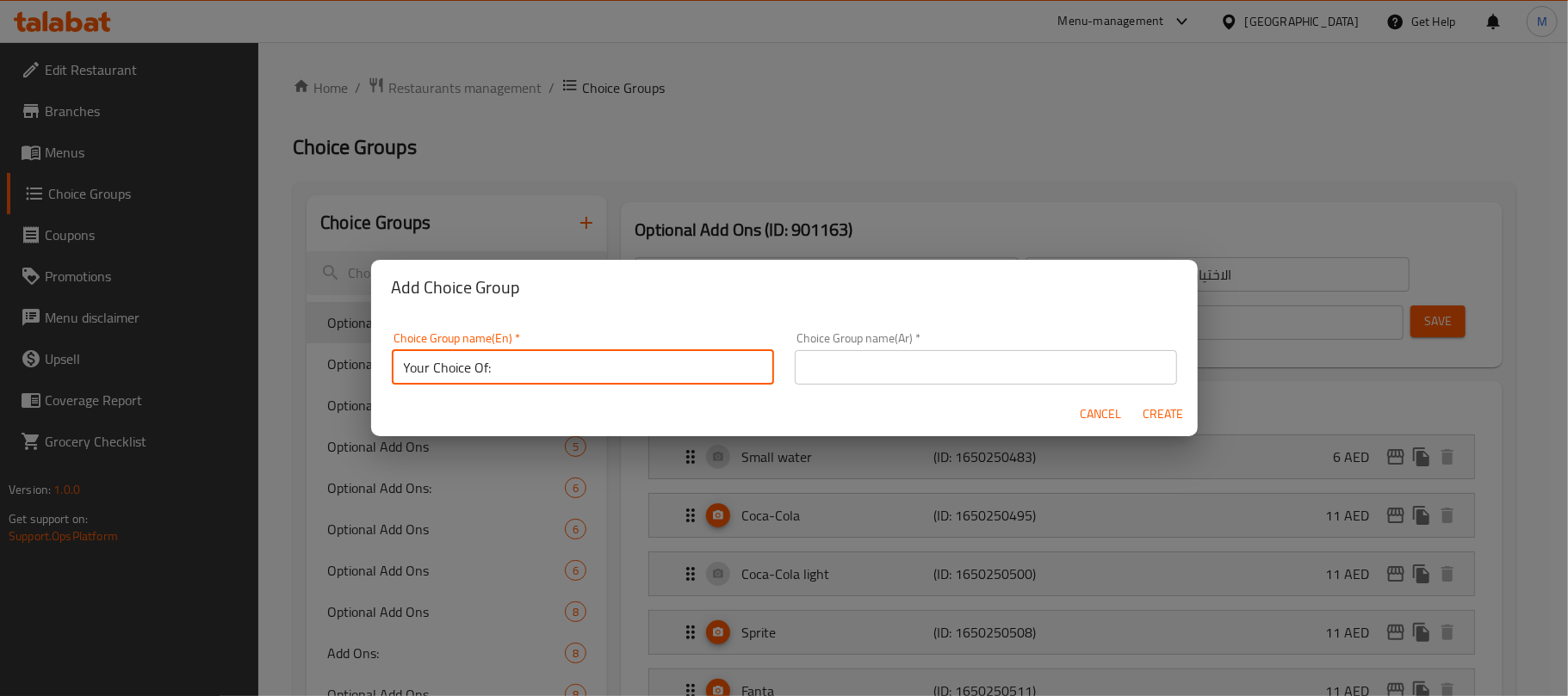
drag, startPoint x: 841, startPoint y: 361, endPoint x: 849, endPoint y: 368, distance: 10.6
click at [845, 362] on input "text" at bounding box center [986, 367] width 382 height 34
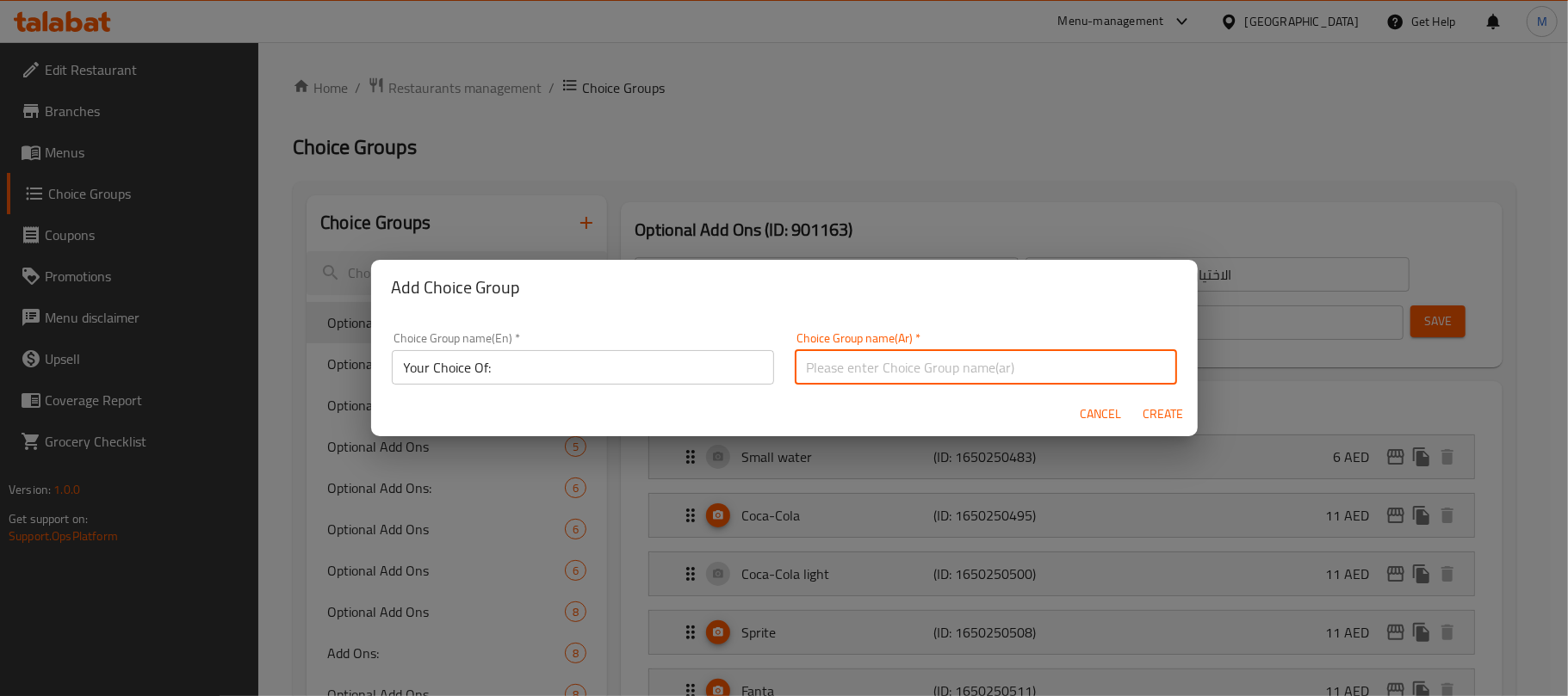
type input "إختيارك من:"
click at [1155, 411] on span "Create" at bounding box center [1162, 415] width 41 height 22
type input "Your Choice Of:"
type input "إختيارك من:"
type input "0"
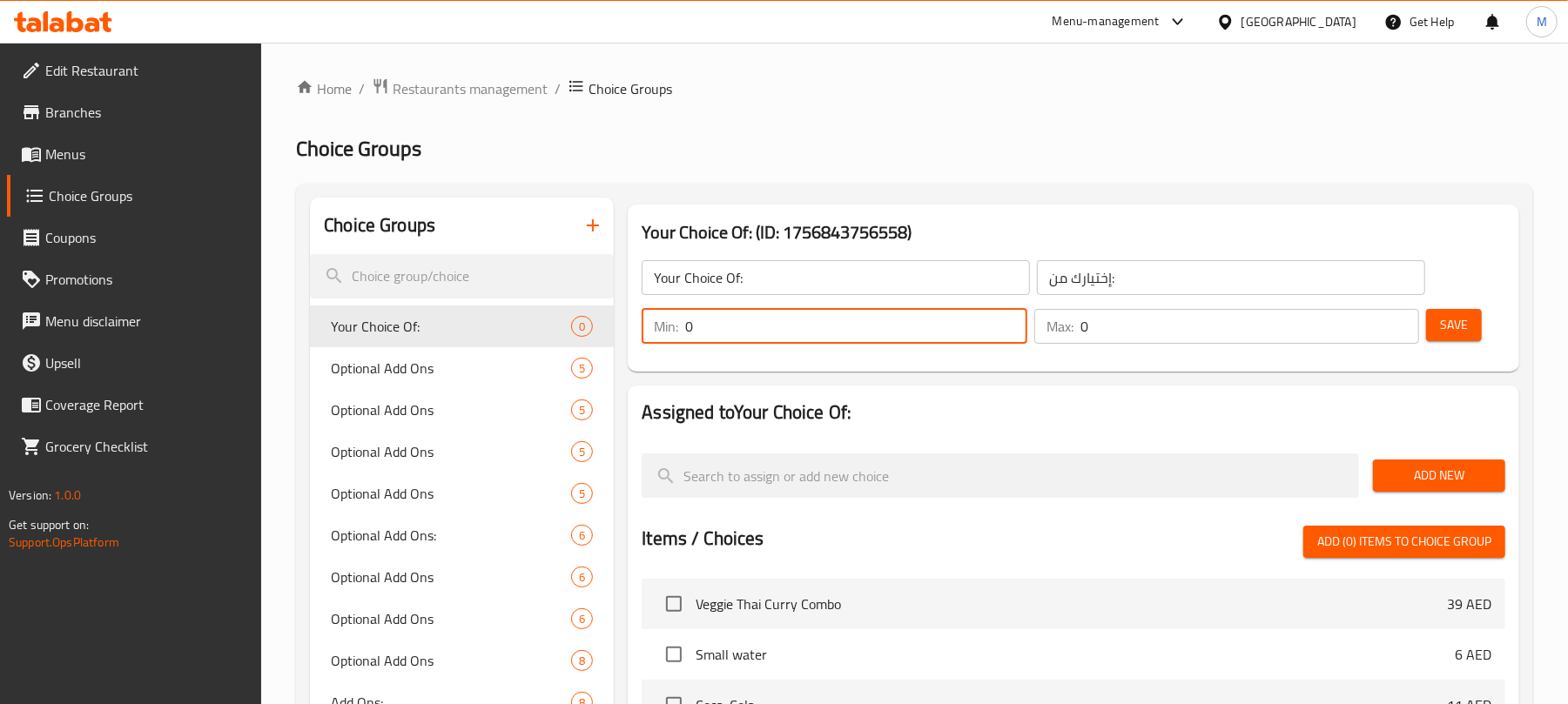
click at [768, 329] on input "0" at bounding box center [855, 326] width 341 height 35
type input "1"
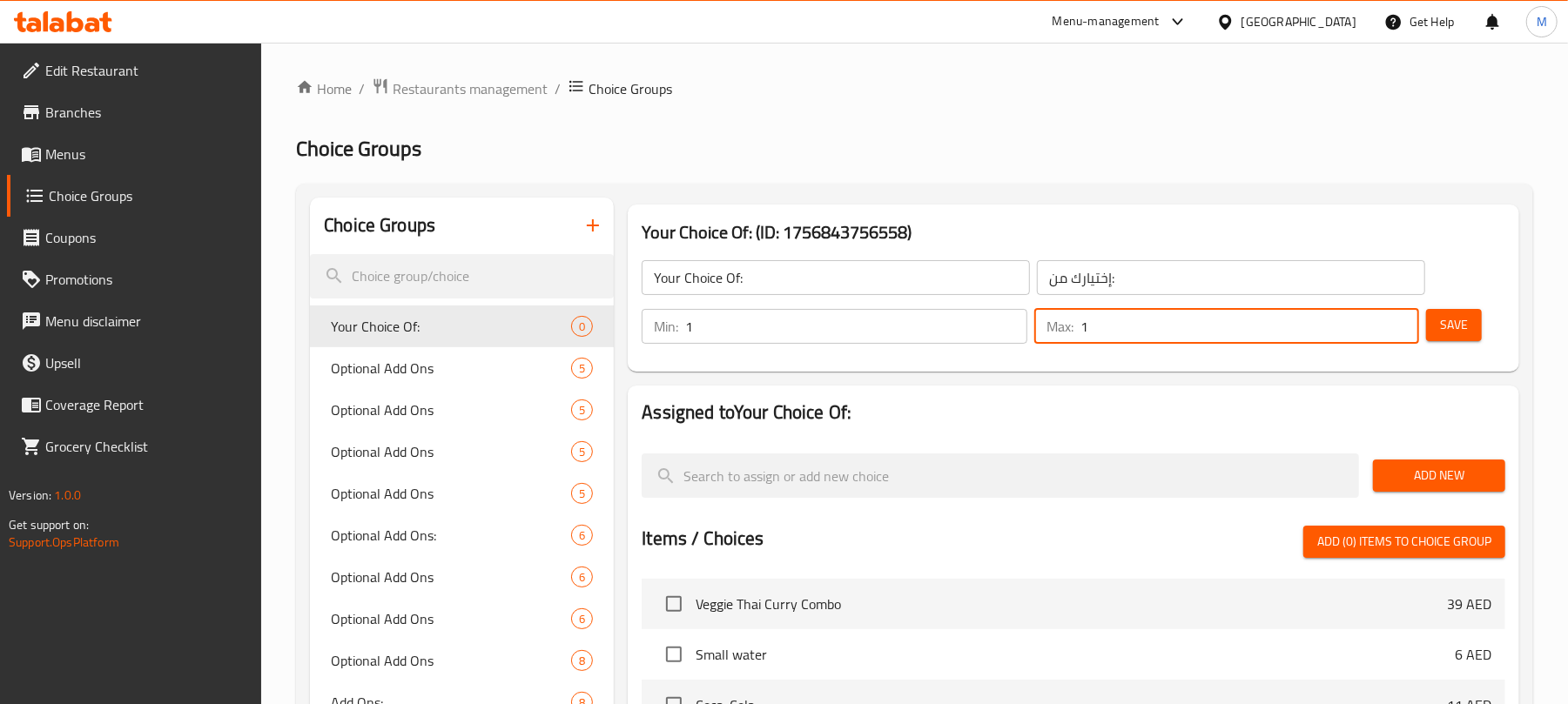
type input "1"
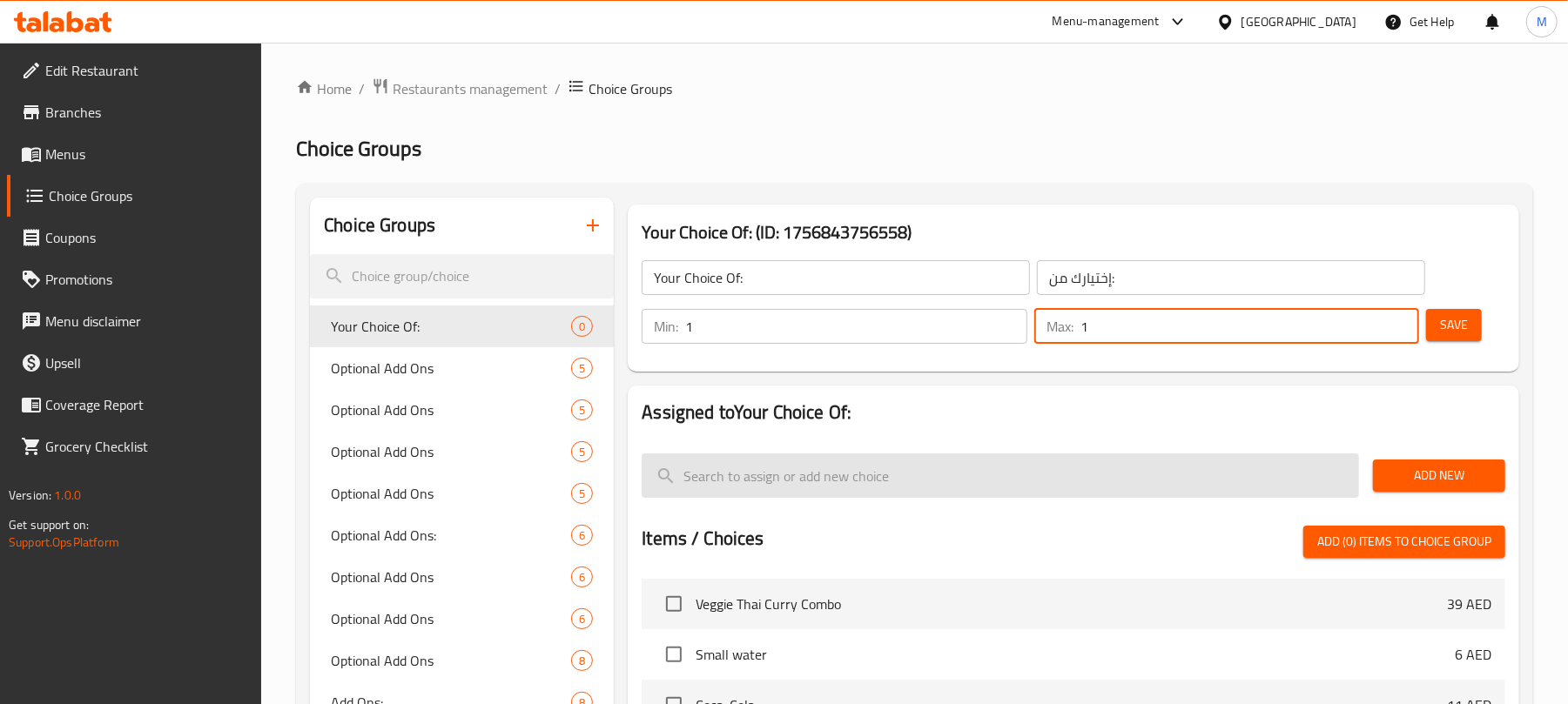
drag, startPoint x: 1429, startPoint y: 486, endPoint x: 937, endPoint y: 456, distance: 492.9
click at [1429, 485] on span "Add New" at bounding box center [1439, 475] width 105 height 22
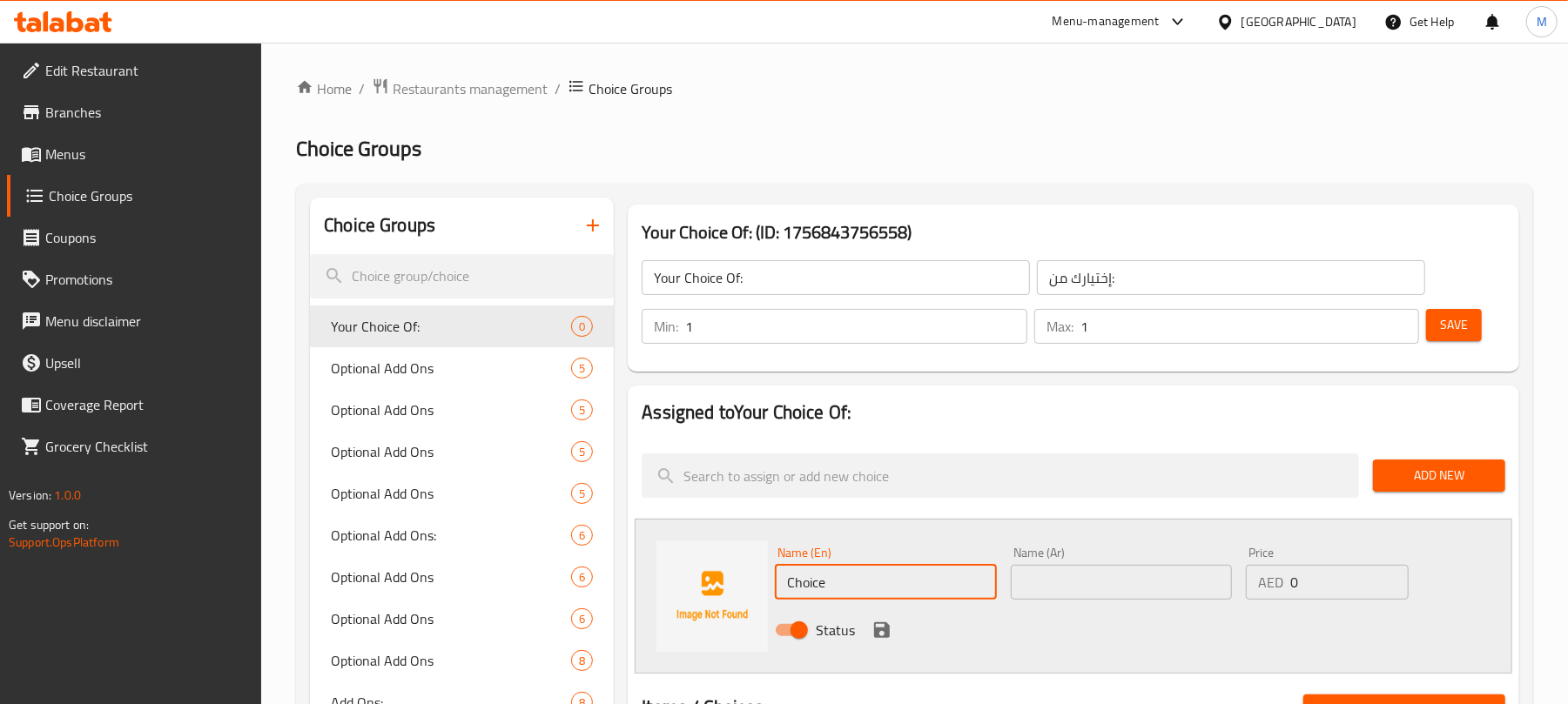
click at [850, 578] on input "Choice" at bounding box center [886, 583] width 221 height 35
type input "Chicken"
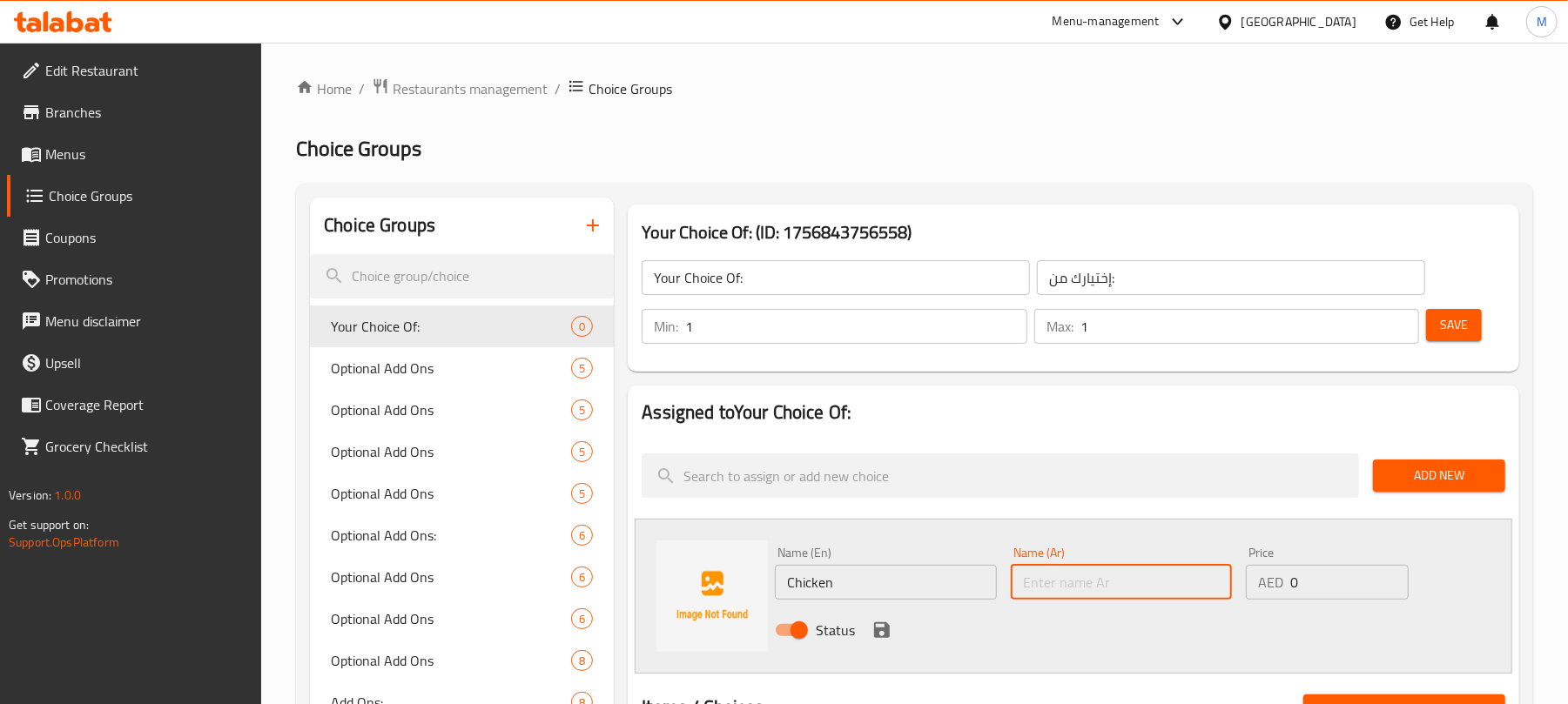
drag, startPoint x: 1076, startPoint y: 586, endPoint x: 1085, endPoint y: 566, distance: 21.9
click at [1076, 586] on input "text" at bounding box center [1122, 583] width 221 height 35
type input "دجاج"
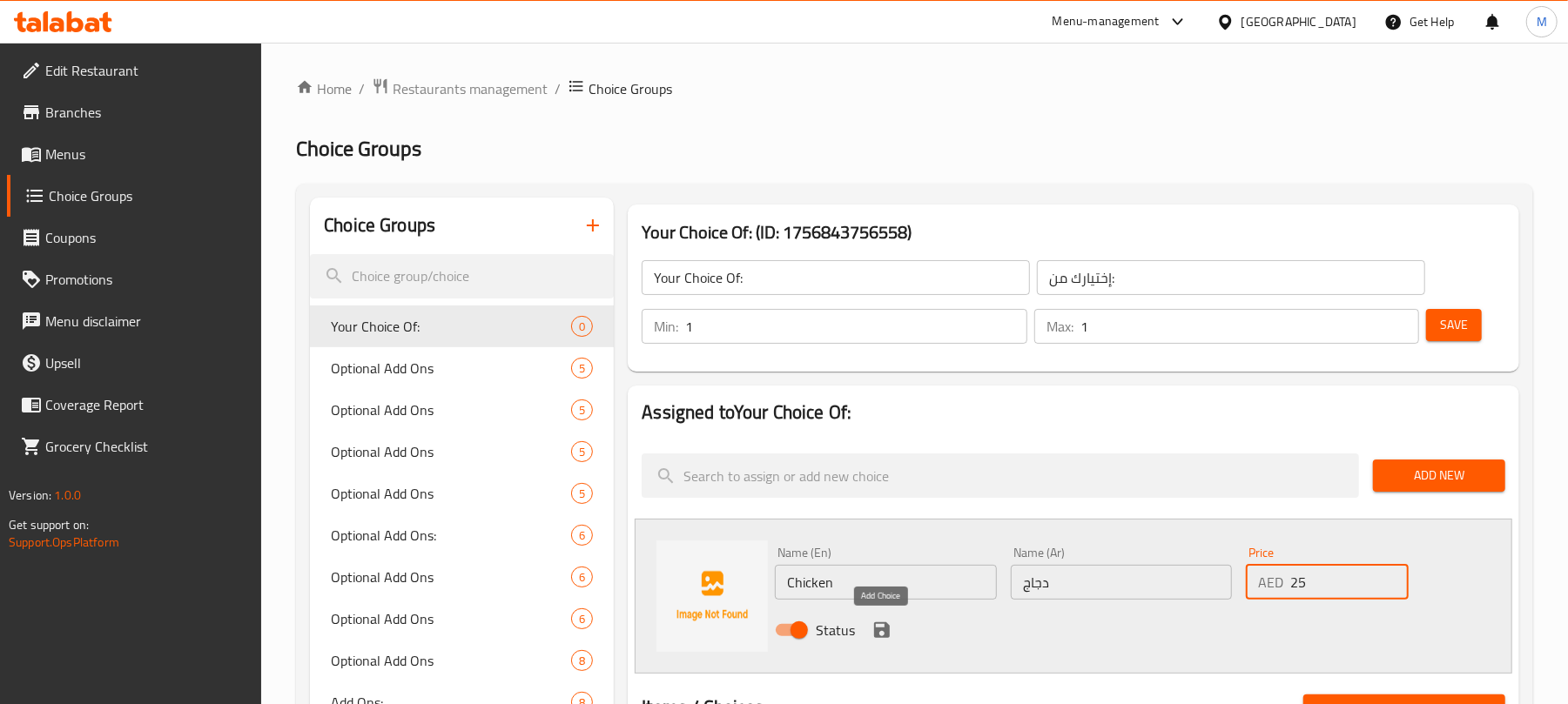
type input "25"
click at [876, 625] on icon "save" at bounding box center [882, 631] width 21 height 21
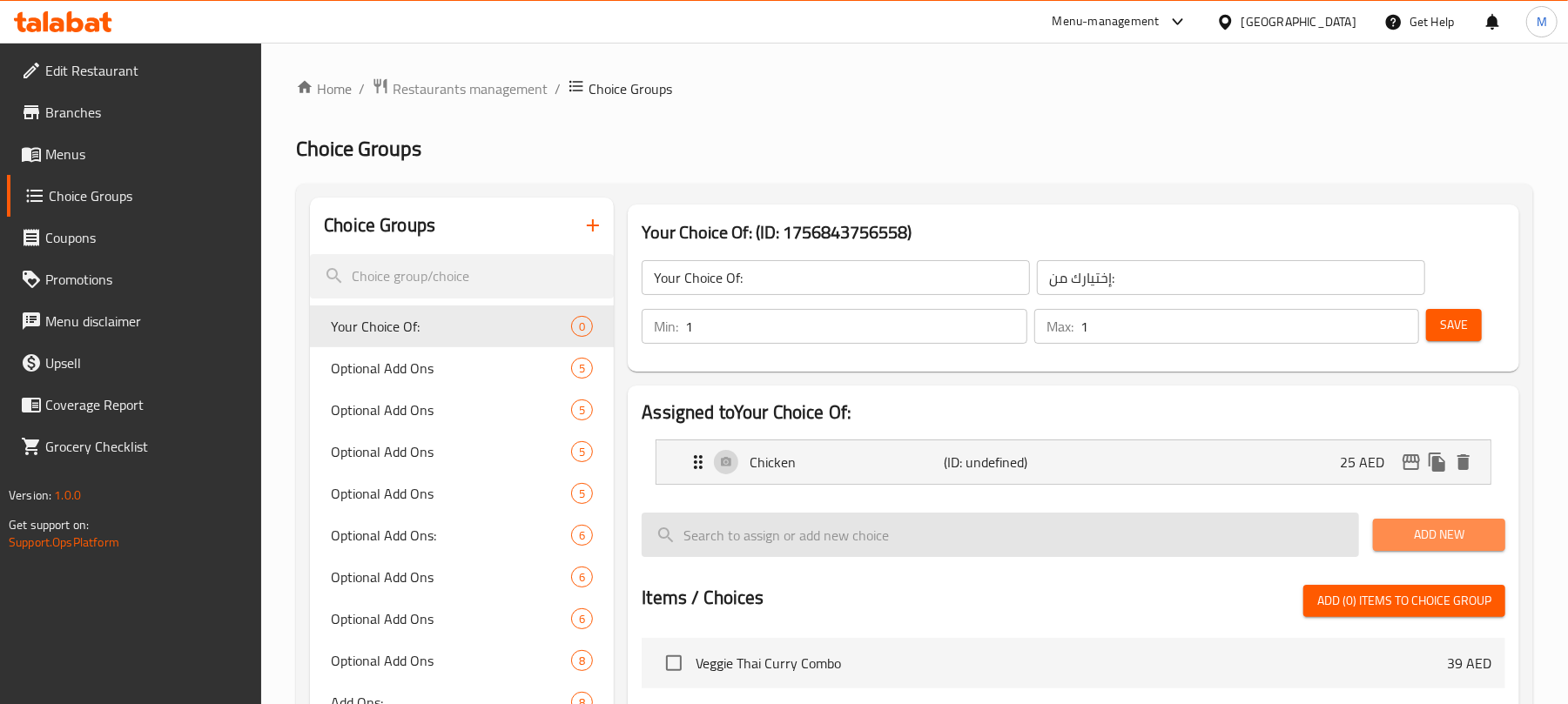
drag, startPoint x: 1437, startPoint y: 538, endPoint x: 812, endPoint y: 530, distance: 625.1
click at [1435, 538] on span "Add New" at bounding box center [1439, 535] width 105 height 22
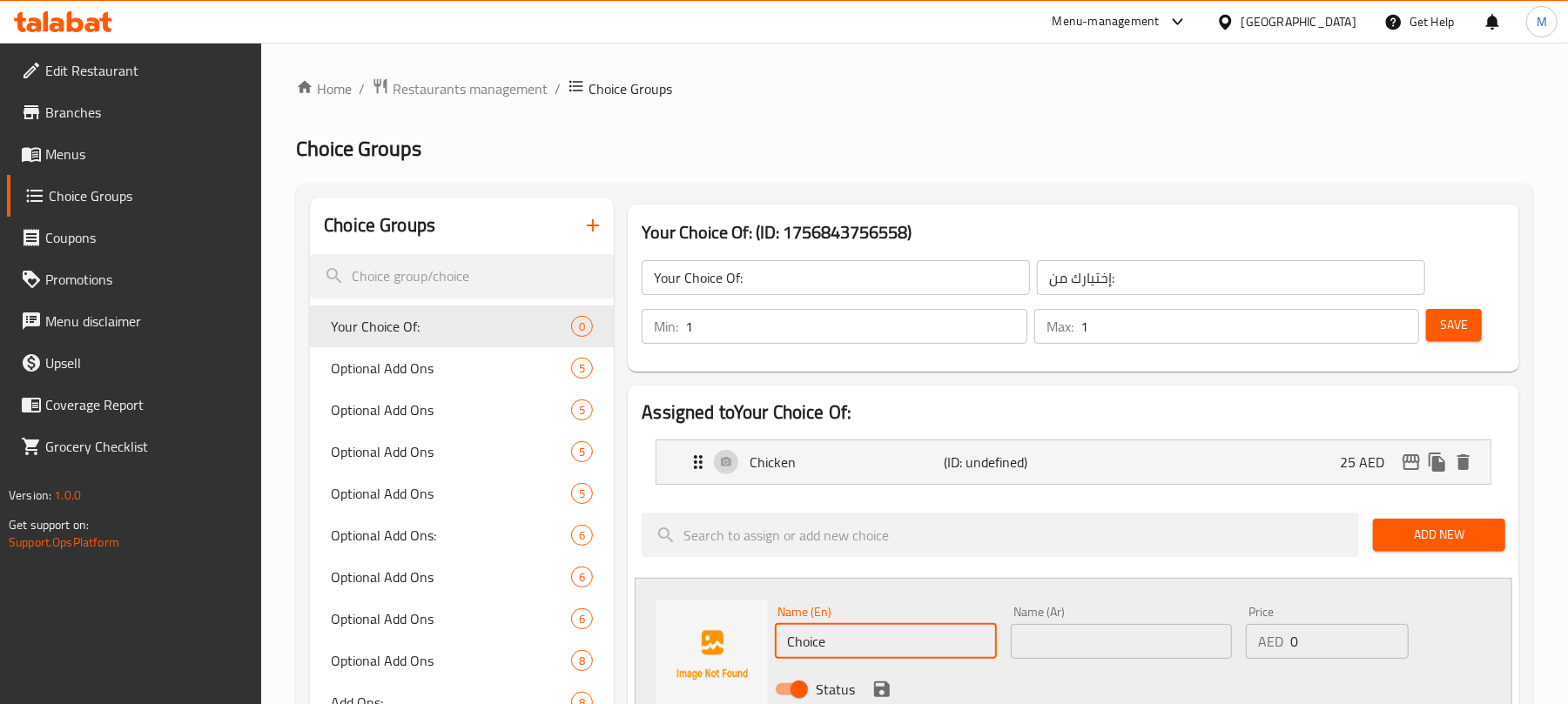
click at [878, 646] on input "Choice" at bounding box center [886, 641] width 221 height 35
type input "Vegetables"
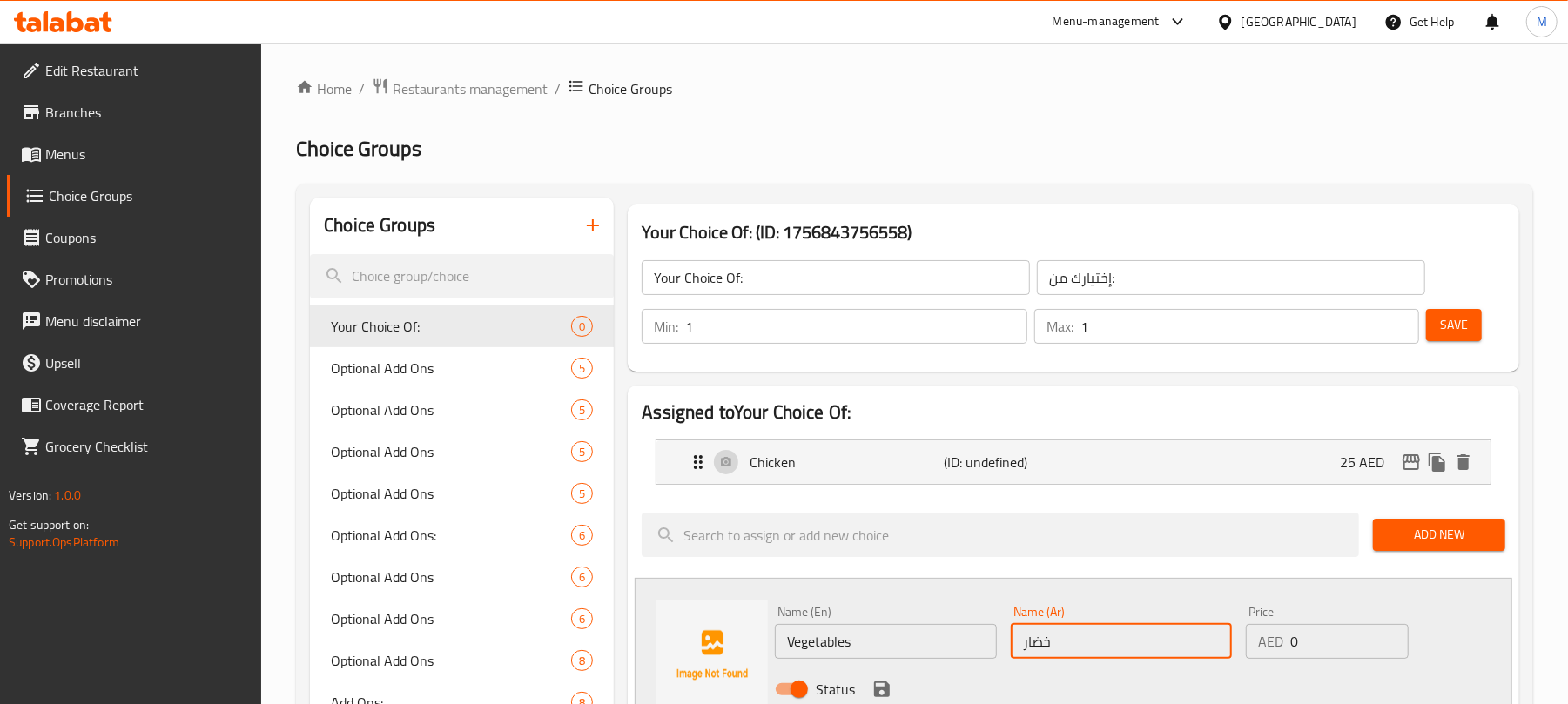
type input "خضار"
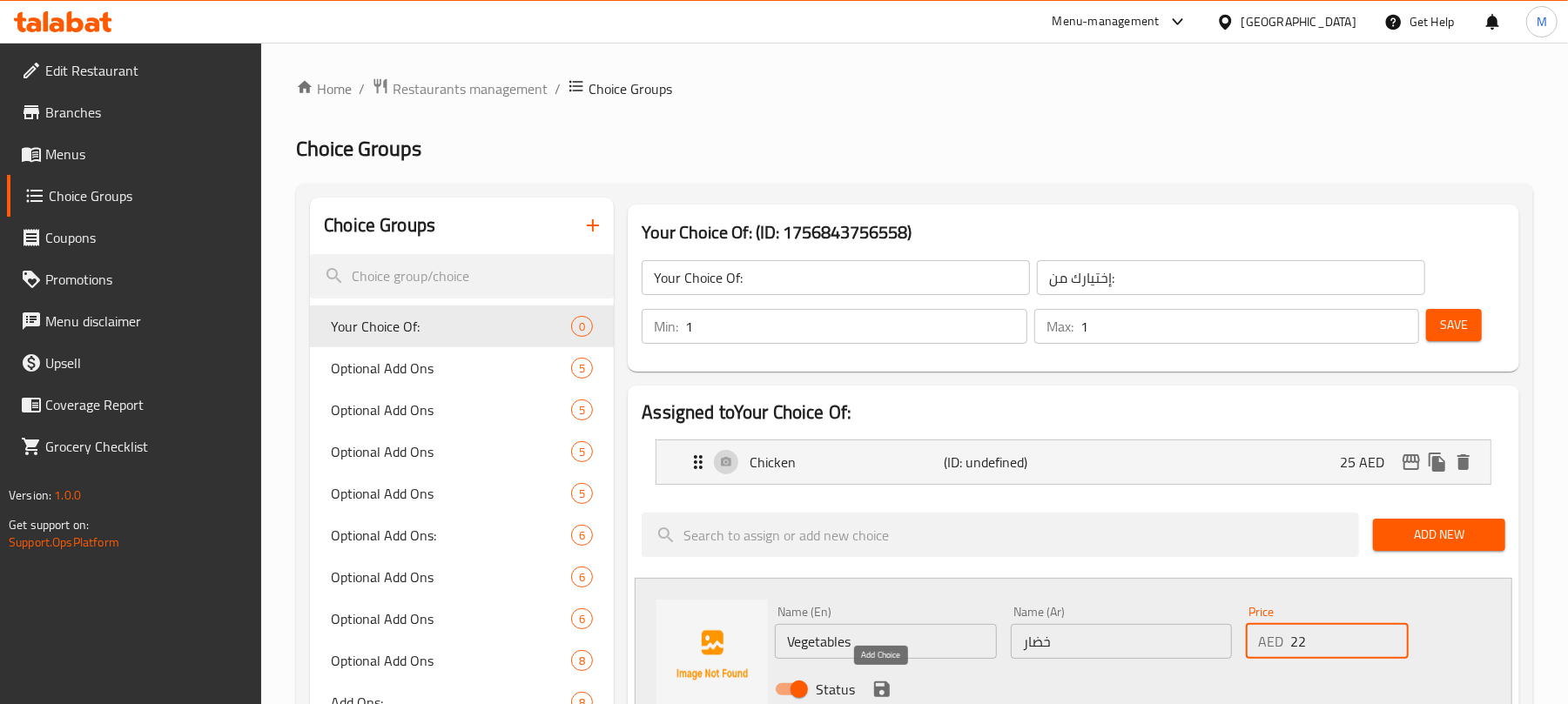
type input "22"
drag, startPoint x: 883, startPoint y: 680, endPoint x: 1322, endPoint y: 449, distance: 496.1
click at [883, 681] on icon "save" at bounding box center [882, 690] width 21 height 21
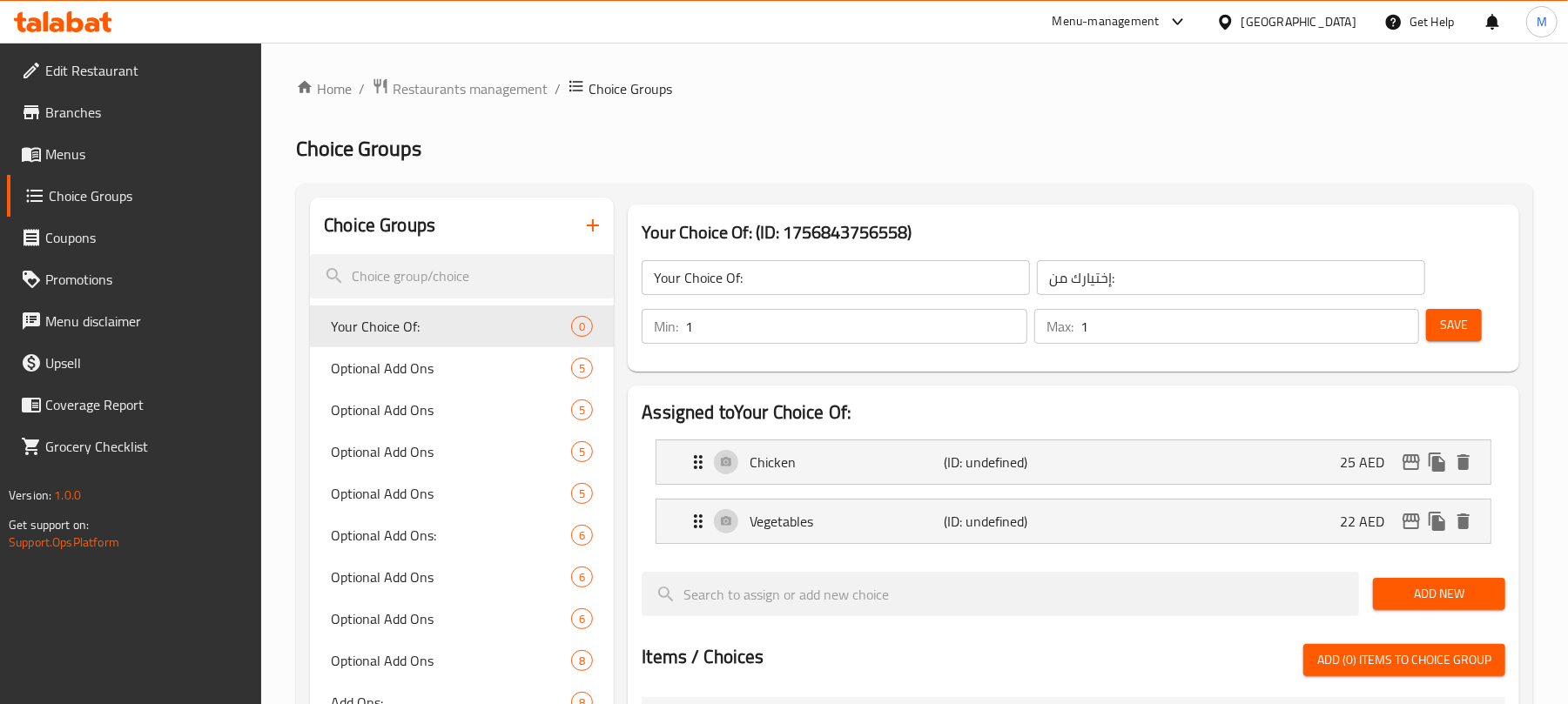
click at [1480, 306] on div "Save" at bounding box center [1458, 326] width 72 height 41
click at [1457, 332] on span "Save" at bounding box center [1454, 325] width 28 height 22
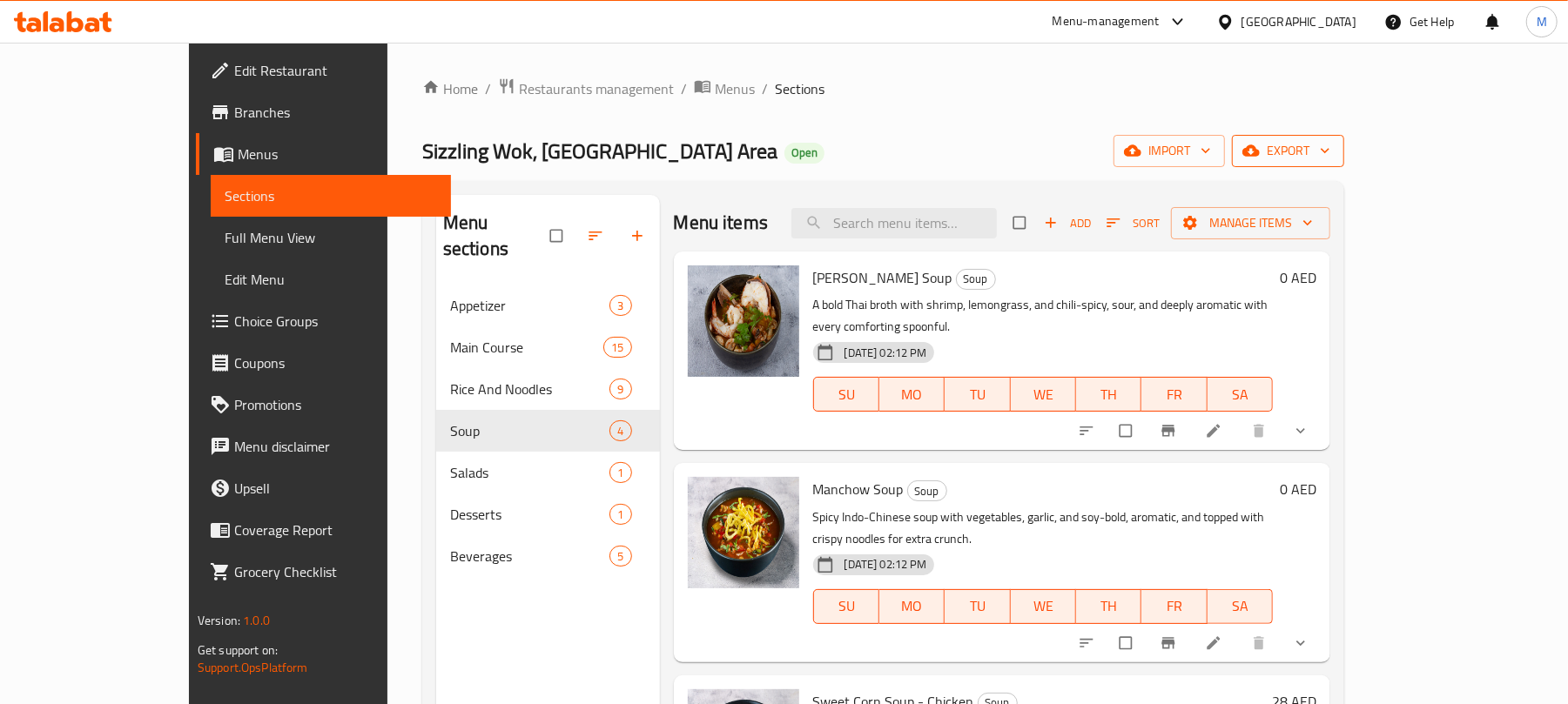
click at [1260, 154] on icon "button" at bounding box center [1252, 151] width 17 height 12
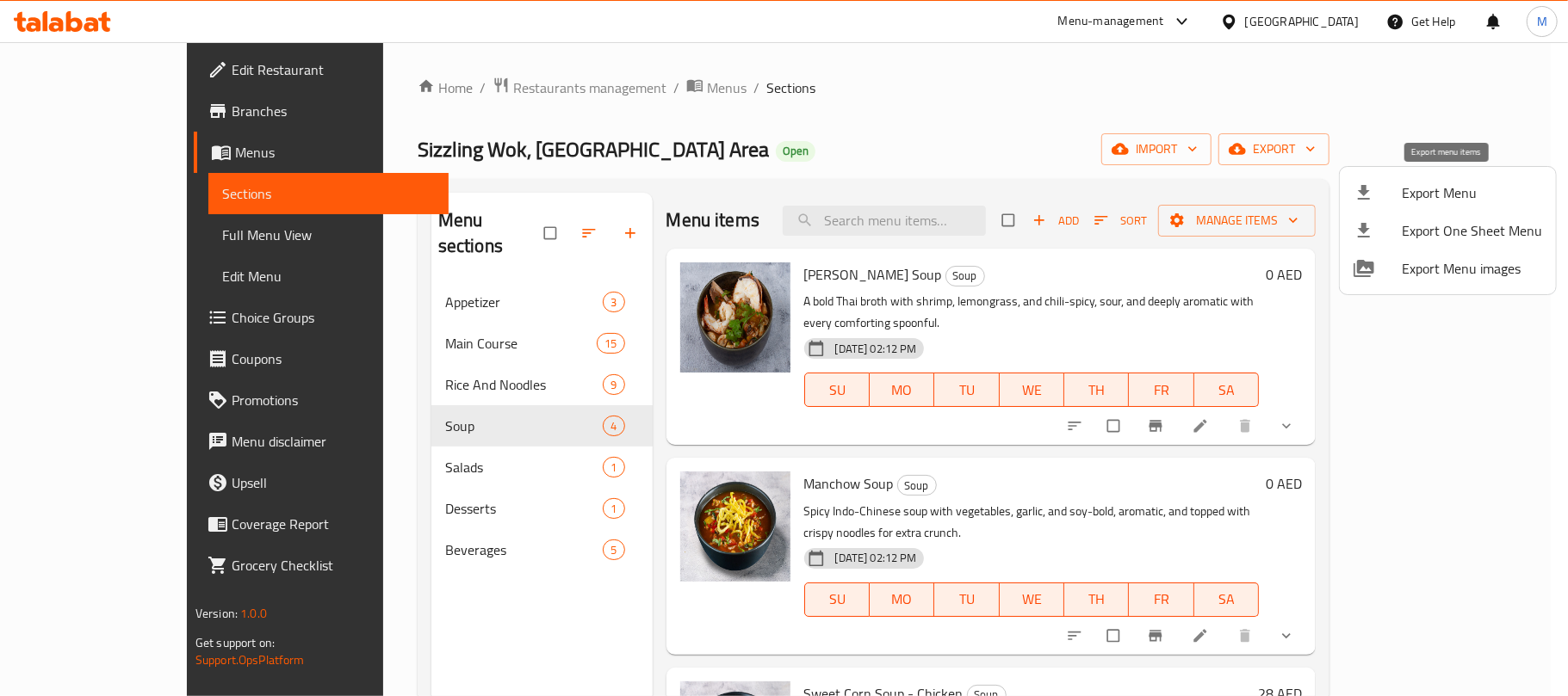
click at [1421, 186] on span "Export Menu" at bounding box center [1472, 193] width 141 height 21
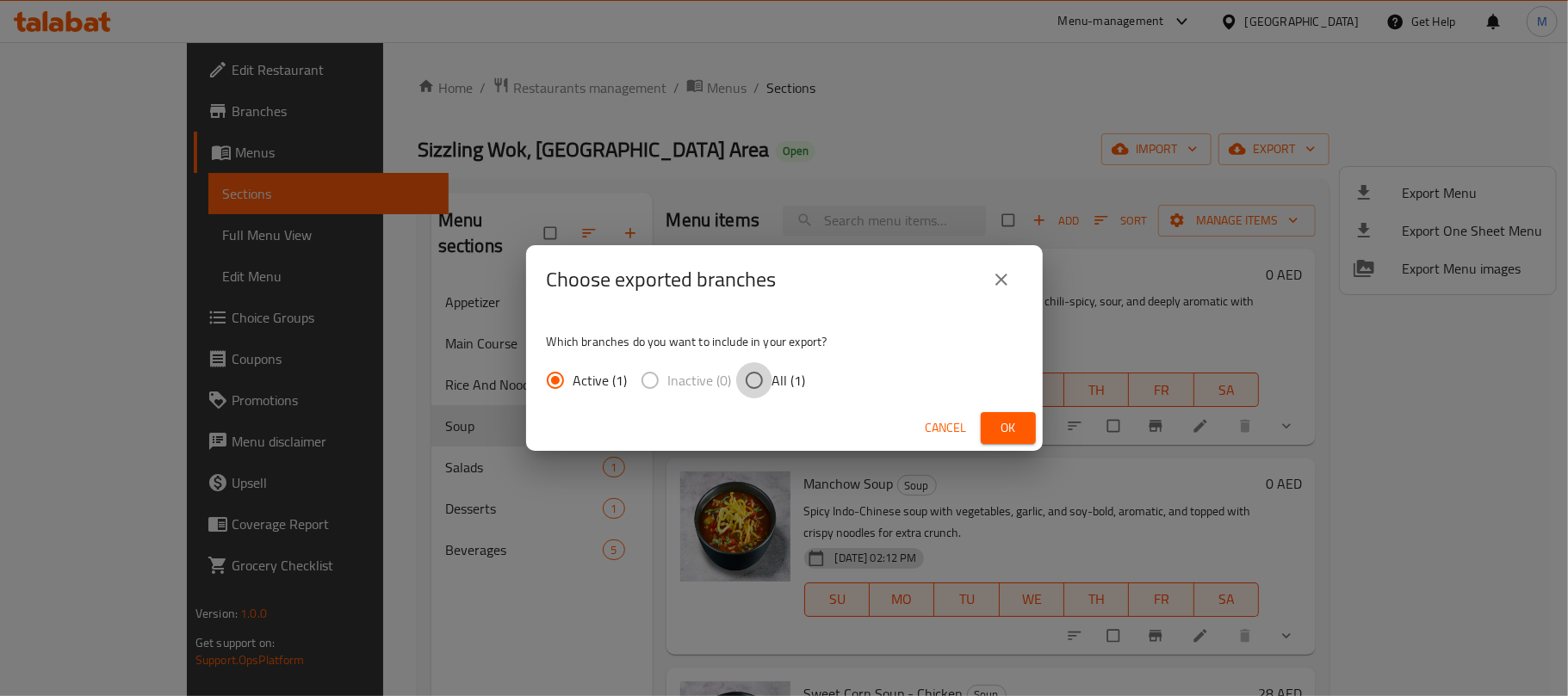
click at [762, 383] on input "All (1)" at bounding box center [754, 380] width 36 height 36
radio input "true"
click at [1010, 437] on span "Ok" at bounding box center [1008, 428] width 28 height 22
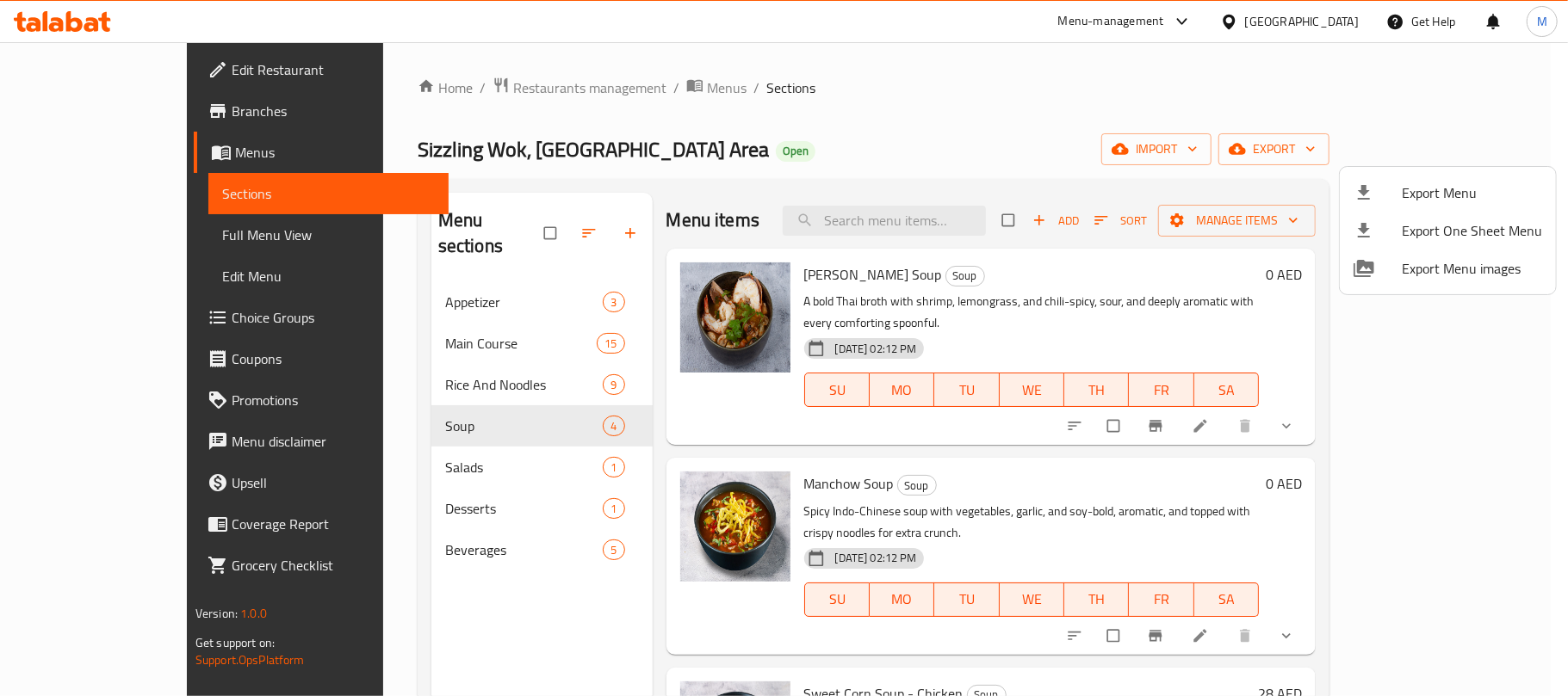
click at [595, 90] on div at bounding box center [784, 348] width 1568 height 696
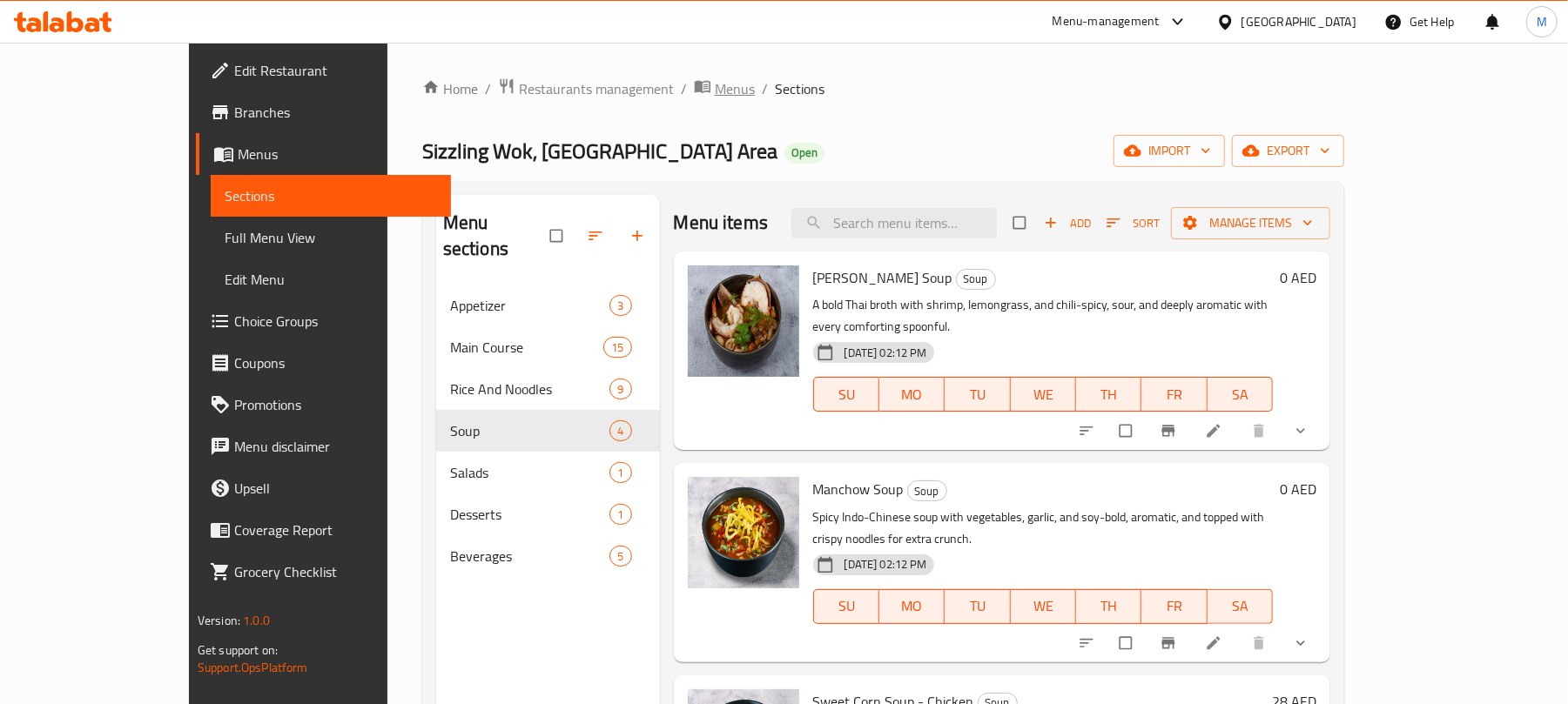
click at [715, 86] on span "Menus" at bounding box center [735, 88] width 40 height 21
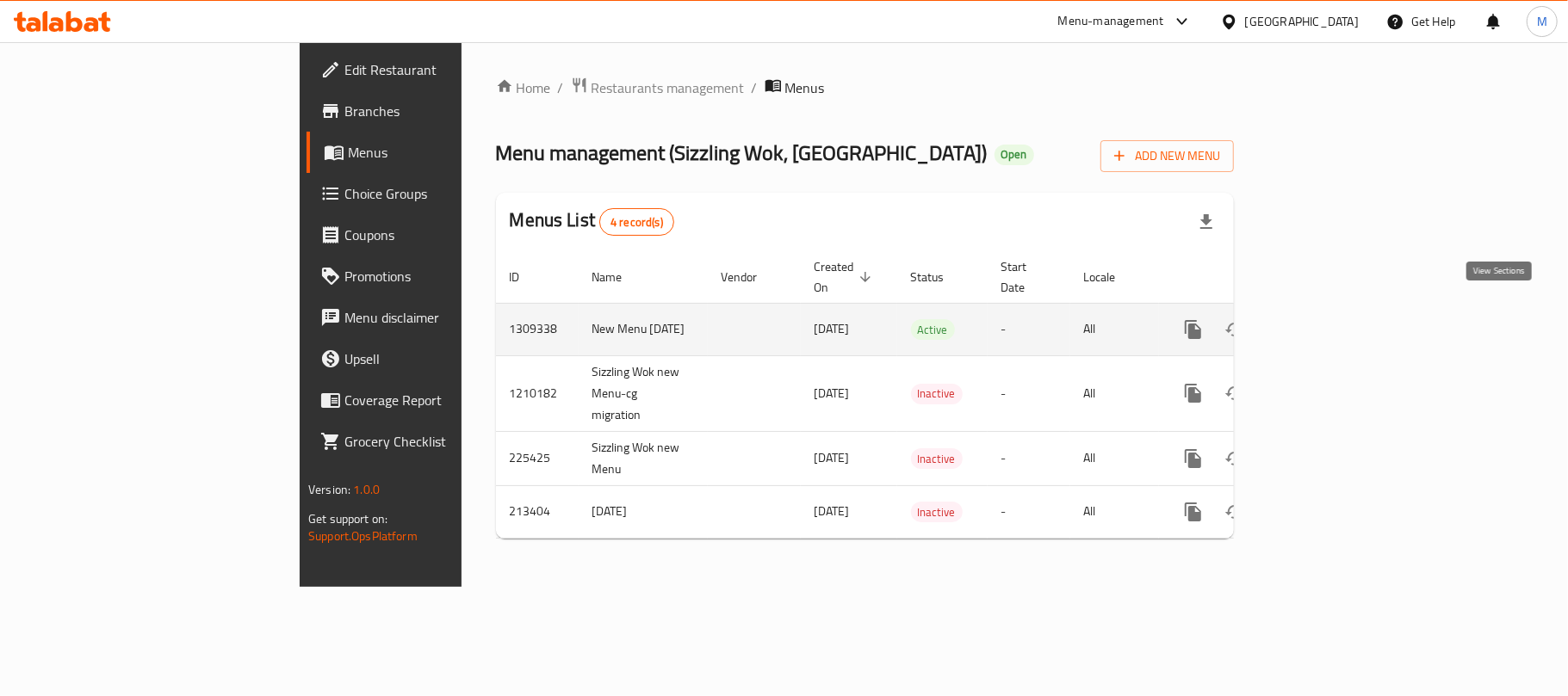
click at [1327, 319] on icon "enhanced table" at bounding box center [1317, 330] width 21 height 21
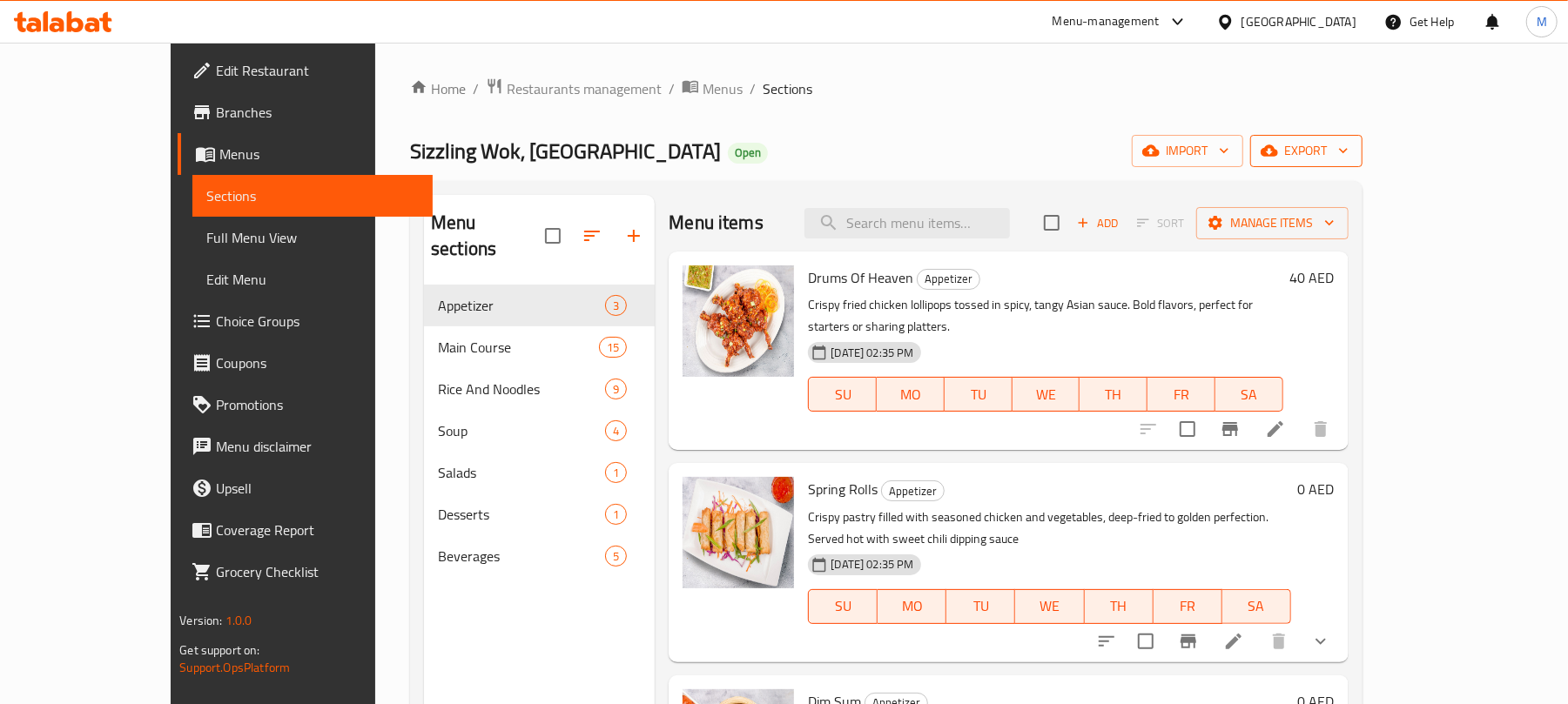
click at [1278, 154] on icon "button" at bounding box center [1270, 151] width 17 height 12
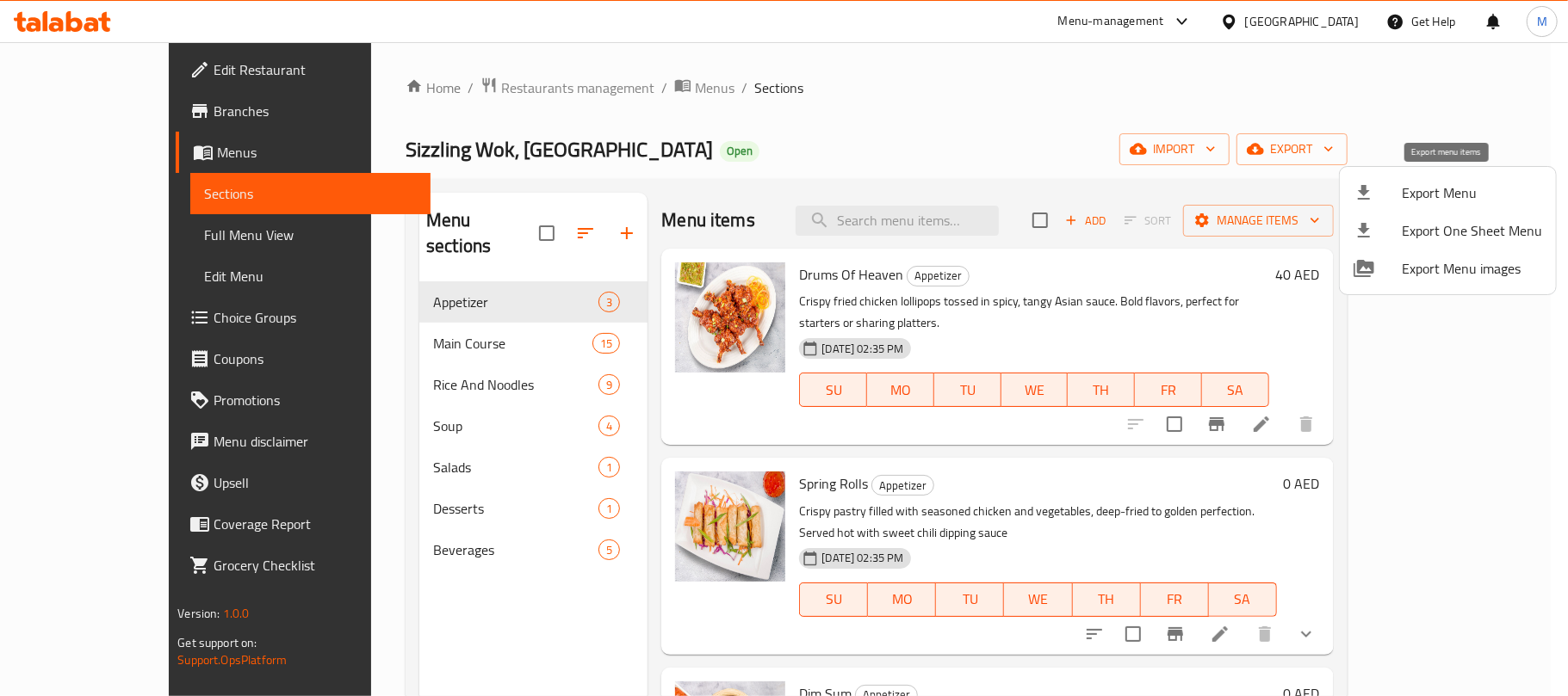
click at [1364, 187] on icon at bounding box center [1364, 192] width 12 height 14
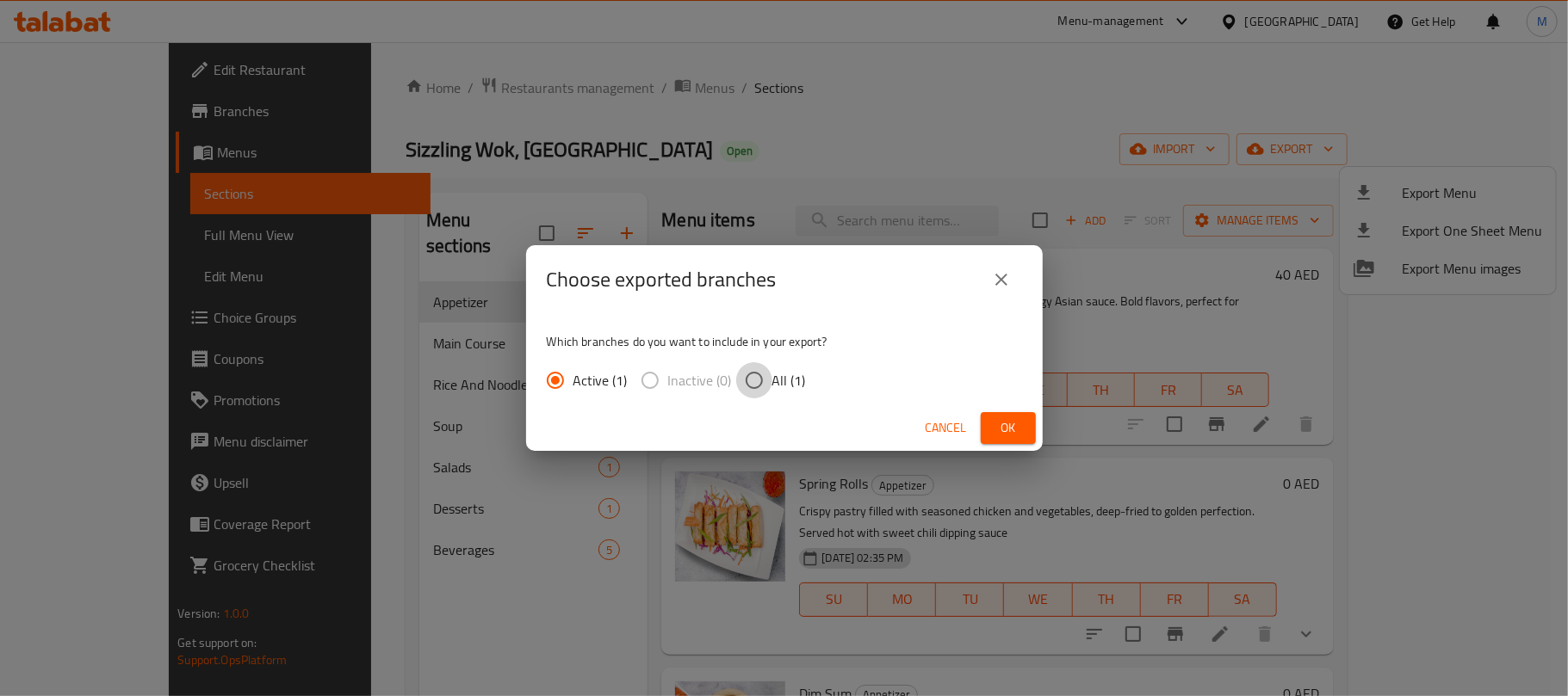
click at [745, 377] on input "All (1)" at bounding box center [754, 380] width 36 height 36
radio input "true"
click at [996, 425] on span "Ok" at bounding box center [1008, 428] width 28 height 22
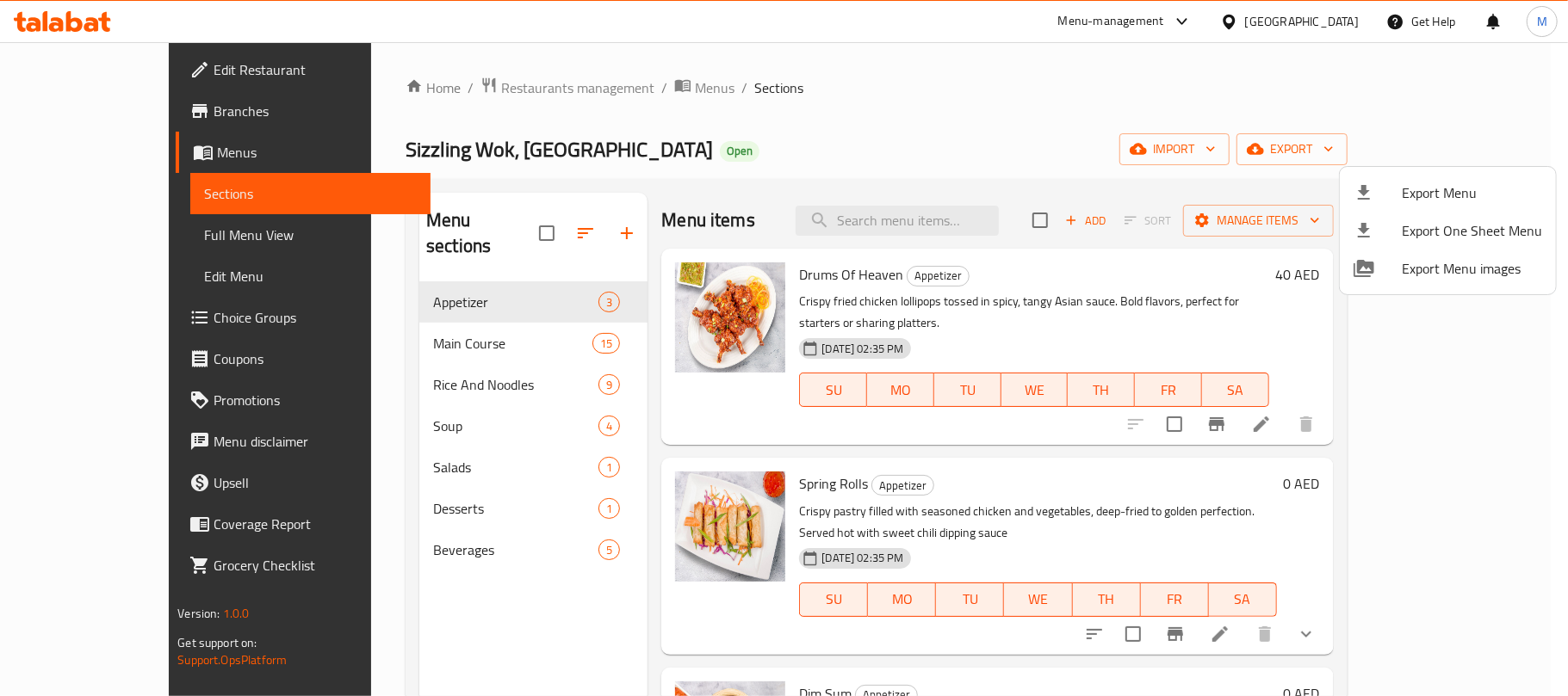
click at [379, 441] on div at bounding box center [784, 348] width 1568 height 696
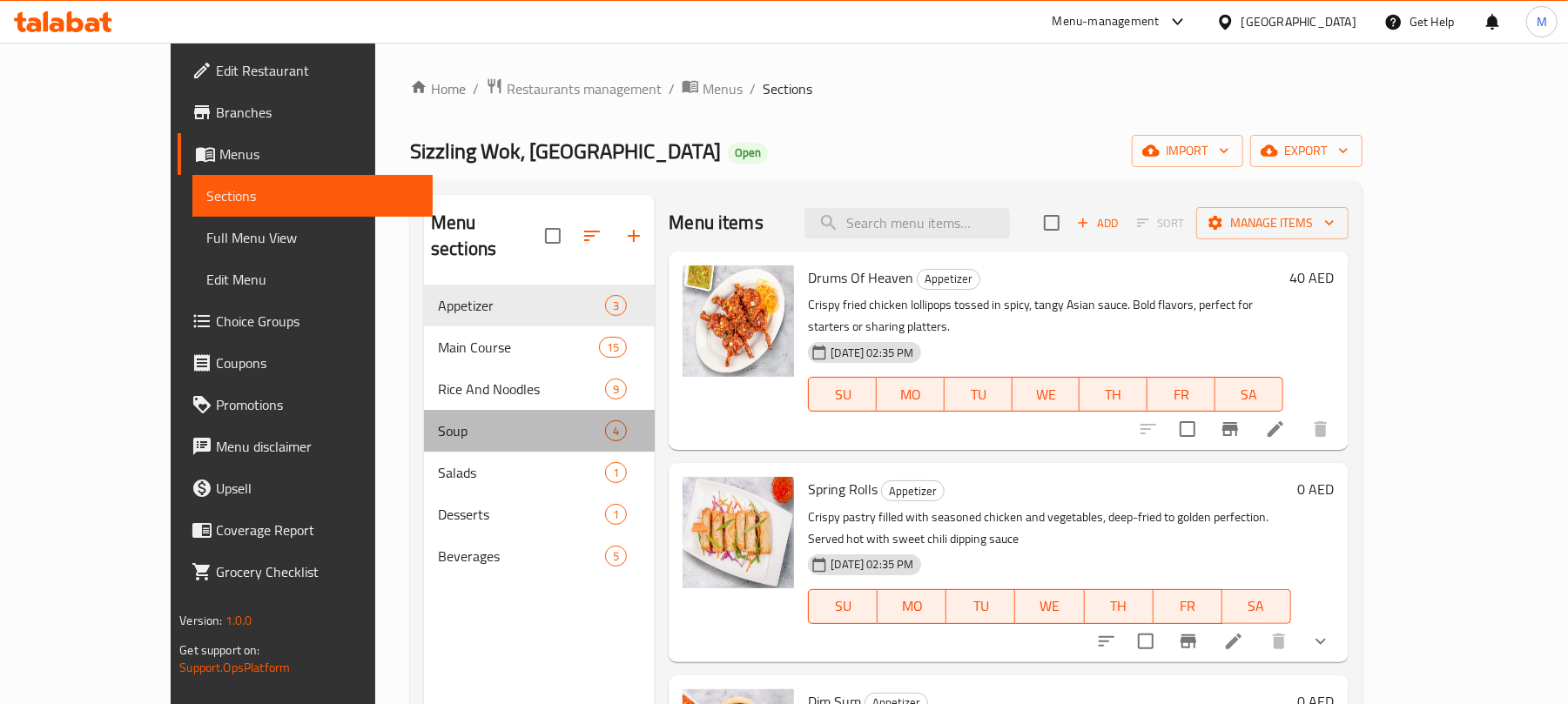
click at [438, 420] on span "Soup" at bounding box center [521, 431] width 167 height 21
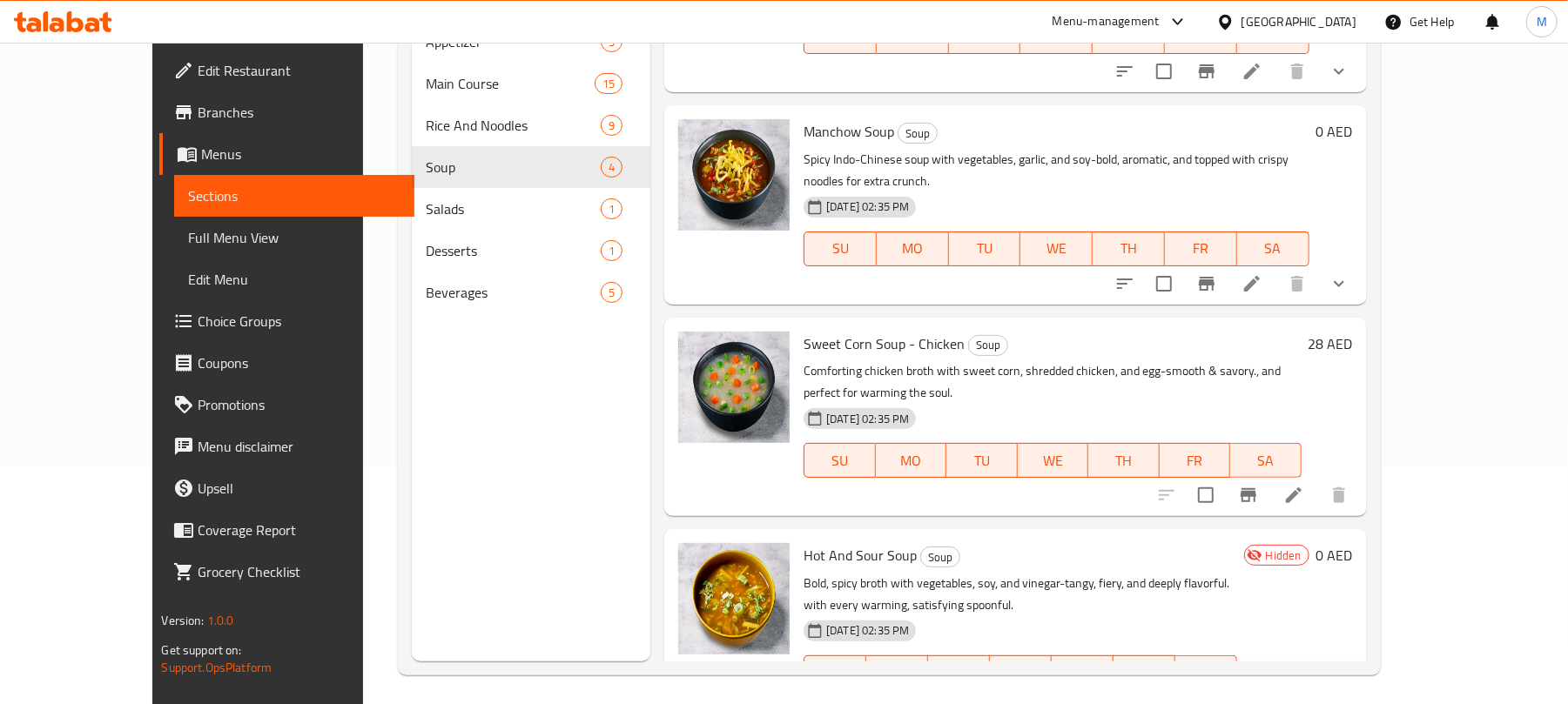
scroll to position [244, 0]
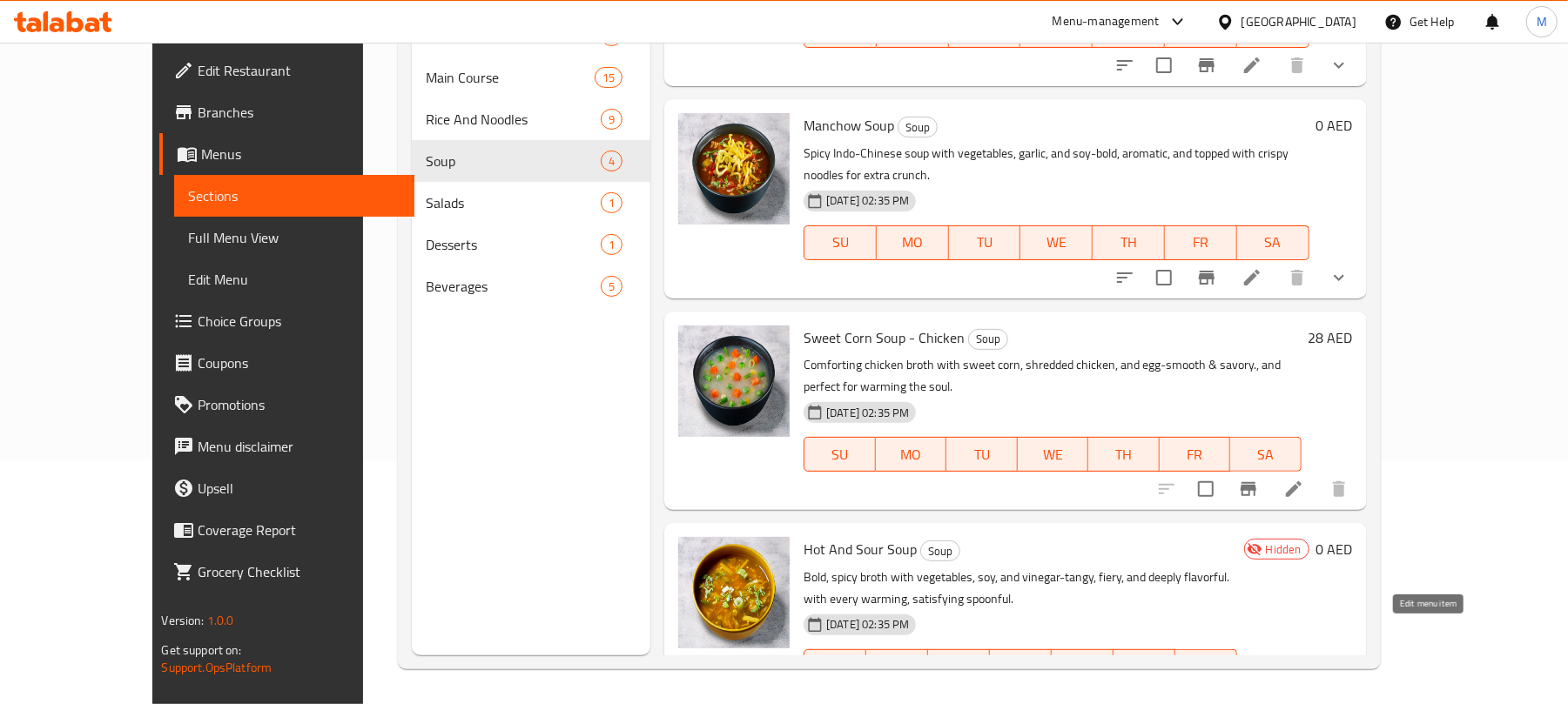
click at [1302, 694] on icon at bounding box center [1294, 702] width 15 height 15
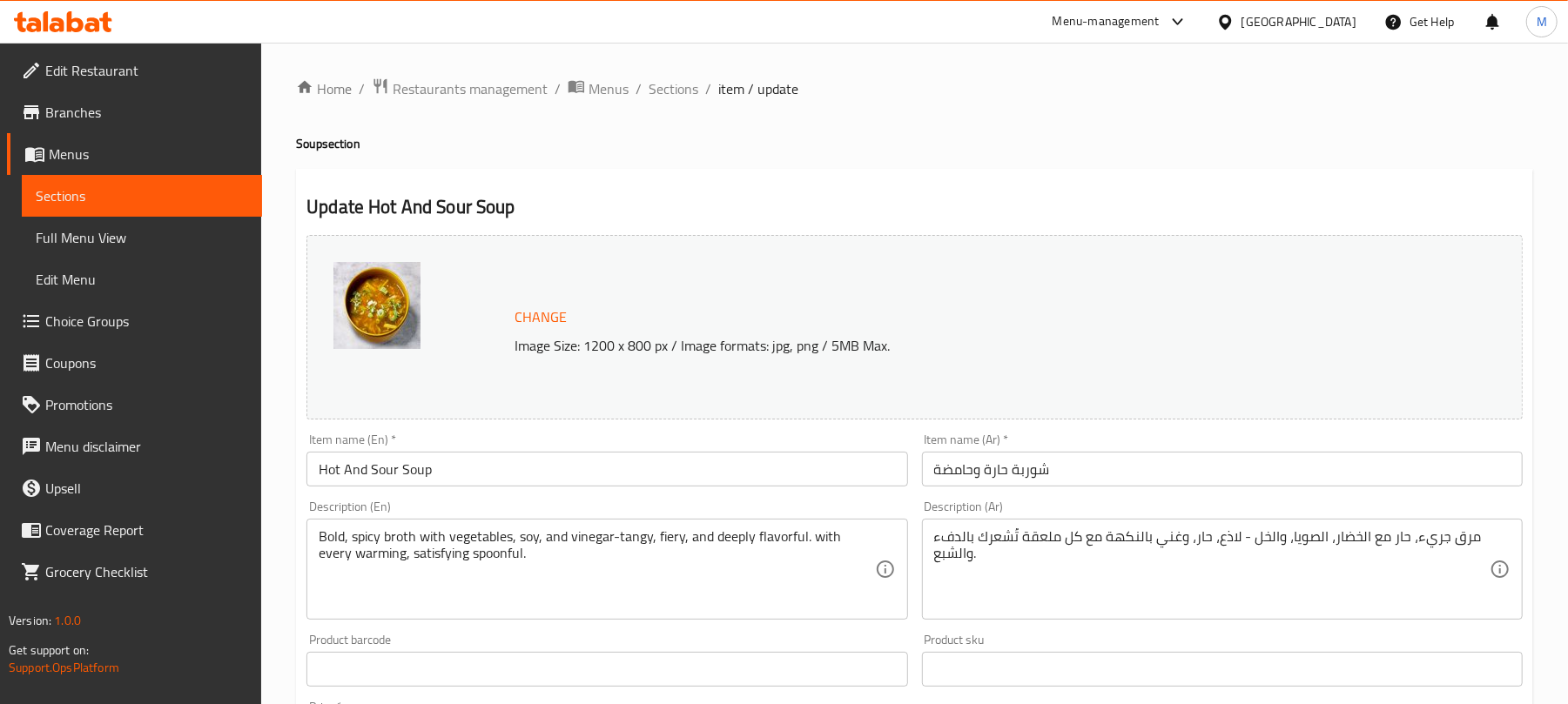
scroll to position [214, 0]
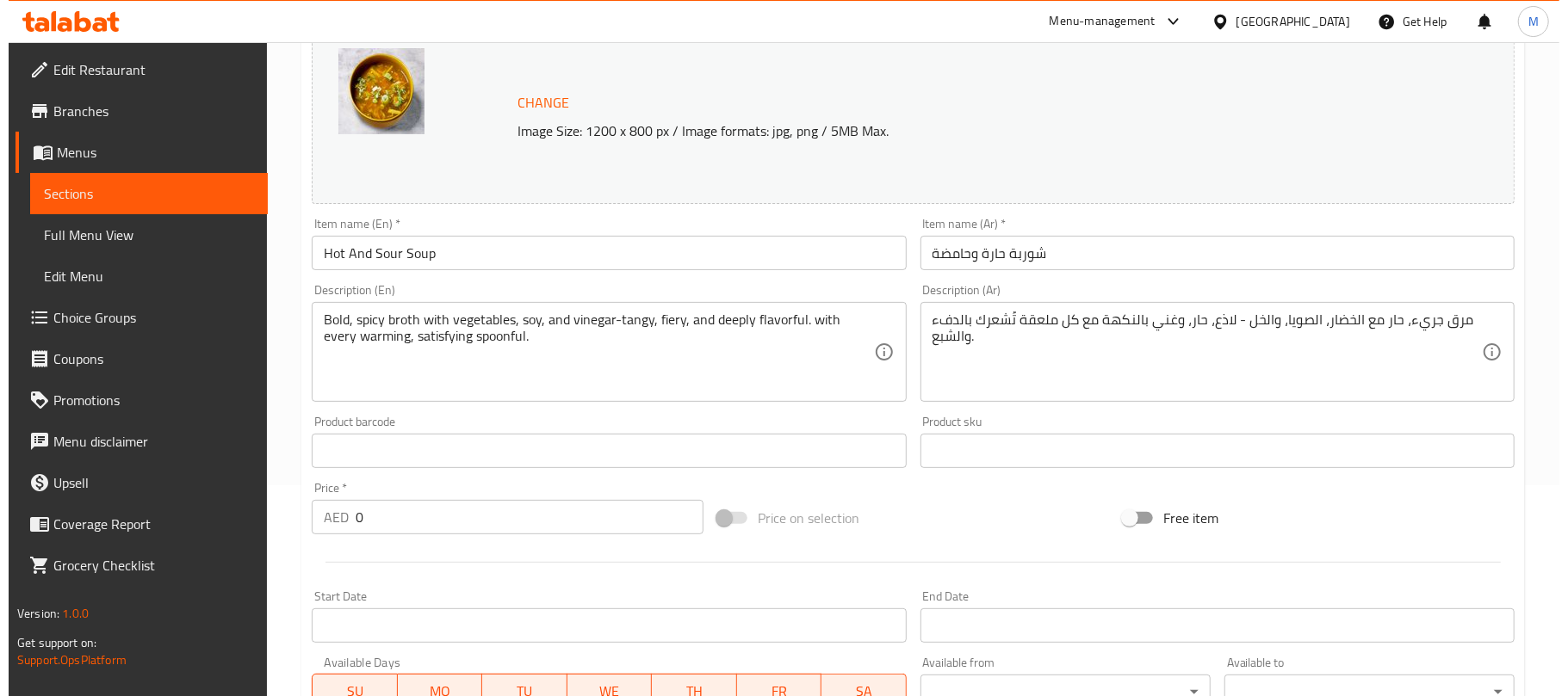
scroll to position [544, 0]
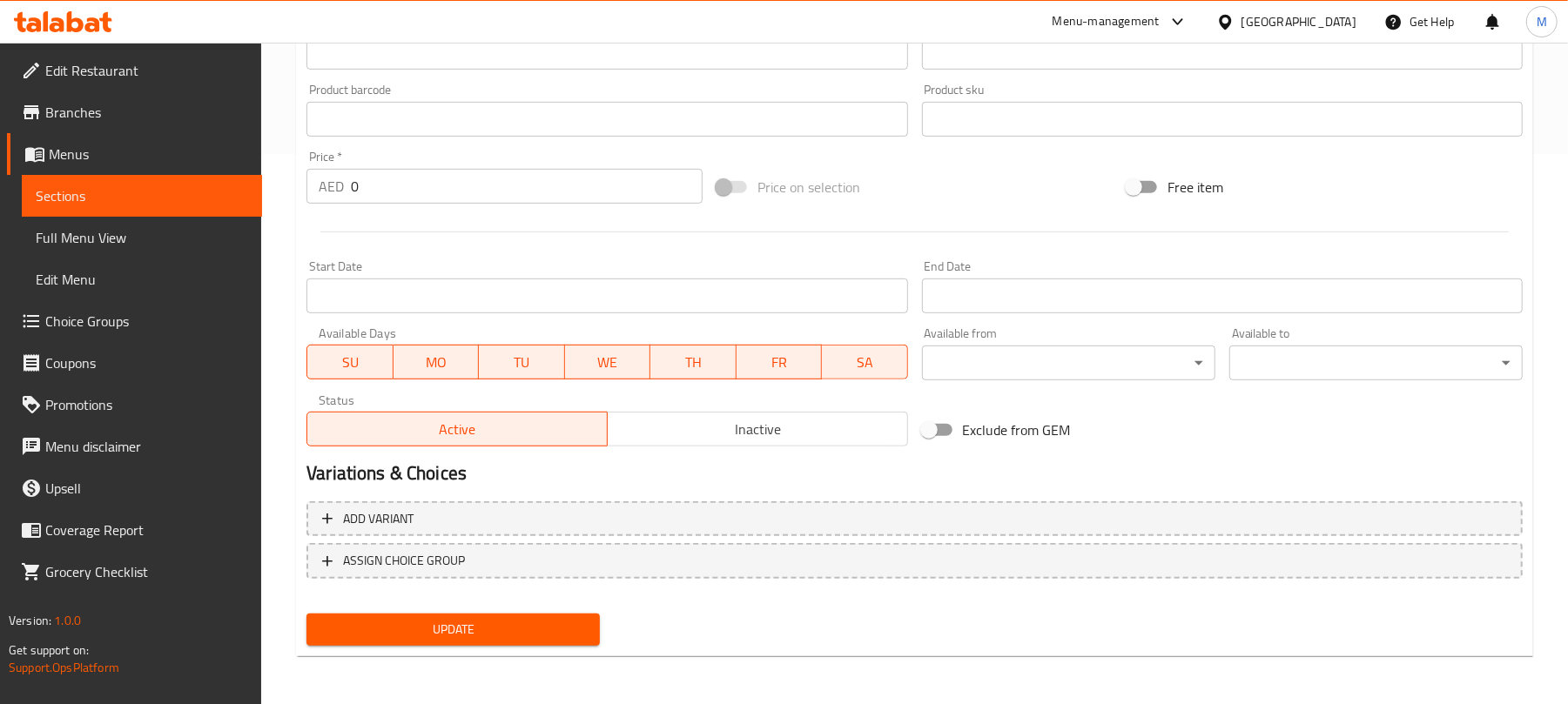
click at [544, 547] on button "ASSIGN CHOICE GROUP" at bounding box center [915, 561] width 1217 height 36
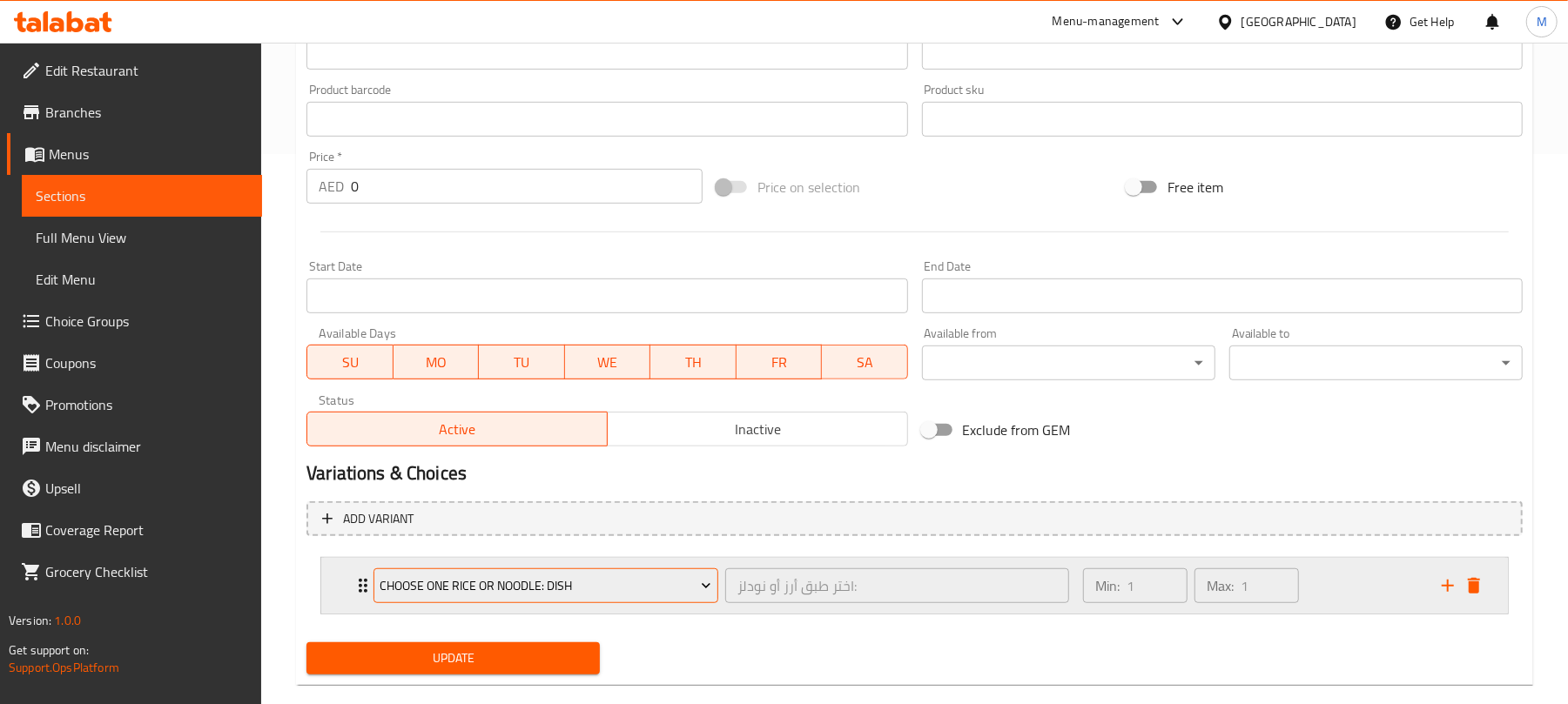
click at [547, 592] on span "Choose one Rice or Noodle: dish" at bounding box center [546, 586] width 332 height 22
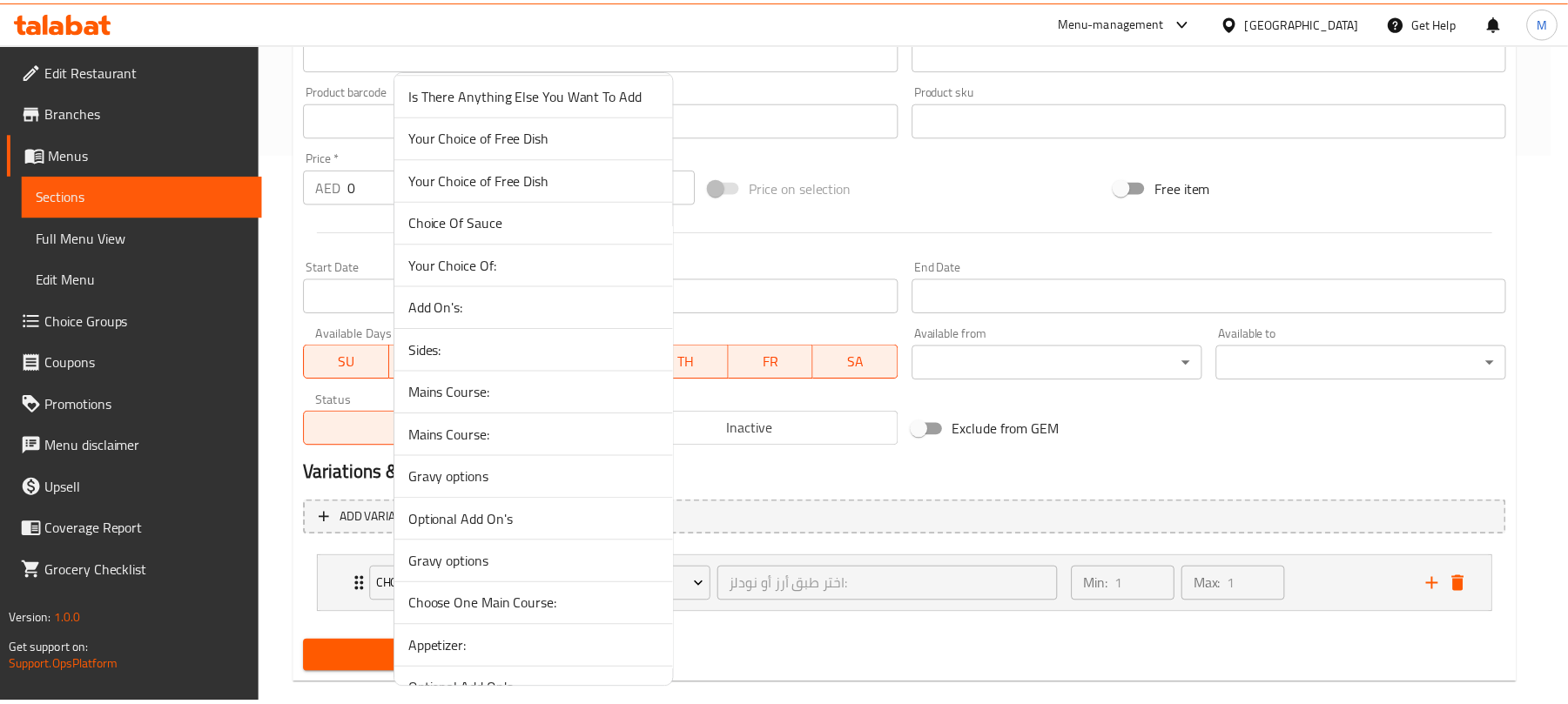
scroll to position [440, 0]
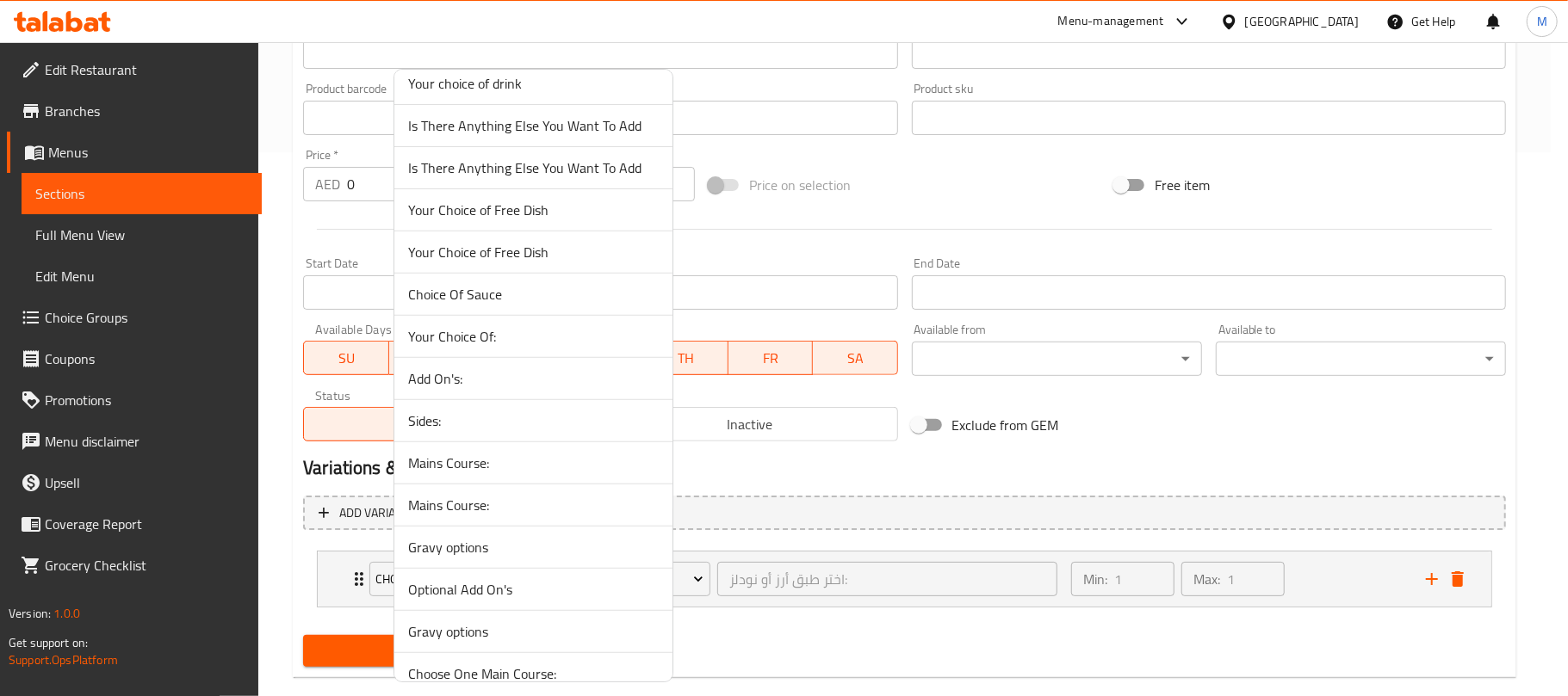
click at [521, 332] on span "Your Choice Of:" at bounding box center [532, 337] width 250 height 21
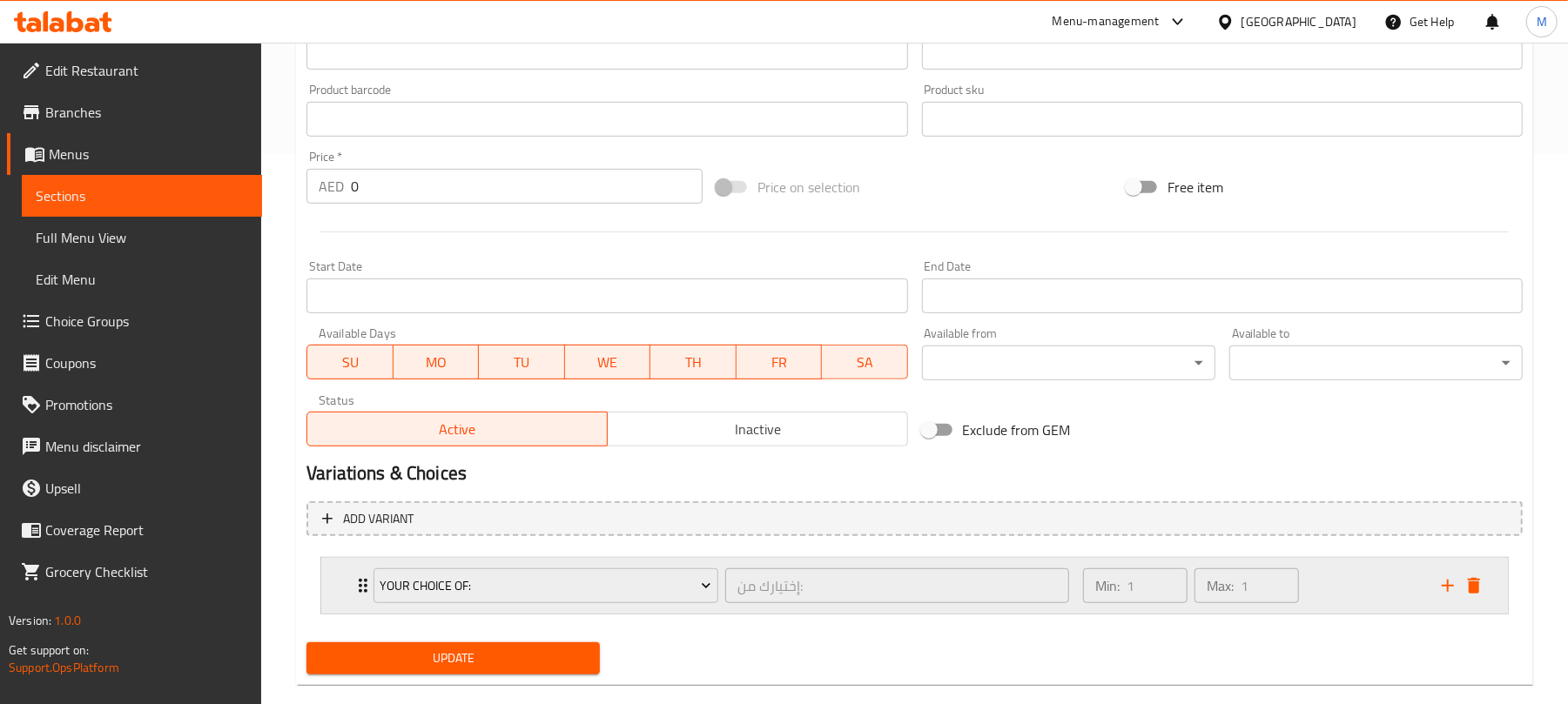
click at [1366, 576] on div "Min: 1 ​ Max: 1 ​" at bounding box center [1252, 586] width 359 height 56
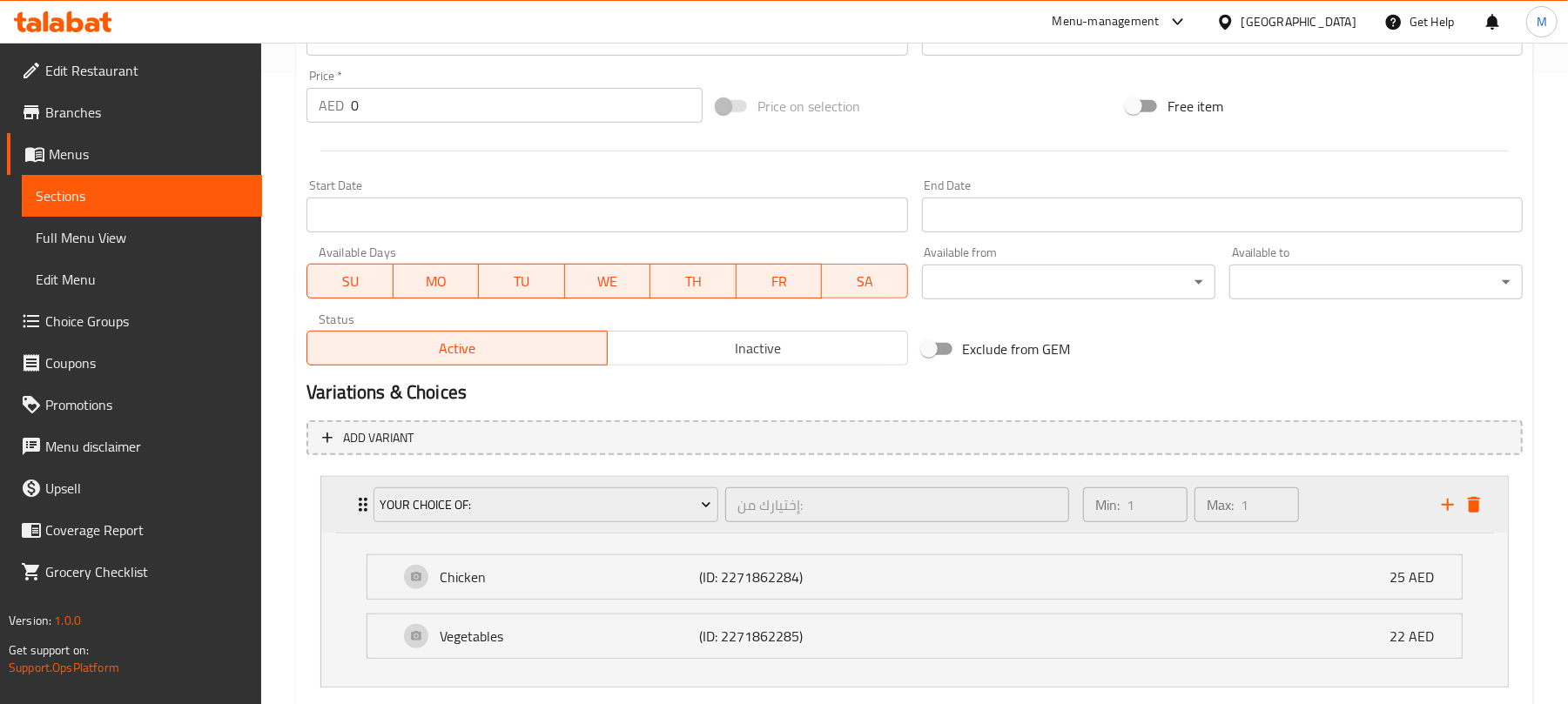
scroll to position [736, 0]
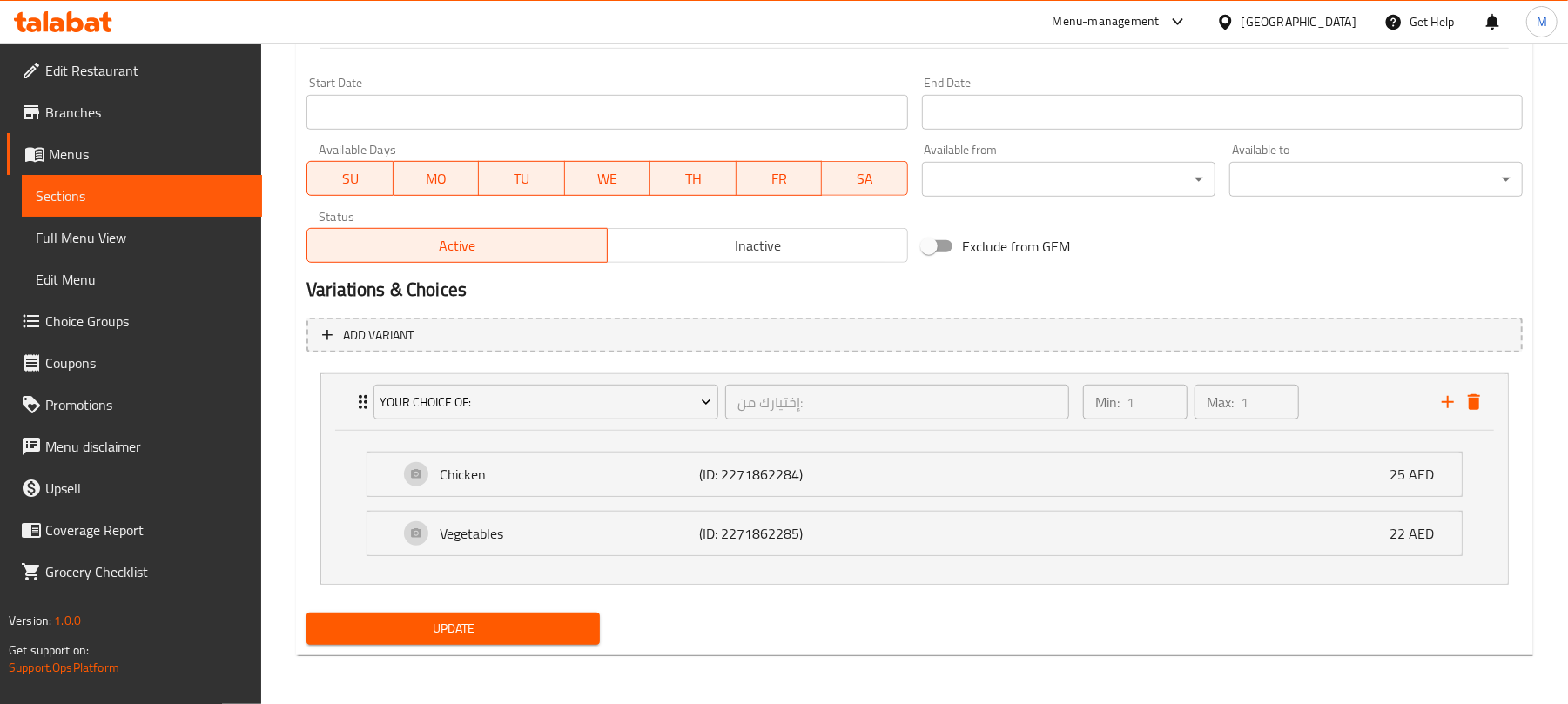
click at [519, 625] on span "Update" at bounding box center [453, 629] width 266 height 22
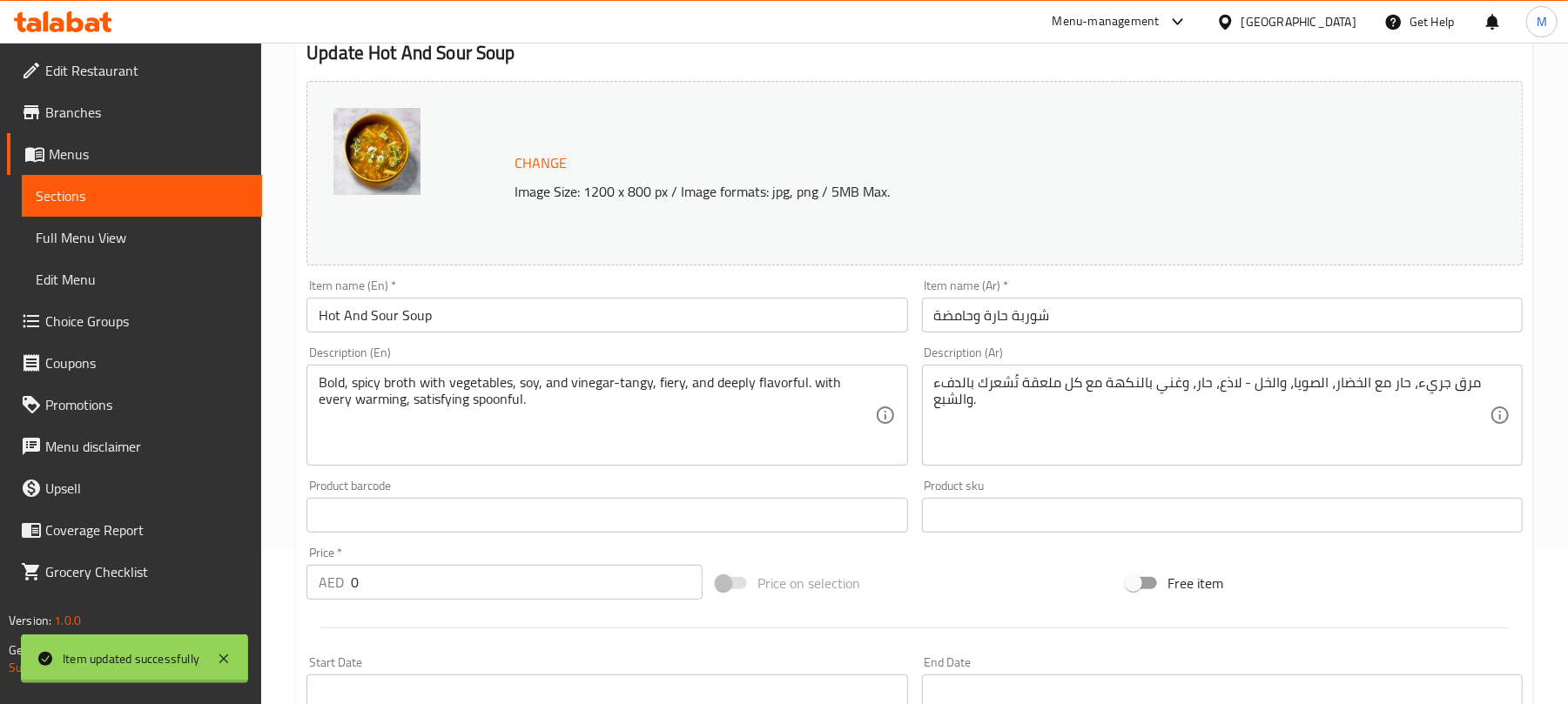
scroll to position [0, 0]
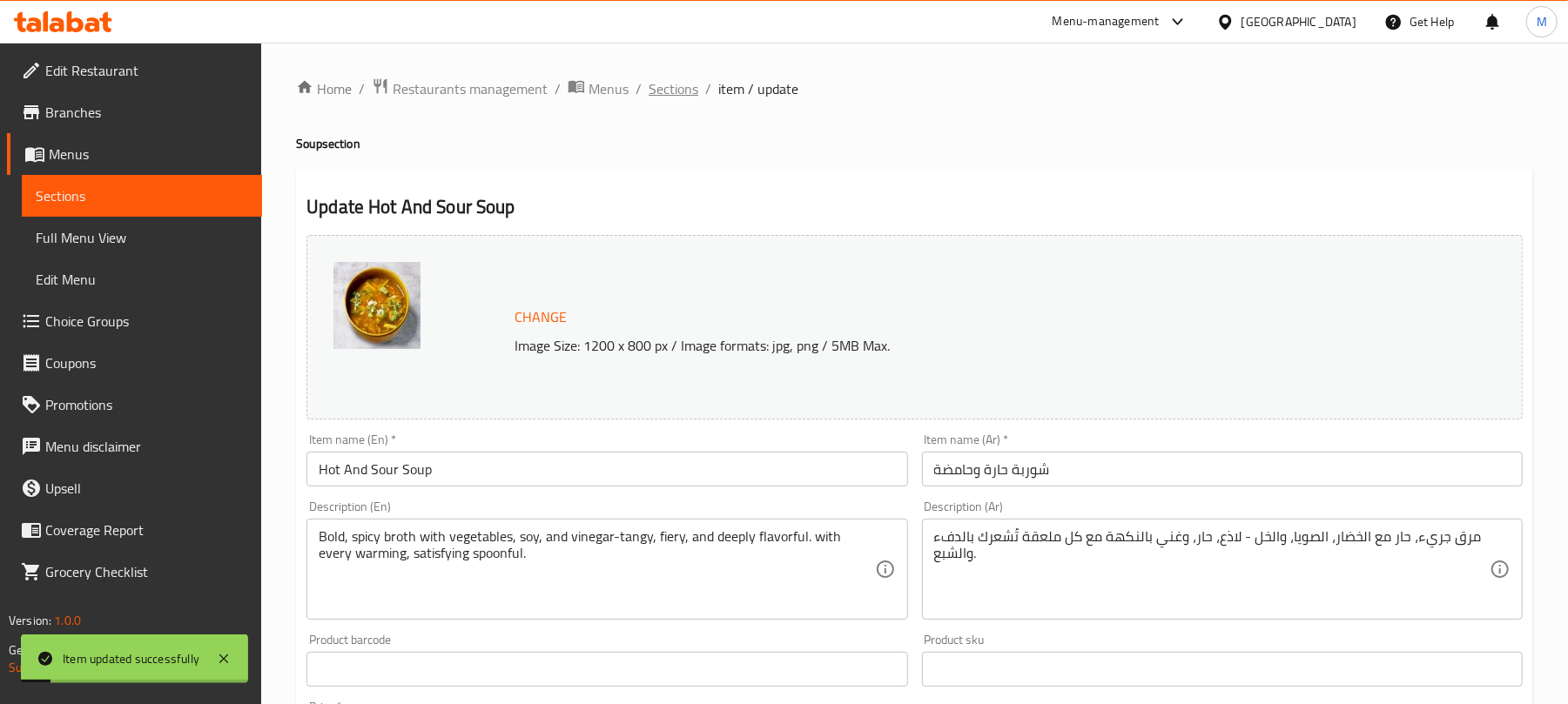
click at [660, 88] on span "Sections" at bounding box center [673, 88] width 50 height 21
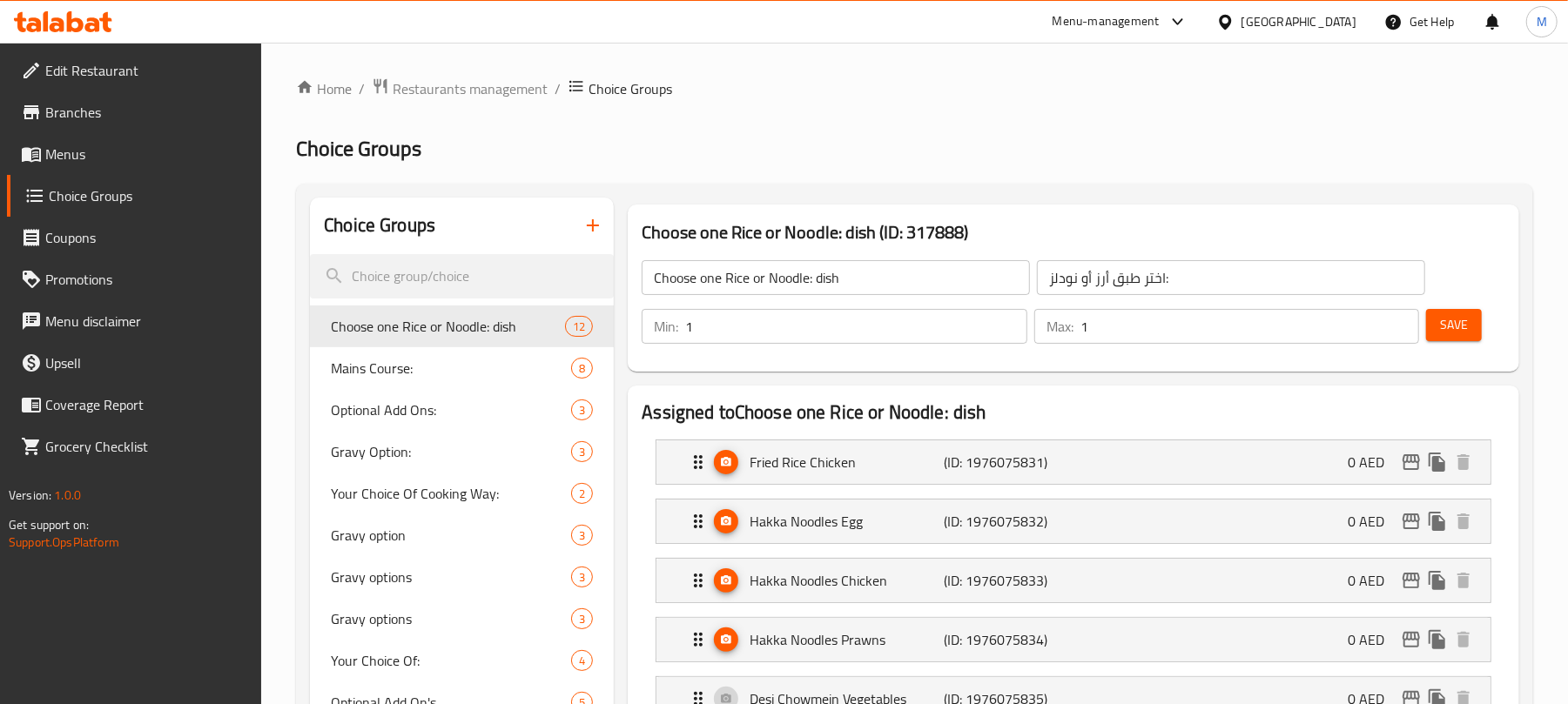
click at [594, 216] on icon "button" at bounding box center [594, 226] width 21 height 21
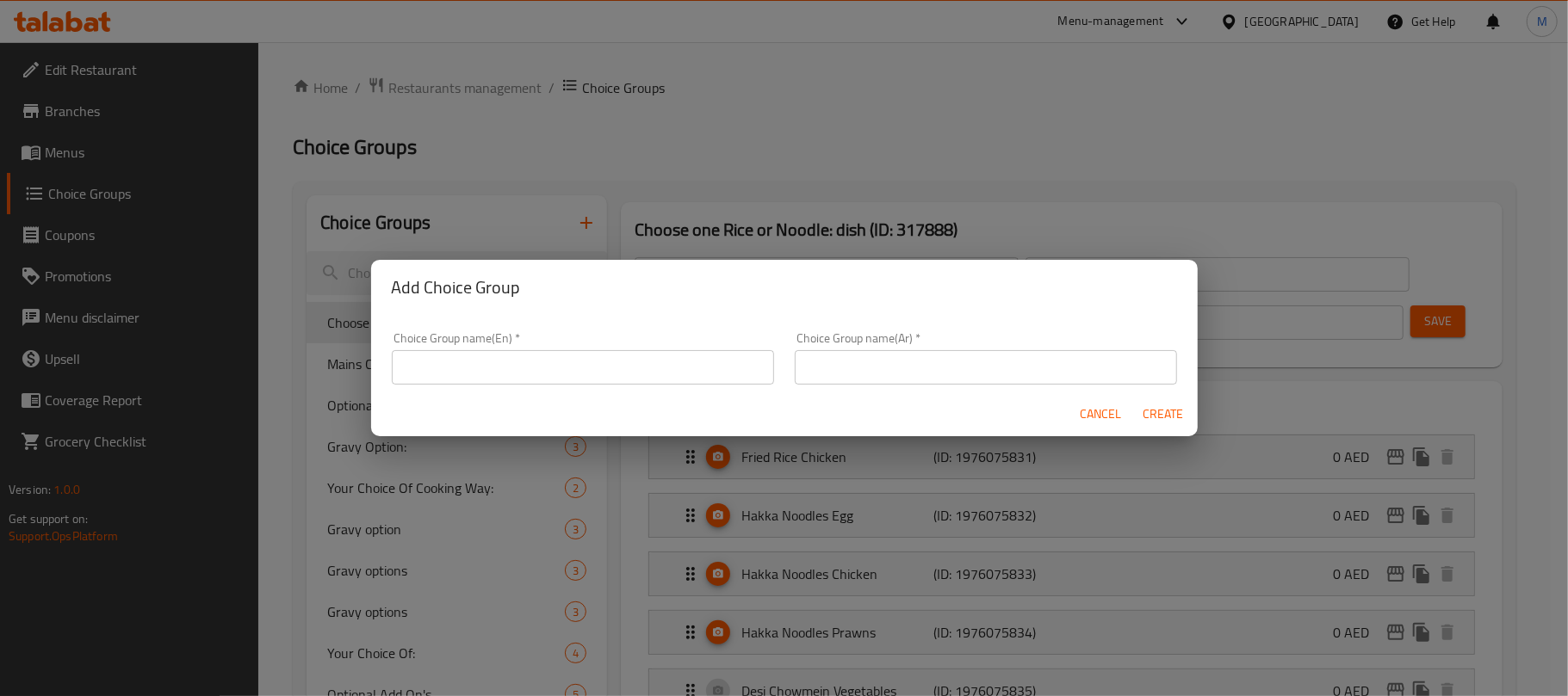
click at [597, 346] on div "Choice Group name(En)   * Choice Group name(En) *" at bounding box center [583, 358] width 382 height 52
click at [606, 362] on input "text" at bounding box center [583, 367] width 382 height 34
type input "Your Choice Of:"
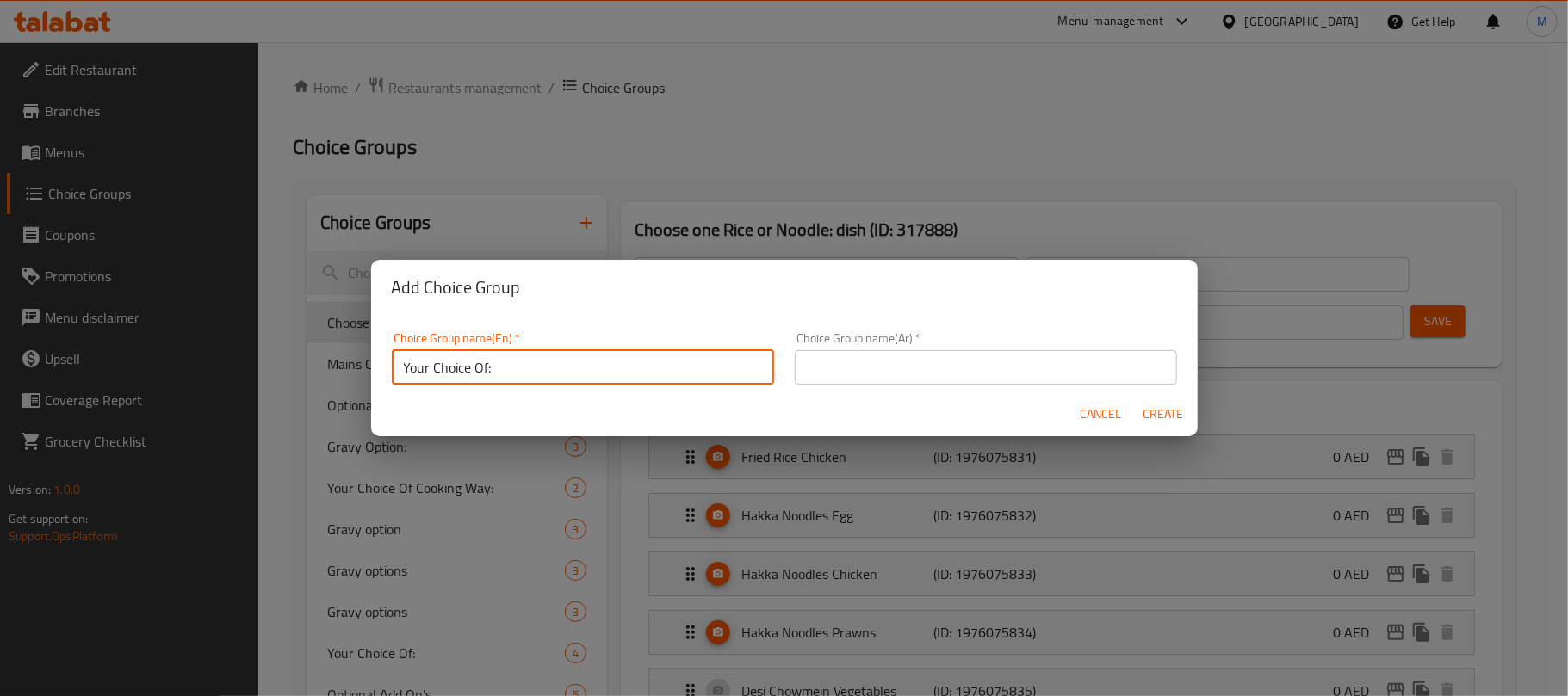
drag, startPoint x: 826, startPoint y: 365, endPoint x: 851, endPoint y: 396, distance: 39.8
click at [827, 363] on input "text" at bounding box center [986, 367] width 382 height 34
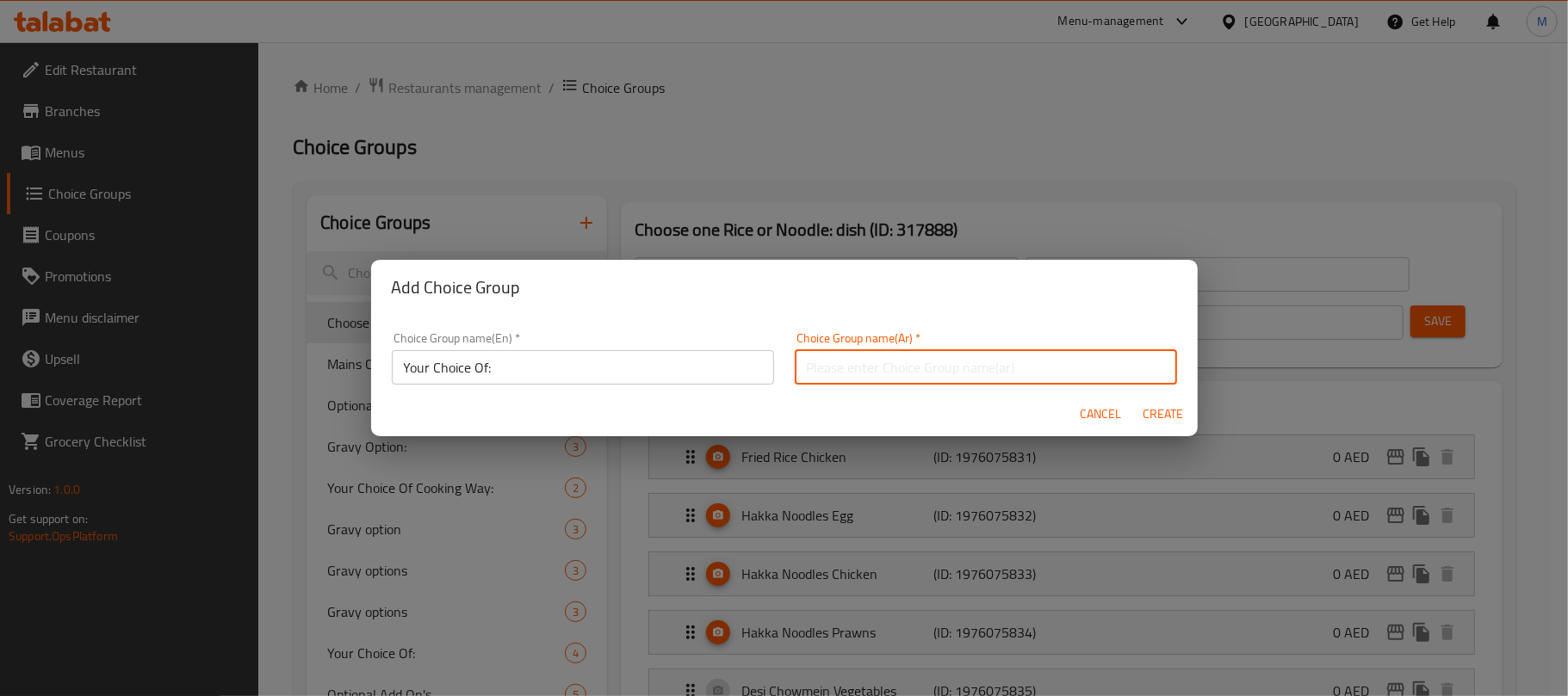
type input "إختيارك من:"
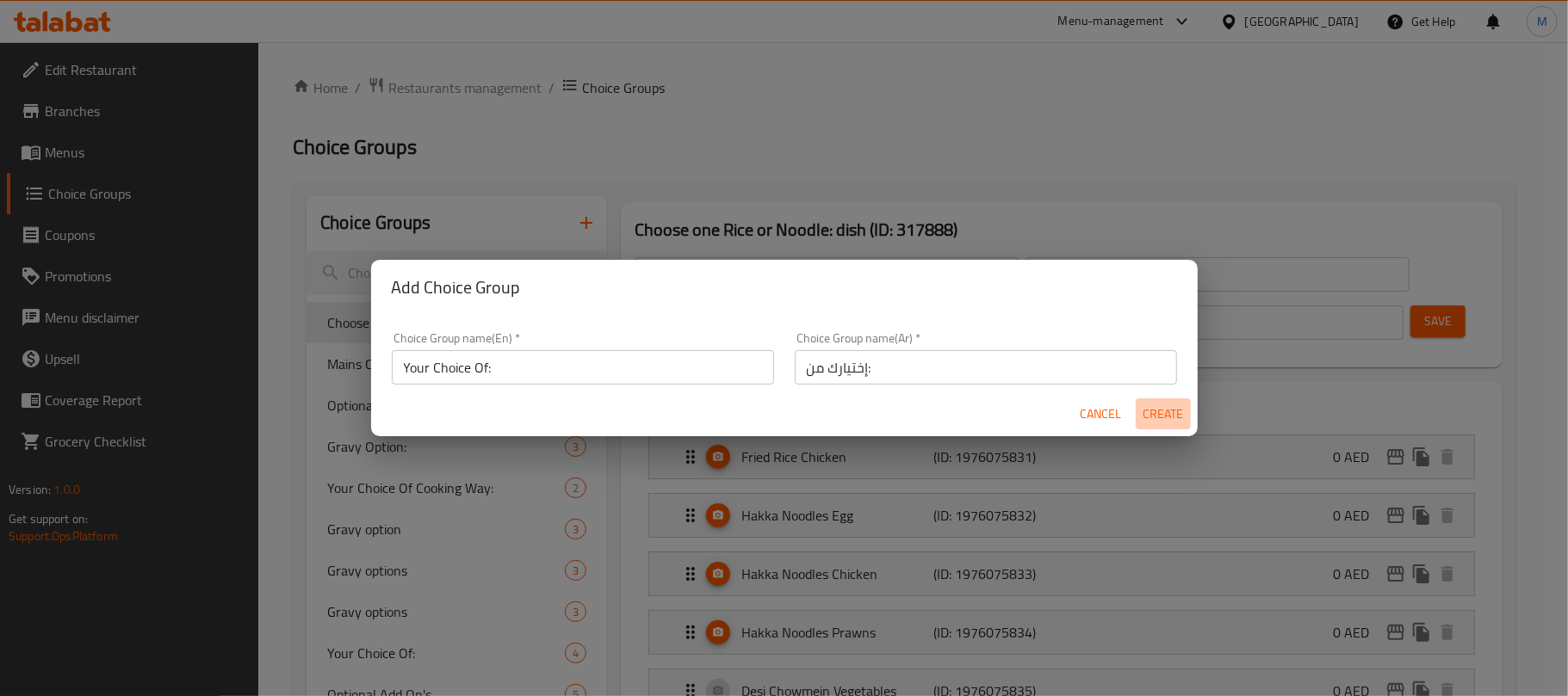
click at [1159, 404] on span "Create" at bounding box center [1162, 415] width 41 height 22
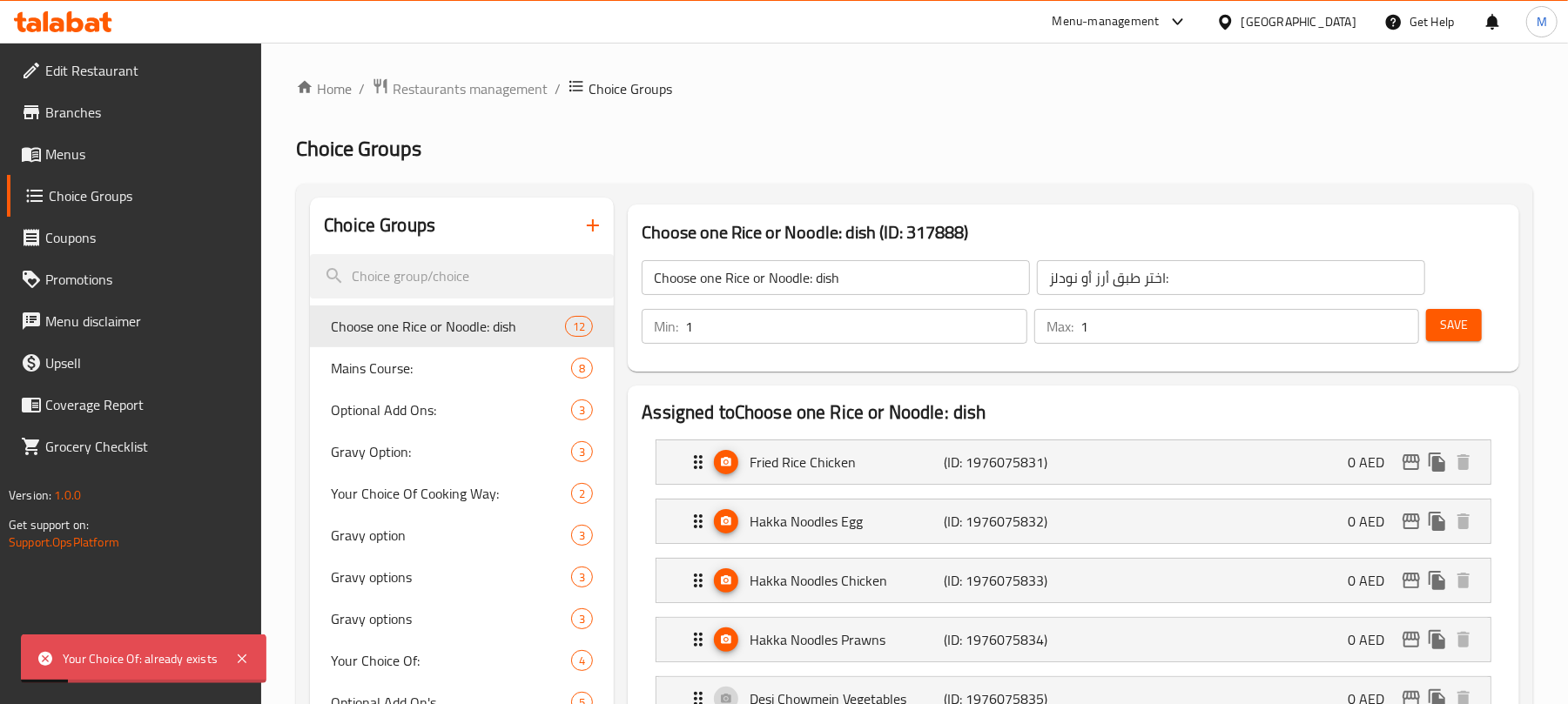
click at [587, 228] on icon "button" at bounding box center [594, 226] width 21 height 21
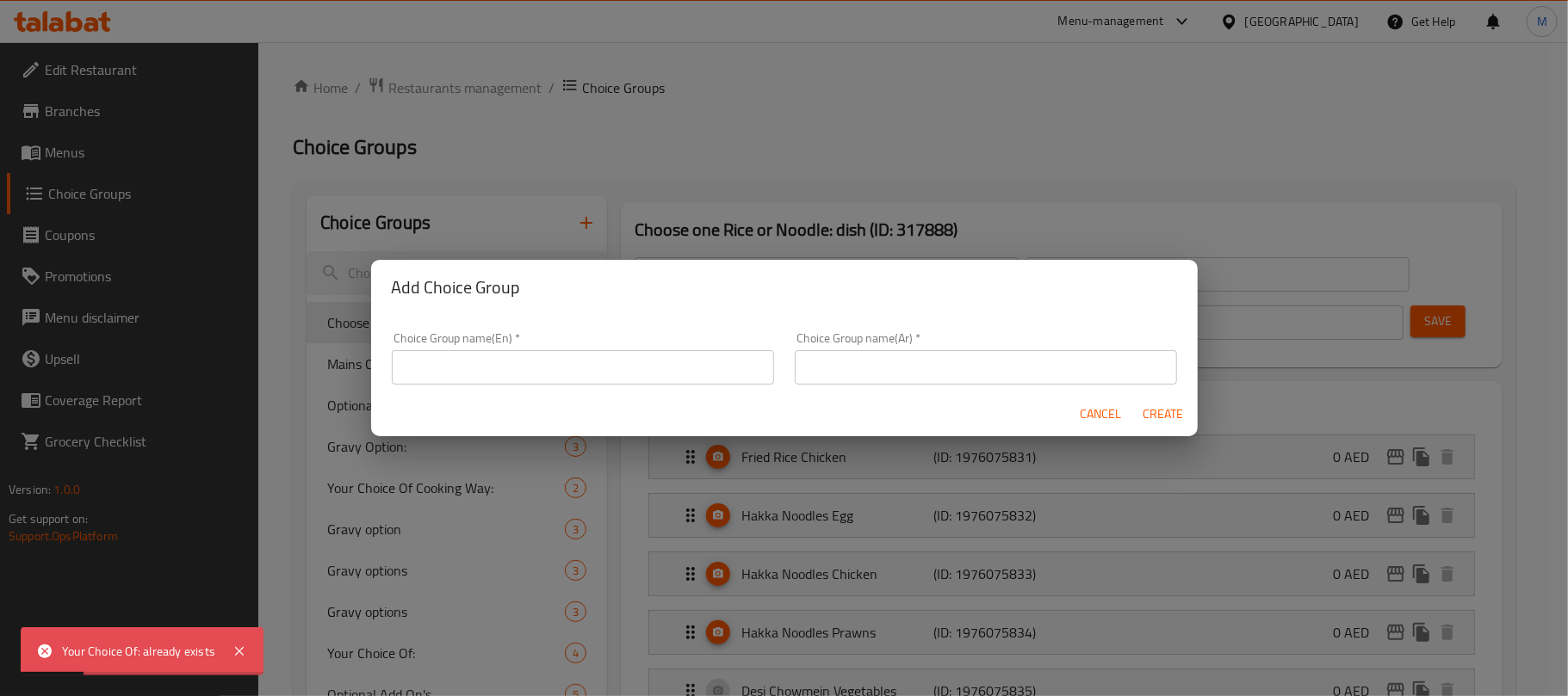
drag, startPoint x: 552, startPoint y: 368, endPoint x: 552, endPoint y: 383, distance: 15.0
click at [552, 368] on input "text" at bounding box center [583, 367] width 382 height 34
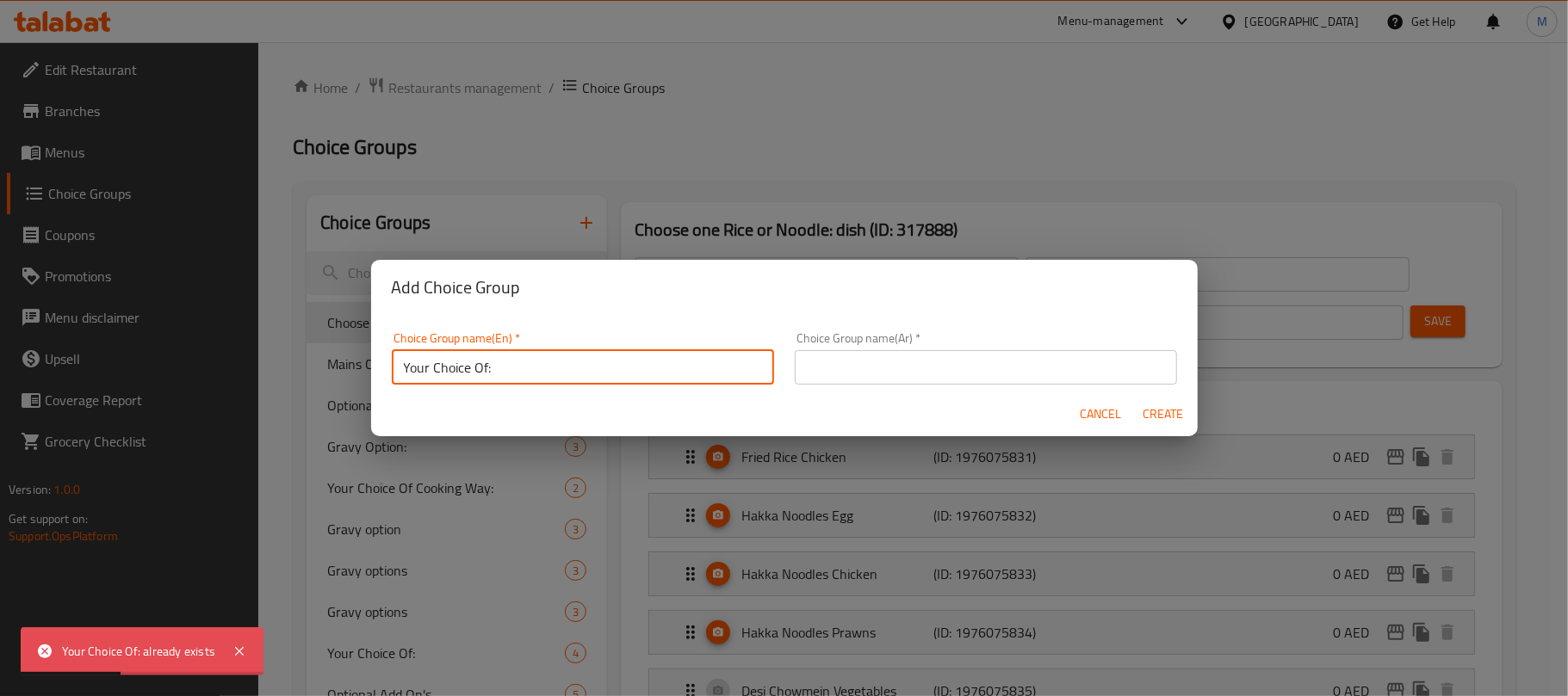
type input "Your Choice Of:"
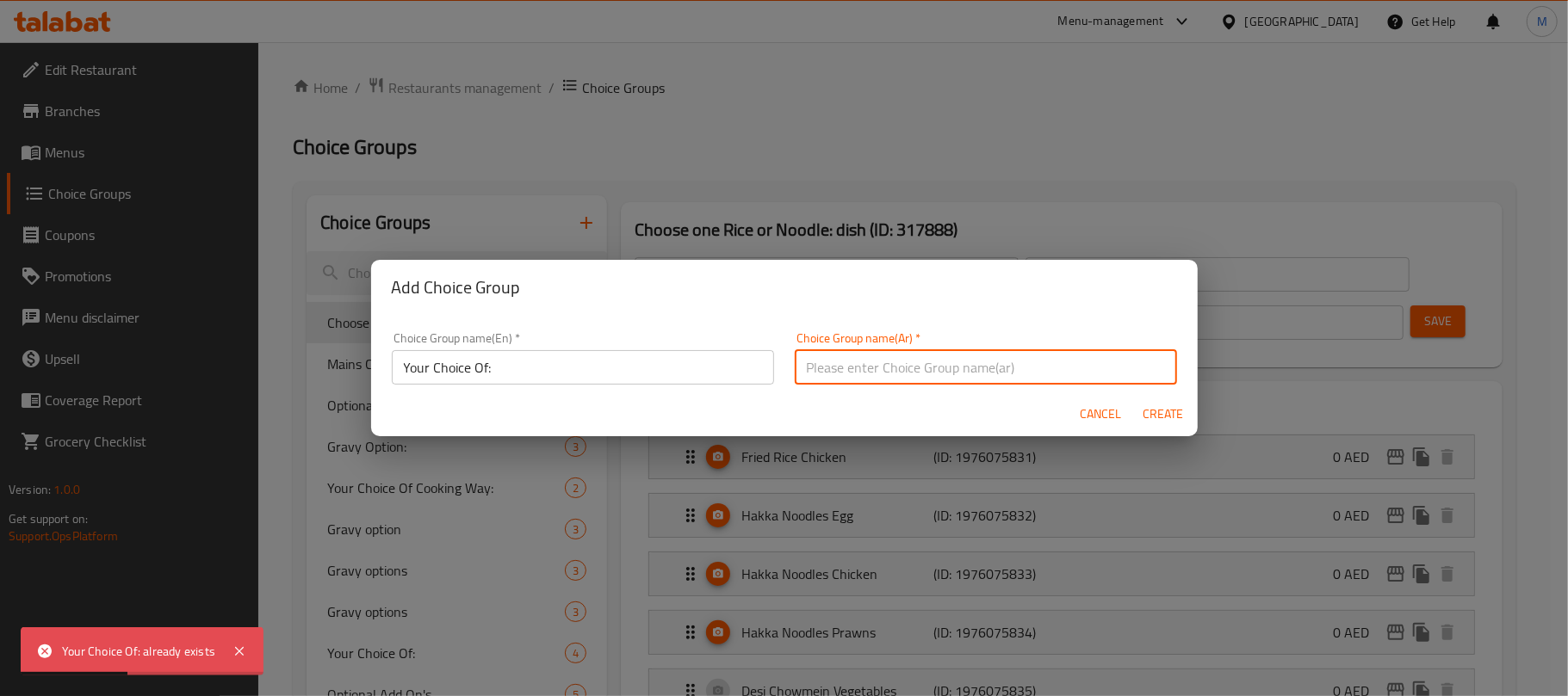
click at [854, 359] on input "text" at bounding box center [986, 367] width 382 height 34
type input "إختيارك من:"
click at [1164, 421] on span "Create" at bounding box center [1162, 415] width 41 height 22
type input "Your Choice Of:"
type input "إختيارك من:"
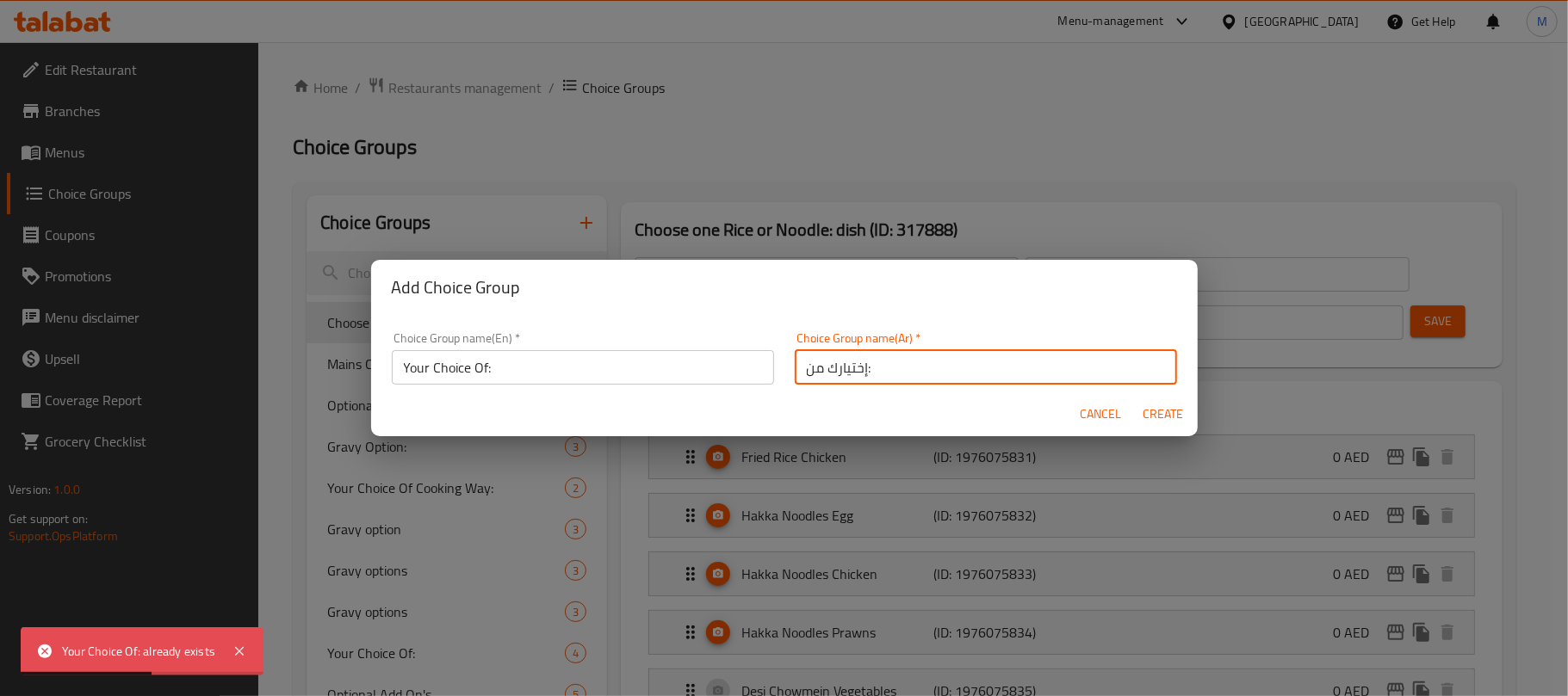
type input "0"
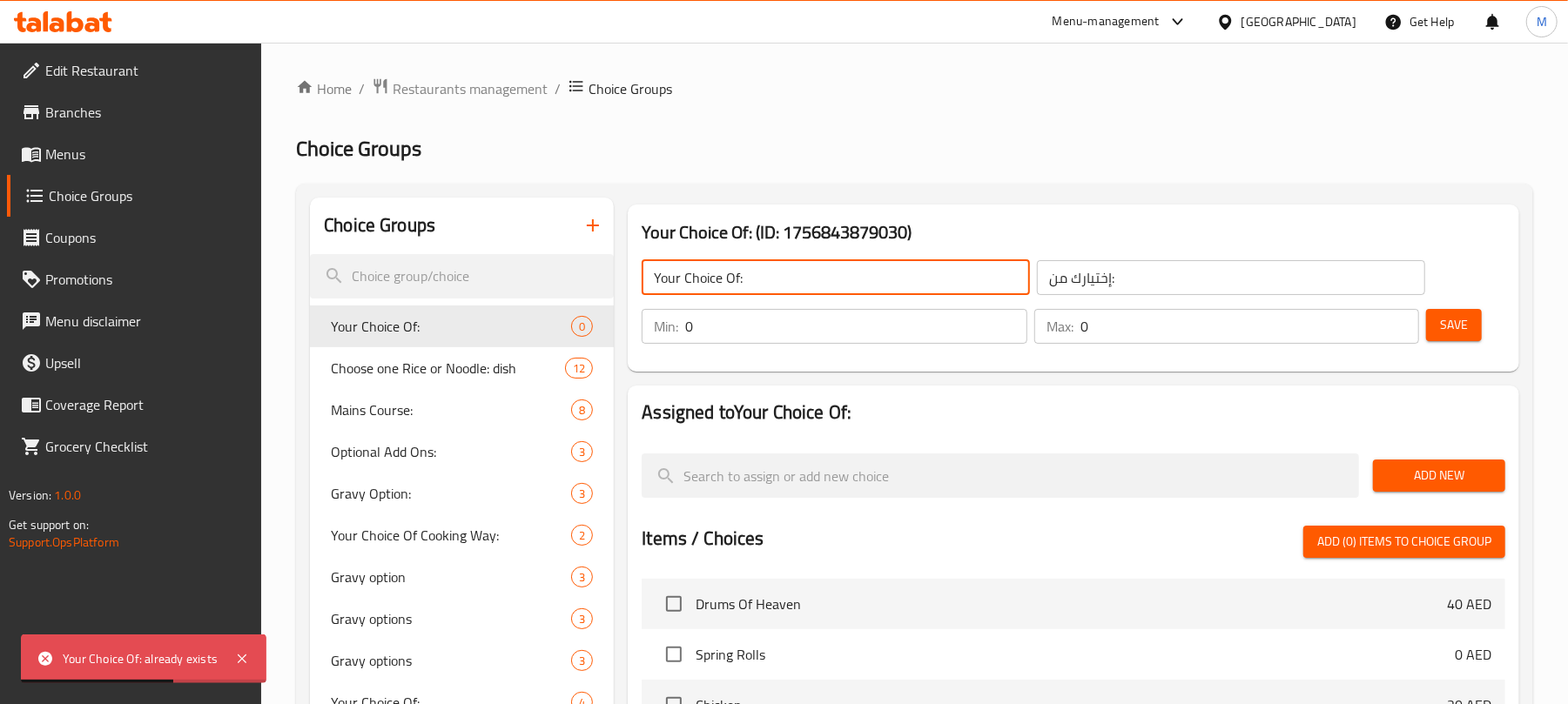
click at [843, 282] on input "Your Choice Of:" at bounding box center [836, 278] width 389 height 35
type input "Your Choice Of:"
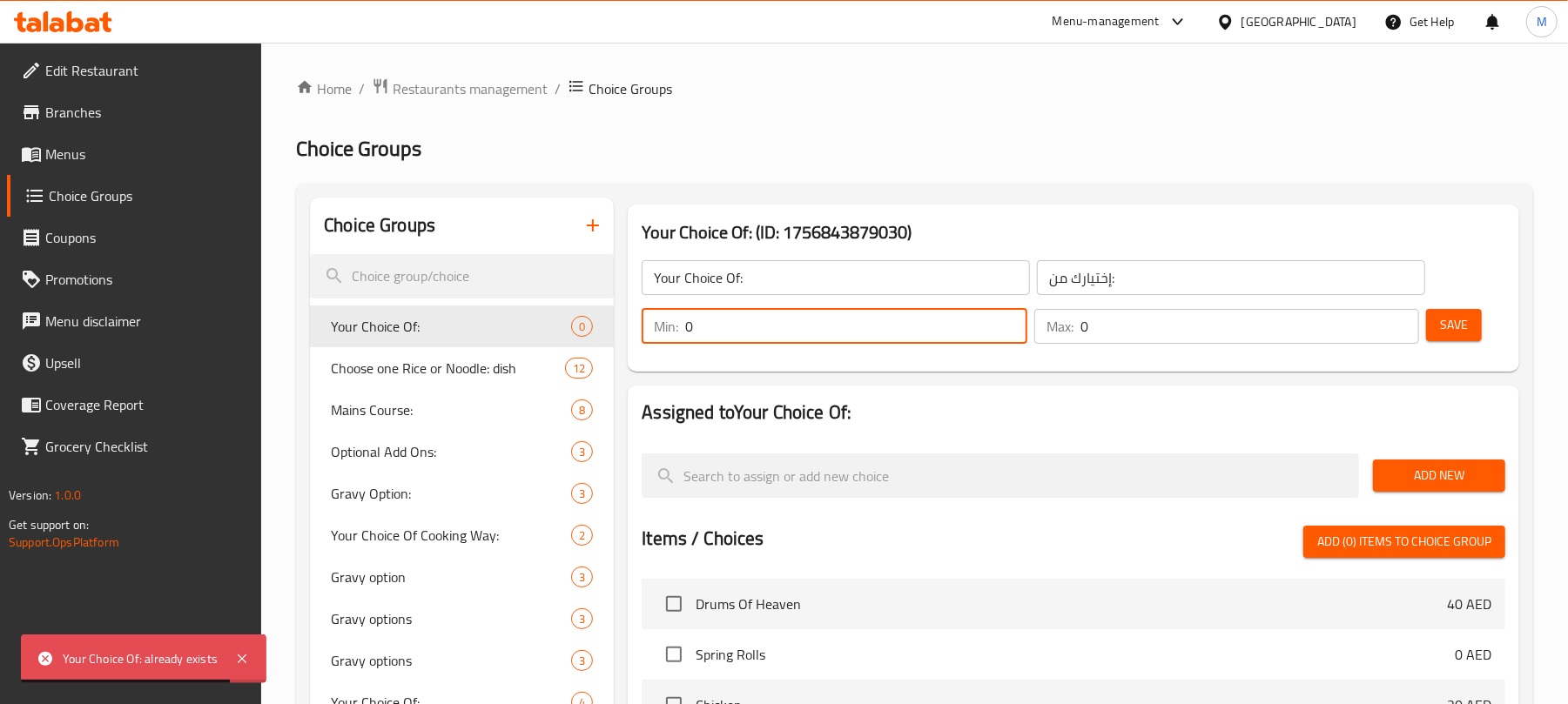
drag, startPoint x: 696, startPoint y: 328, endPoint x: 806, endPoint y: 415, distance: 140.2
click at [696, 327] on input "0" at bounding box center [855, 326] width 341 height 35
type input "1"
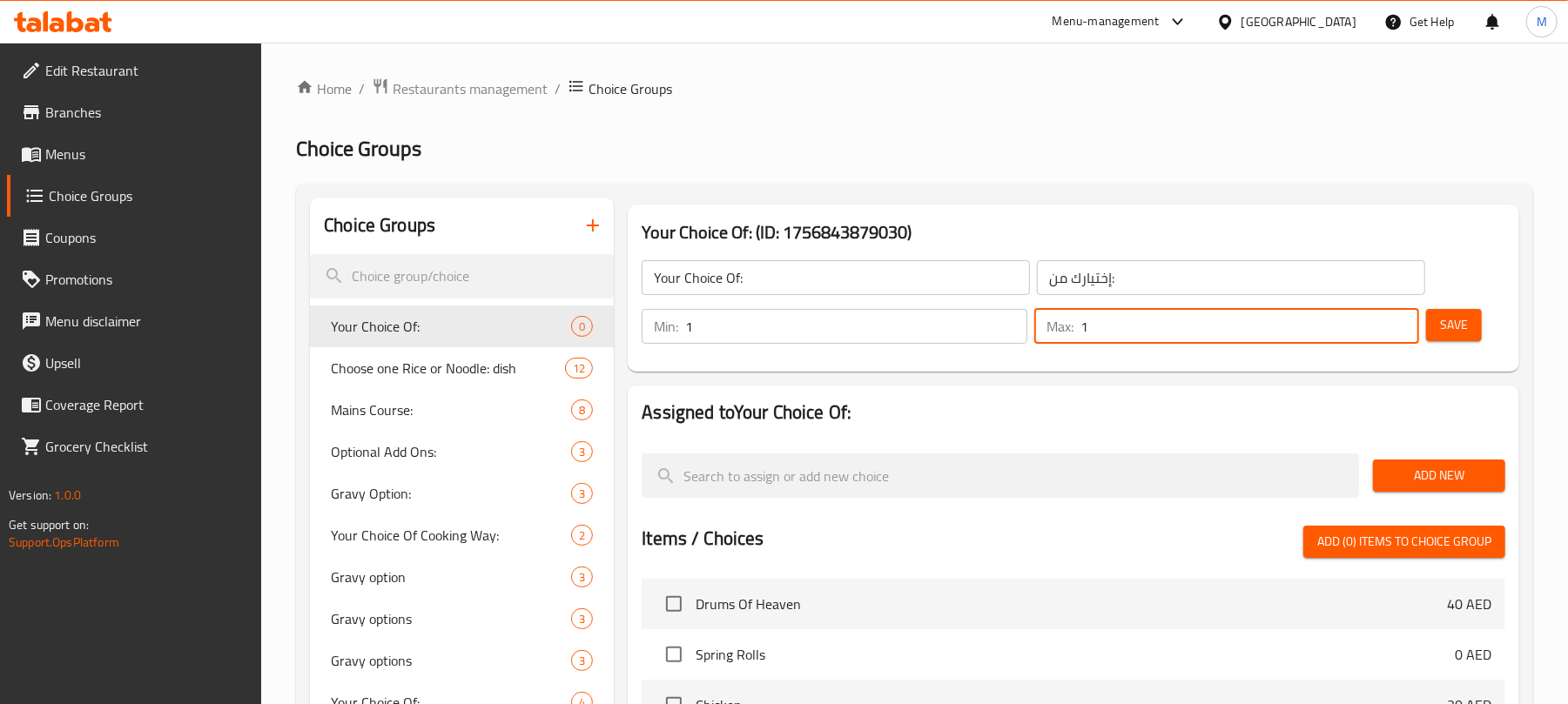
type input "1"
click at [1470, 477] on span "Add New" at bounding box center [1439, 475] width 105 height 22
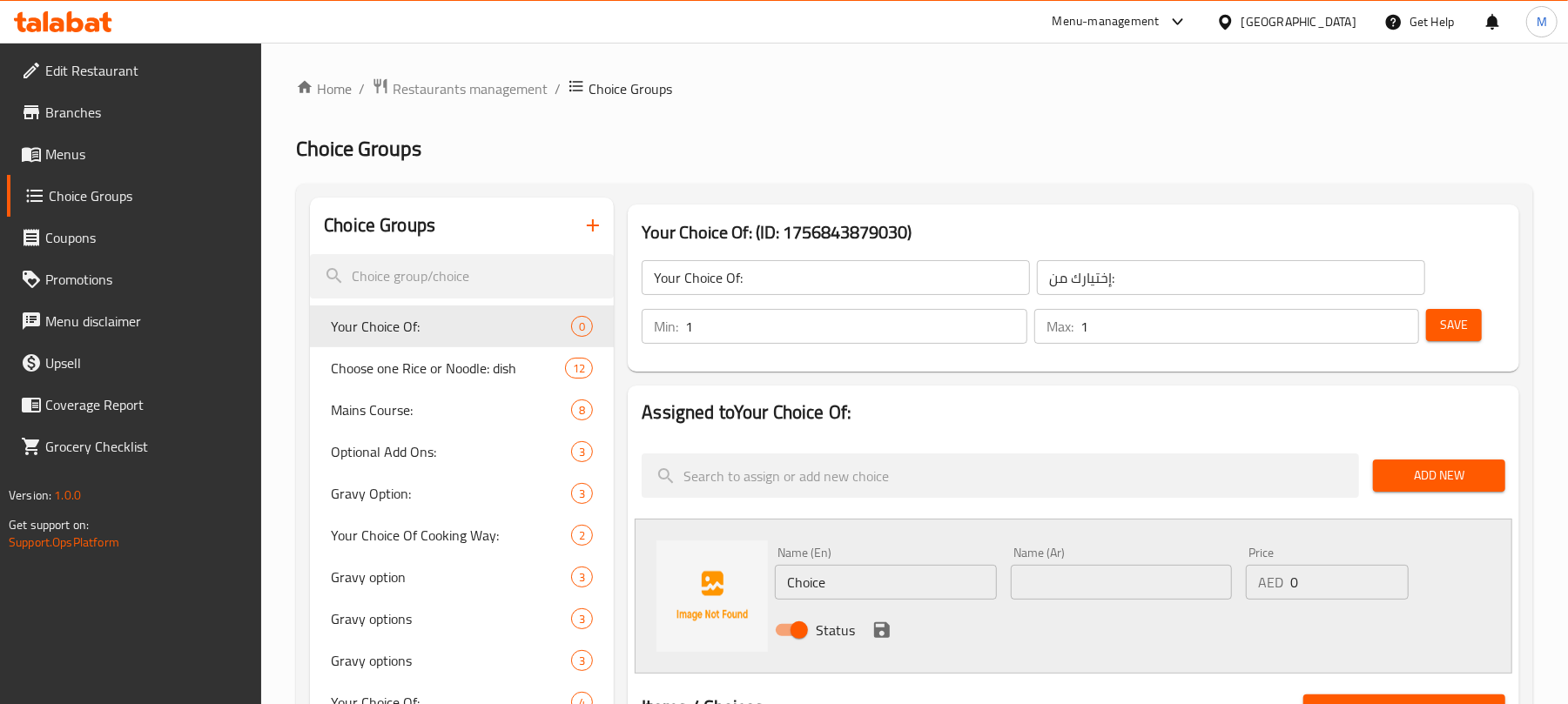
click at [833, 583] on input "Choice" at bounding box center [886, 583] width 221 height 35
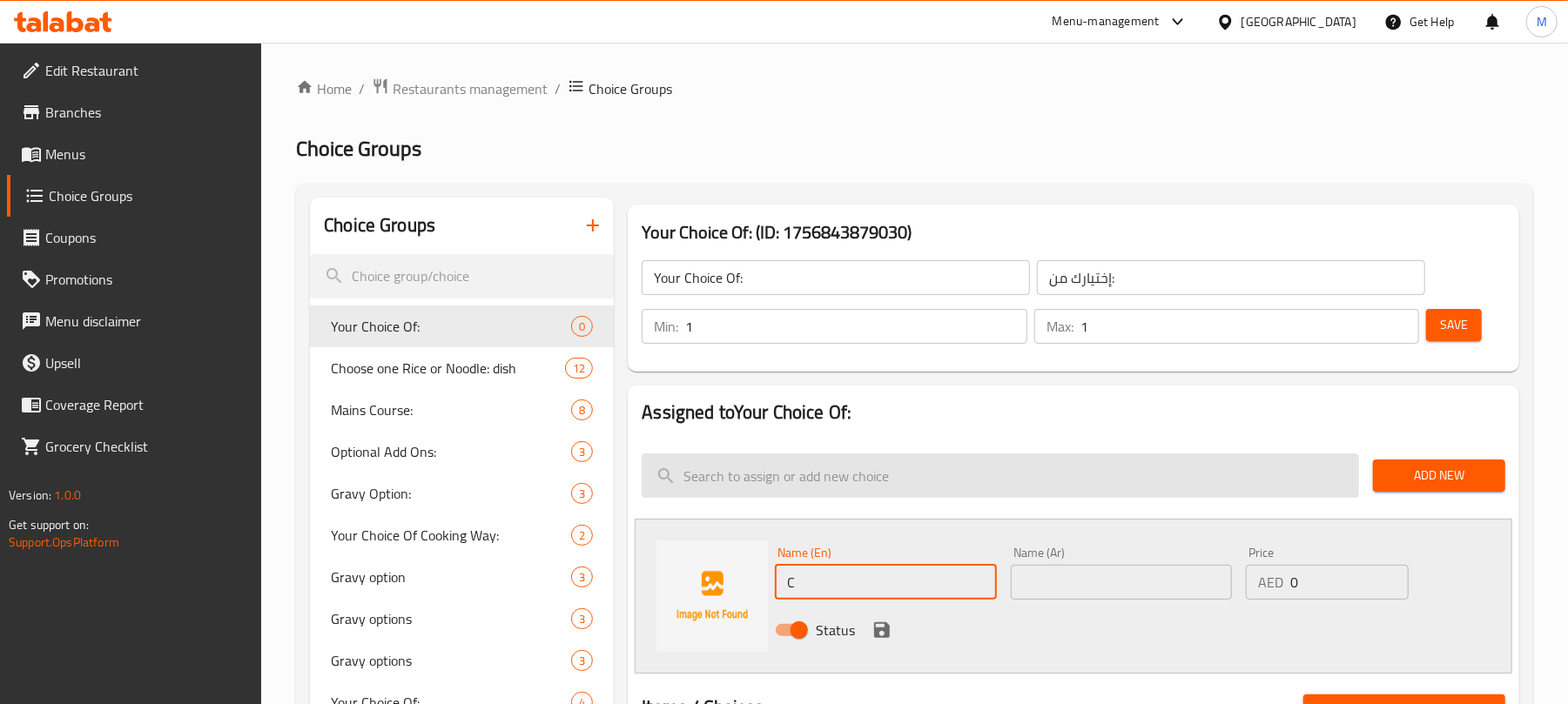
type input "Chicken"
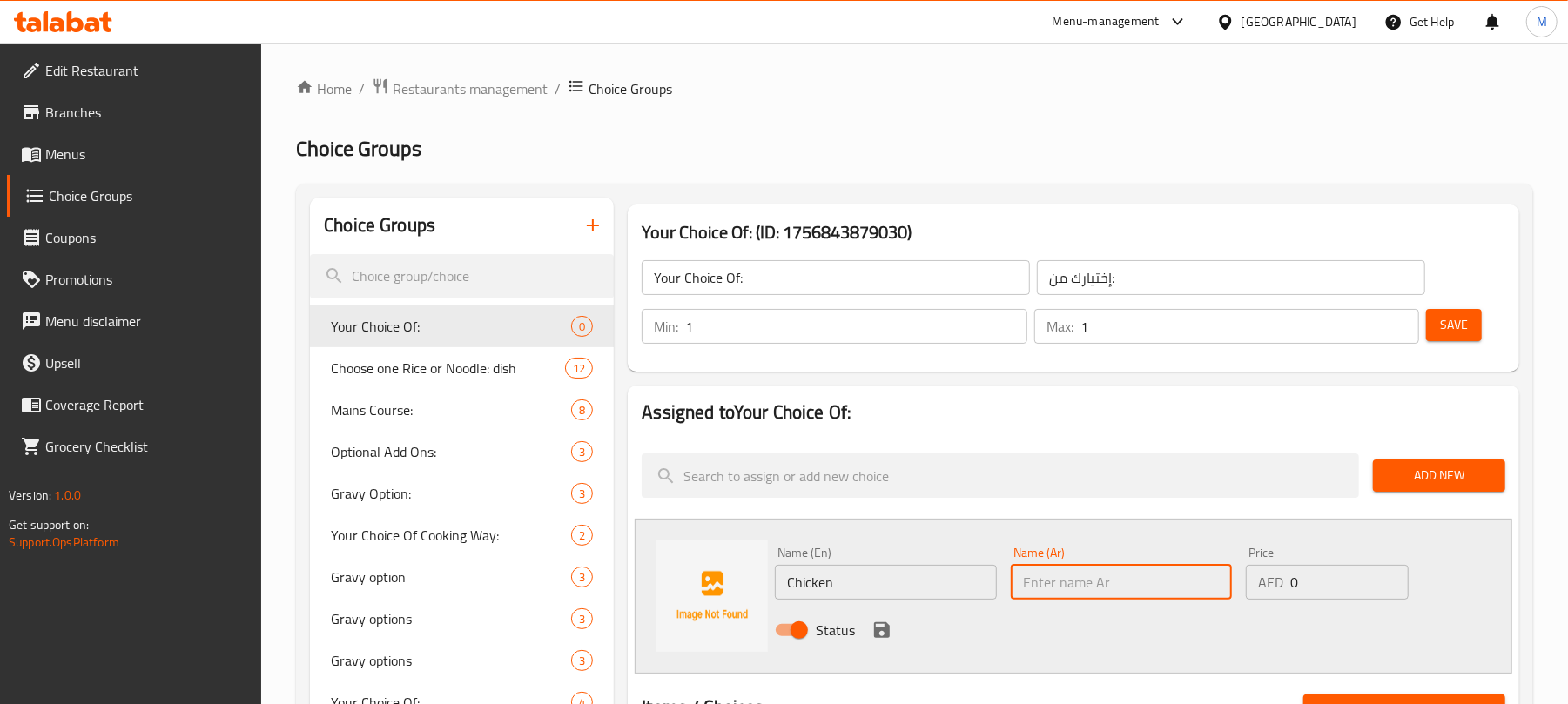
click at [1049, 574] on input "text" at bounding box center [1122, 583] width 221 height 35
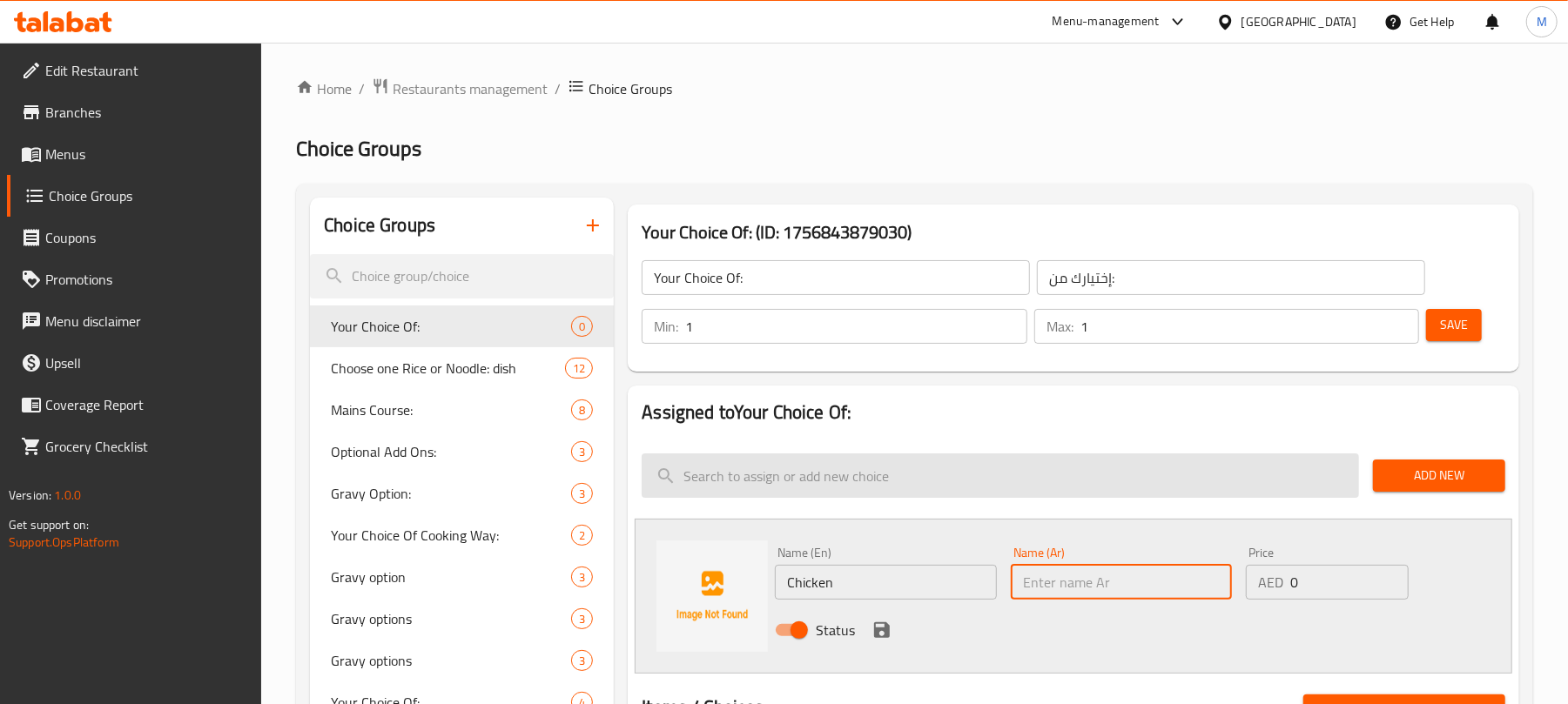
type input "دجاج"
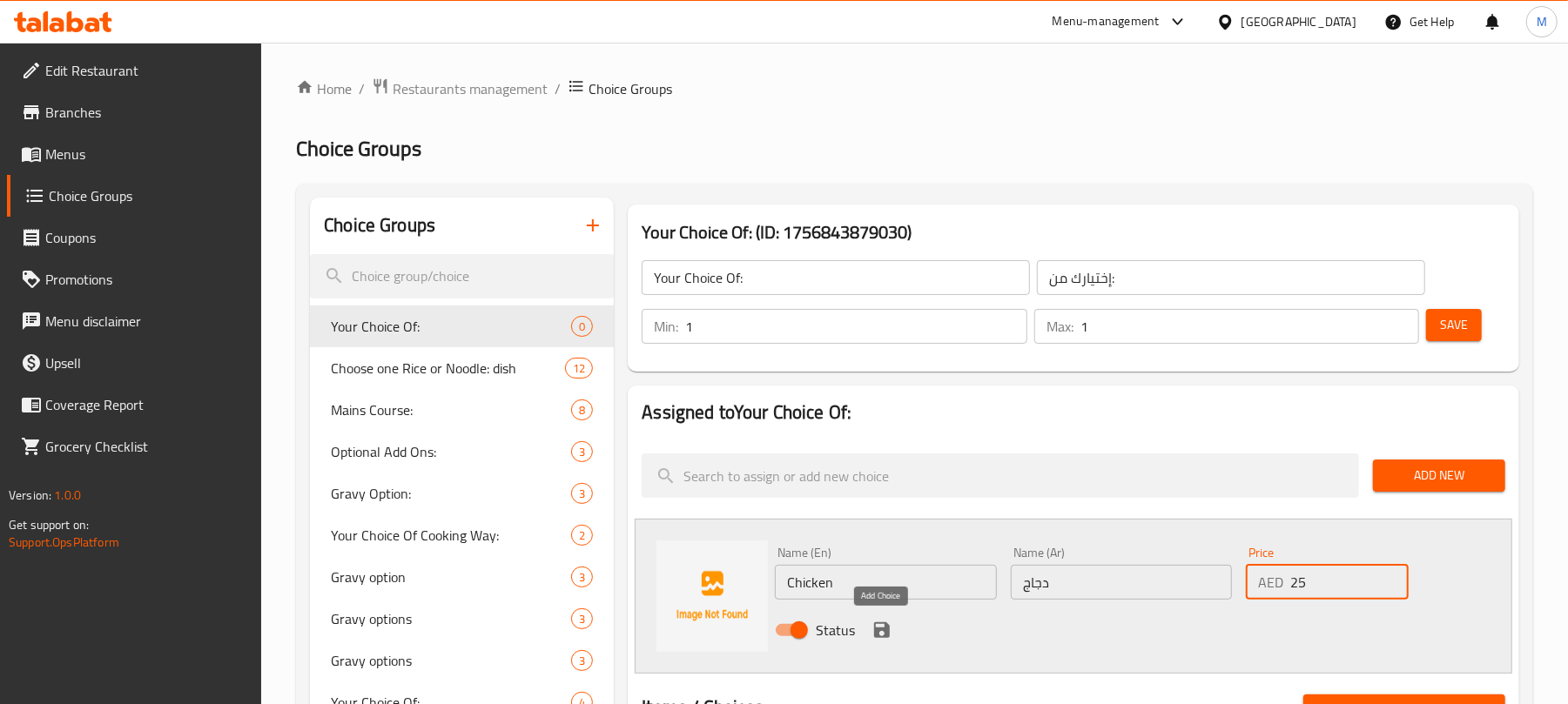
type input "25"
click at [893, 639] on button "save" at bounding box center [881, 630] width 26 height 26
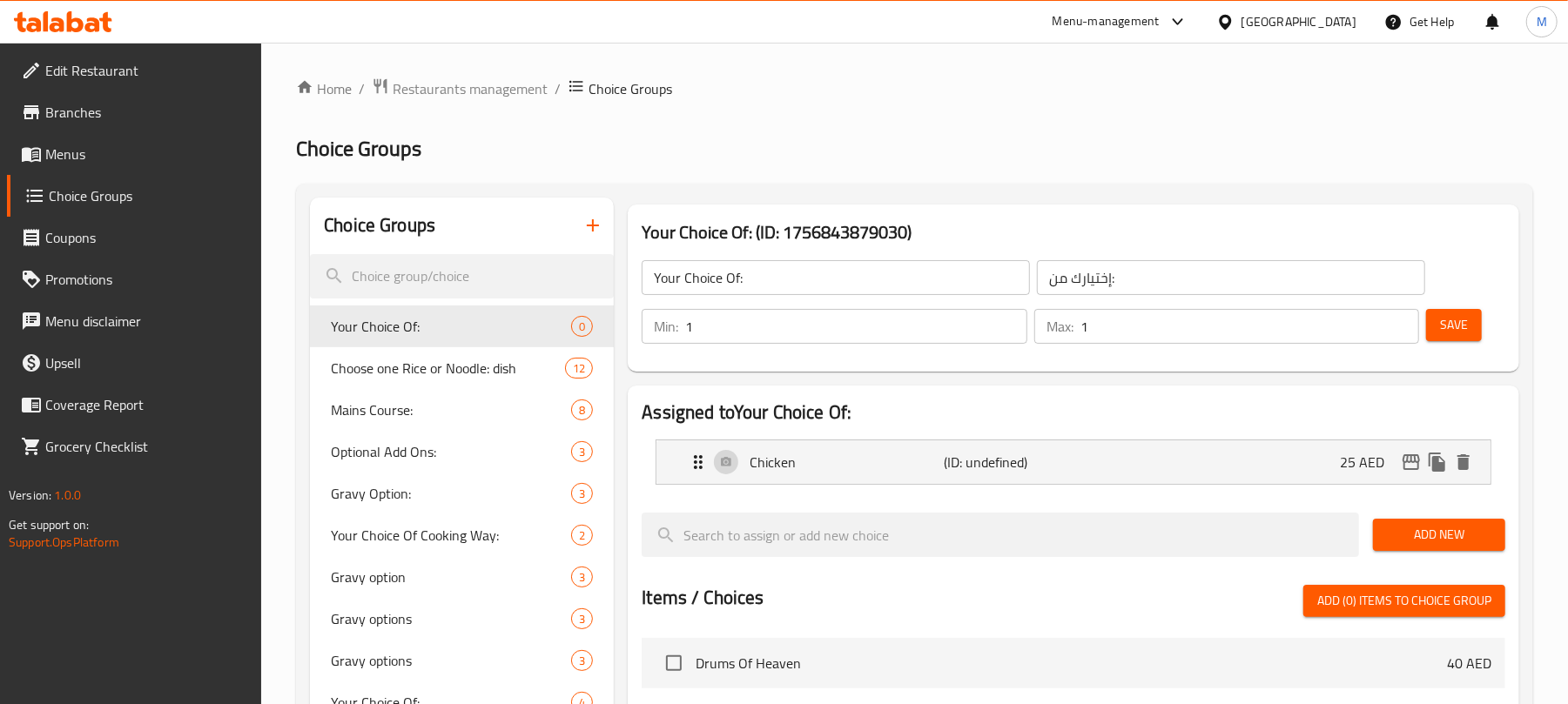
click at [1446, 531] on span "Add New" at bounding box center [1439, 535] width 105 height 22
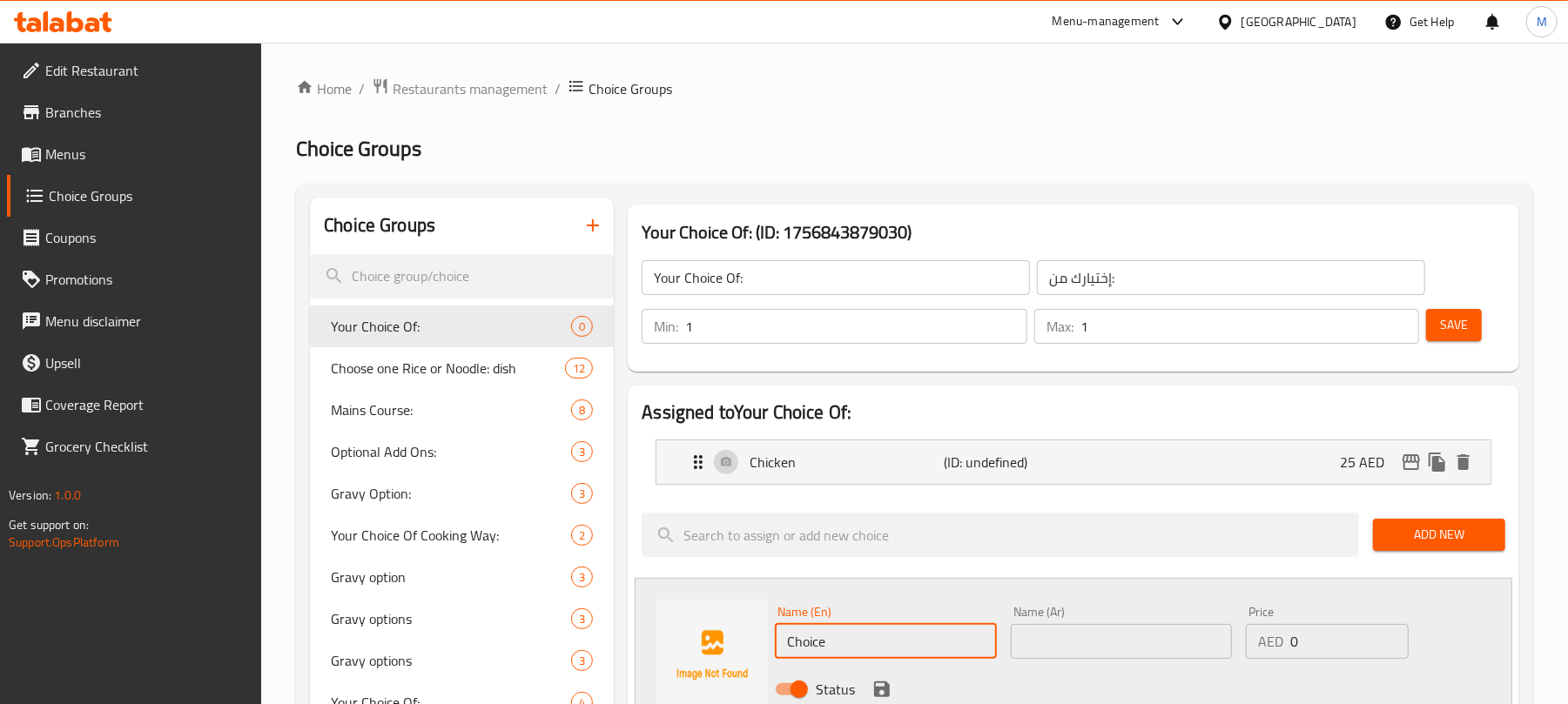
click at [935, 632] on input "Choice" at bounding box center [886, 641] width 221 height 35
type input "Vegetables"
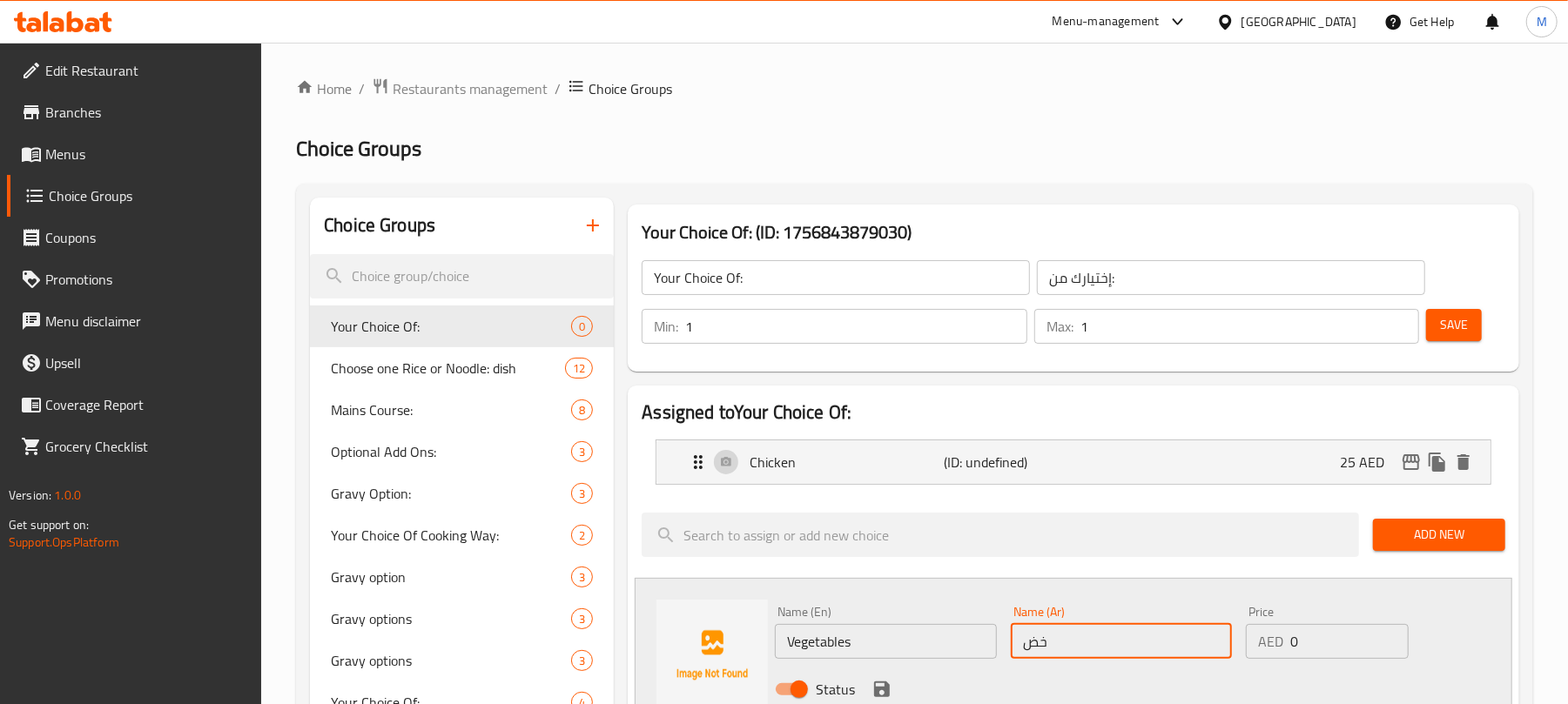
type input "خضار"
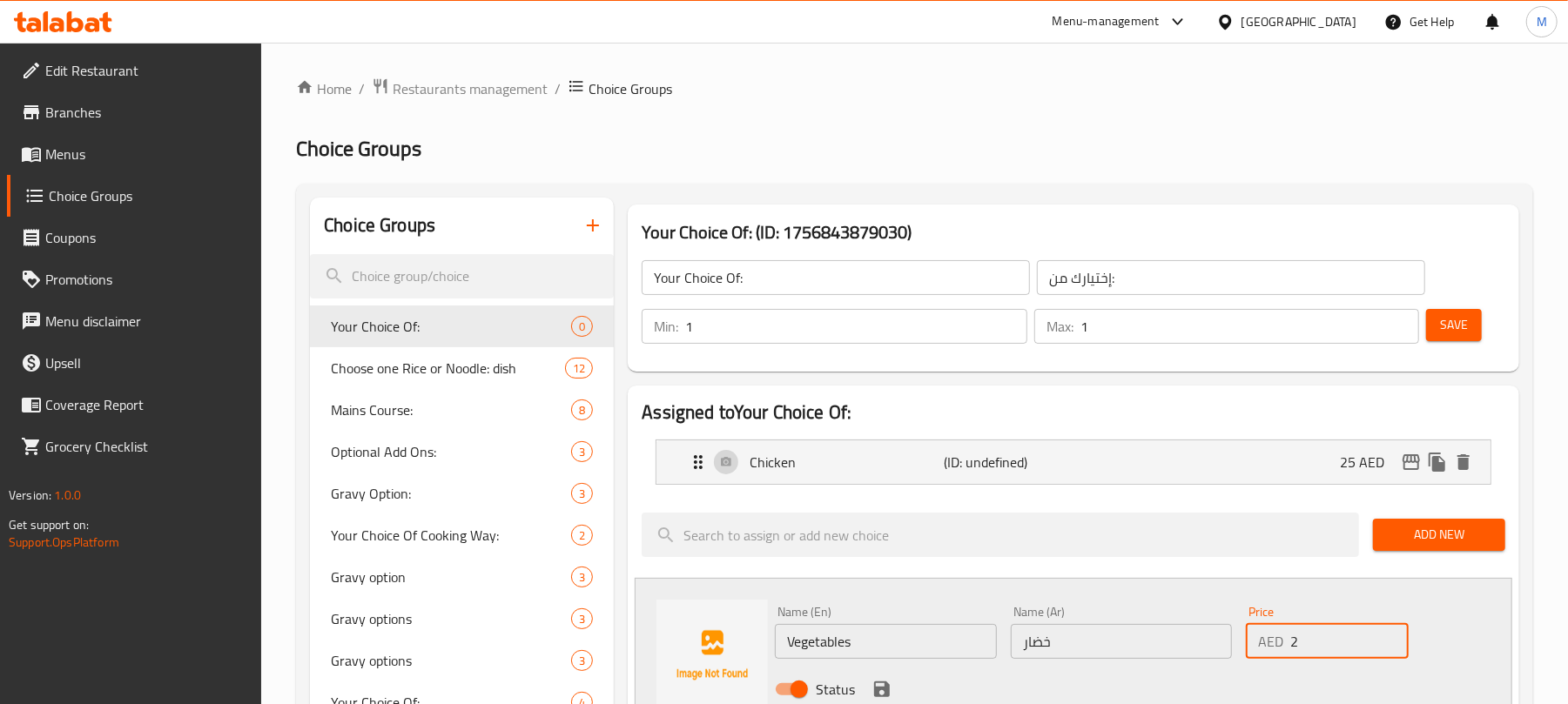
type input "22"
click at [878, 693] on icon "save" at bounding box center [882, 690] width 15 height 15
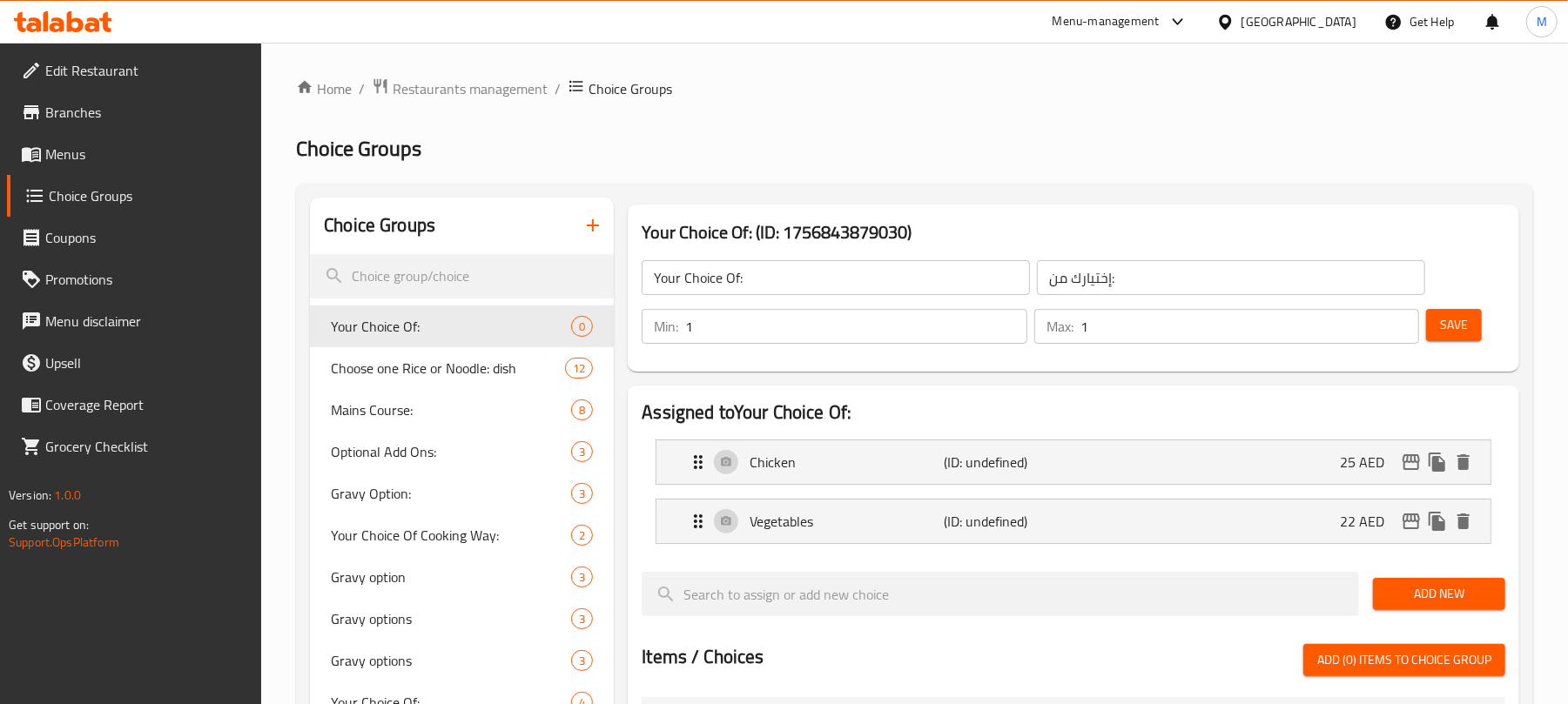
click at [1457, 341] on button "Save" at bounding box center [1454, 324] width 56 height 32
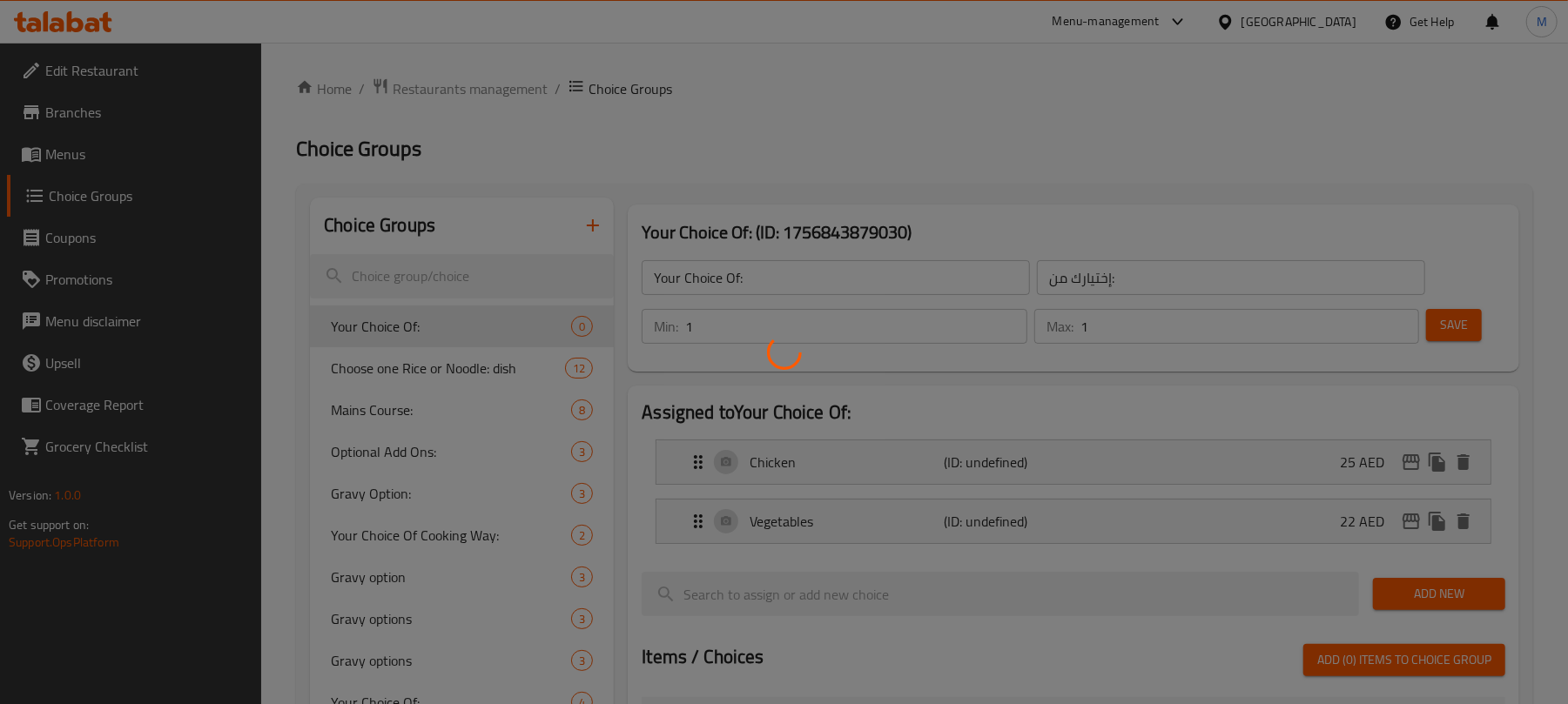
click at [1460, 329] on div at bounding box center [784, 352] width 1568 height 704
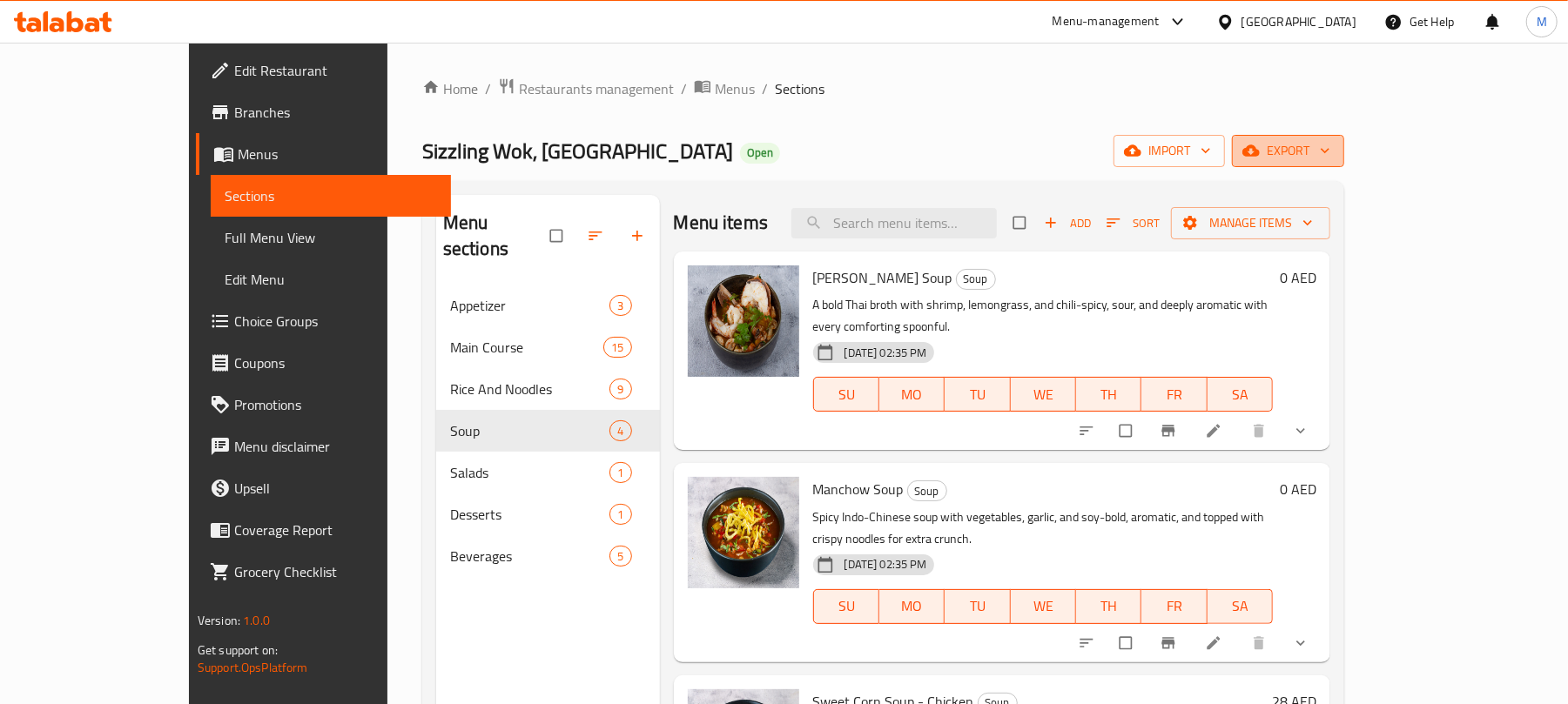
click at [1330, 157] on span "export" at bounding box center [1288, 151] width 85 height 22
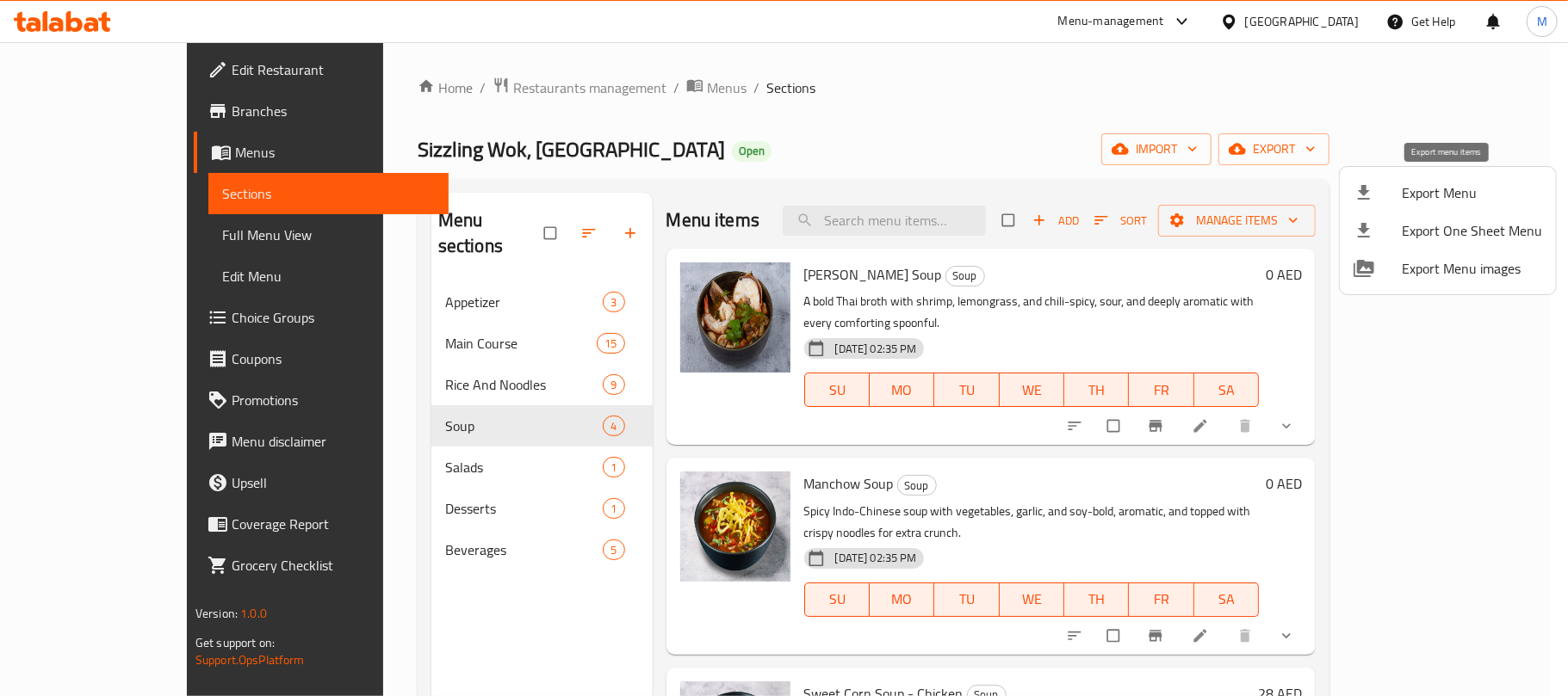
click at [1431, 190] on span "Export Menu" at bounding box center [1472, 193] width 141 height 21
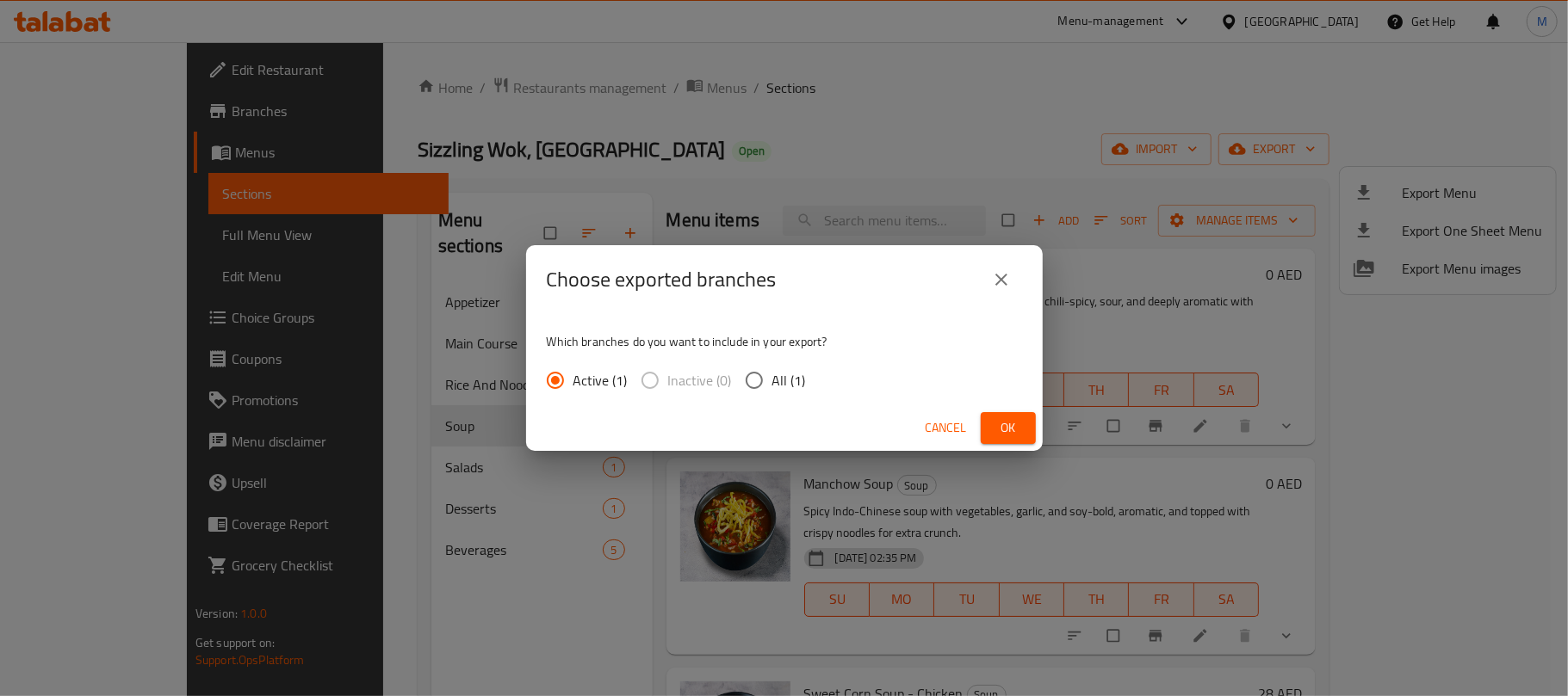
click at [749, 377] on input "All (1)" at bounding box center [754, 380] width 36 height 36
radio input "true"
click at [1023, 427] on button "Ok" at bounding box center [1008, 428] width 55 height 31
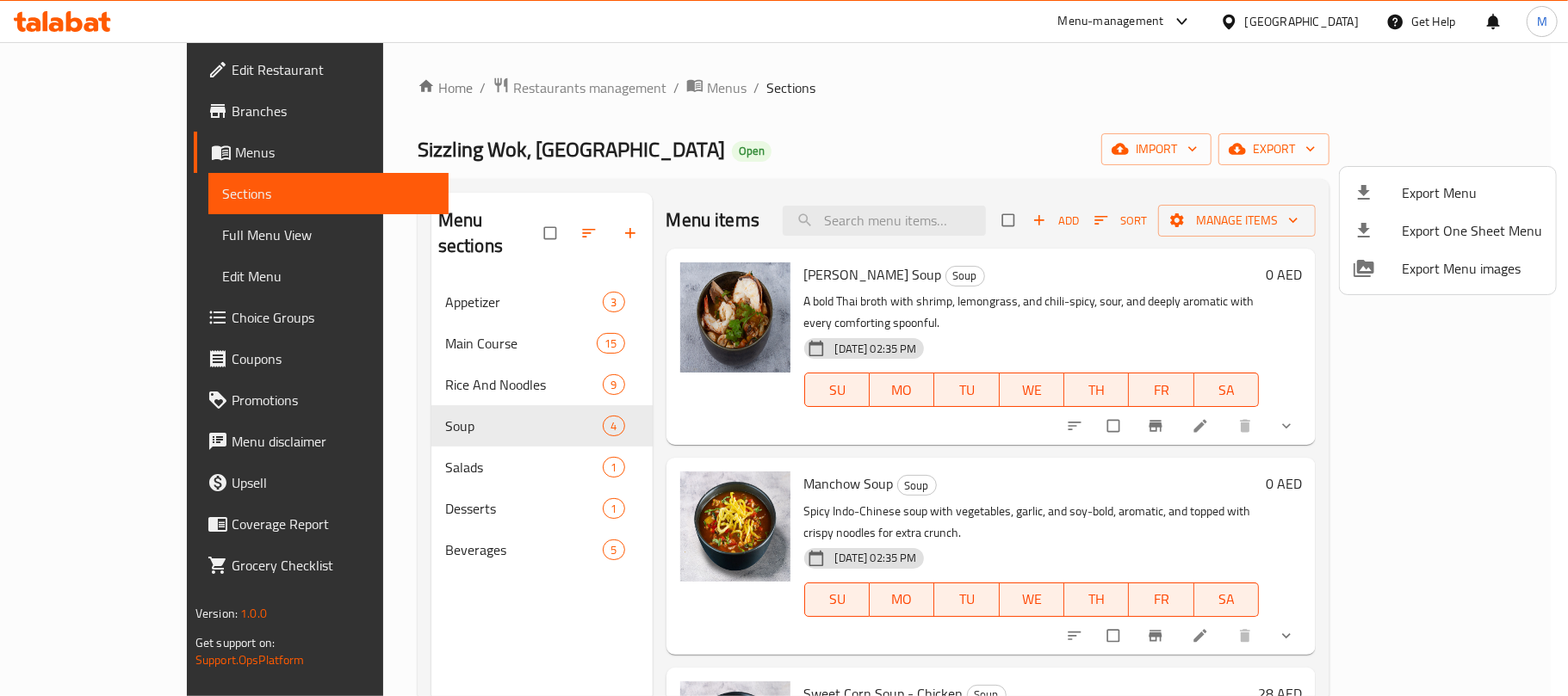
click at [606, 87] on div at bounding box center [784, 348] width 1568 height 696
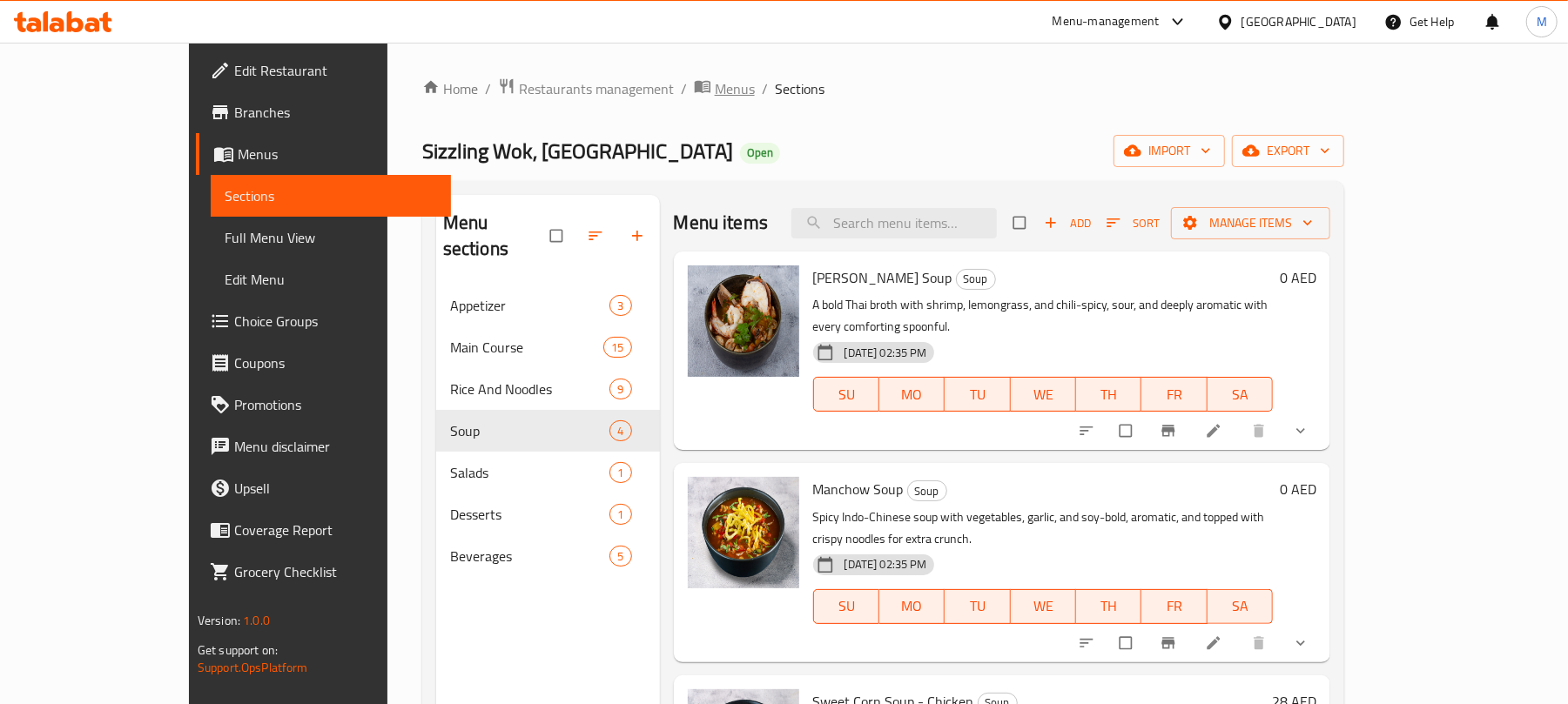
click at [715, 88] on span "Menus" at bounding box center [735, 88] width 40 height 21
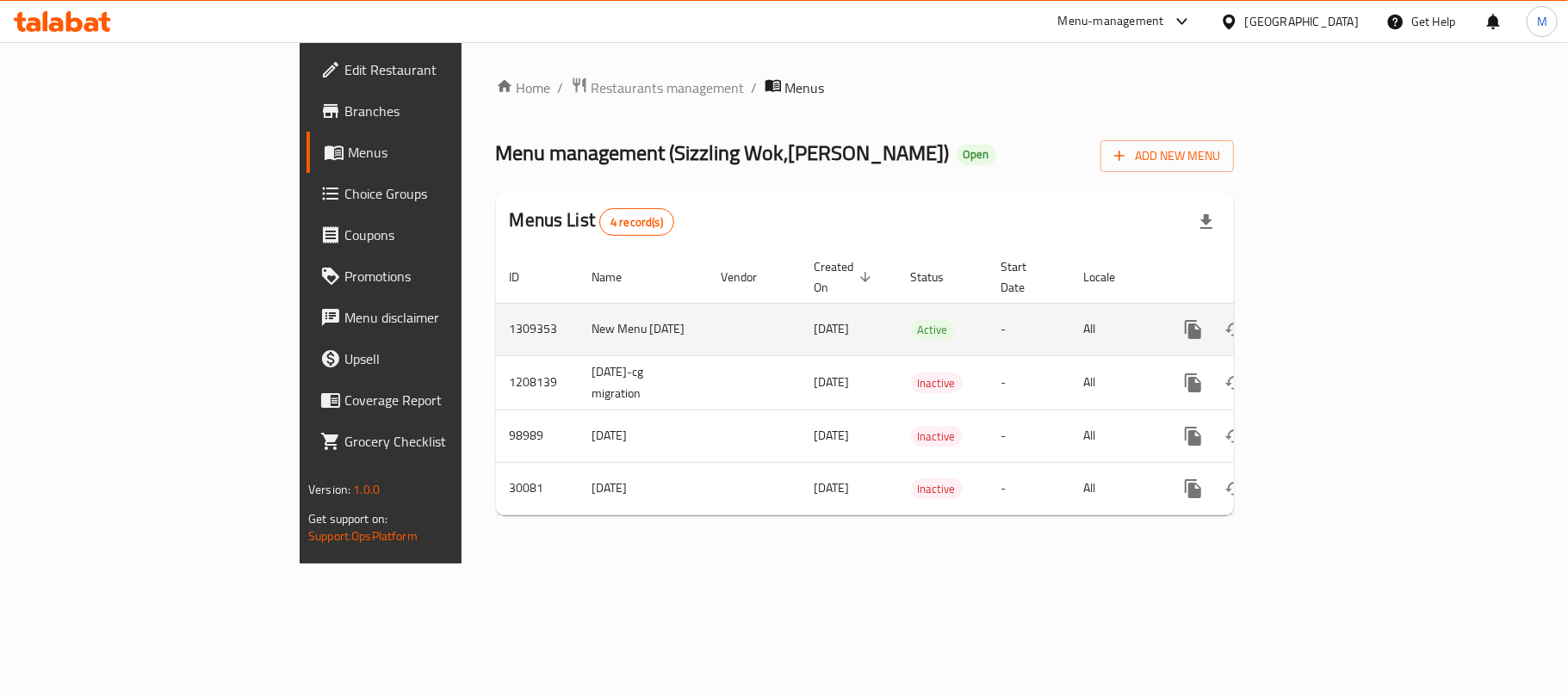
click at [1325, 322] on icon "enhanced table" at bounding box center [1317, 330] width 15 height 15
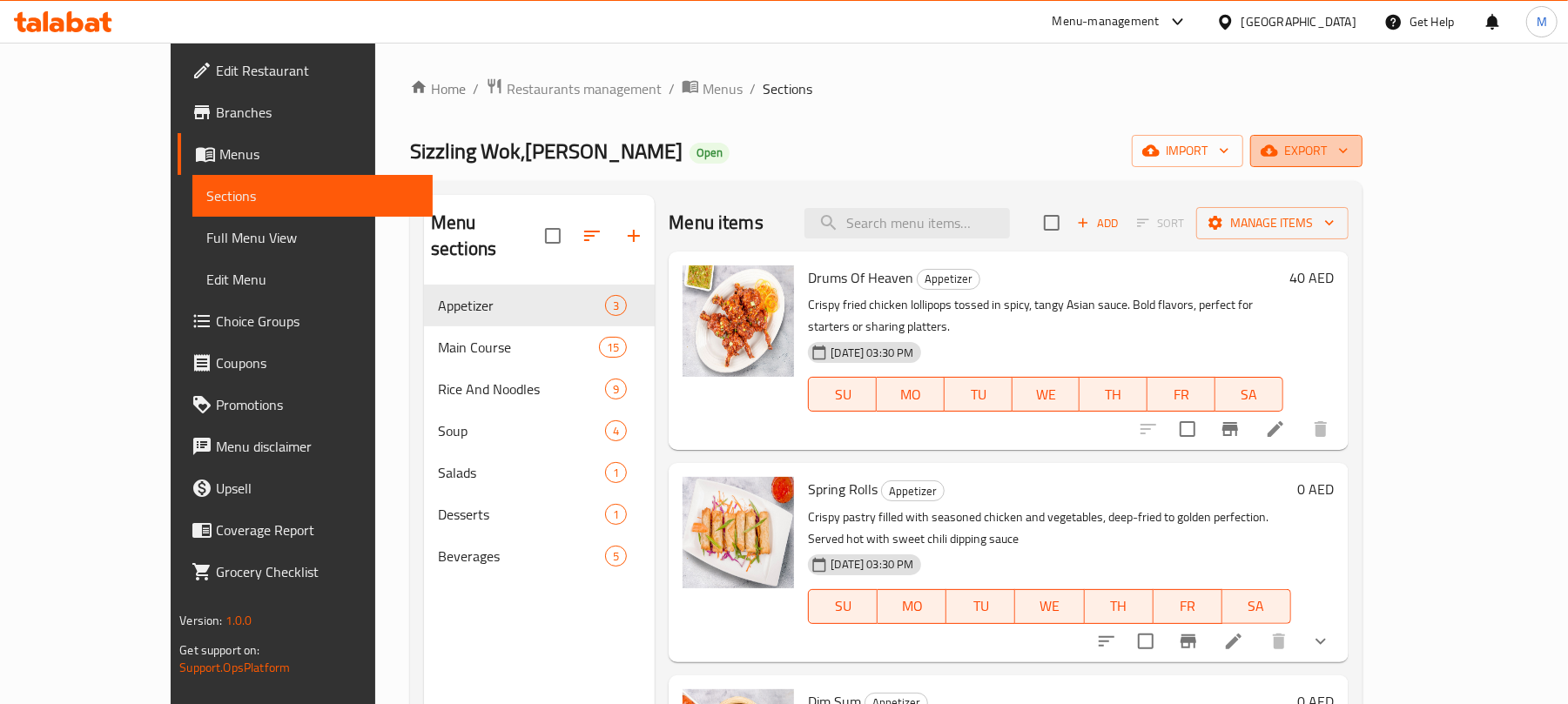
click at [1349, 159] on span "export" at bounding box center [1306, 151] width 85 height 22
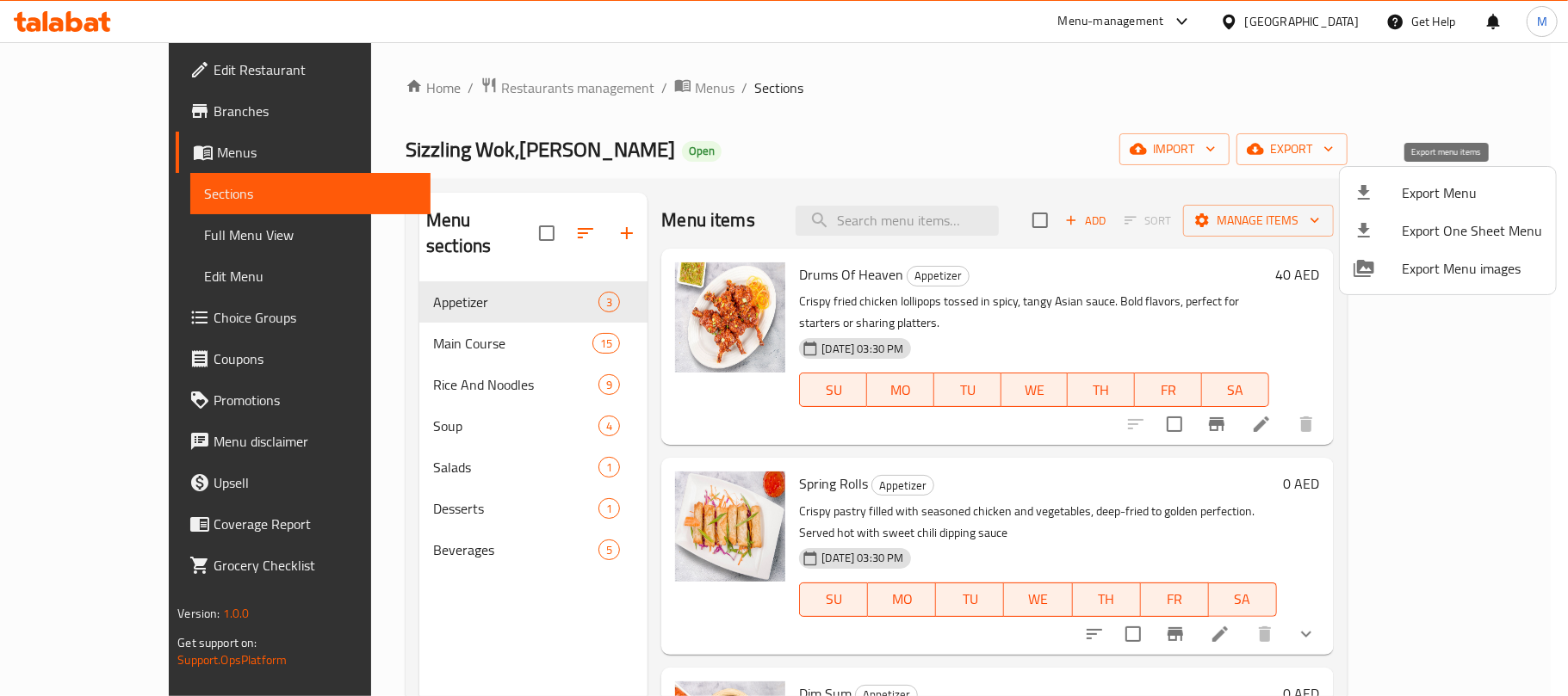
click at [1403, 195] on span "Export Menu" at bounding box center [1472, 193] width 141 height 21
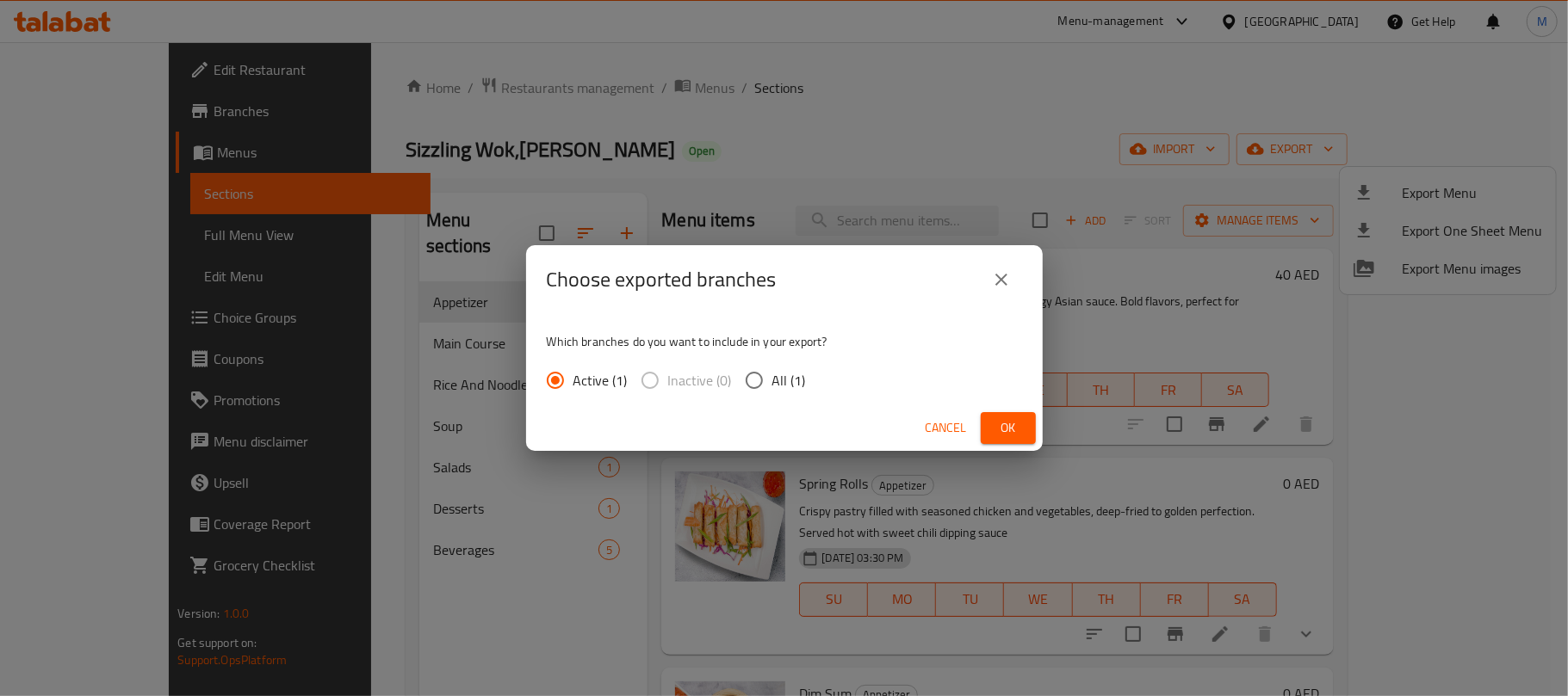
click at [752, 379] on input "All (1)" at bounding box center [754, 380] width 36 height 36
radio input "true"
click at [1014, 424] on span "Ok" at bounding box center [1008, 428] width 28 height 22
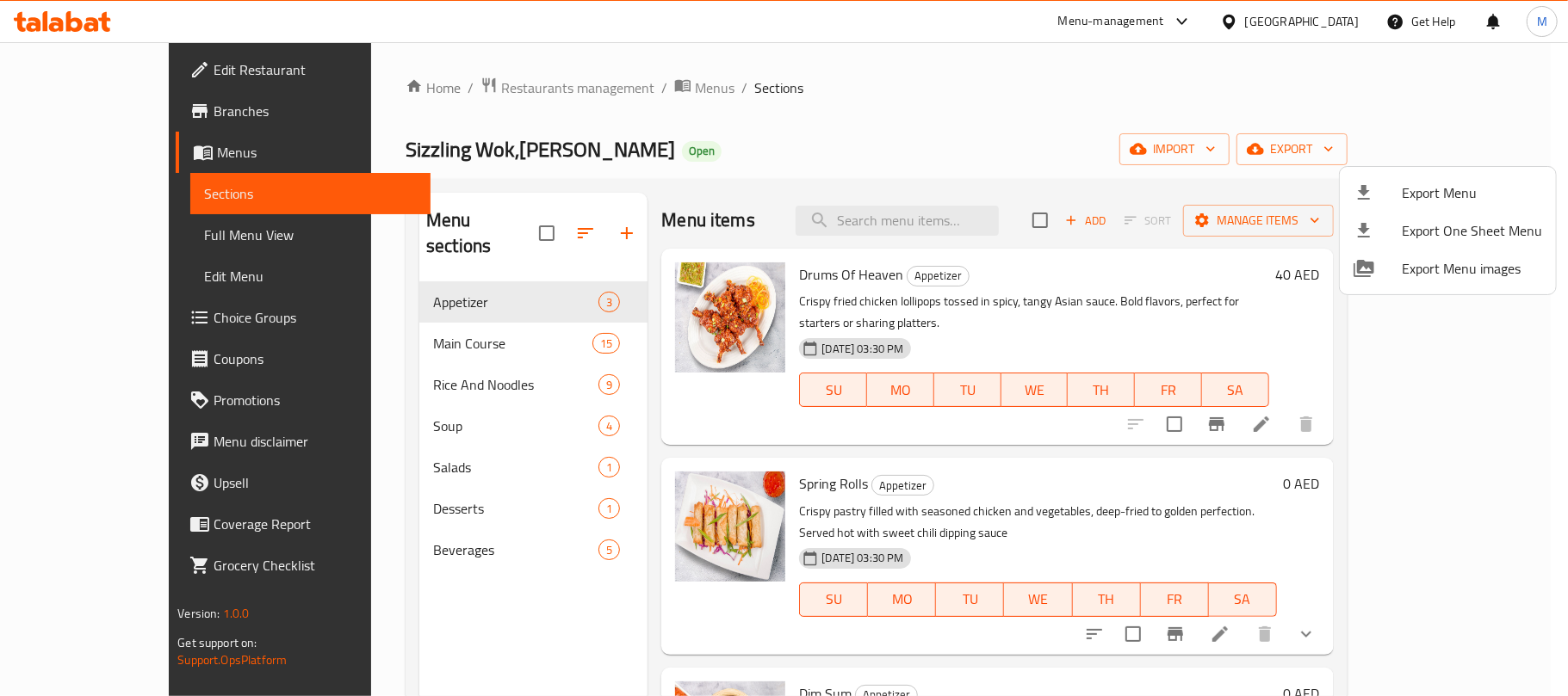
click at [397, 393] on div at bounding box center [784, 348] width 1568 height 696
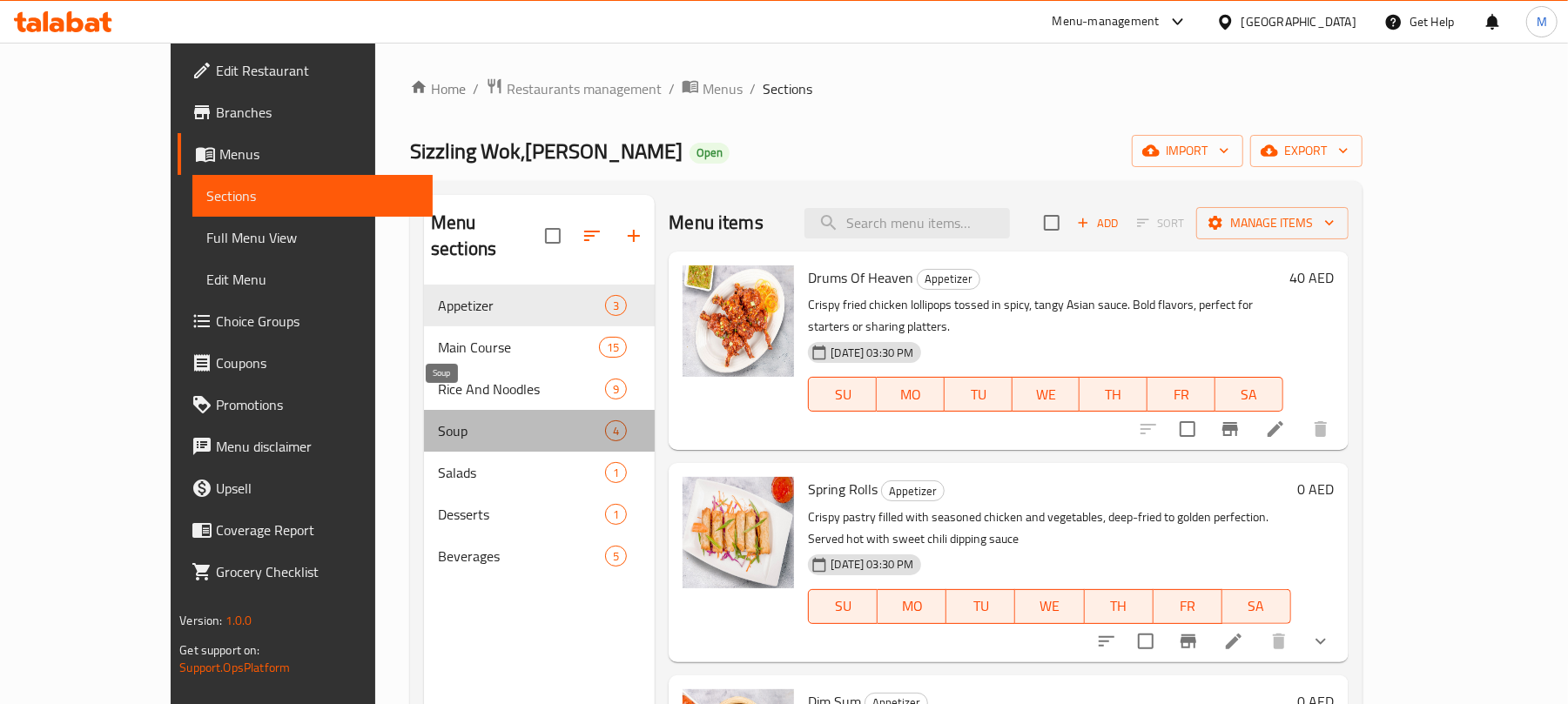
click at [438, 420] on span "Soup" at bounding box center [521, 431] width 167 height 21
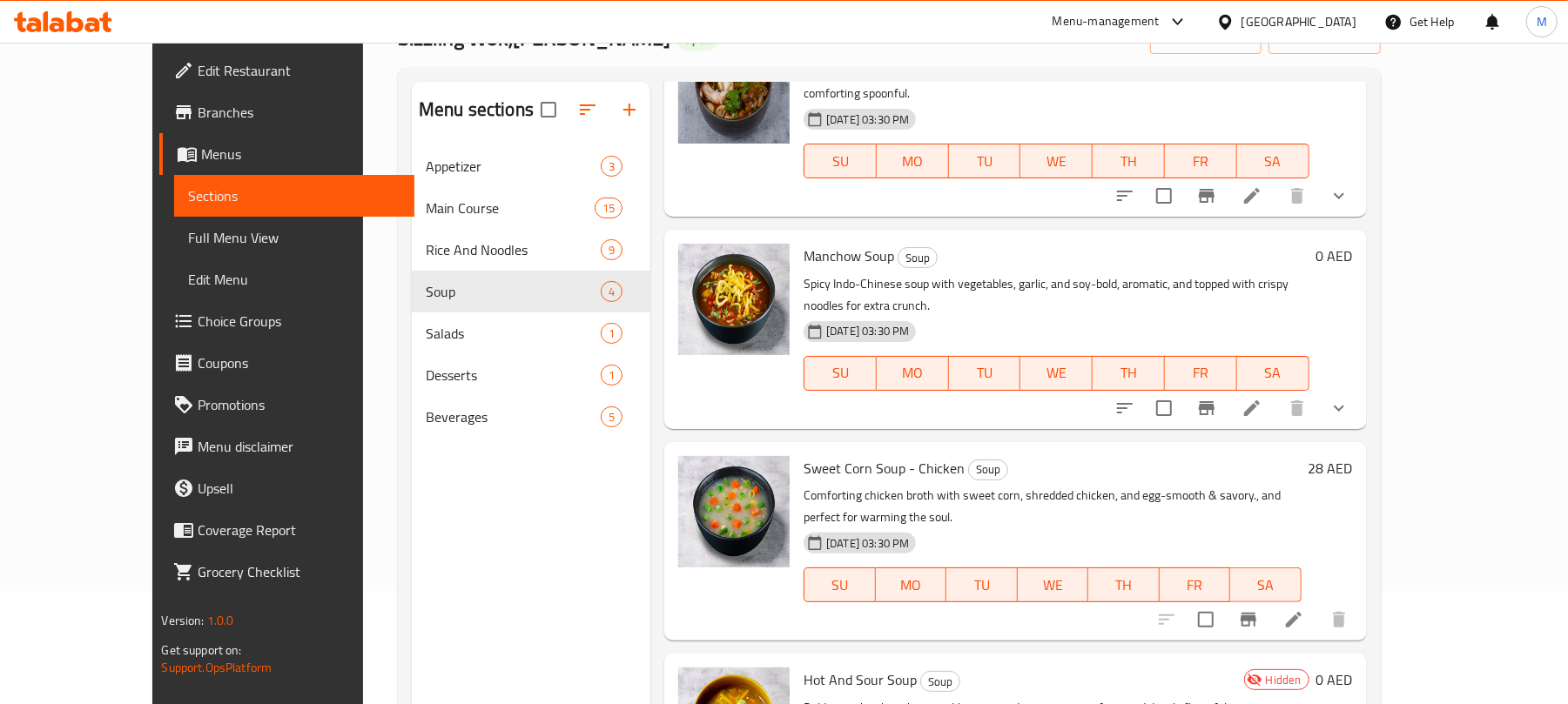
scroll to position [244, 0]
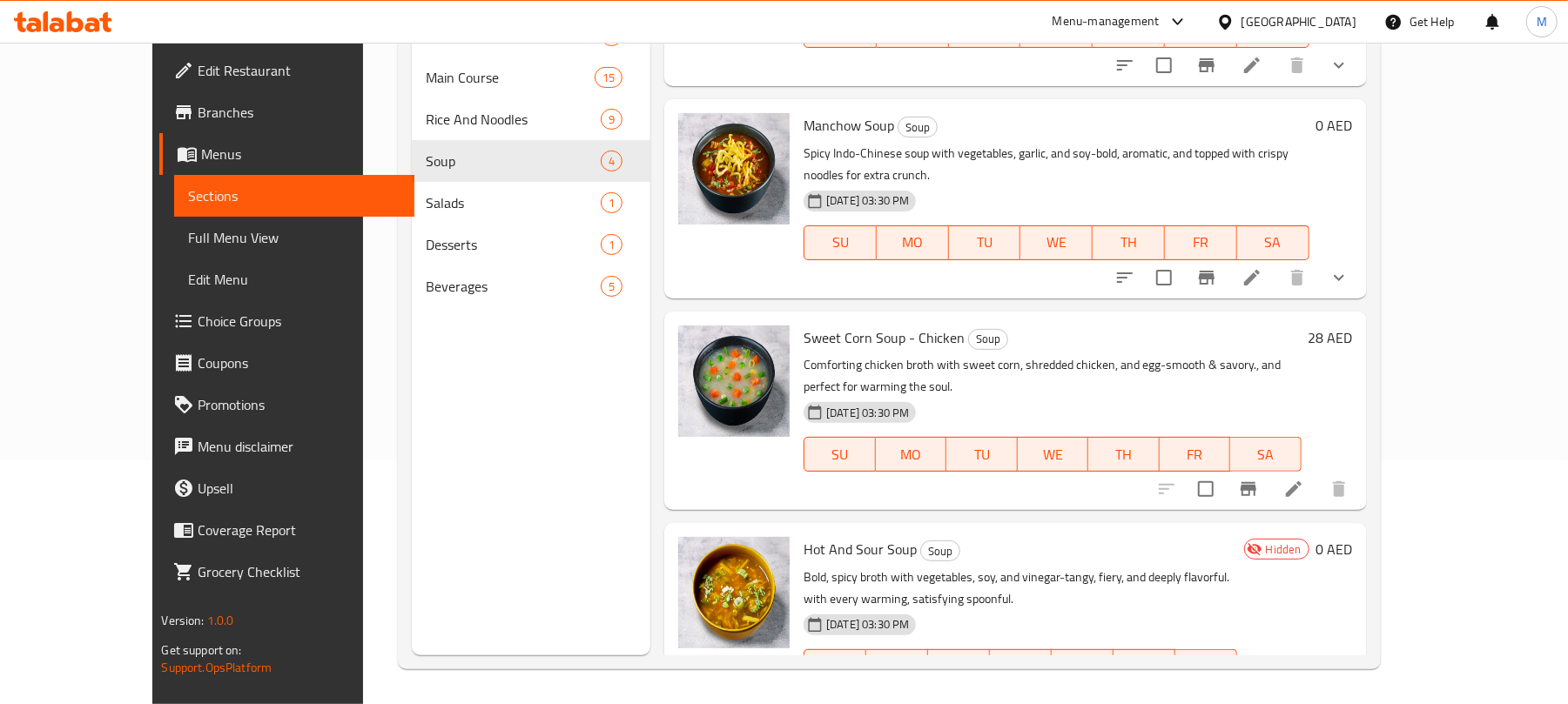
click at [1304, 691] on icon at bounding box center [1294, 702] width 21 height 21
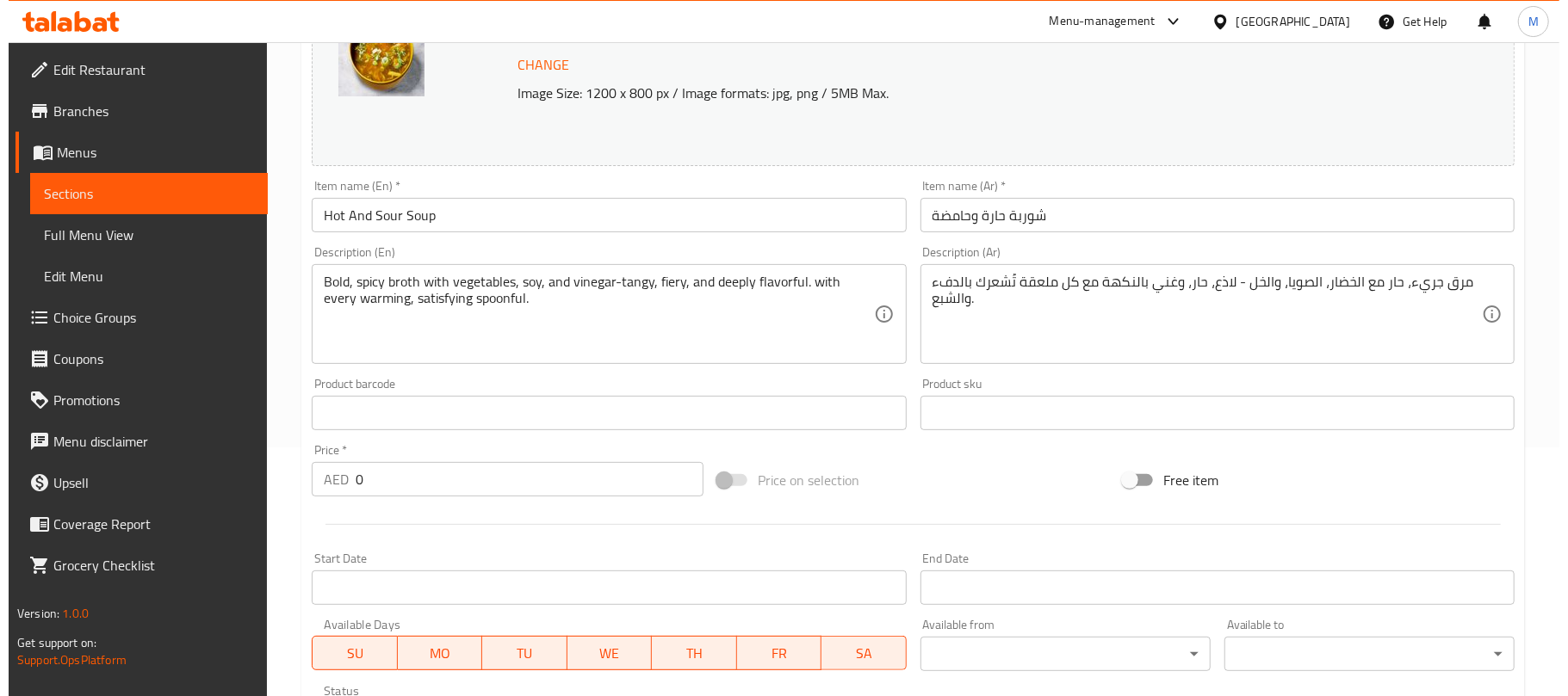
scroll to position [544, 0]
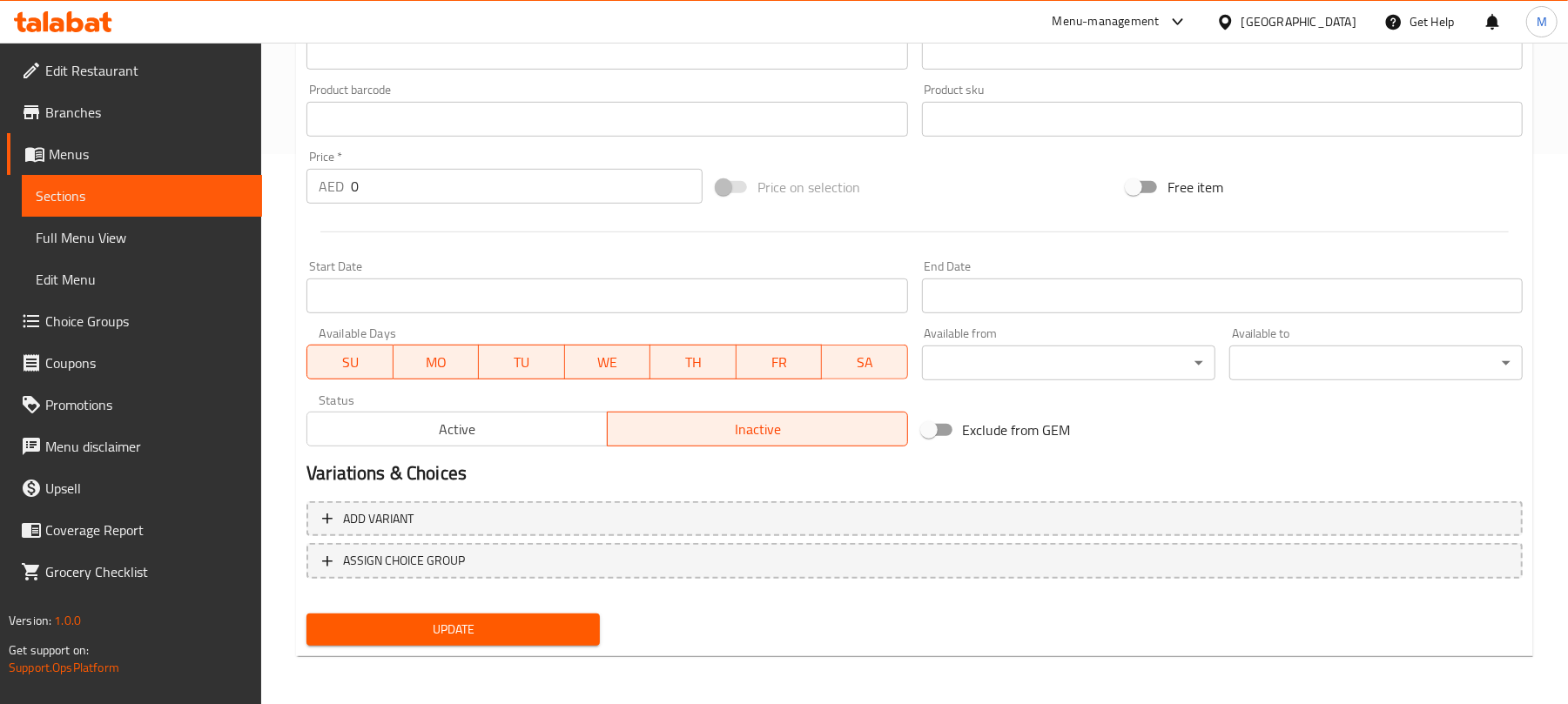
click at [572, 433] on span "Active" at bounding box center [458, 430] width 287 height 25
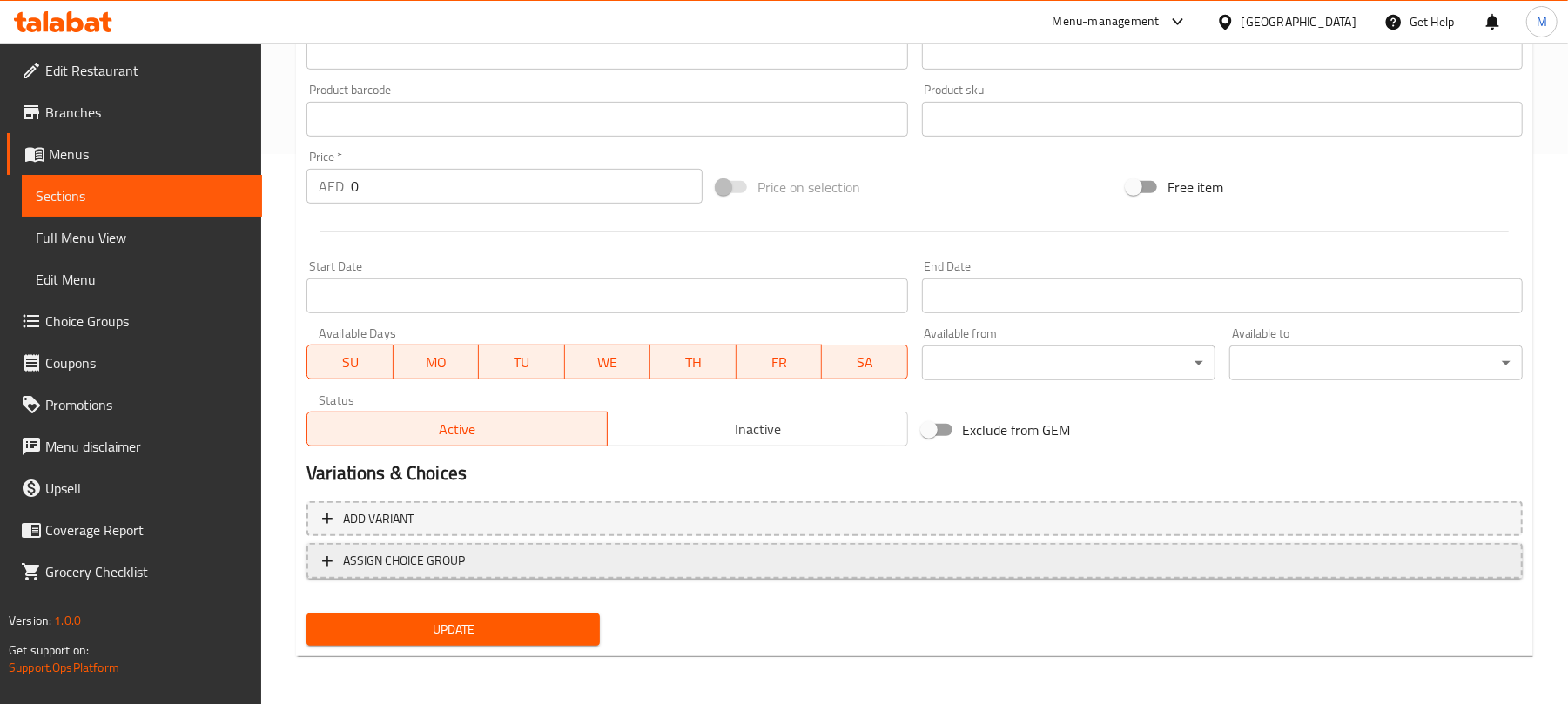
click at [625, 576] on button "ASSIGN CHOICE GROUP" at bounding box center [915, 561] width 1217 height 36
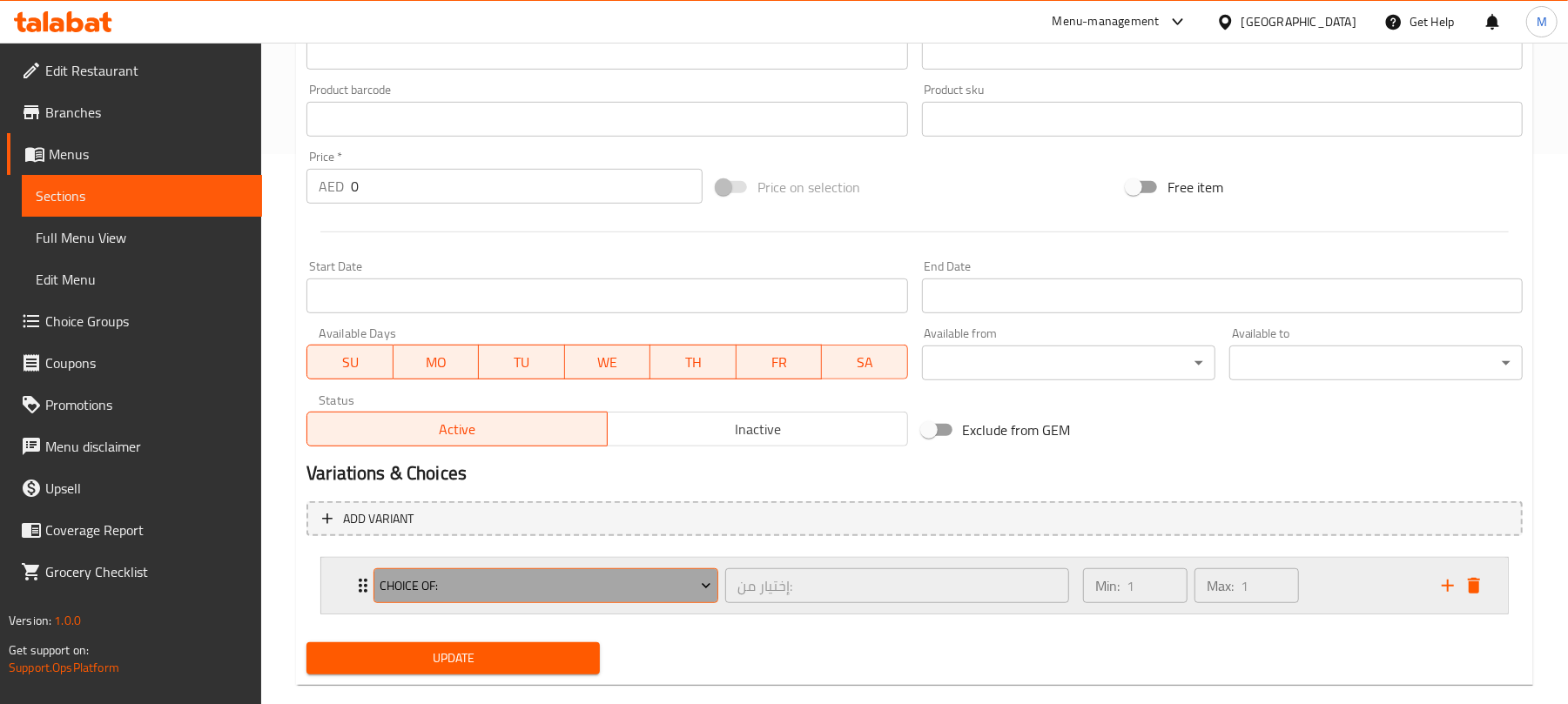
click at [531, 593] on span "Choice of:" at bounding box center [546, 586] width 332 height 22
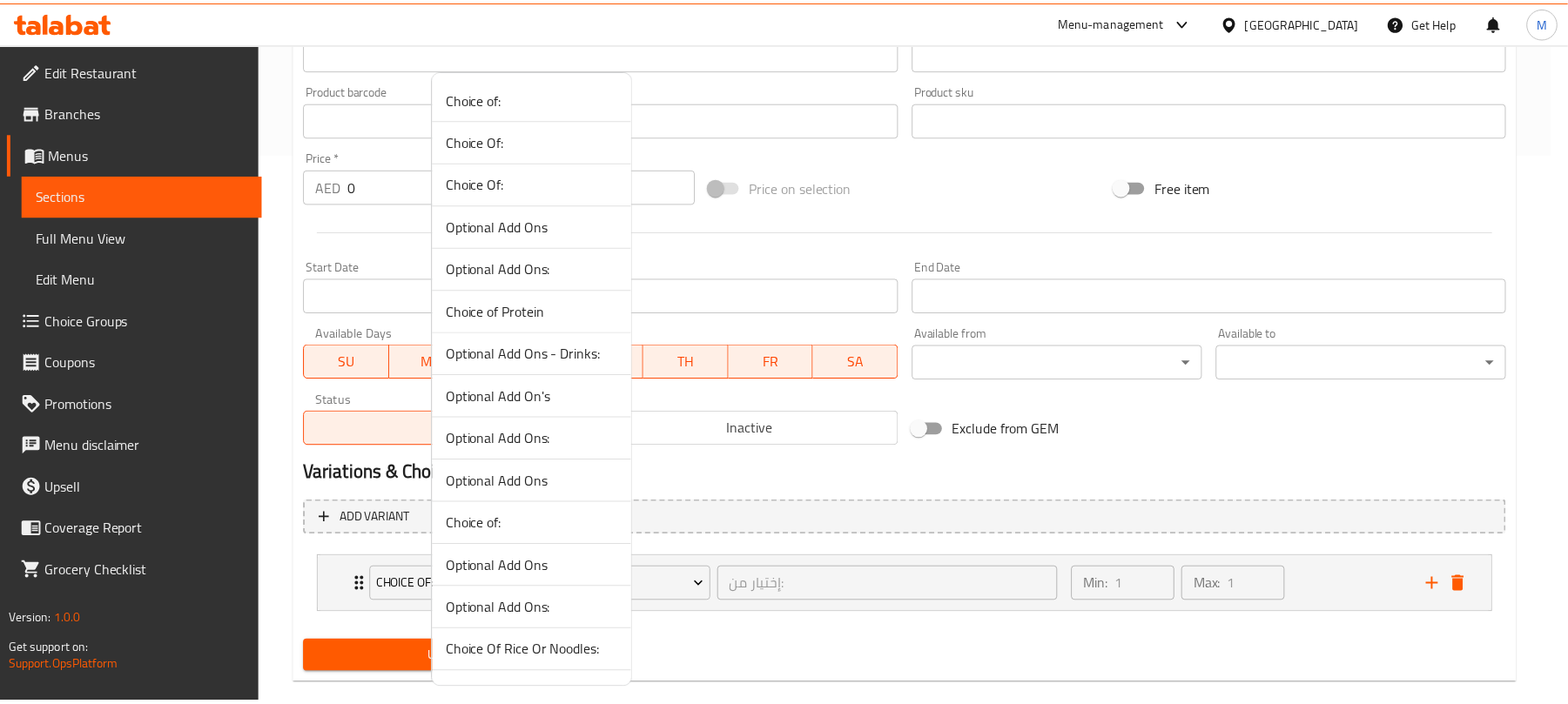
scroll to position [382, 0]
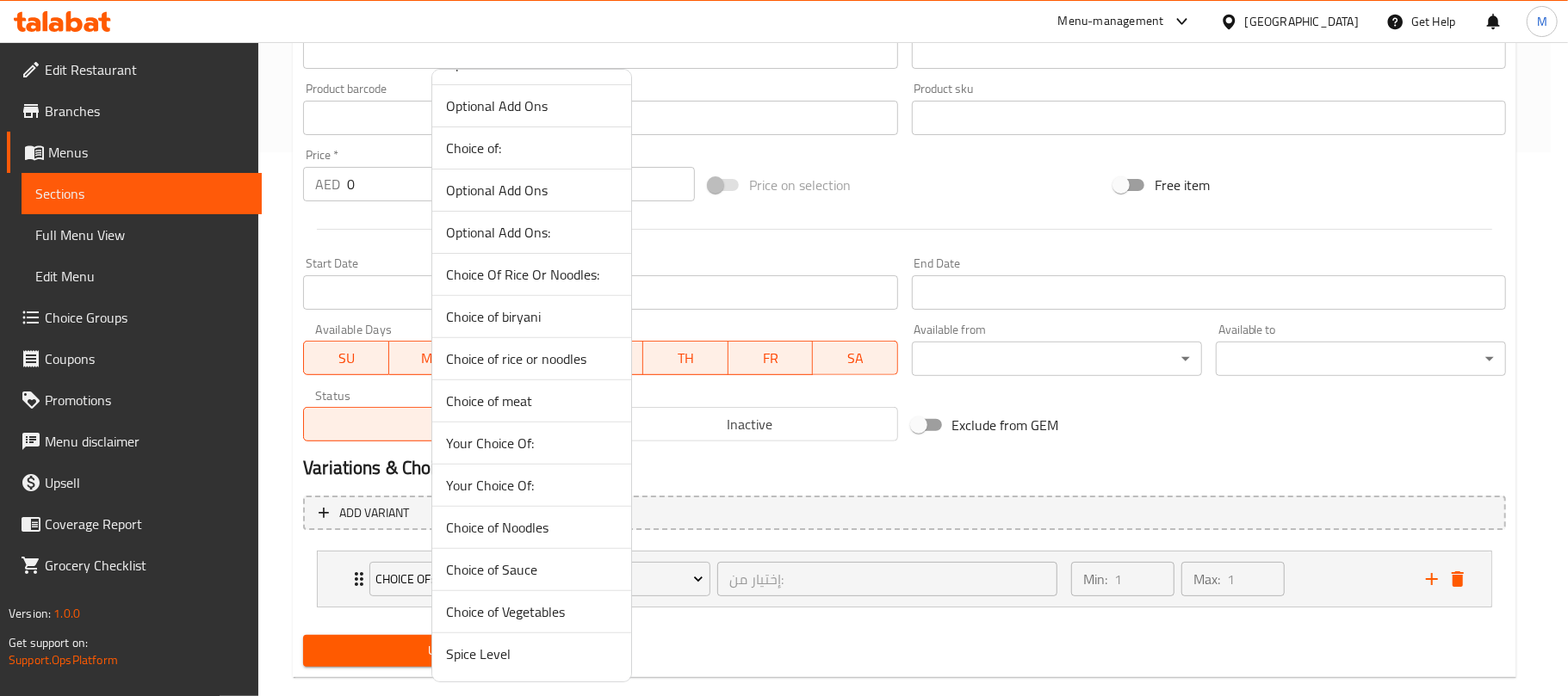
click at [535, 441] on span "Your Choice Of:" at bounding box center [532, 443] width 171 height 21
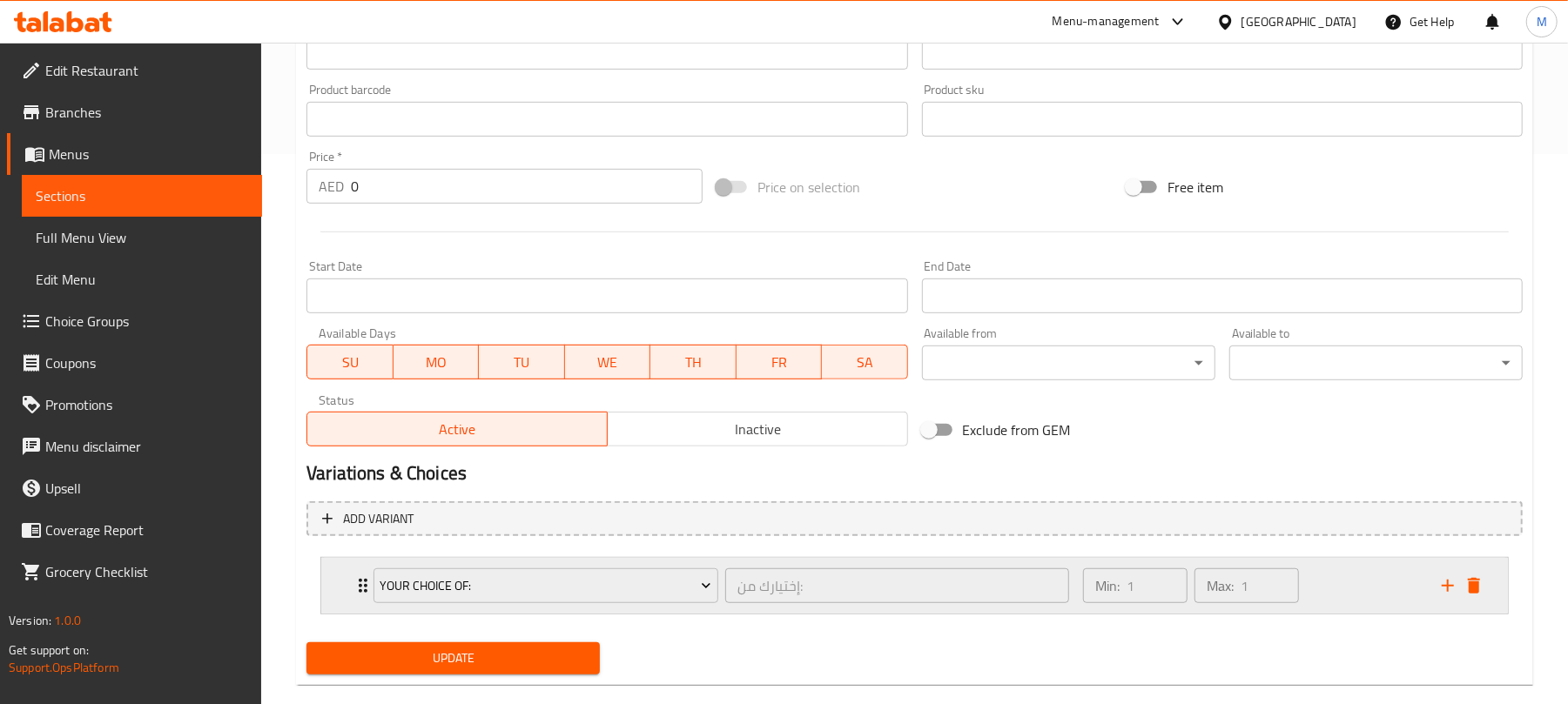
click at [1356, 589] on div "Min: 1 ​ Max: 1 ​" at bounding box center [1252, 586] width 359 height 56
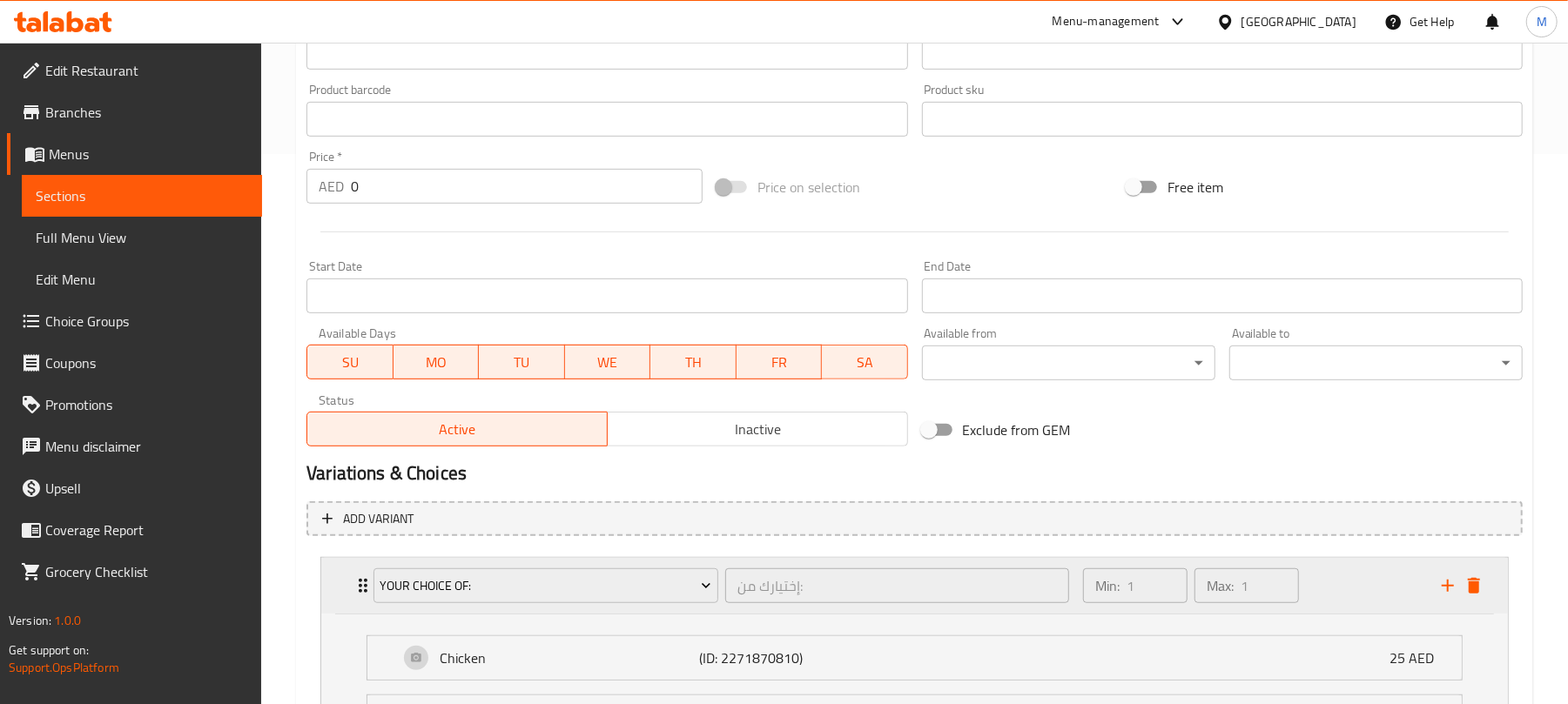
scroll to position [736, 0]
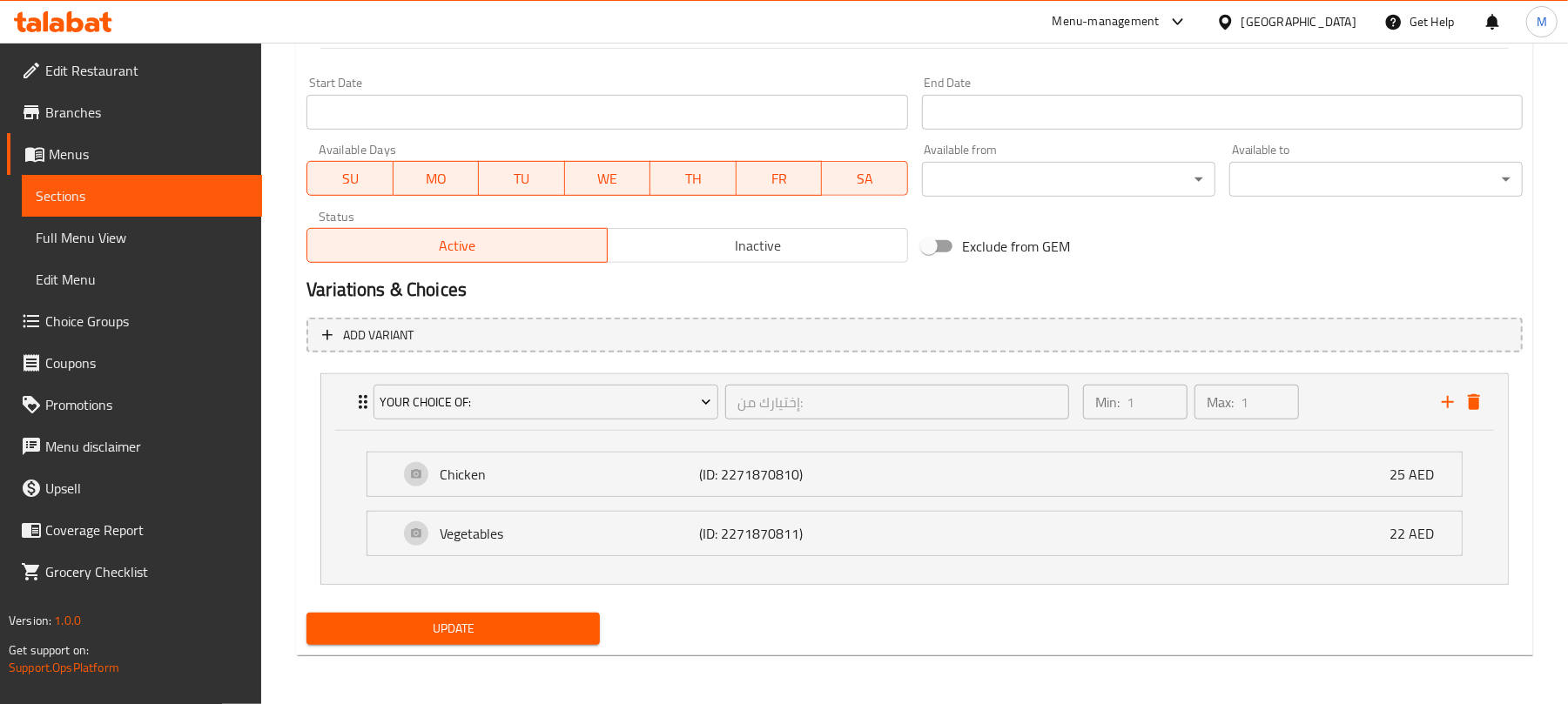
drag, startPoint x: 506, startPoint y: 624, endPoint x: 569, endPoint y: 574, distance: 80.4
click at [505, 625] on span "Update" at bounding box center [453, 629] width 266 height 22
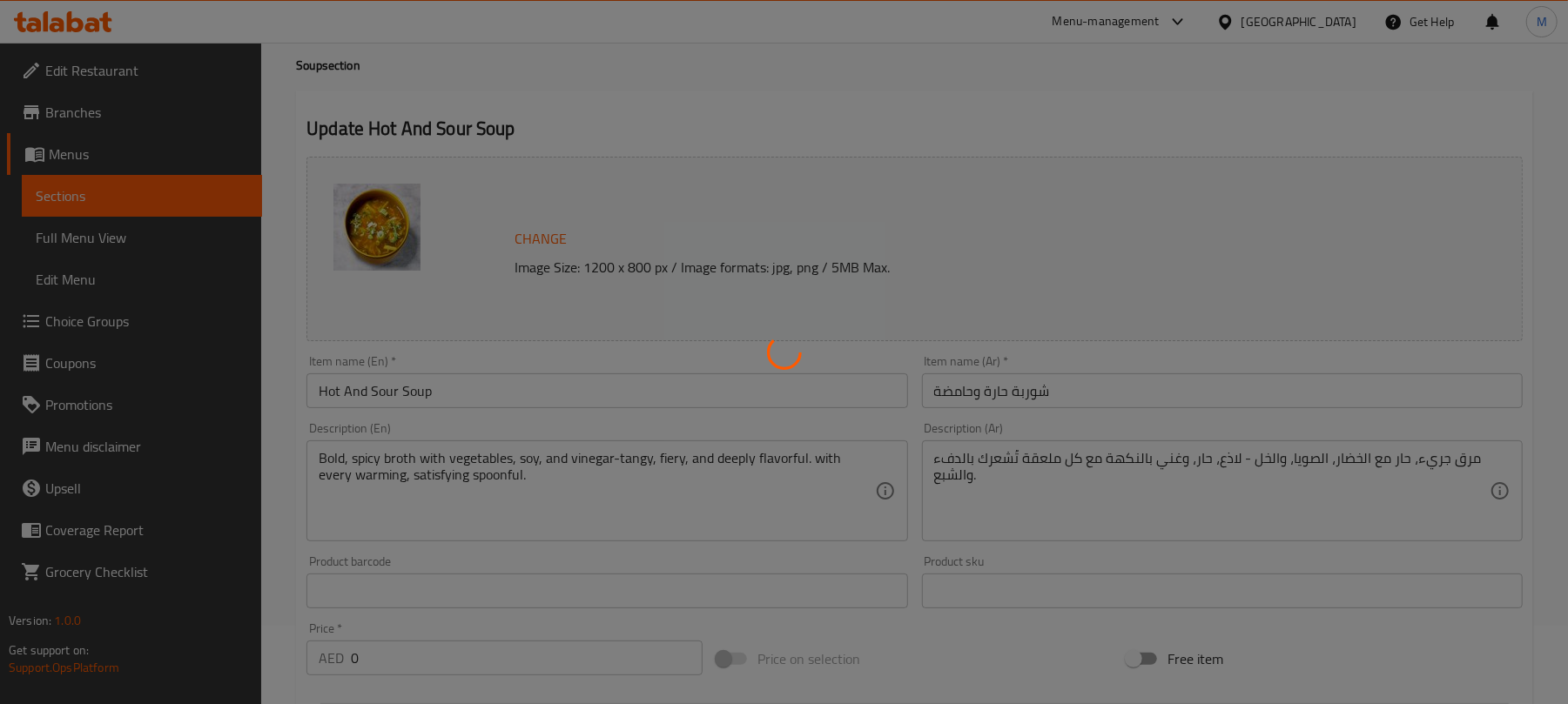
scroll to position [0, 0]
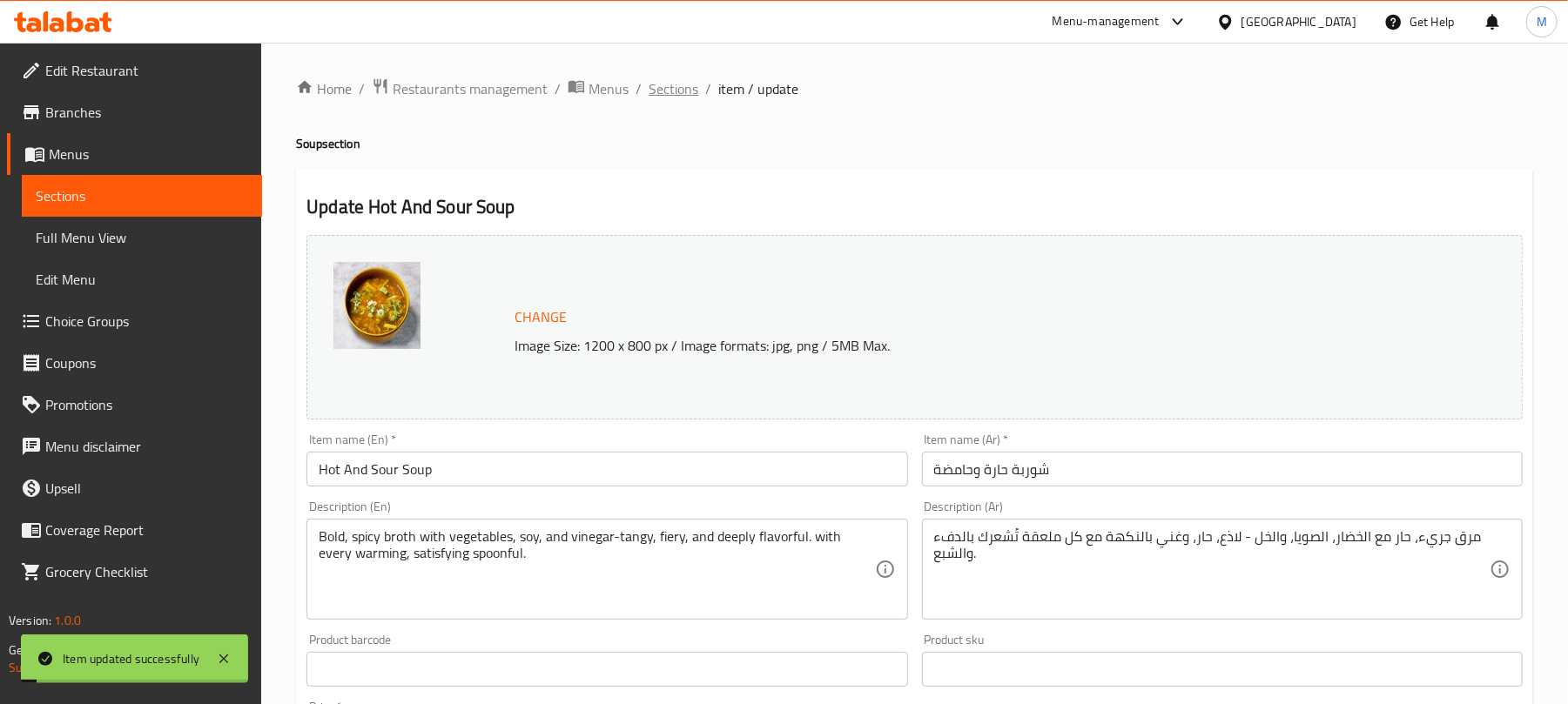
click at [690, 85] on span "Sections" at bounding box center [673, 88] width 50 height 21
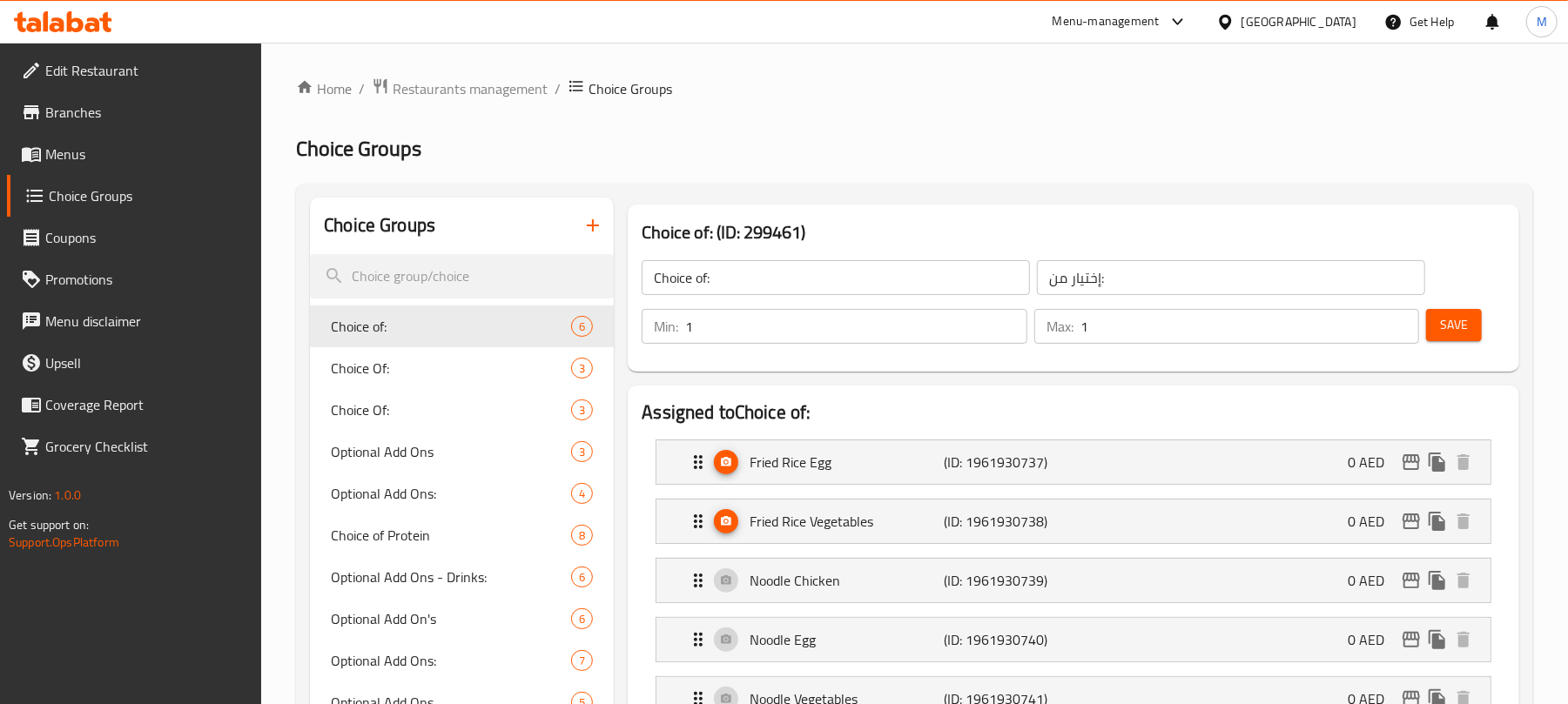
click at [593, 228] on icon "button" at bounding box center [594, 226] width 21 height 21
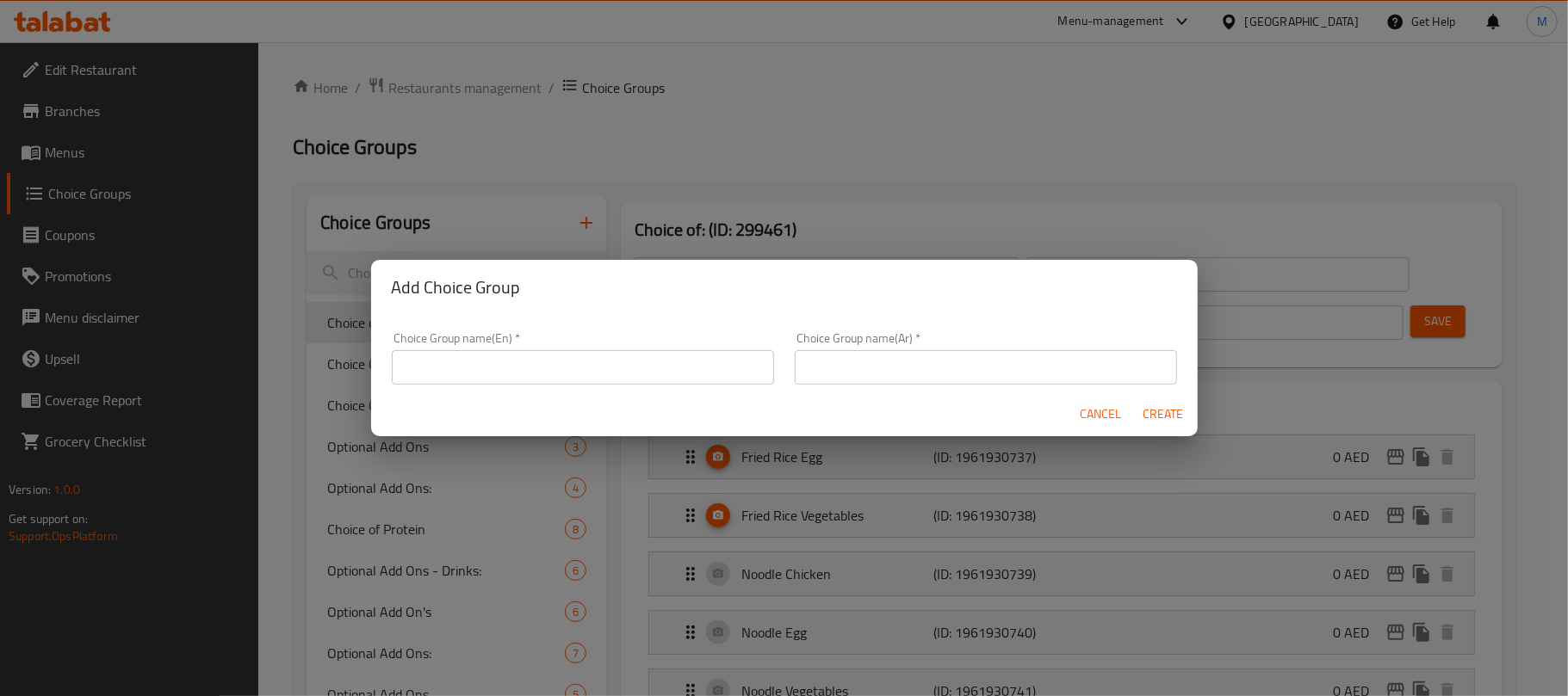
click at [512, 361] on input "text" at bounding box center [583, 367] width 382 height 34
type input "Your Choice Of:"
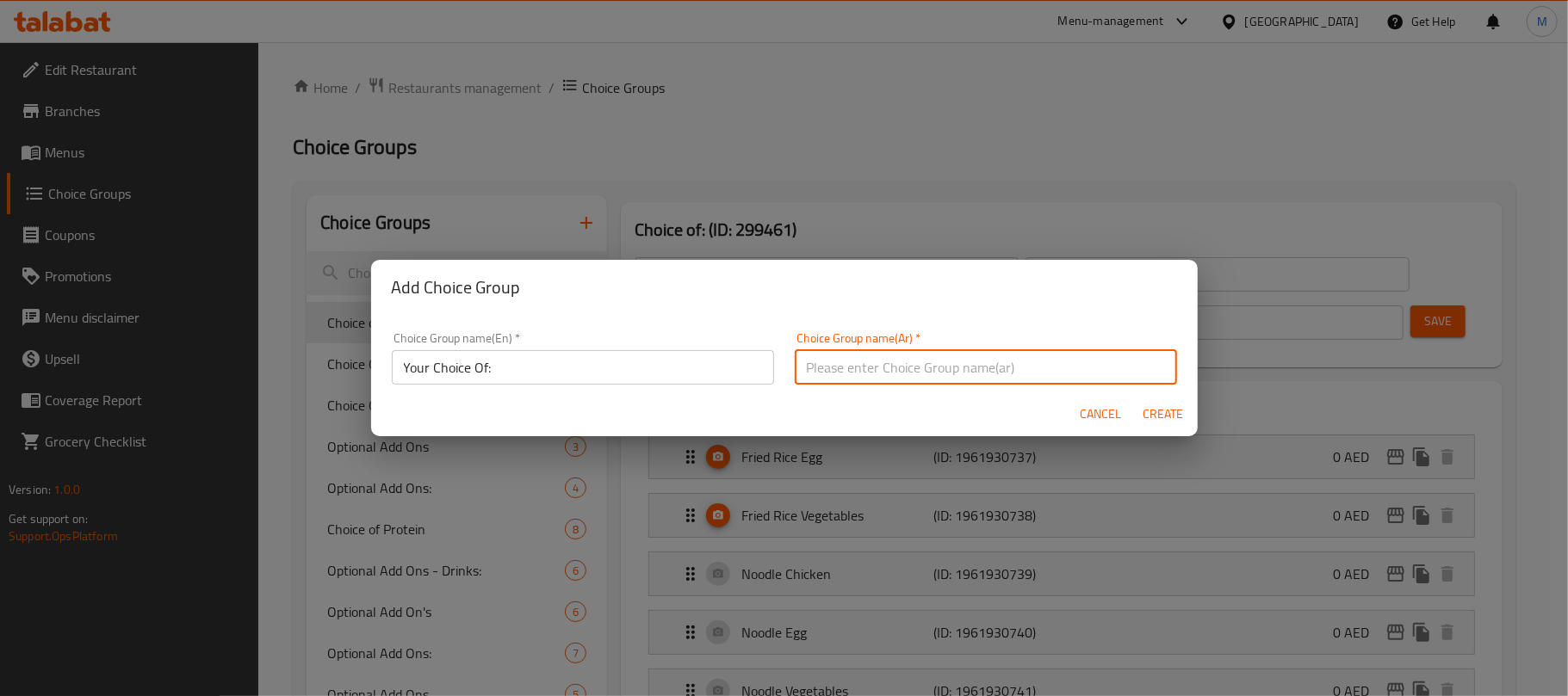
click at [820, 355] on input "text" at bounding box center [986, 367] width 382 height 34
type input "إختيارك من:"
click at [1142, 406] on span "Create" at bounding box center [1162, 415] width 41 height 22
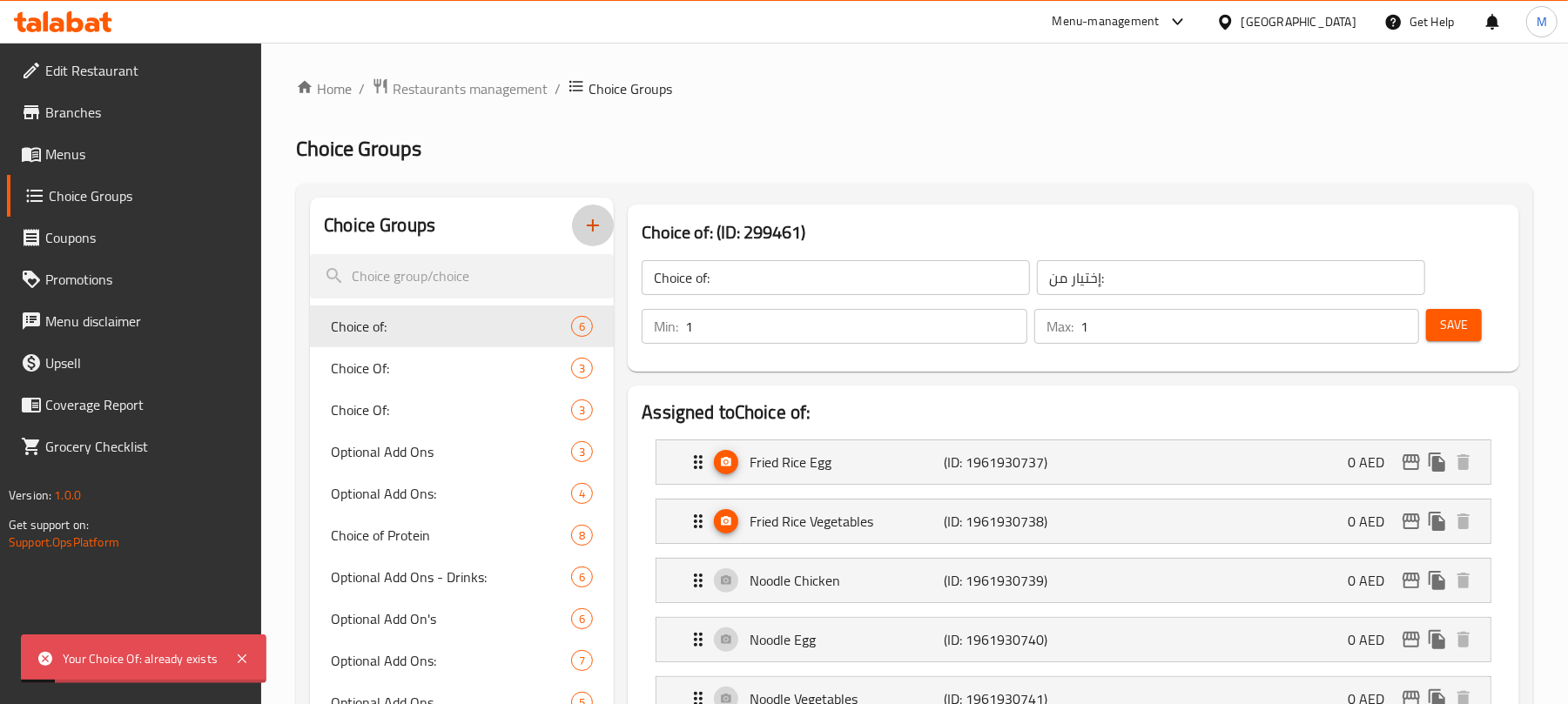
click at [594, 220] on icon "button" at bounding box center [593, 225] width 13 height 13
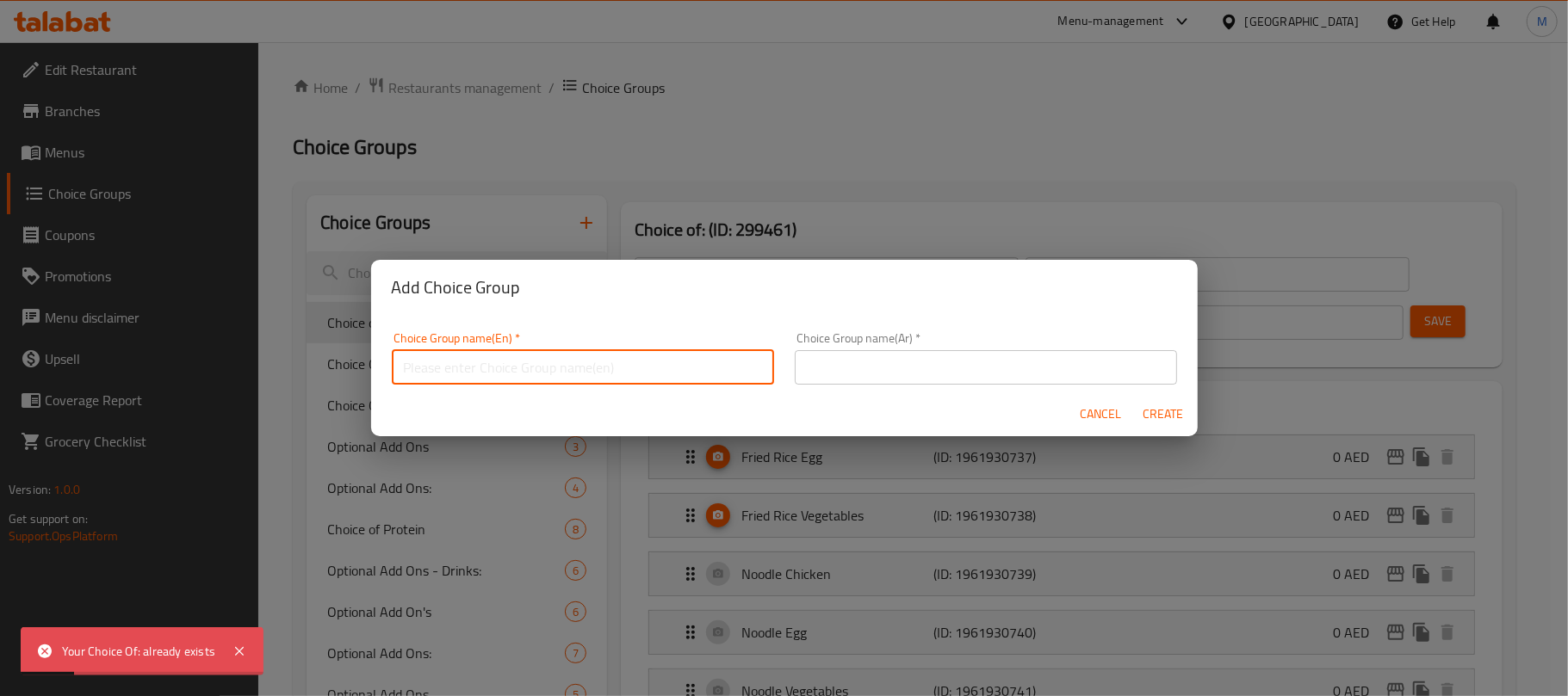
drag, startPoint x: 491, startPoint y: 365, endPoint x: 493, endPoint y: 394, distance: 29.1
click at [491, 365] on input "text" at bounding box center [583, 367] width 382 height 34
type input "Your Choice Of:"
click at [838, 372] on input "text" at bounding box center [986, 367] width 382 height 34
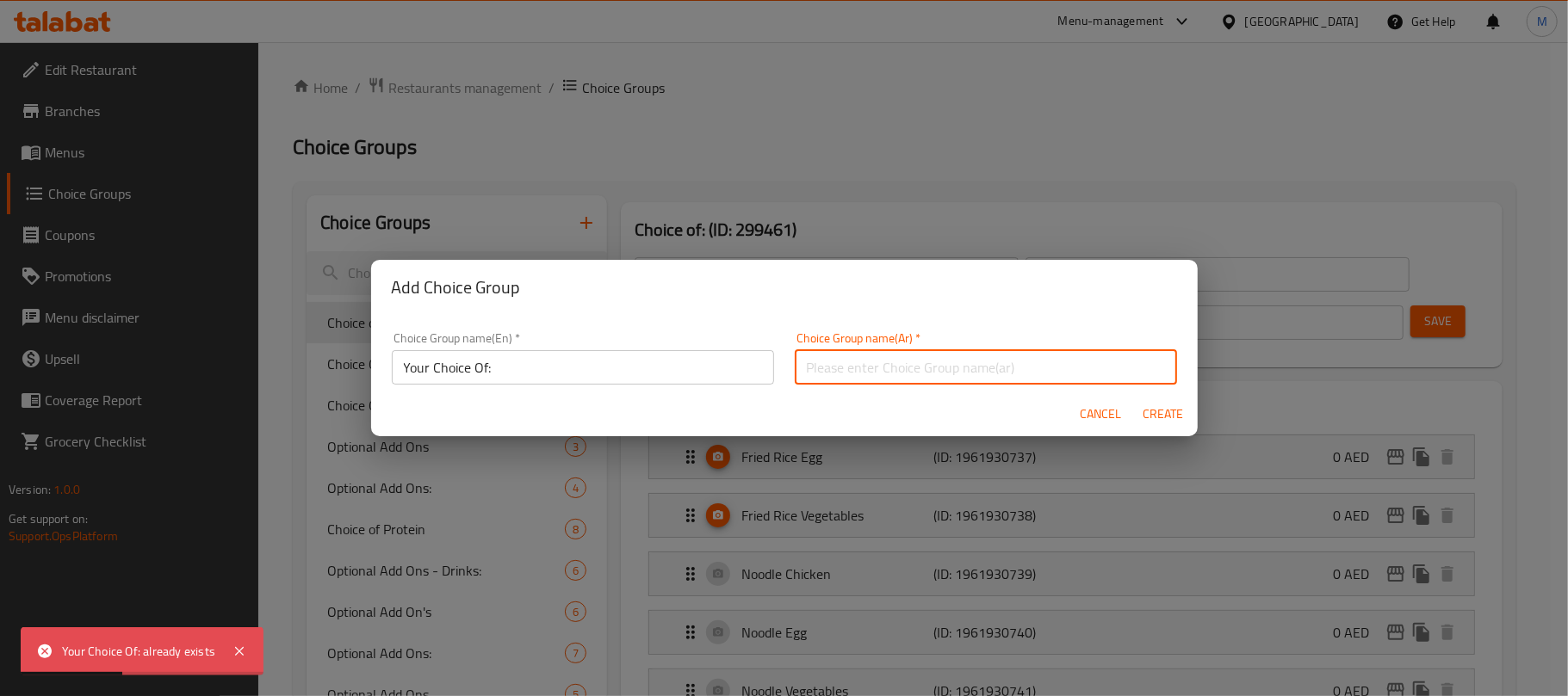
type input "إختيارك من:"
click at [1161, 414] on span "Create" at bounding box center [1162, 415] width 41 height 22
type input "Your Choice Of:"
type input "إختيارك من:"
type input "0"
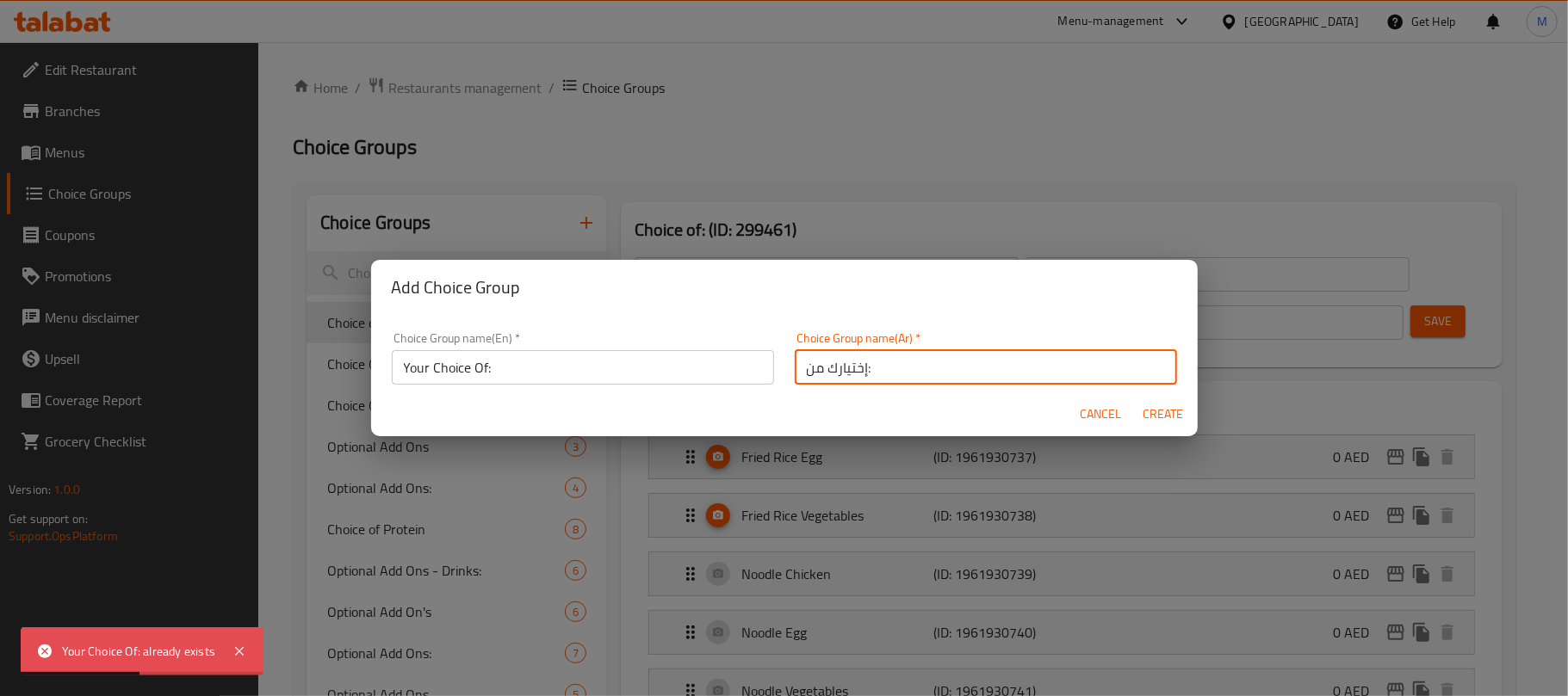
type input "0"
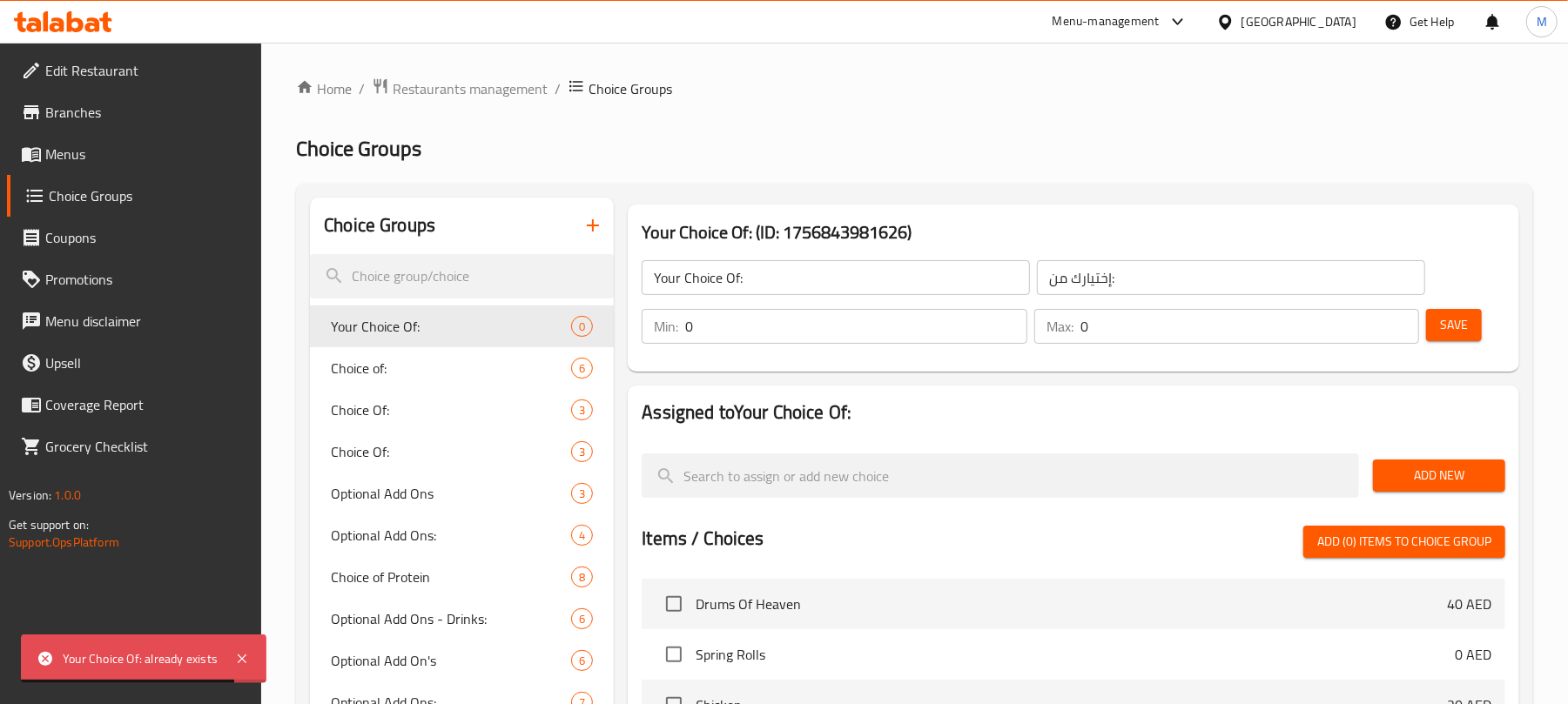
click at [781, 292] on input "Your Choice Of:" at bounding box center [836, 278] width 389 height 35
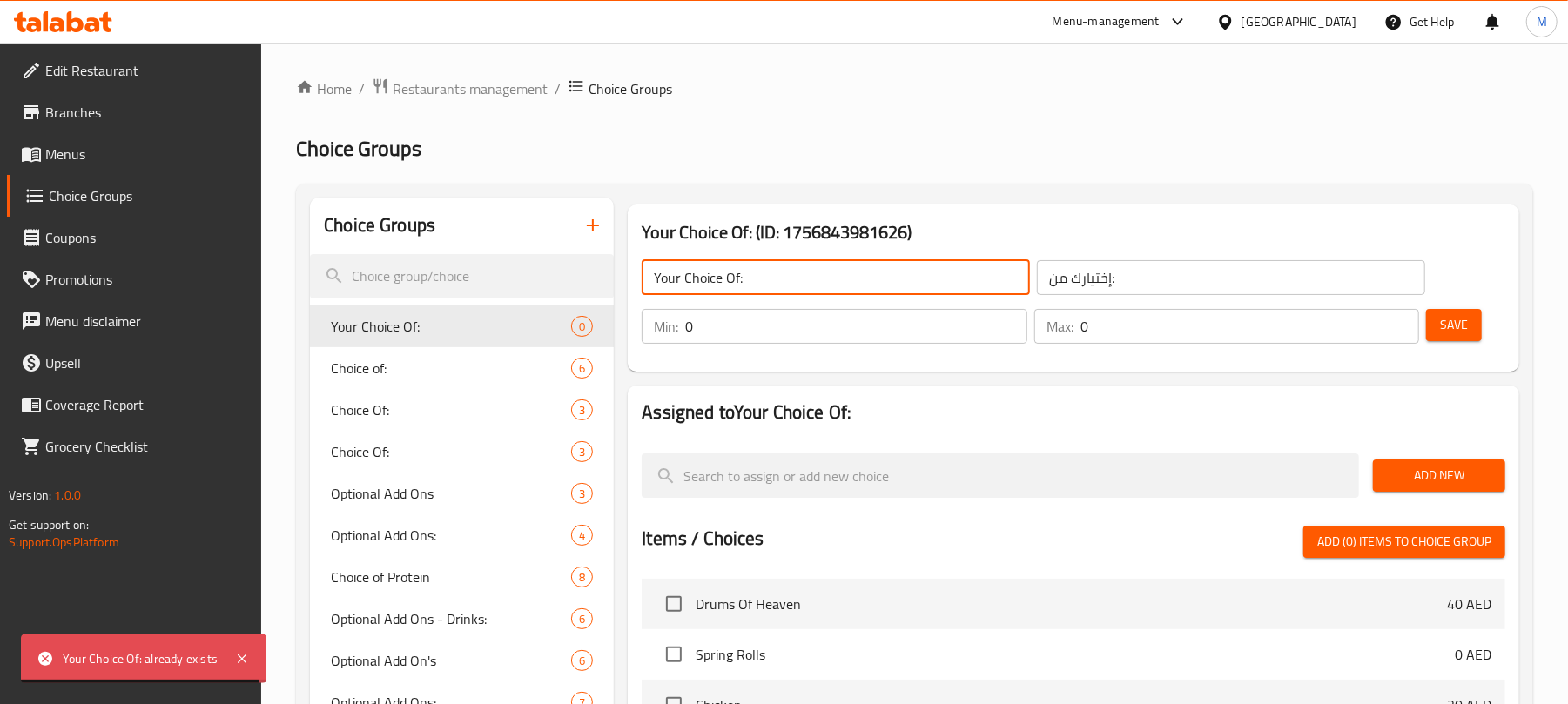
type input "Your Choice Of:"
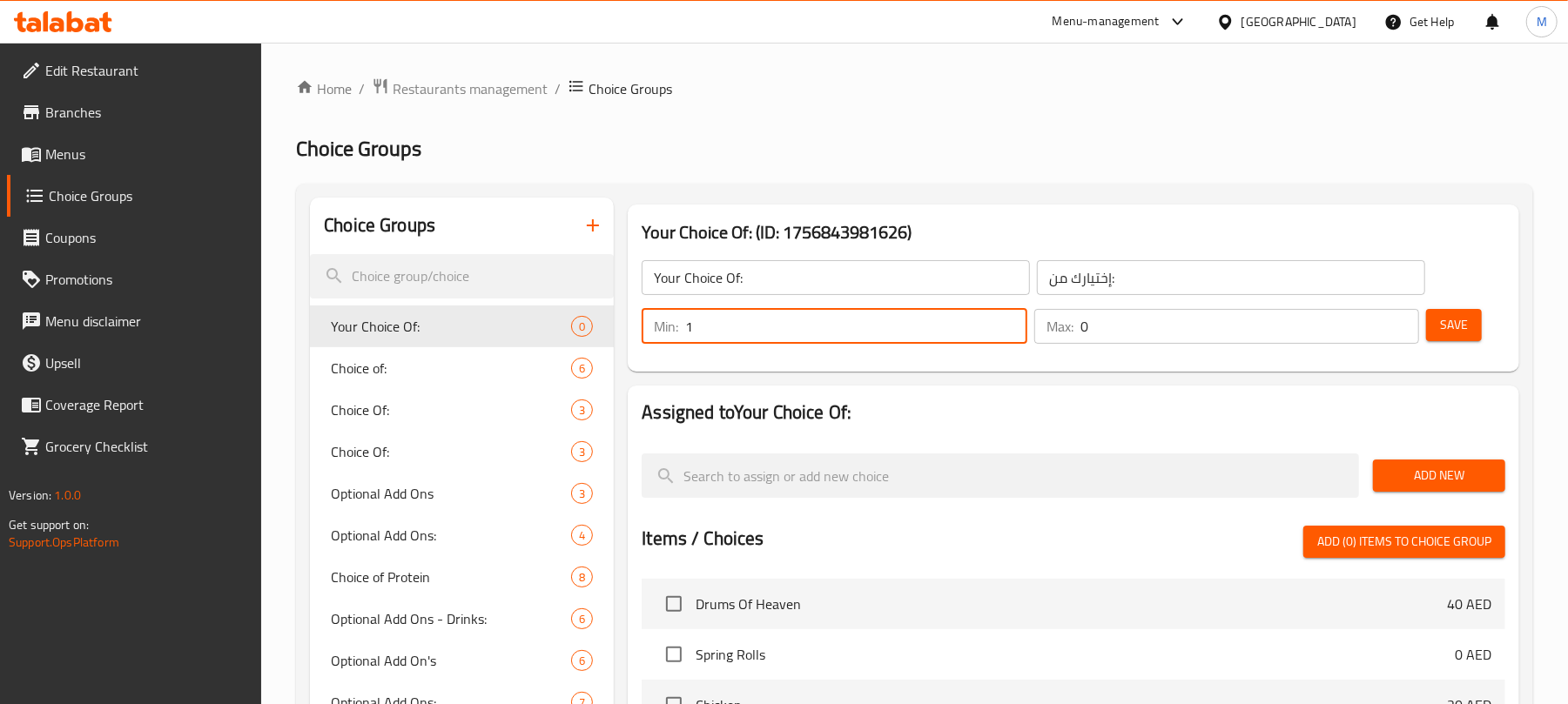
type input "1"
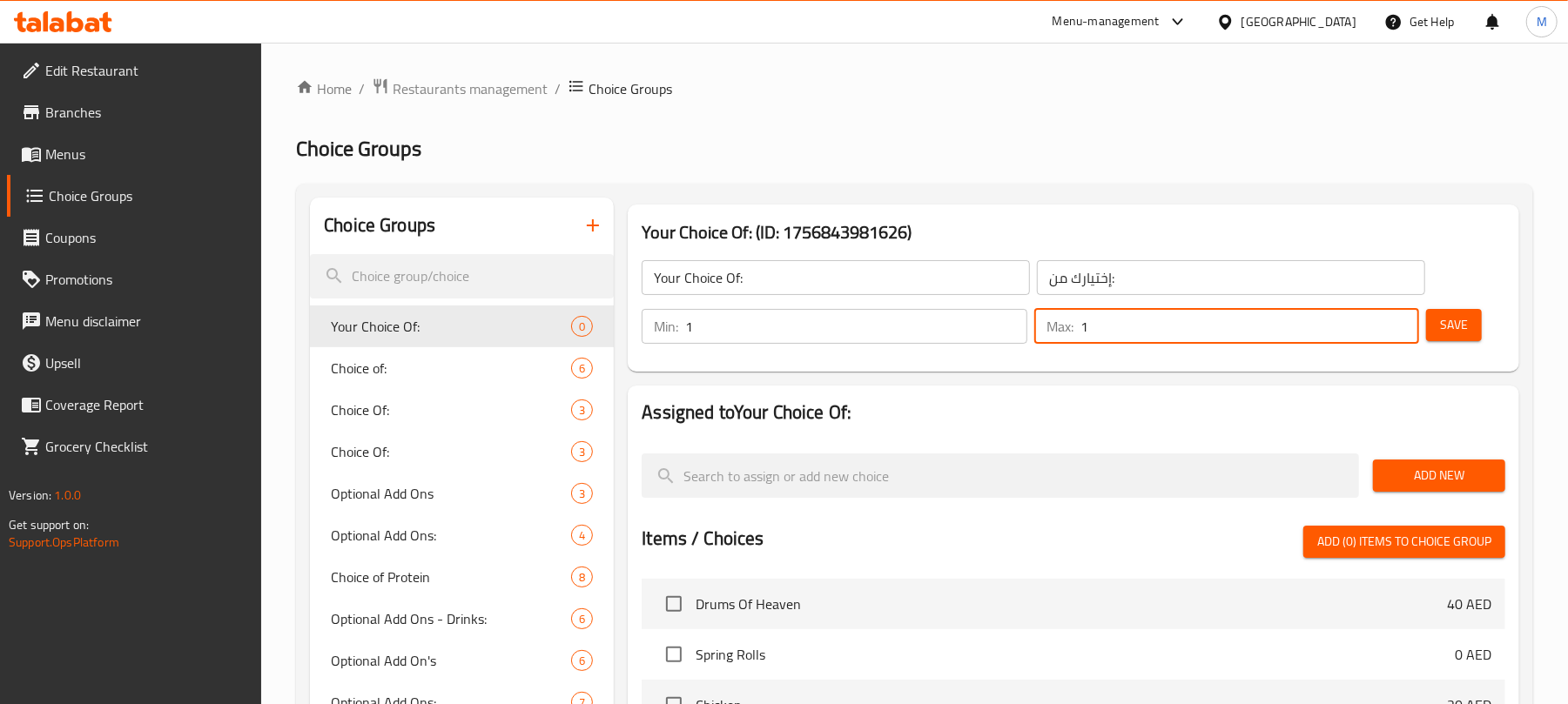
type input "1"
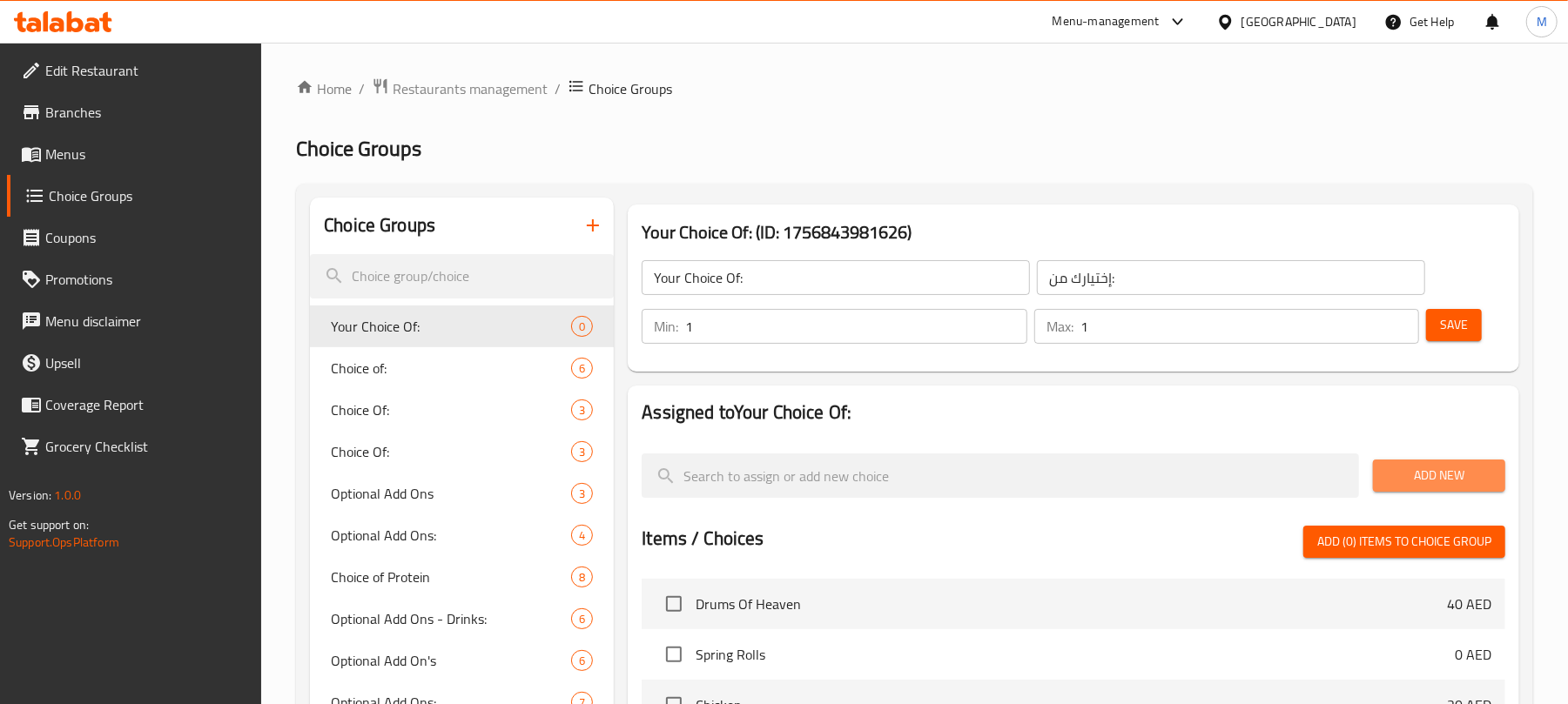
click at [1395, 460] on button "Add New" at bounding box center [1440, 475] width 133 height 32
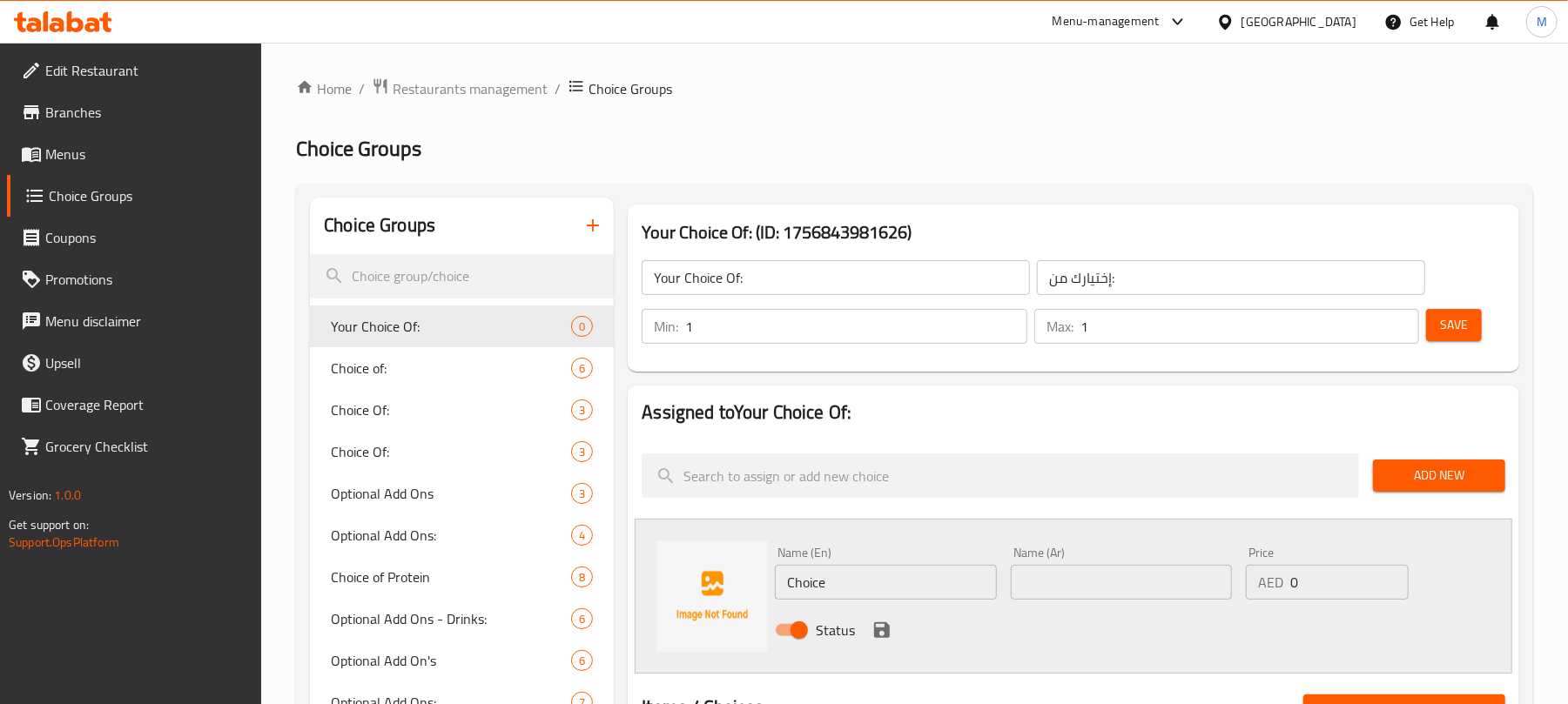
click at [914, 585] on input "Choice" at bounding box center [886, 583] width 221 height 35
type input "Chicken"
click at [1060, 586] on input "text" at bounding box center [1122, 583] width 221 height 35
type input "دجاج"
type input "25"
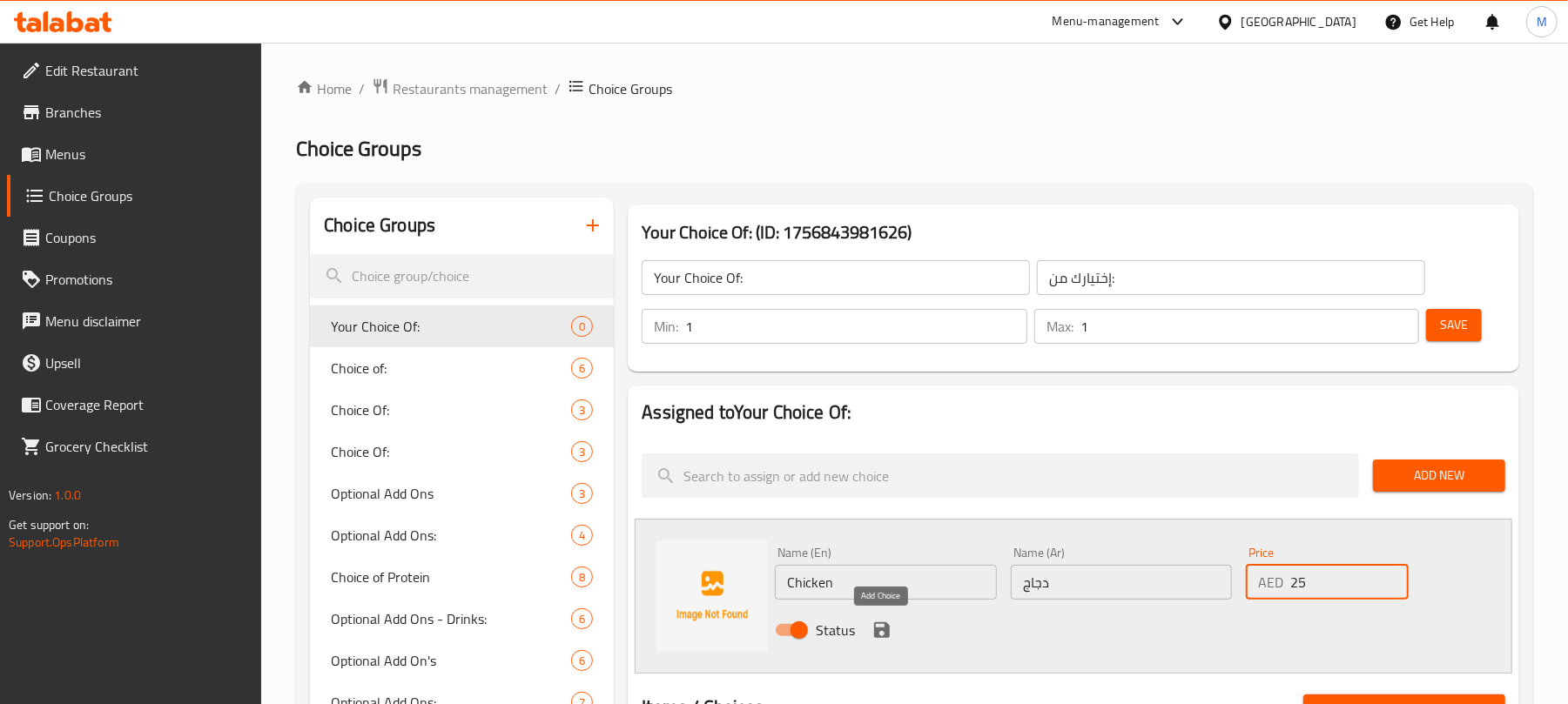
click at [885, 628] on icon "save" at bounding box center [882, 630] width 15 height 15
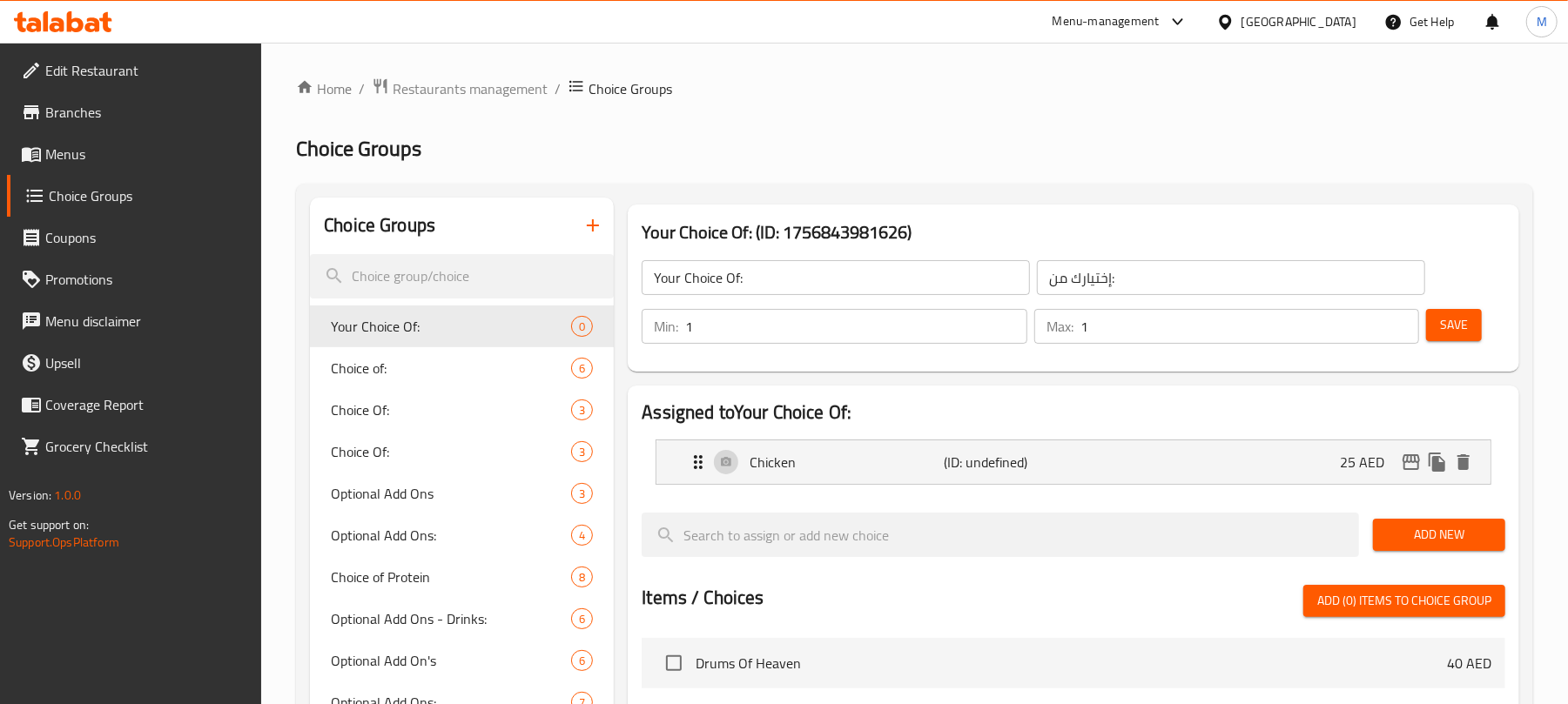
click at [1418, 538] on span "Add New" at bounding box center [1439, 535] width 105 height 22
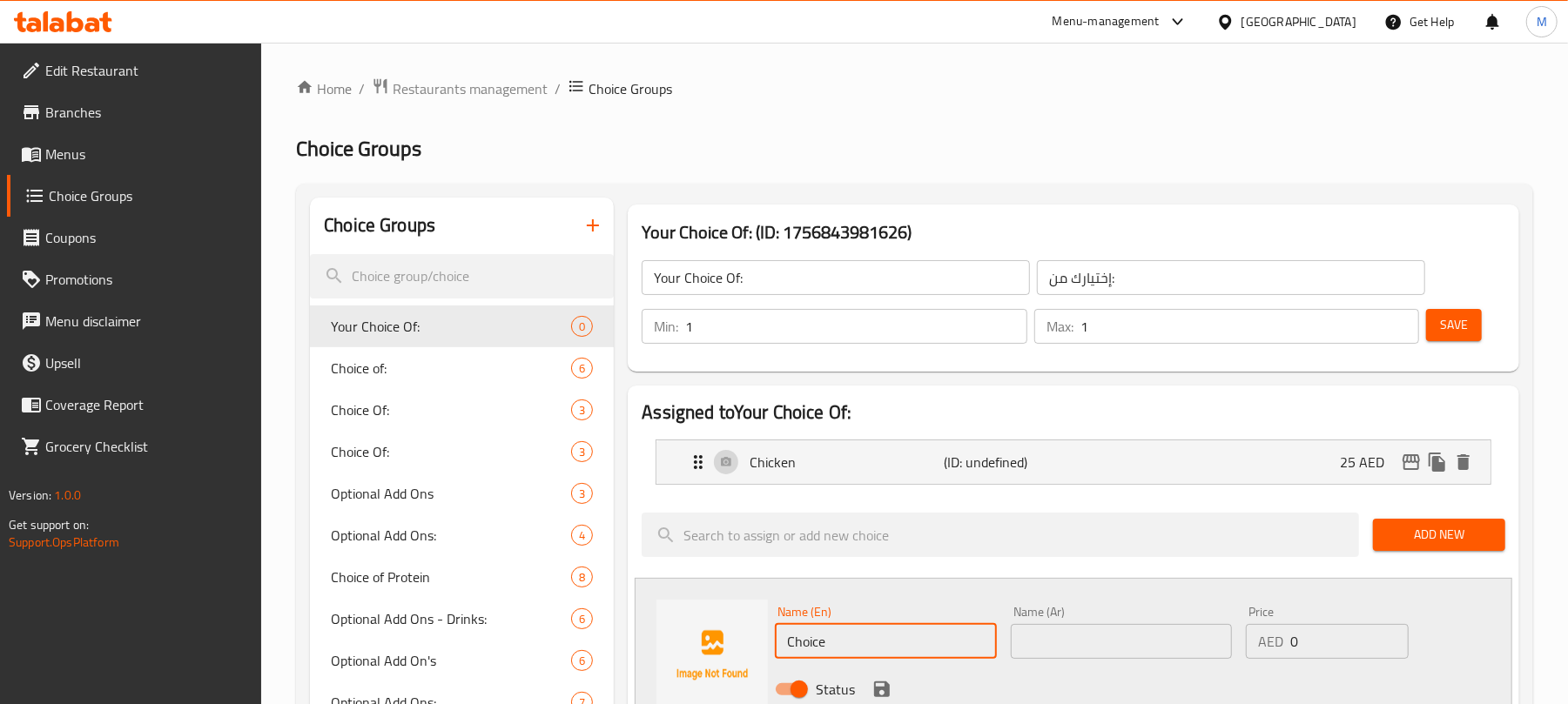
click at [918, 651] on input "Choice" at bounding box center [886, 641] width 221 height 35
type input "Vegetables"
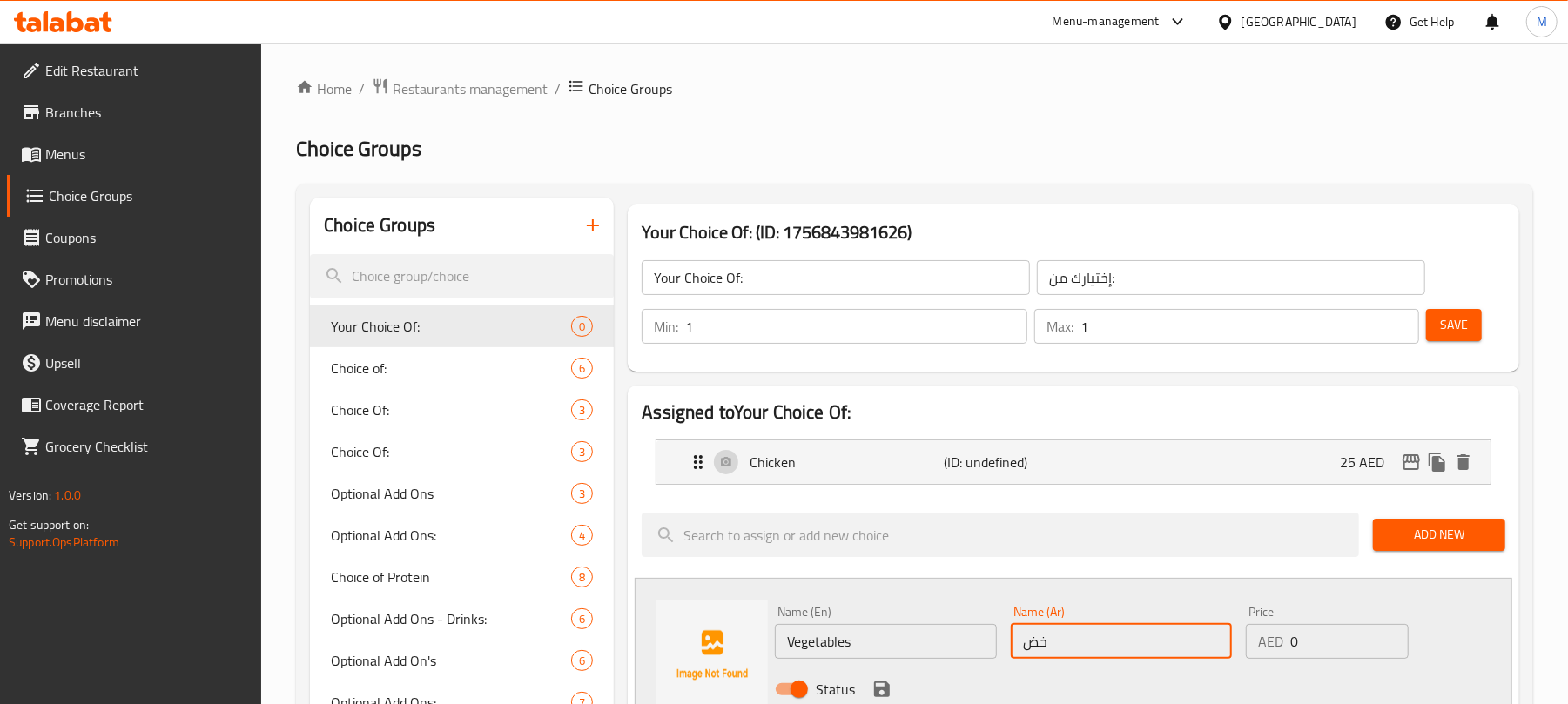
type input "خضار"
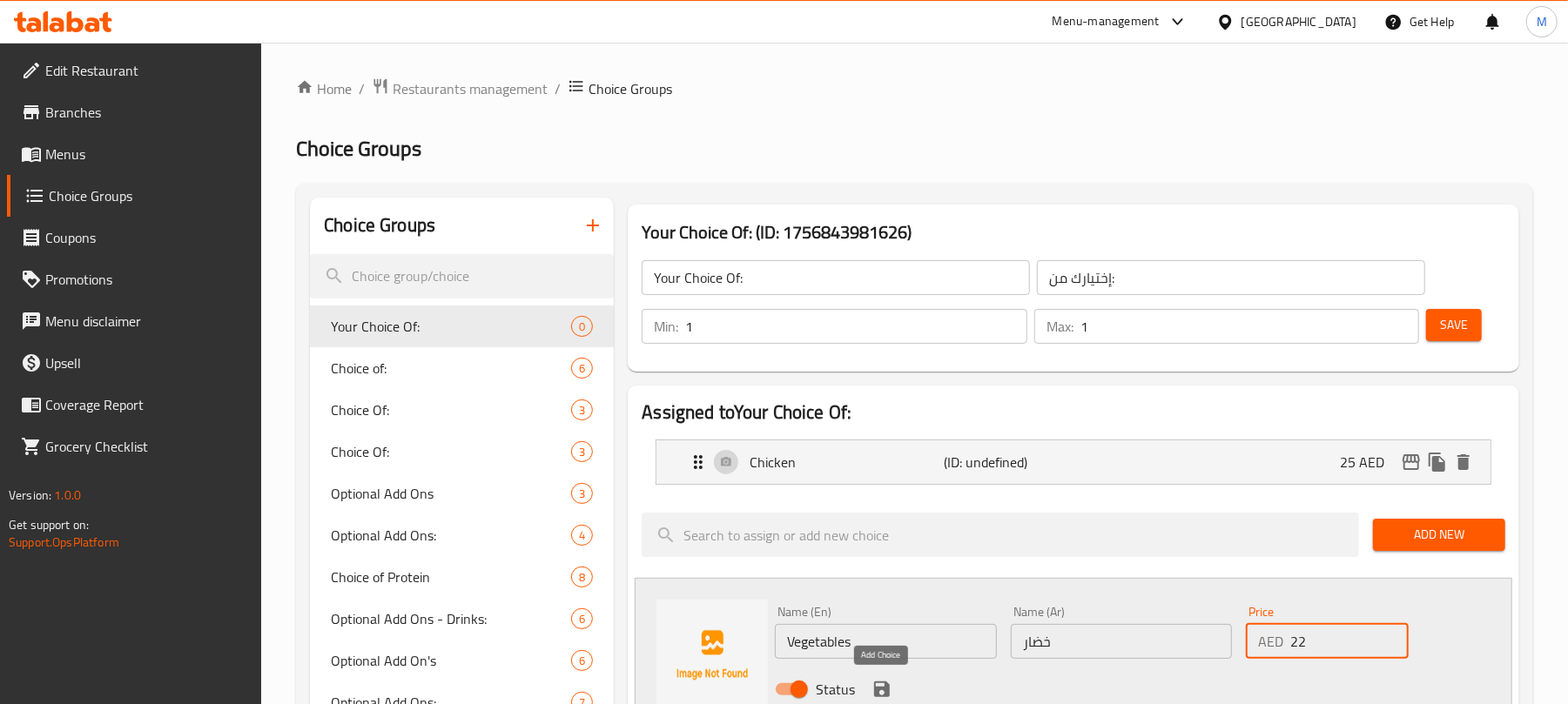
type input "22"
click at [890, 688] on icon "save" at bounding box center [882, 690] width 21 height 21
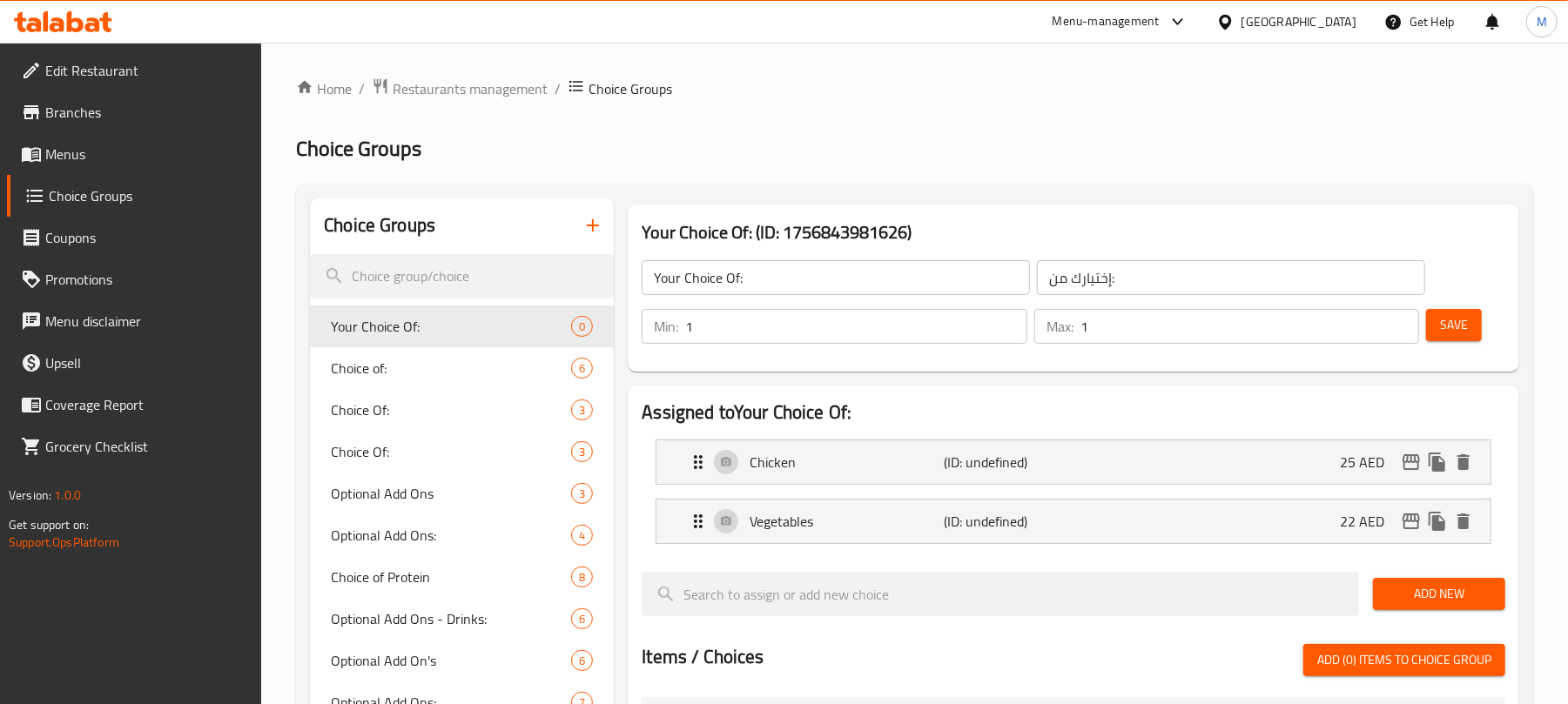
click at [1472, 321] on button "Save" at bounding box center [1454, 324] width 56 height 32
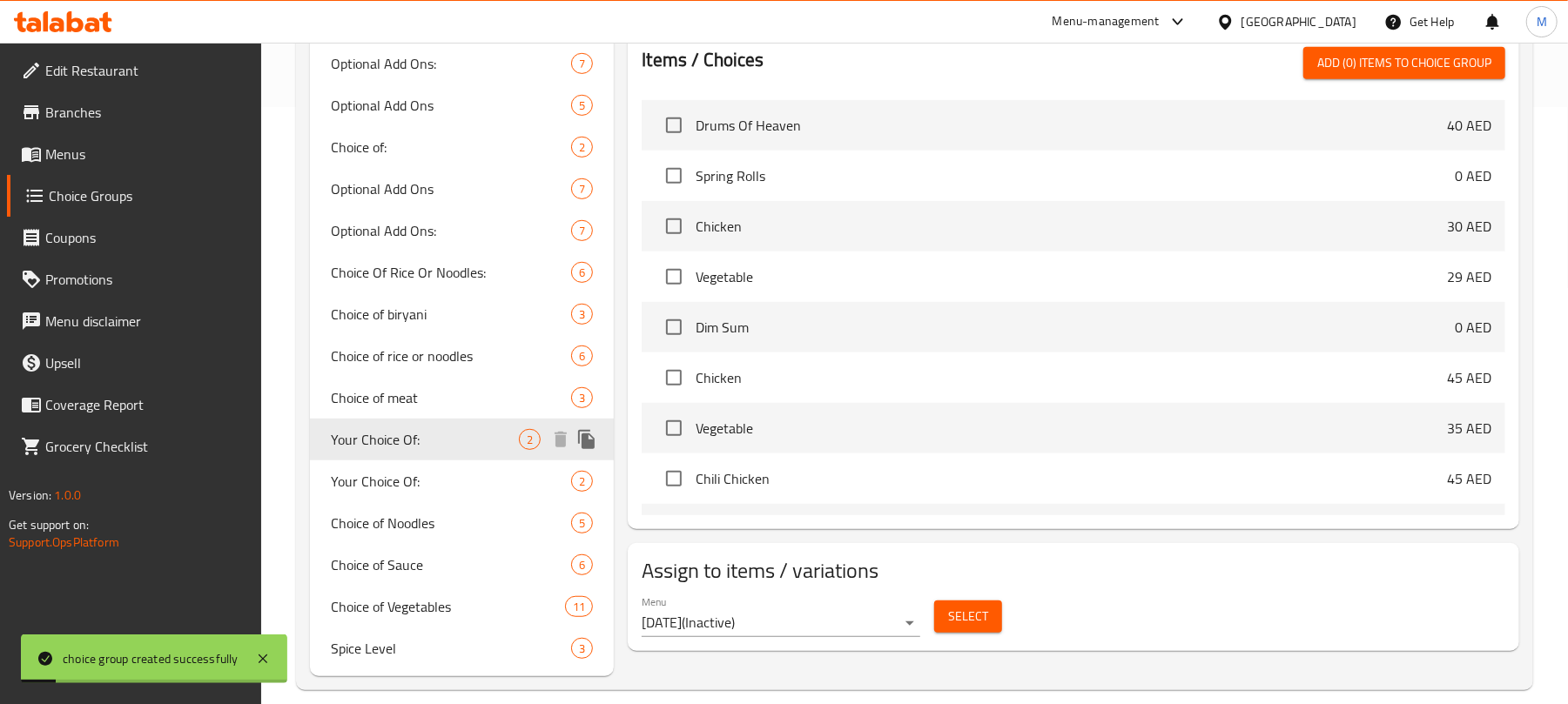
scroll to position [618, 0]
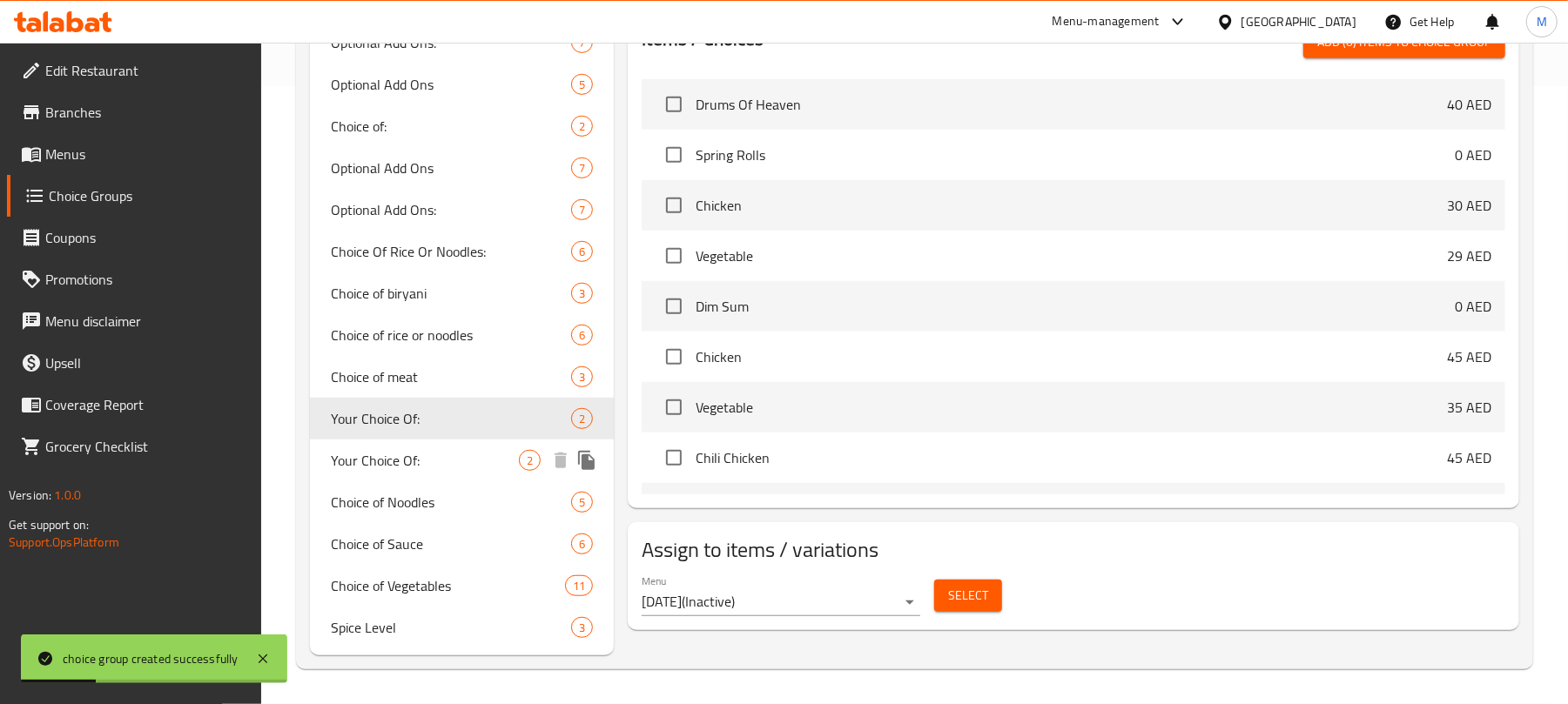
click at [483, 471] on div "Your Choice Of: 2" at bounding box center [462, 460] width 304 height 41
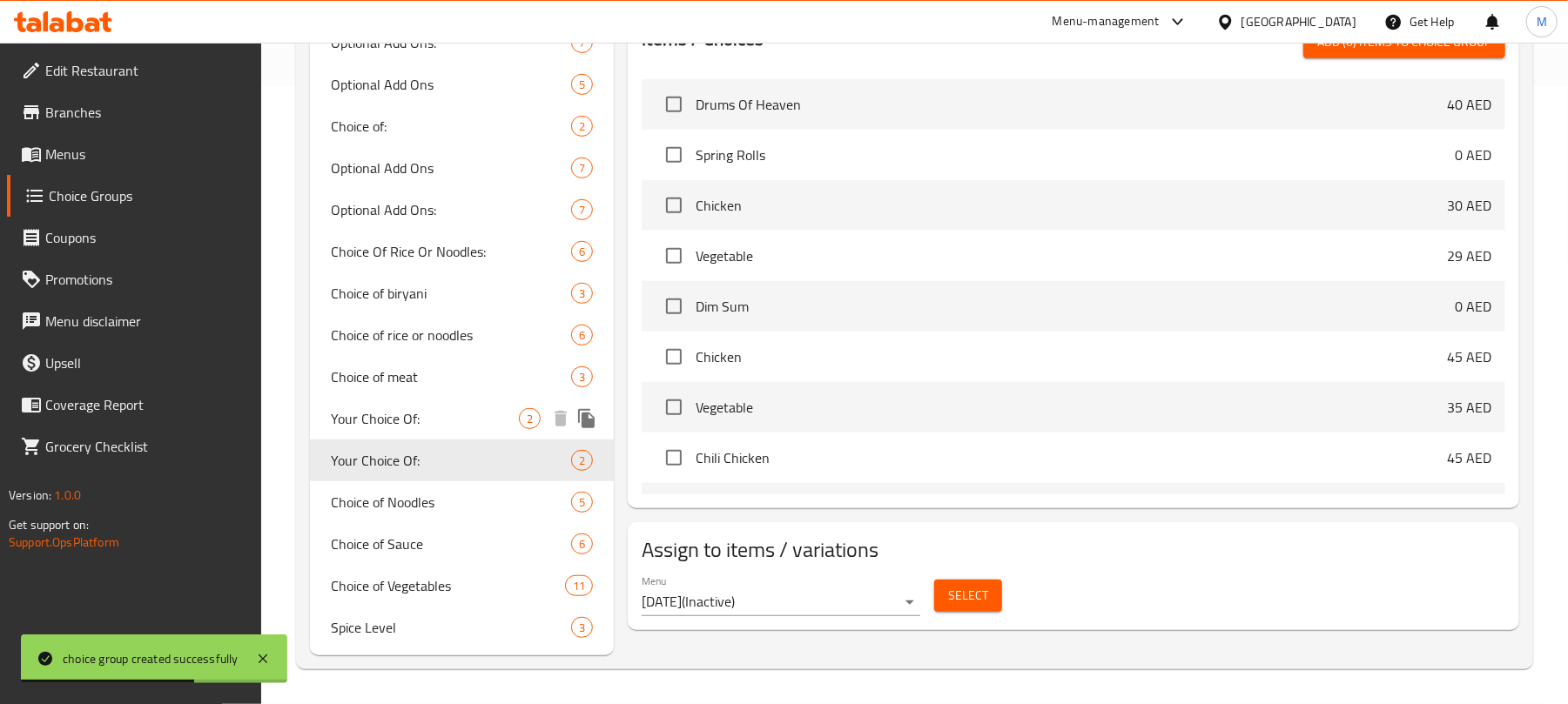
click at [412, 423] on span "Your Choice Of:" at bounding box center [425, 419] width 189 height 21
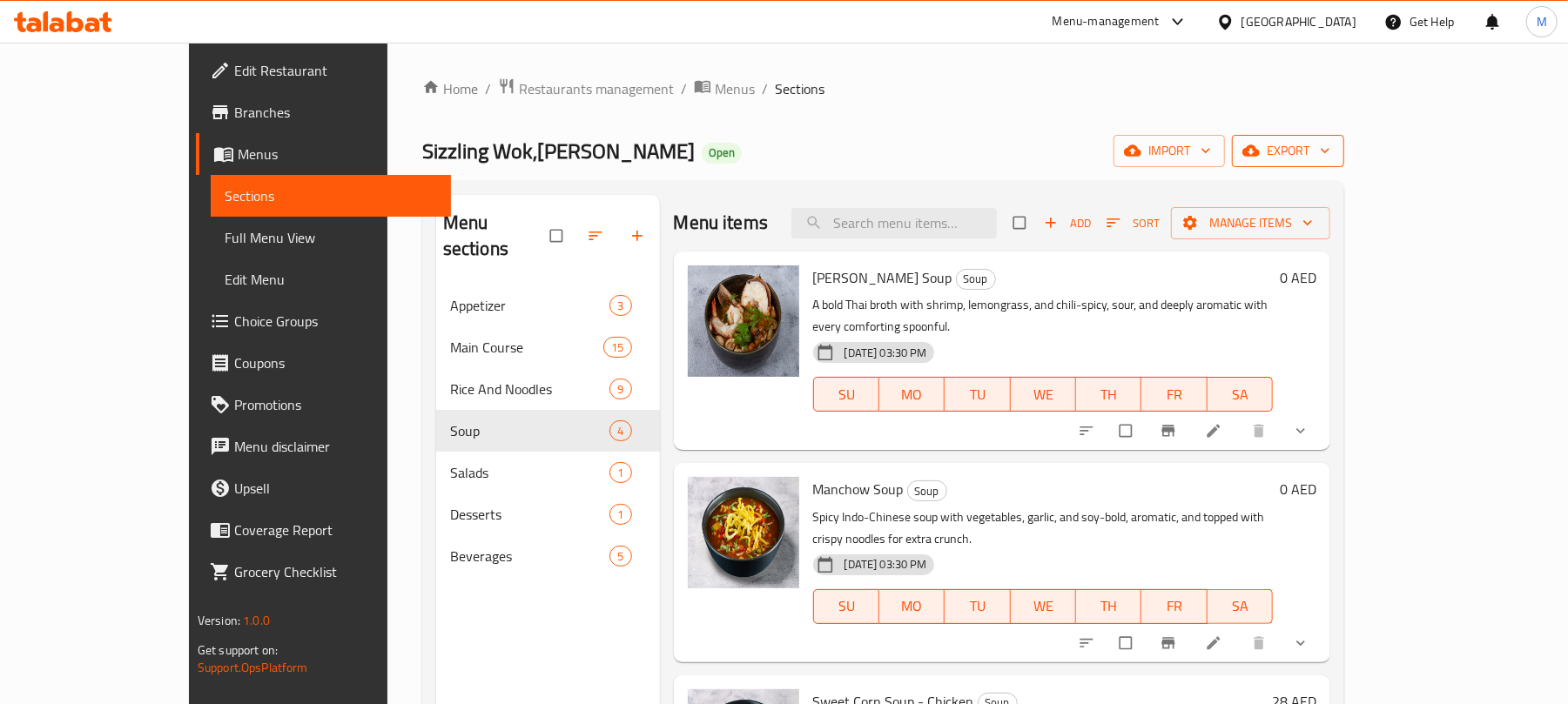
click at [1330, 155] on span "export" at bounding box center [1288, 151] width 85 height 22
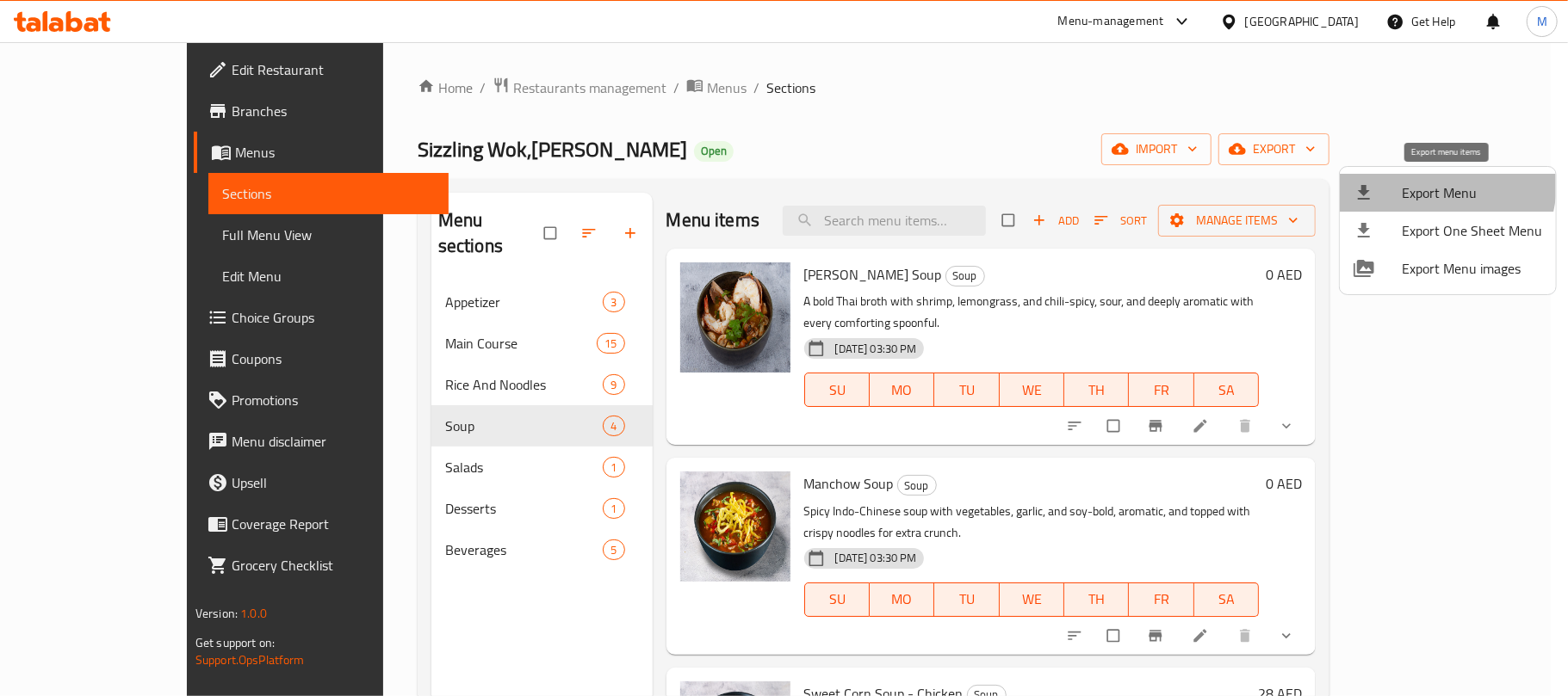
click at [1433, 184] on span "Export Menu" at bounding box center [1472, 193] width 141 height 21
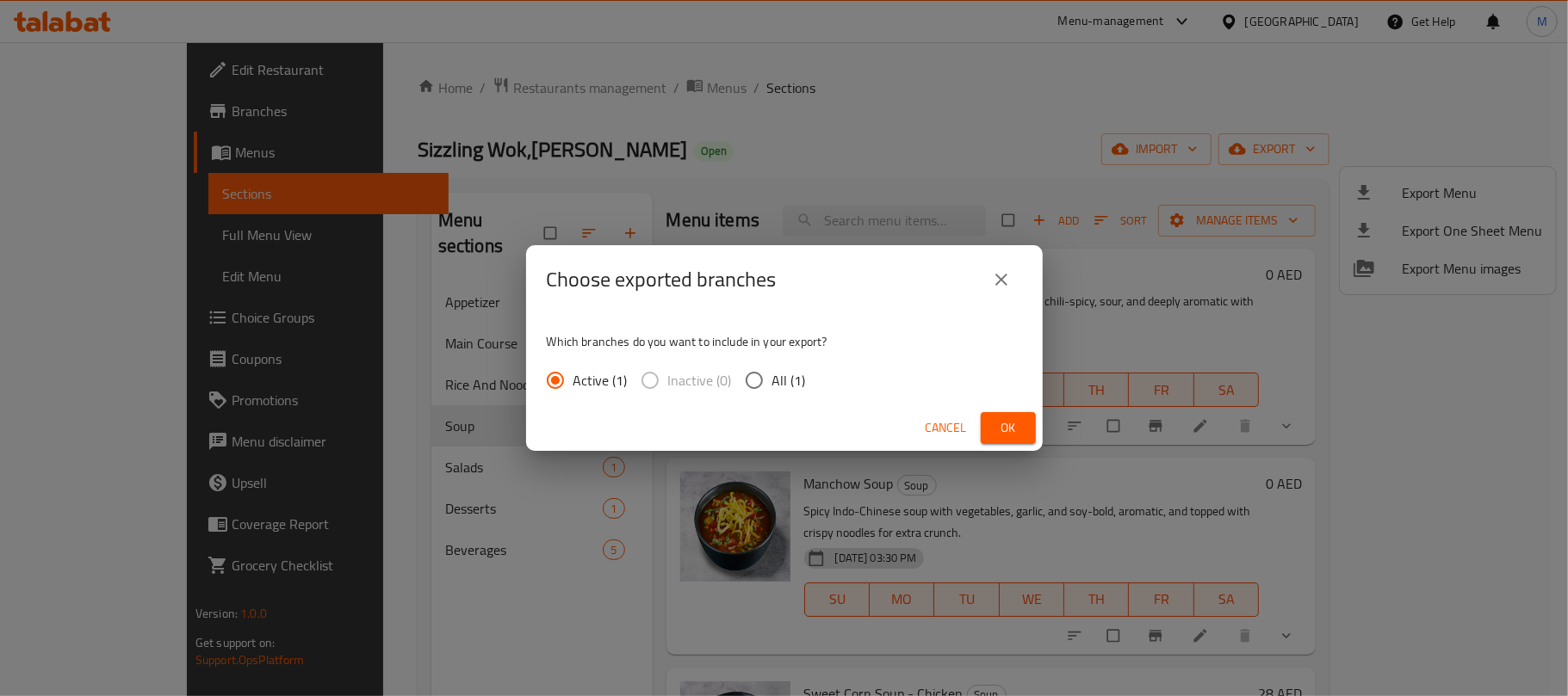
click at [777, 370] on span "All (1)" at bounding box center [788, 380] width 33 height 21
click at [772, 368] on input "All (1)" at bounding box center [754, 380] width 36 height 36
radio input "true"
click at [1005, 432] on span "Ok" at bounding box center [1008, 428] width 28 height 22
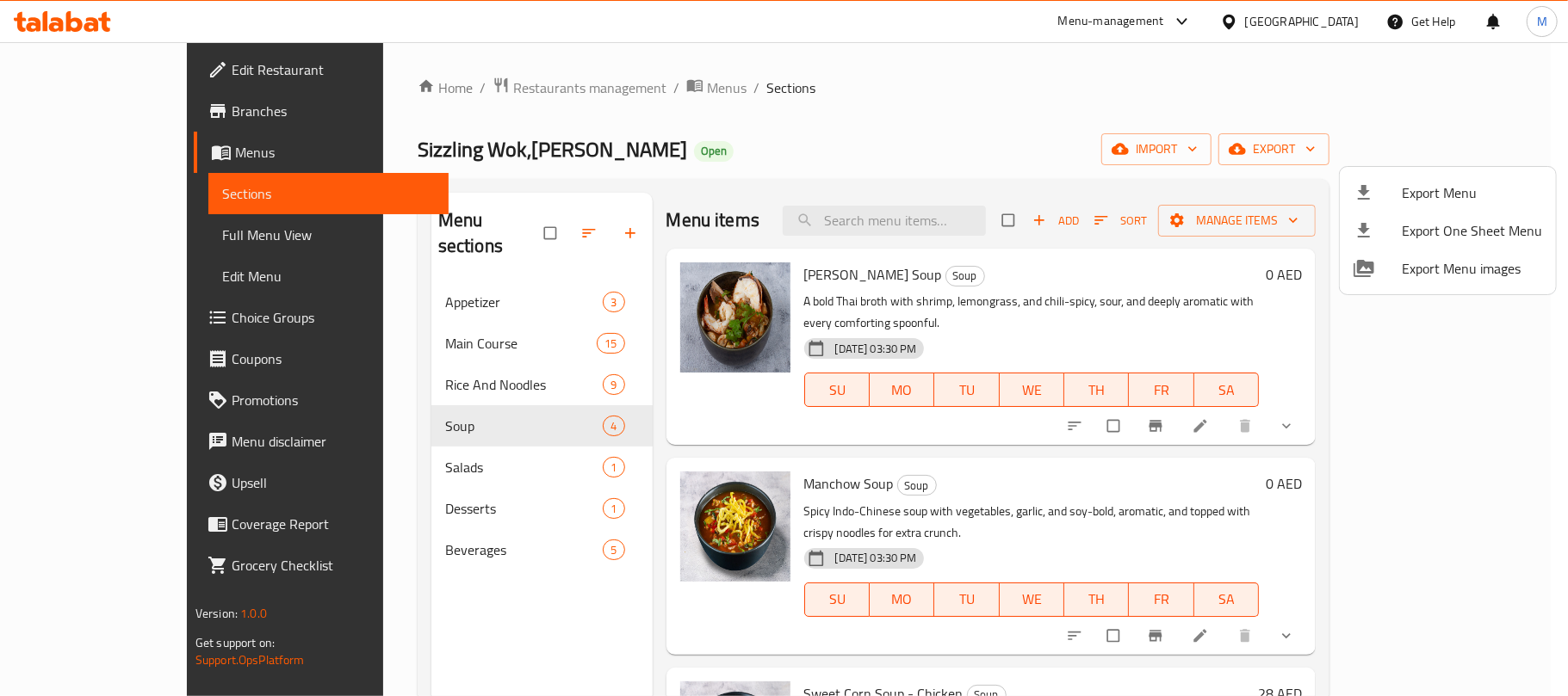
click at [866, 164] on div at bounding box center [784, 348] width 1568 height 696
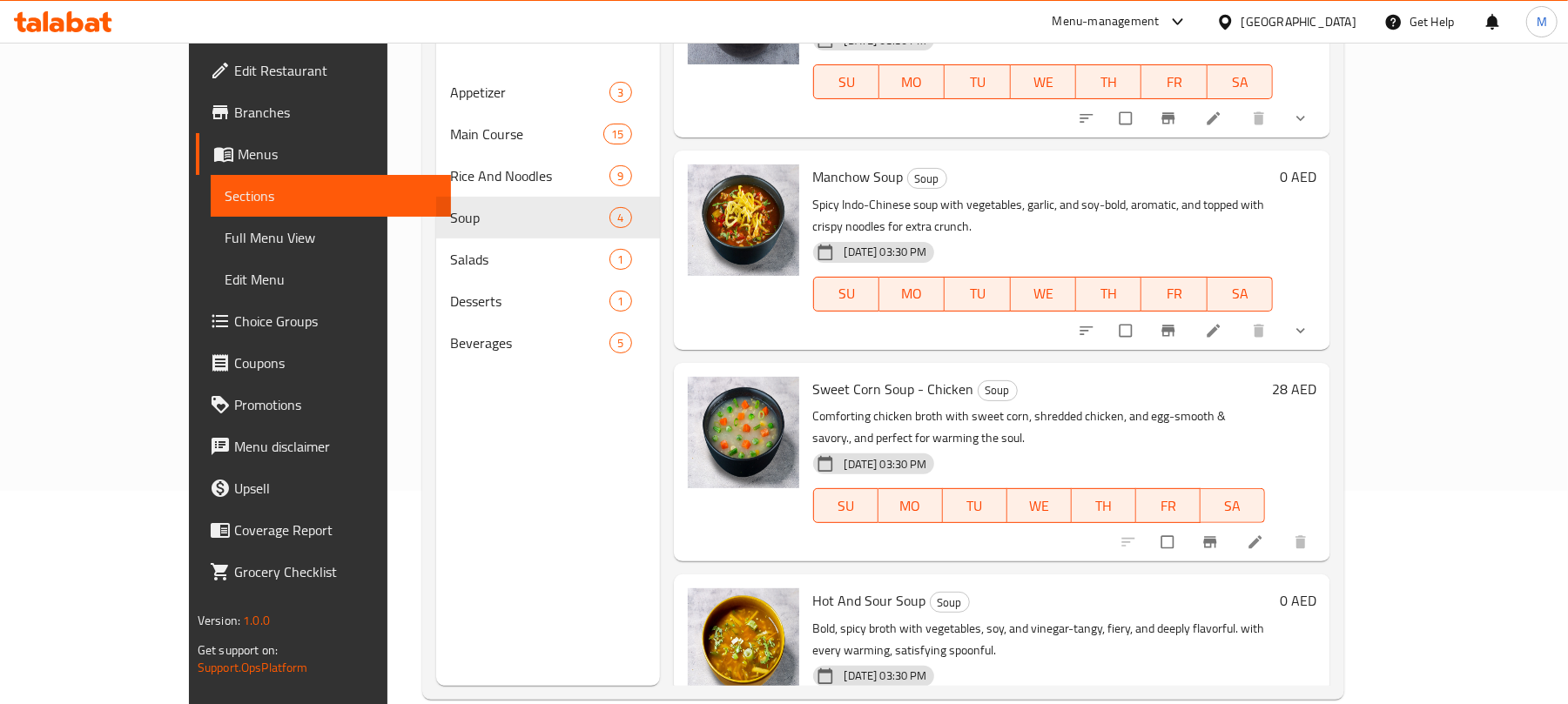
scroll to position [244, 0]
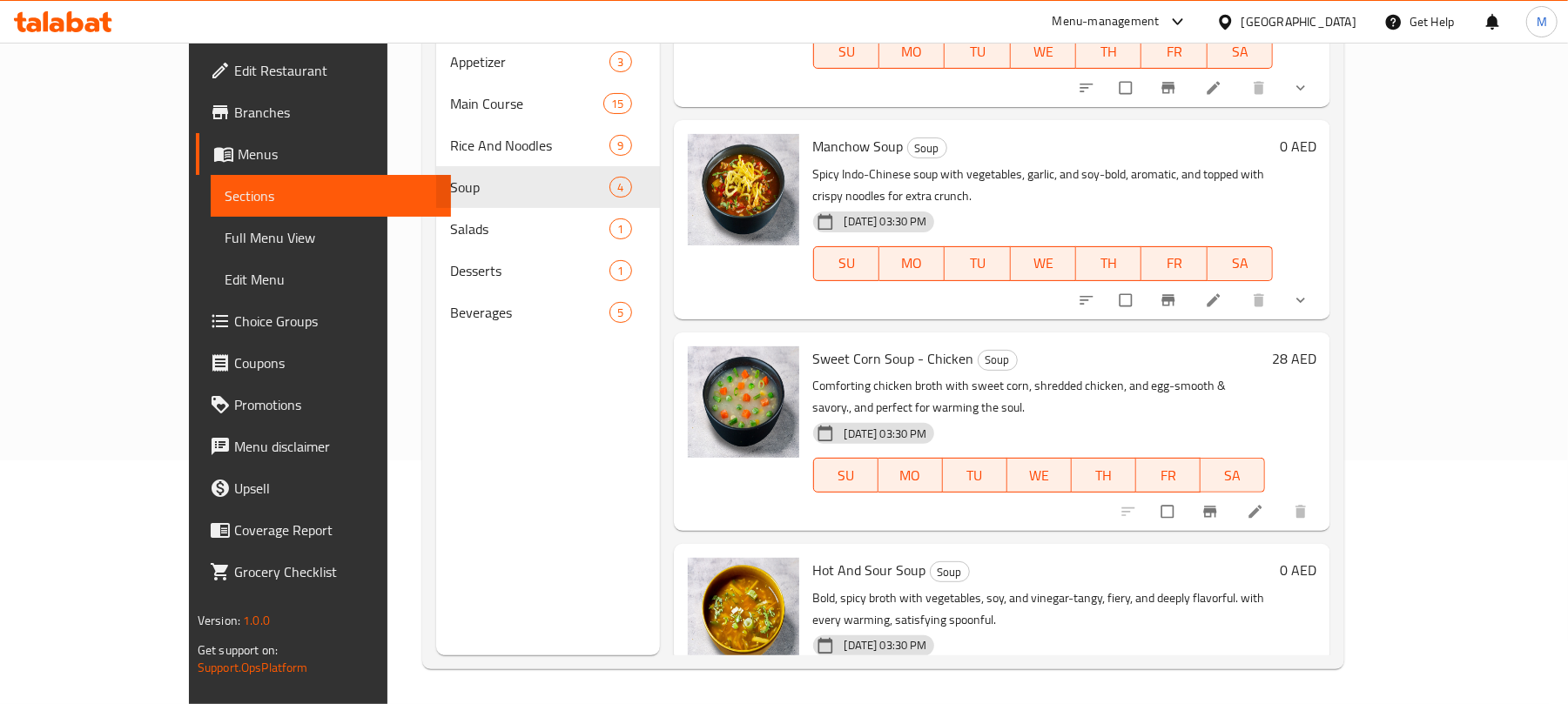
click at [1292, 21] on div "[GEOGRAPHIC_DATA]" at bounding box center [1299, 22] width 114 height 19
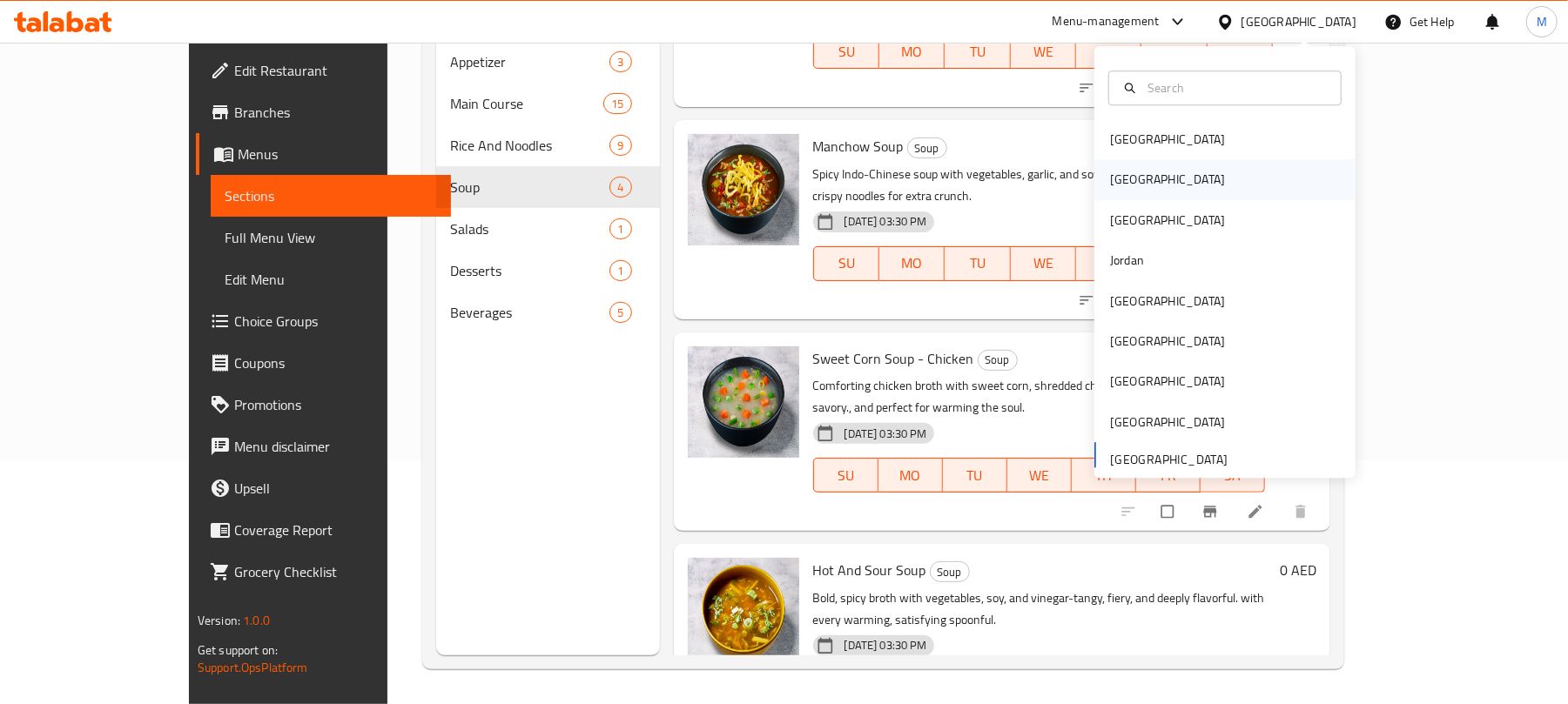
click at [1163, 187] on div "[GEOGRAPHIC_DATA]" at bounding box center [1226, 181] width 262 height 40
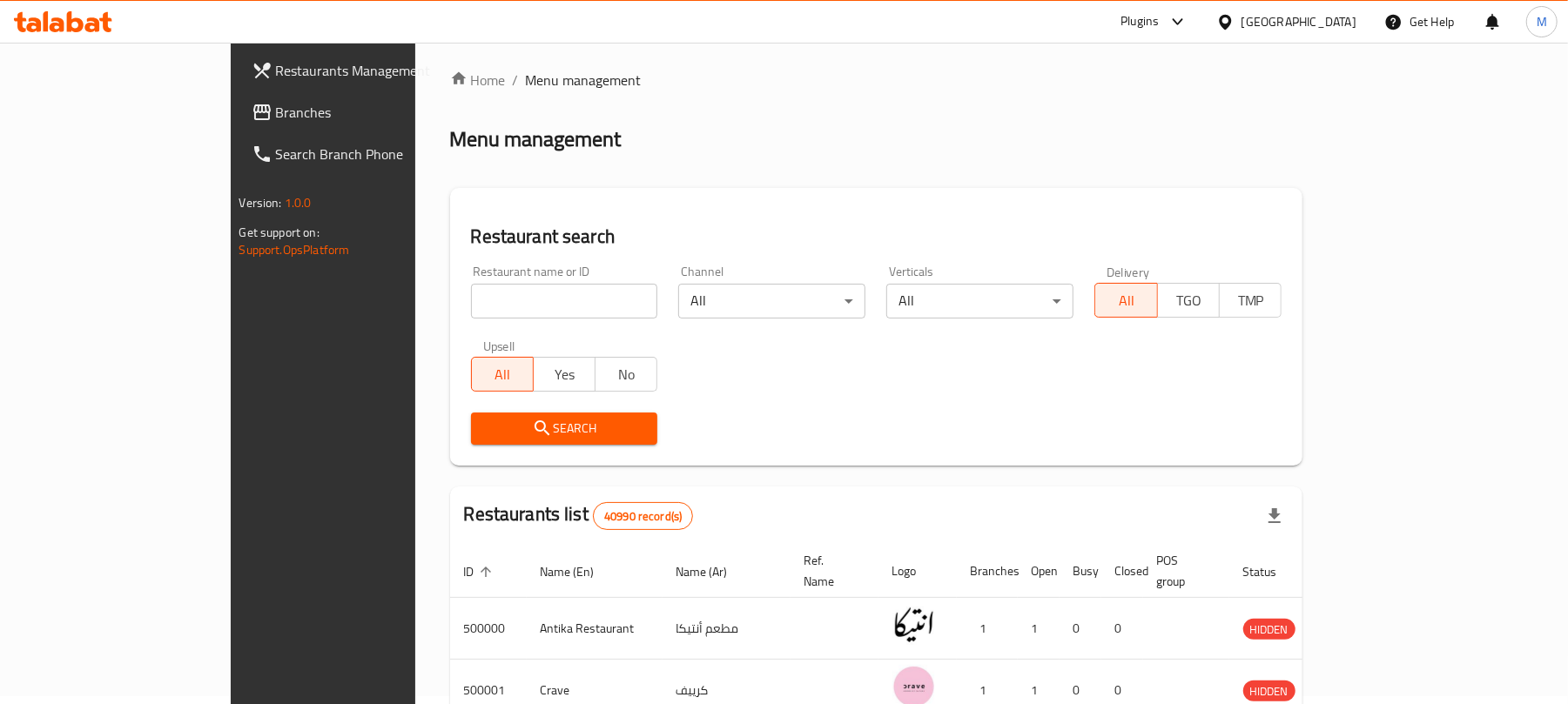
scroll to position [244, 0]
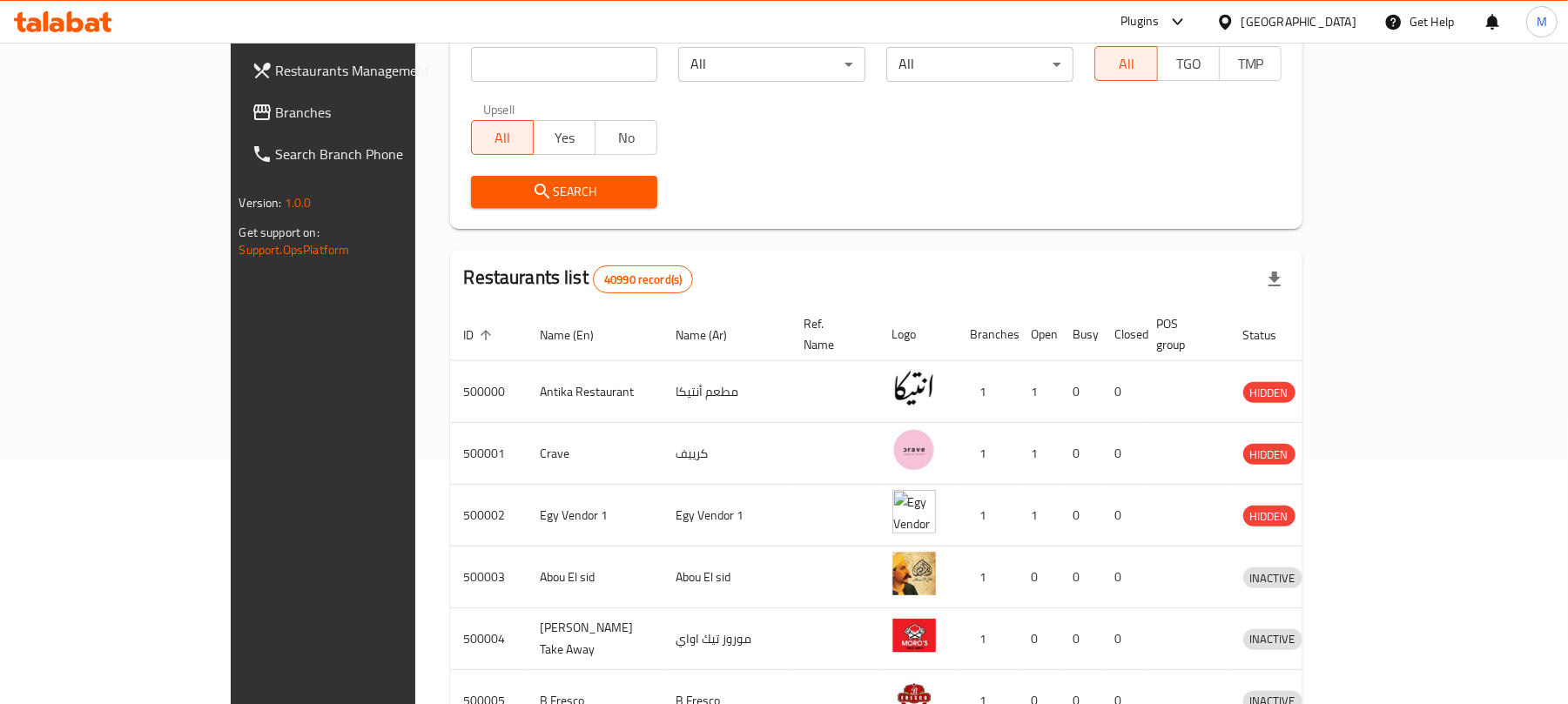
click at [276, 105] on span "Branches" at bounding box center [377, 113] width 203 height 21
